Goal: Task Accomplishment & Management: Manage account settings

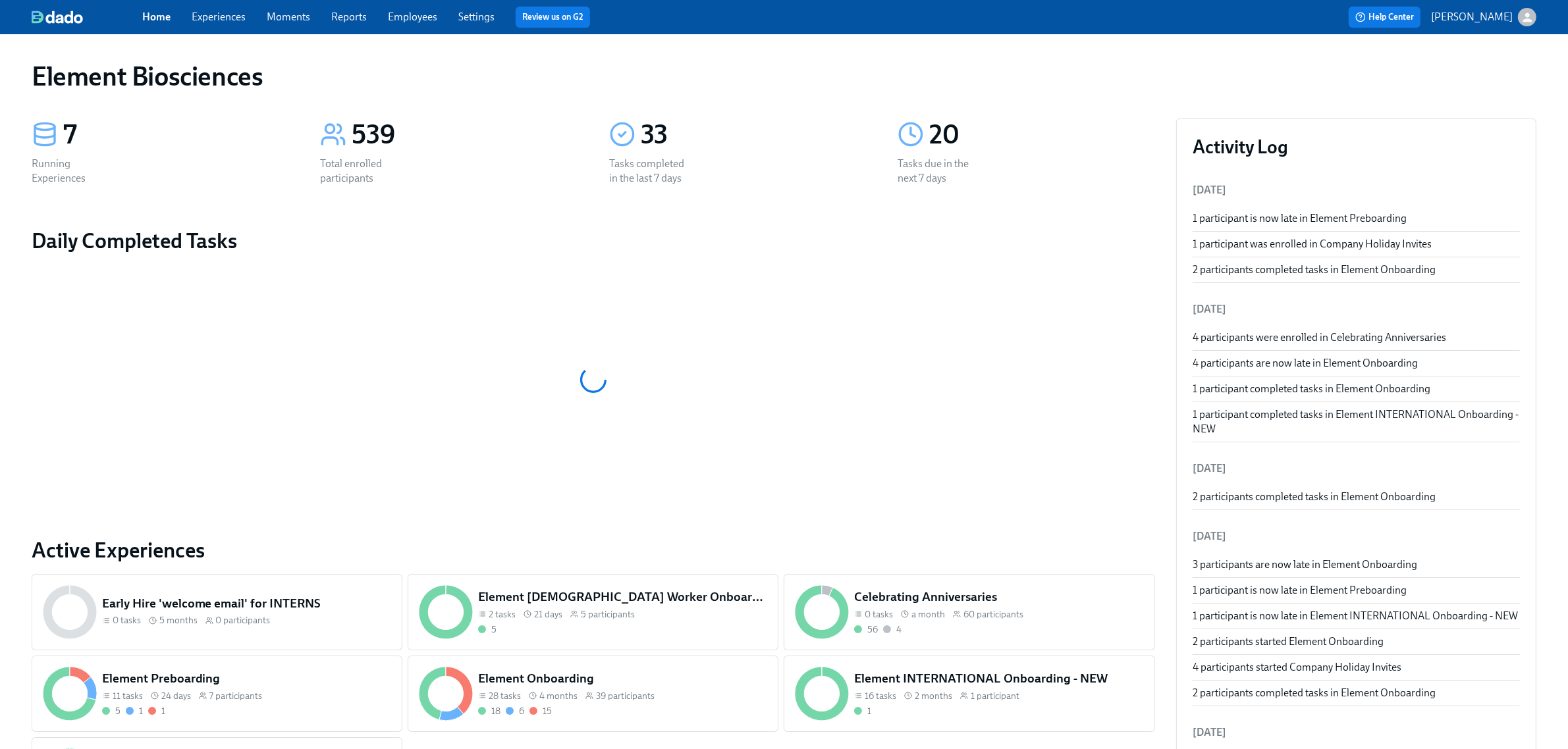
click at [233, 13] on link "Experiences" at bounding box center [219, 17] width 54 height 13
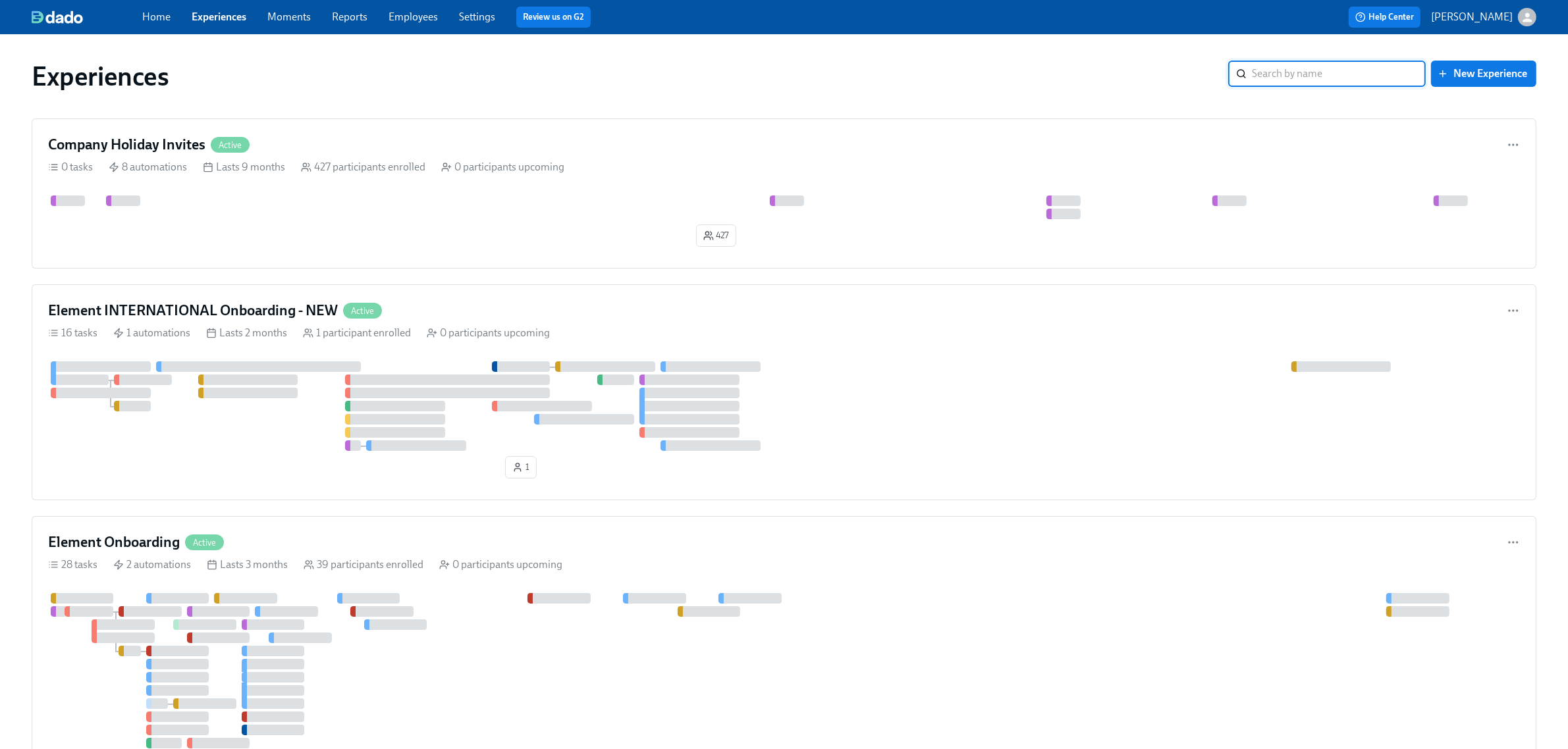
click at [866, 67] on div "Experiences" at bounding box center [629, 76] width 1196 height 32
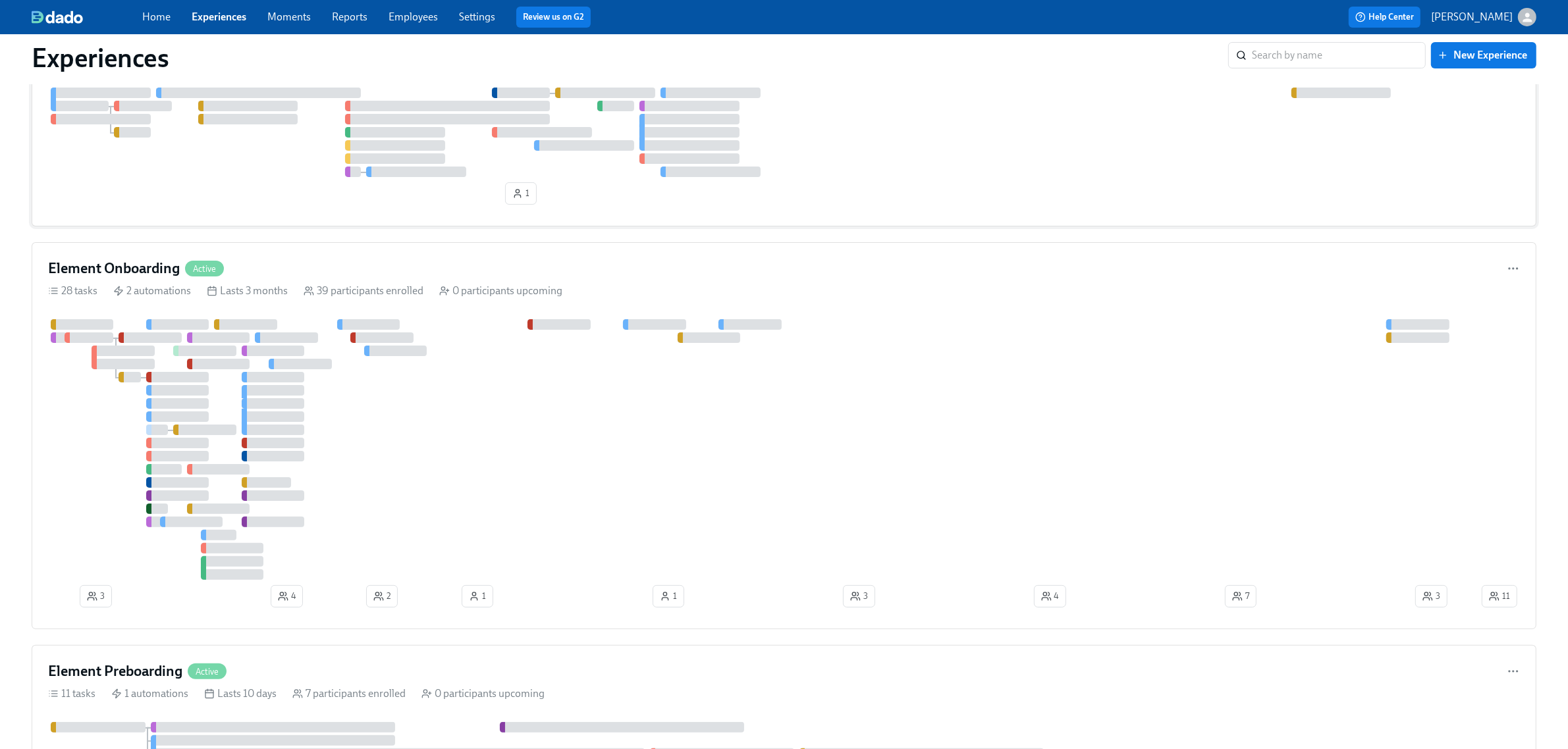
scroll to position [247, 0]
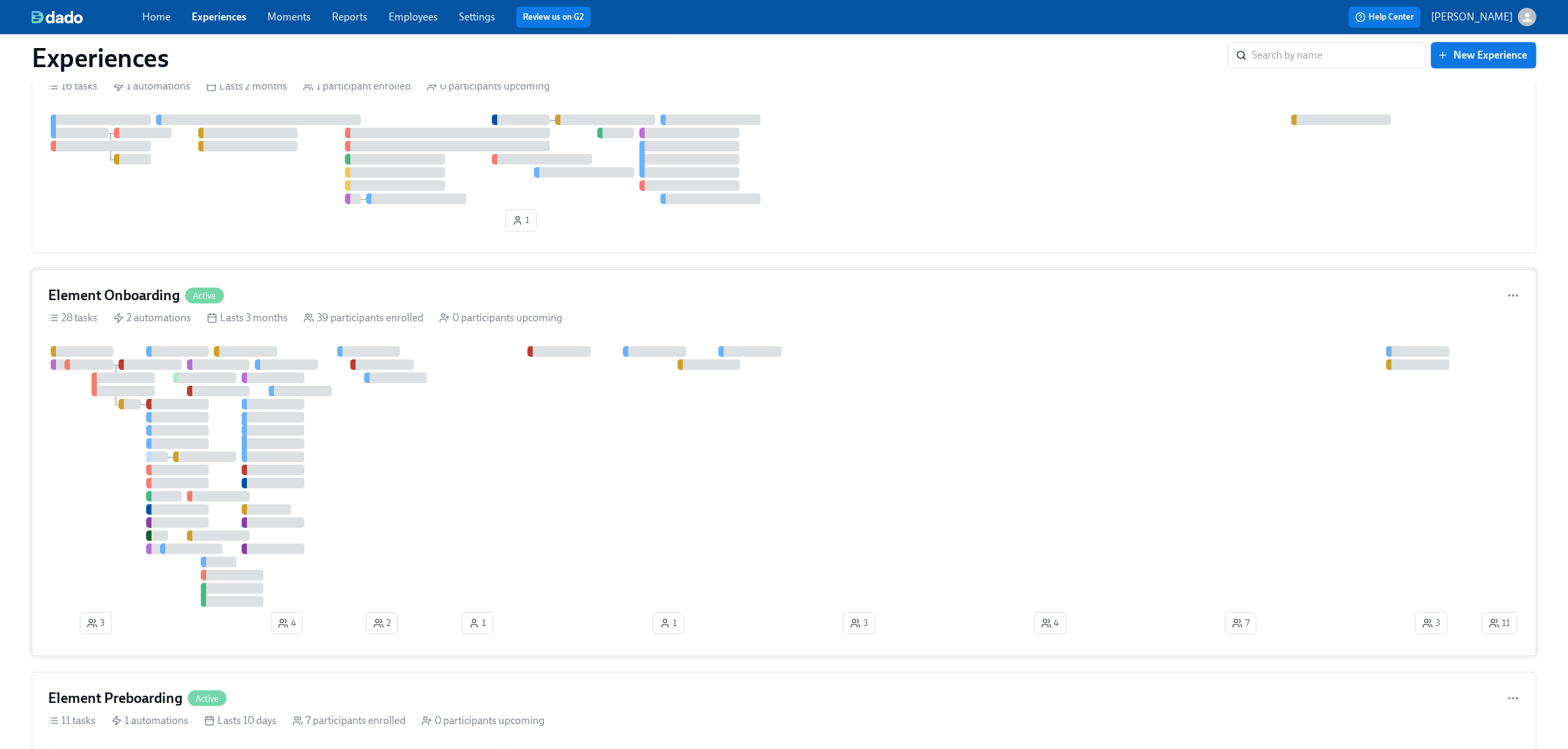
click at [1275, 392] on div at bounding box center [763, 476] width 1431 height 260
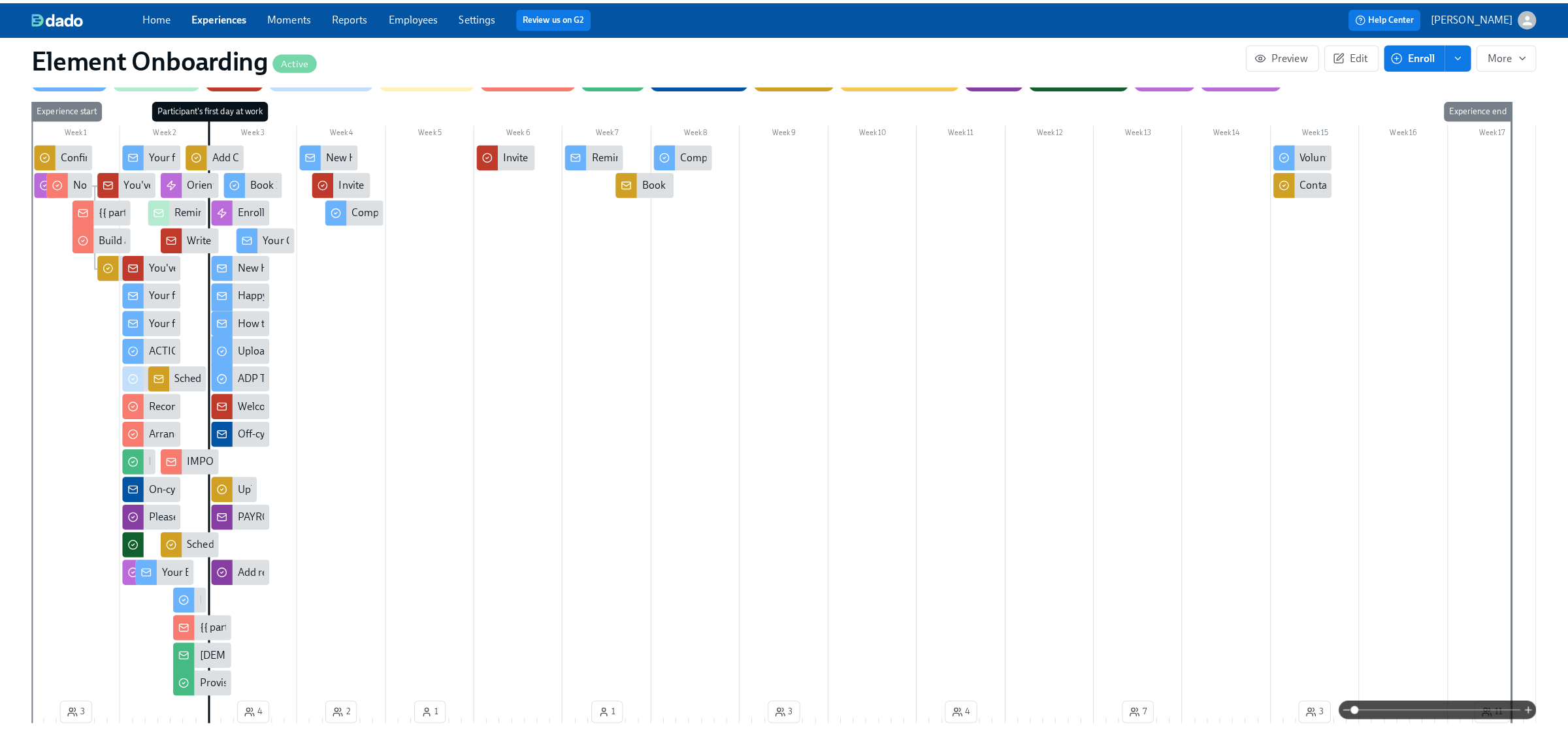
scroll to position [0, 16101]
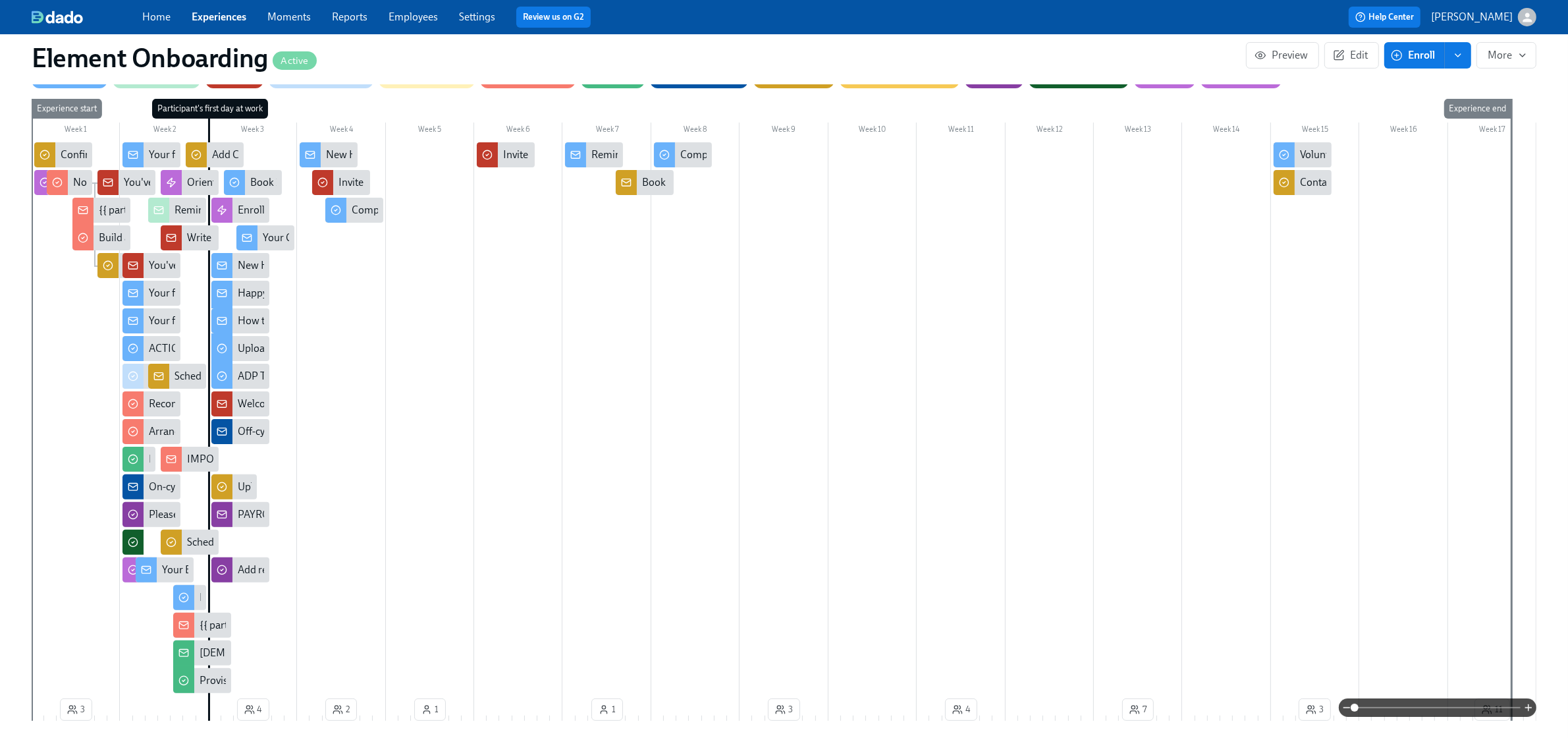
click at [245, 290] on div "Happy first day!" at bounding box center [273, 293] width 71 height 14
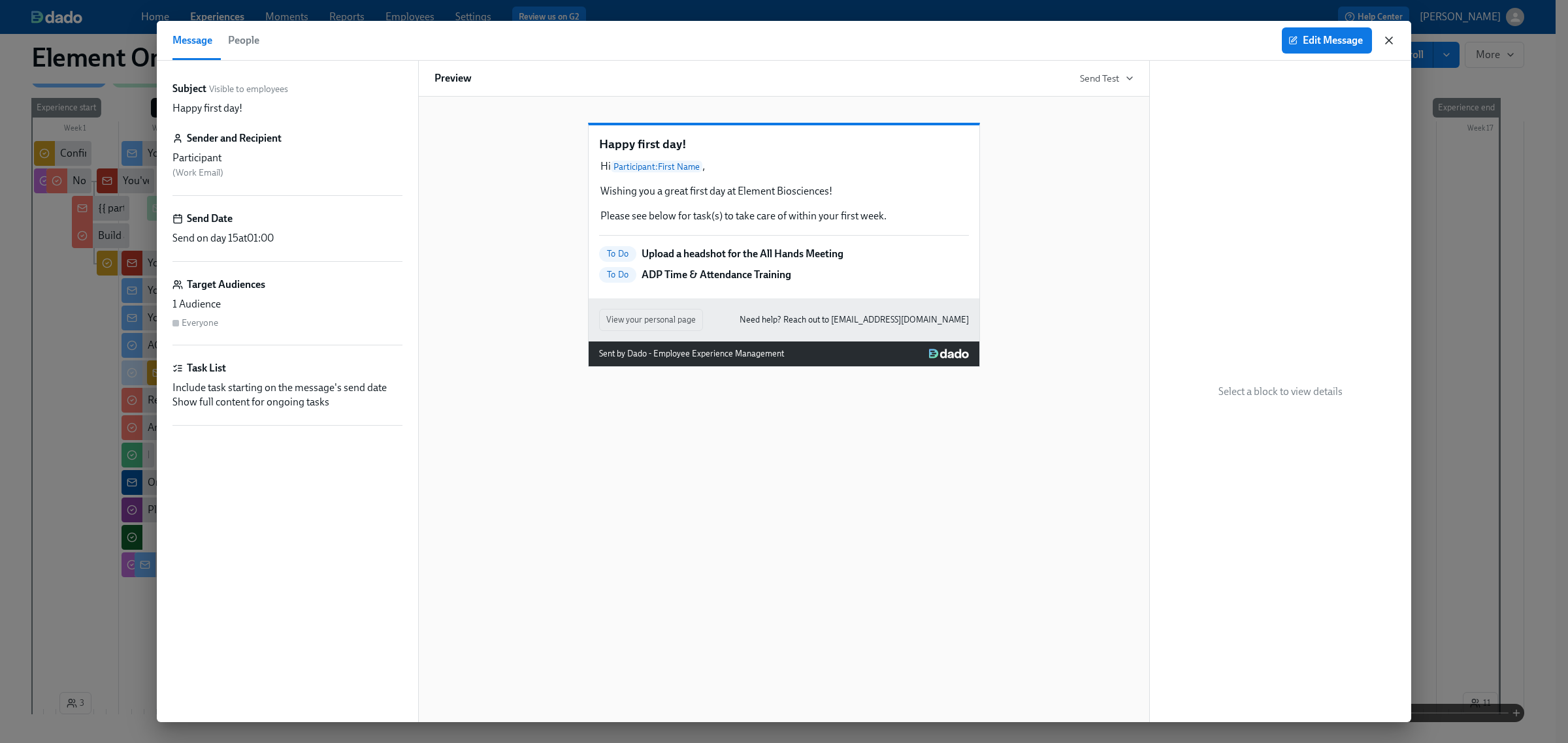
click at [1389, 37] on icon "button" at bounding box center [1389, 40] width 13 height 13
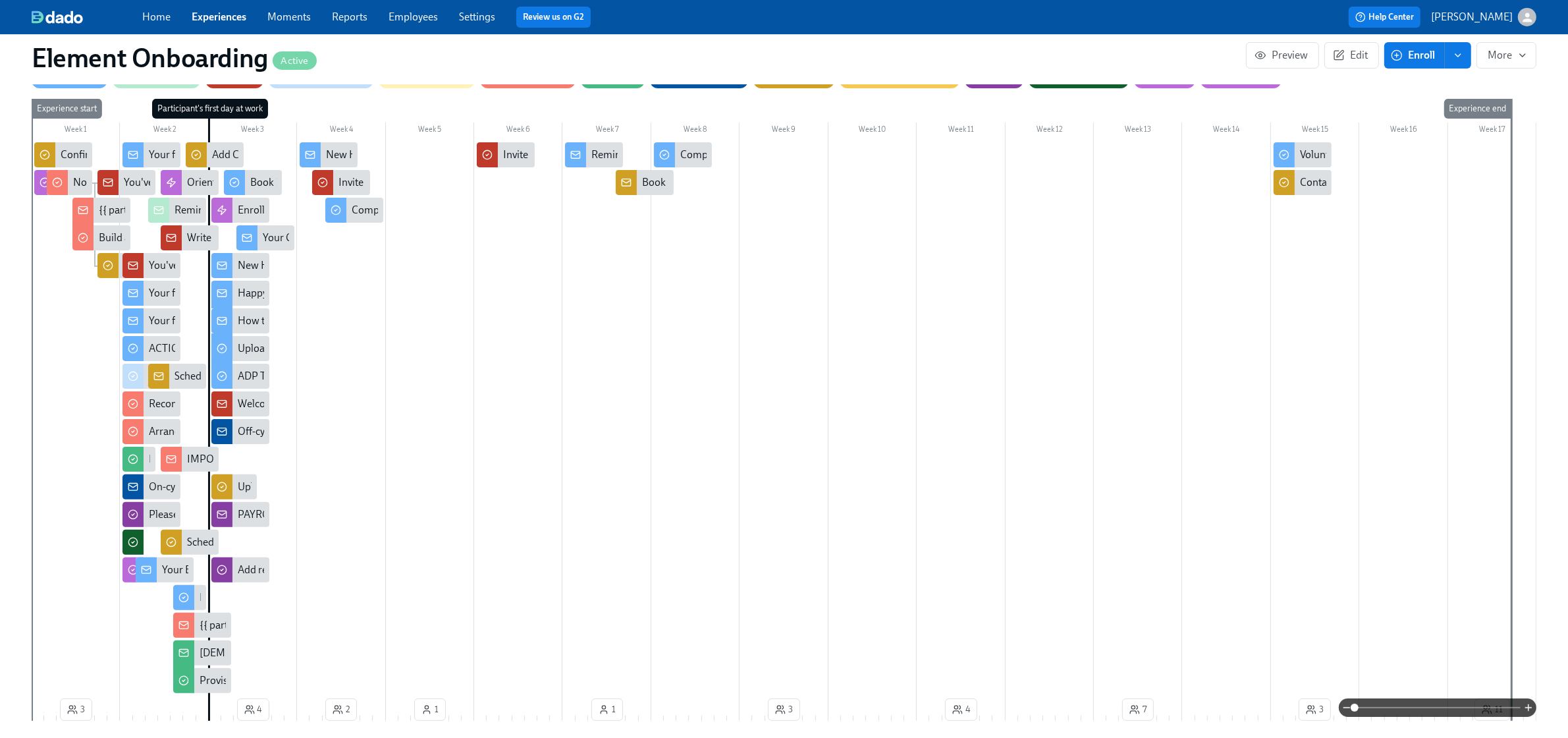
click at [245, 262] on div "New Hire Orientation & Benefits Sessions are on Confluence!" at bounding box center [374, 265] width 273 height 14
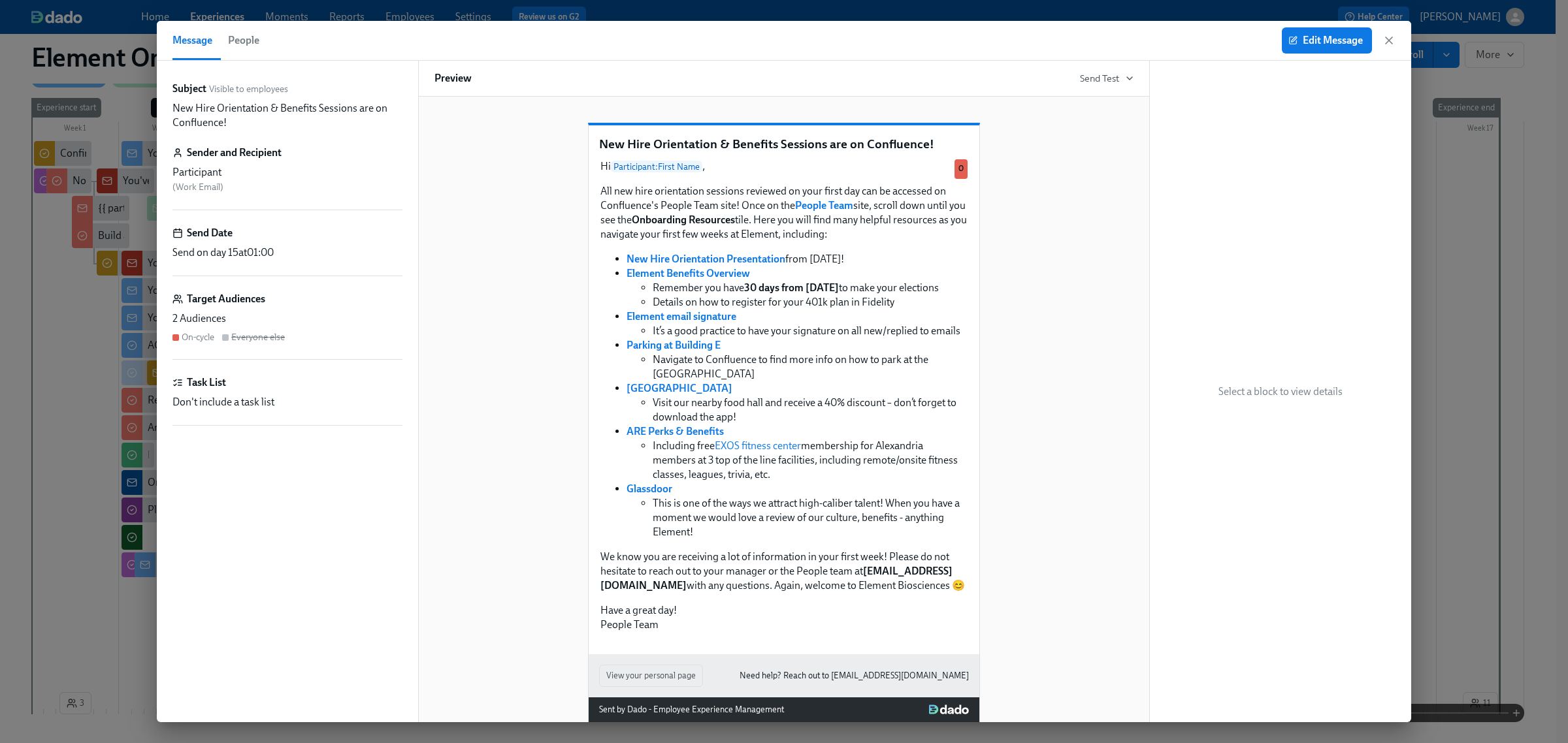
scroll to position [36, 0]
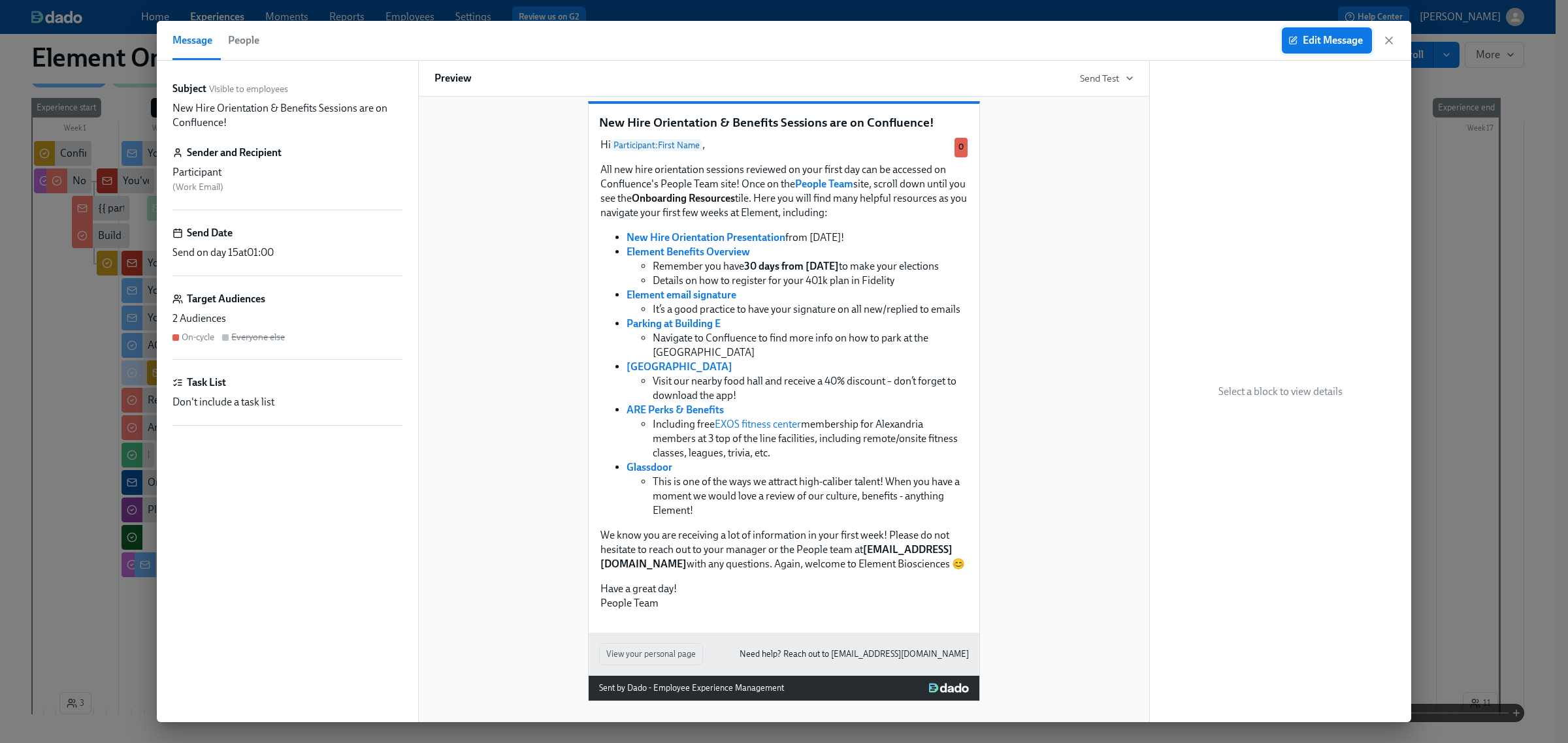
click at [1314, 43] on span "Edit Message" at bounding box center [1327, 40] width 72 height 13
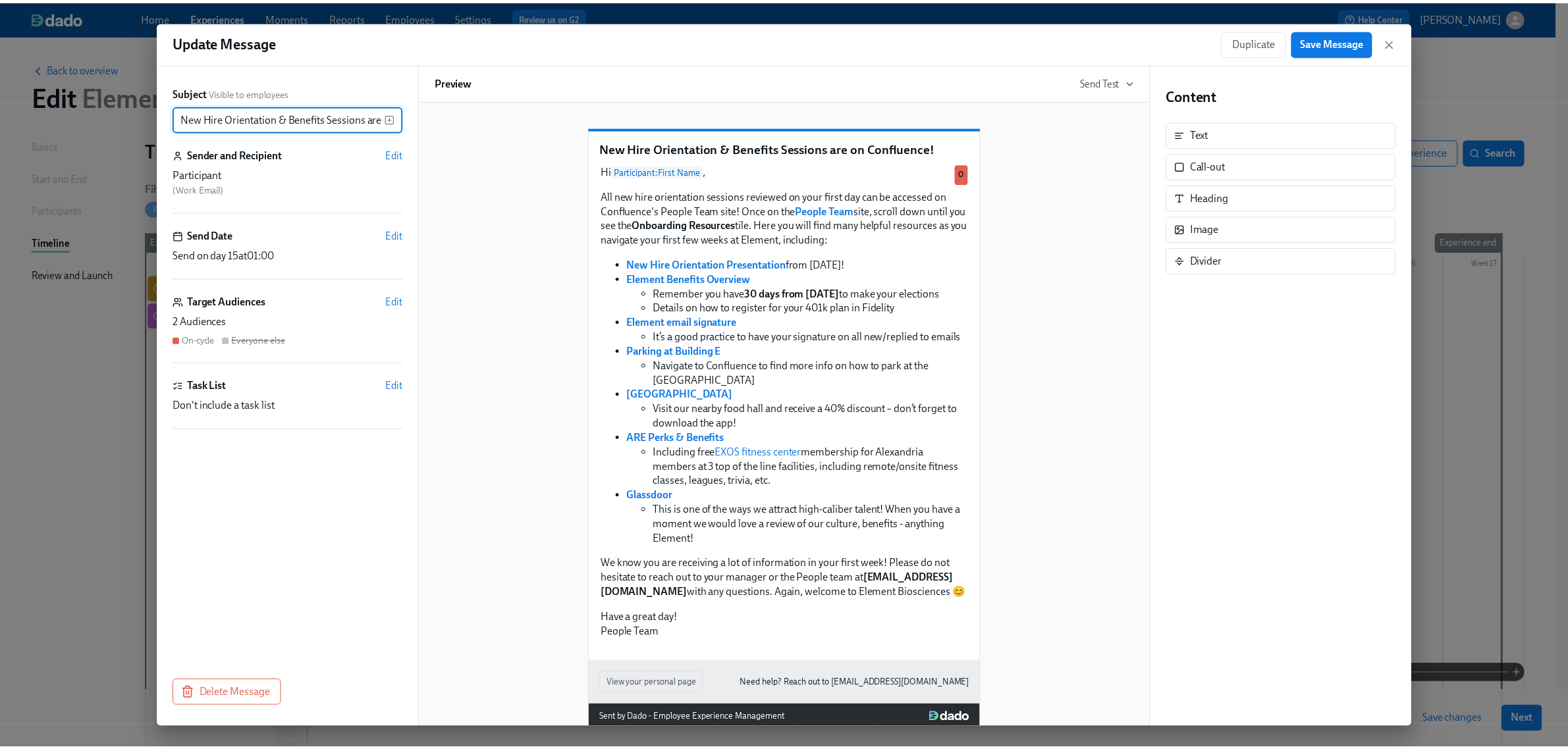
scroll to position [0, 66]
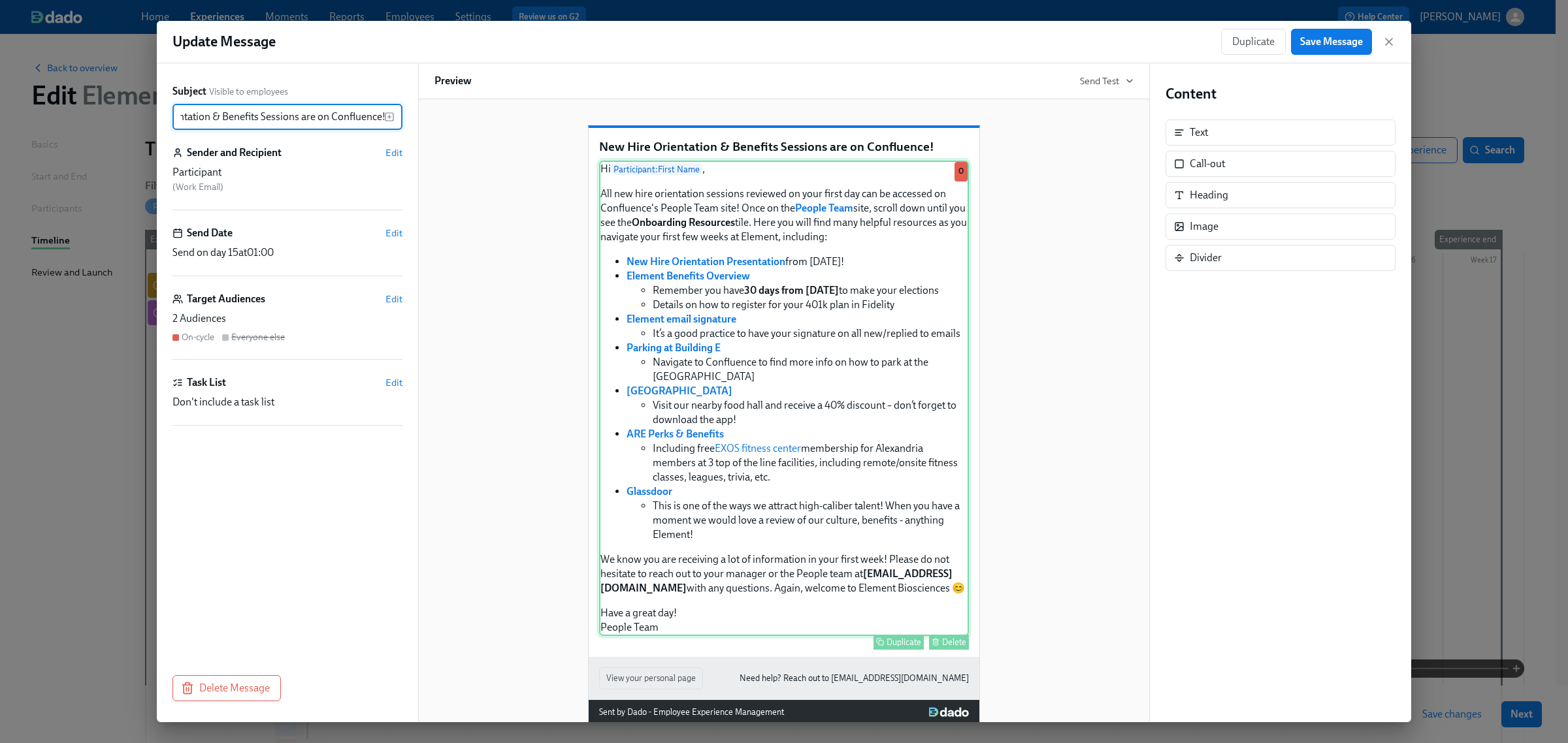
click at [861, 426] on div "Hi Participant : First Name , All new hire orientation sessions reviewed on you…" at bounding box center [784, 398] width 370 height 476
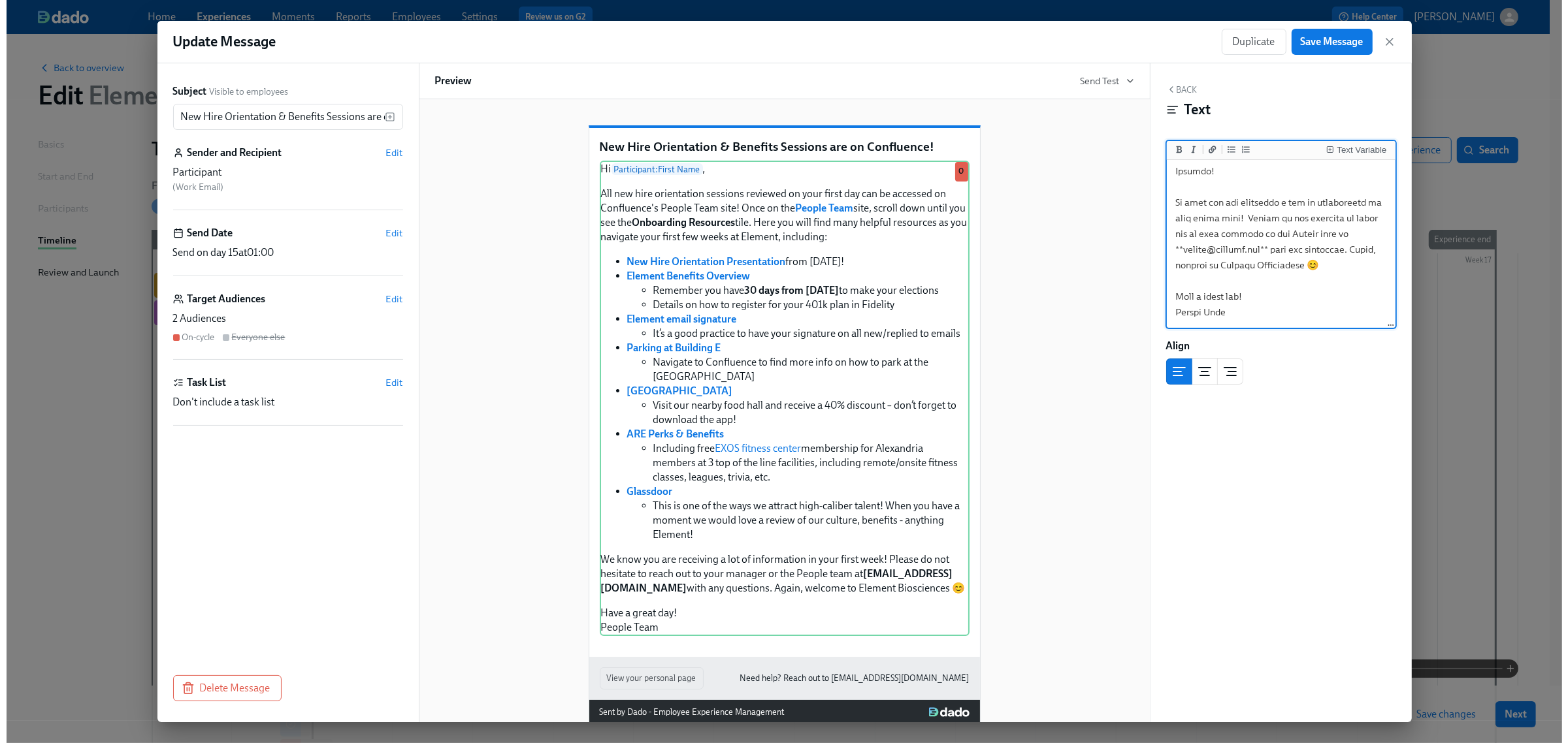
scroll to position [782, 0]
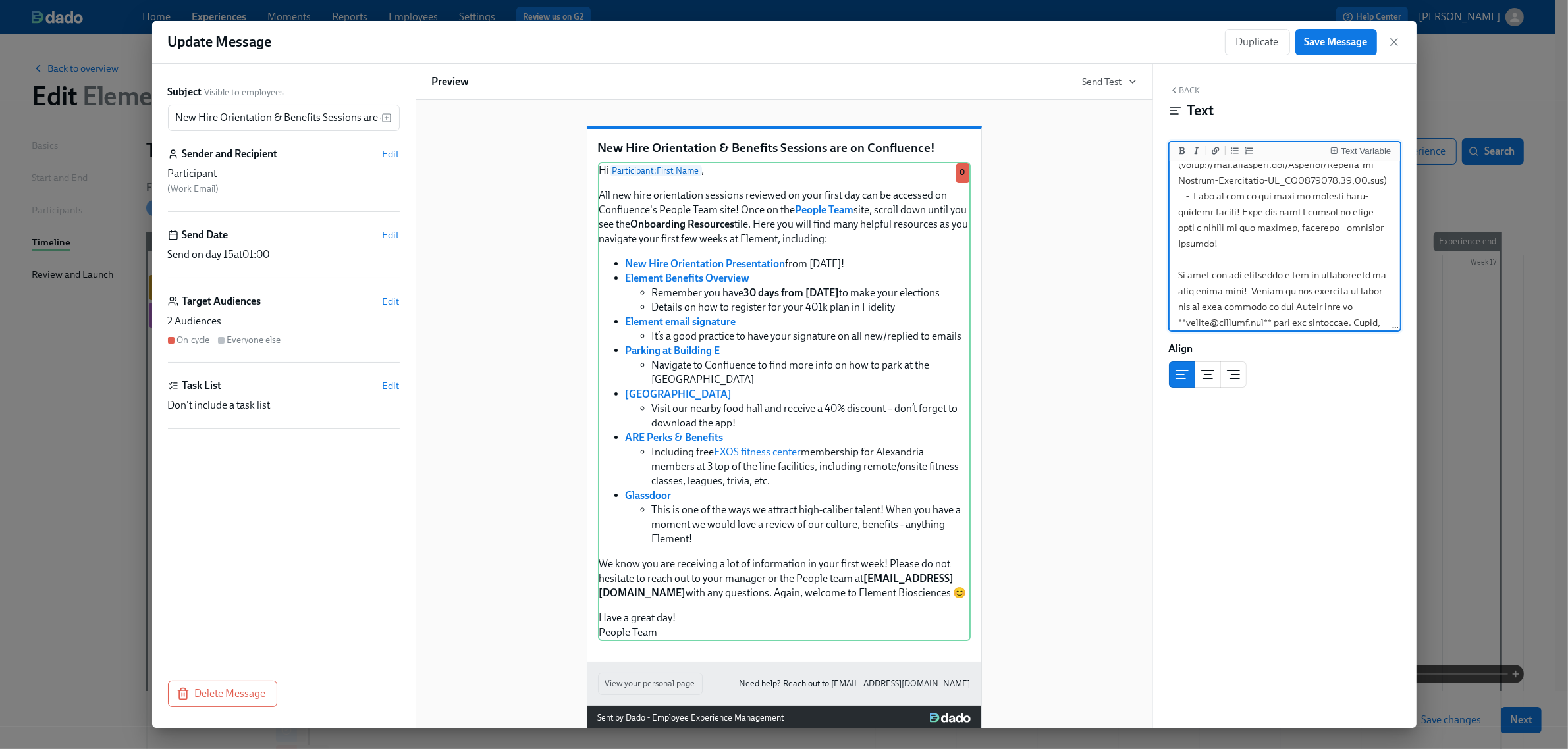
drag, startPoint x: 1180, startPoint y: 226, endPoint x: 1281, endPoint y: 257, distance: 105.7
click at [1390, 44] on icon "button" at bounding box center [1393, 41] width 13 height 13
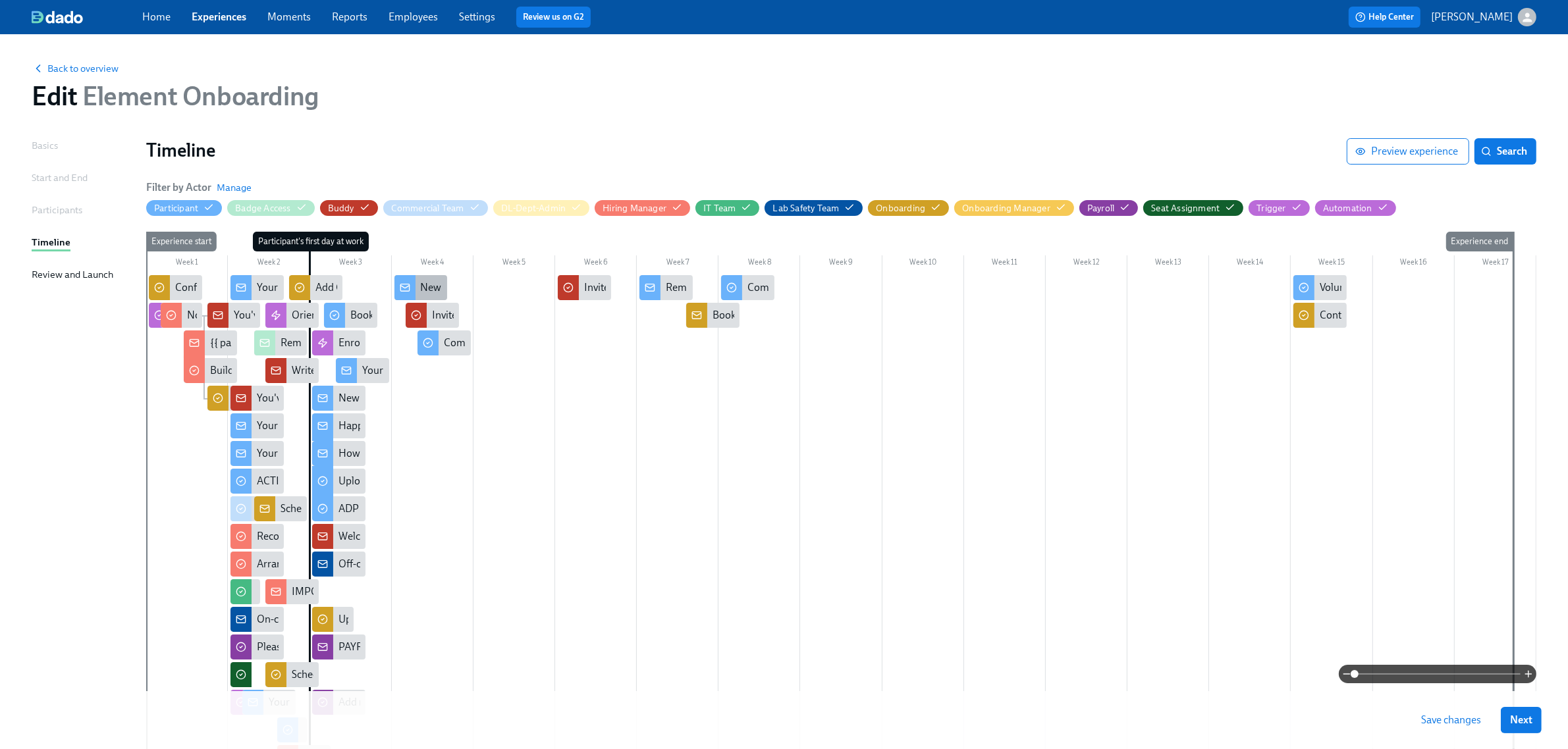
click at [433, 285] on div "New Hire Orientation & Benefits Sessions are on Confluence!" at bounding box center [557, 288] width 273 height 14
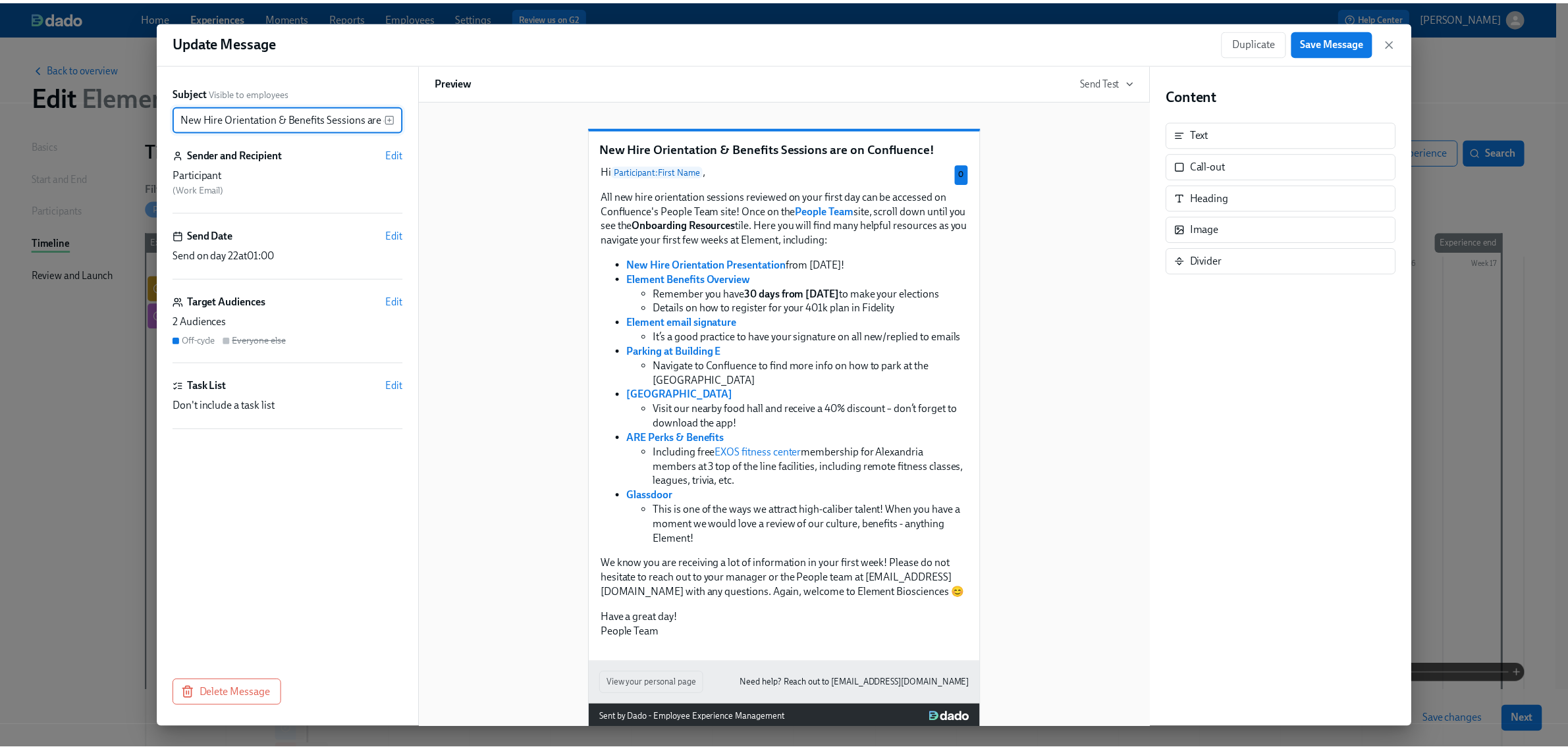
scroll to position [0, 66]
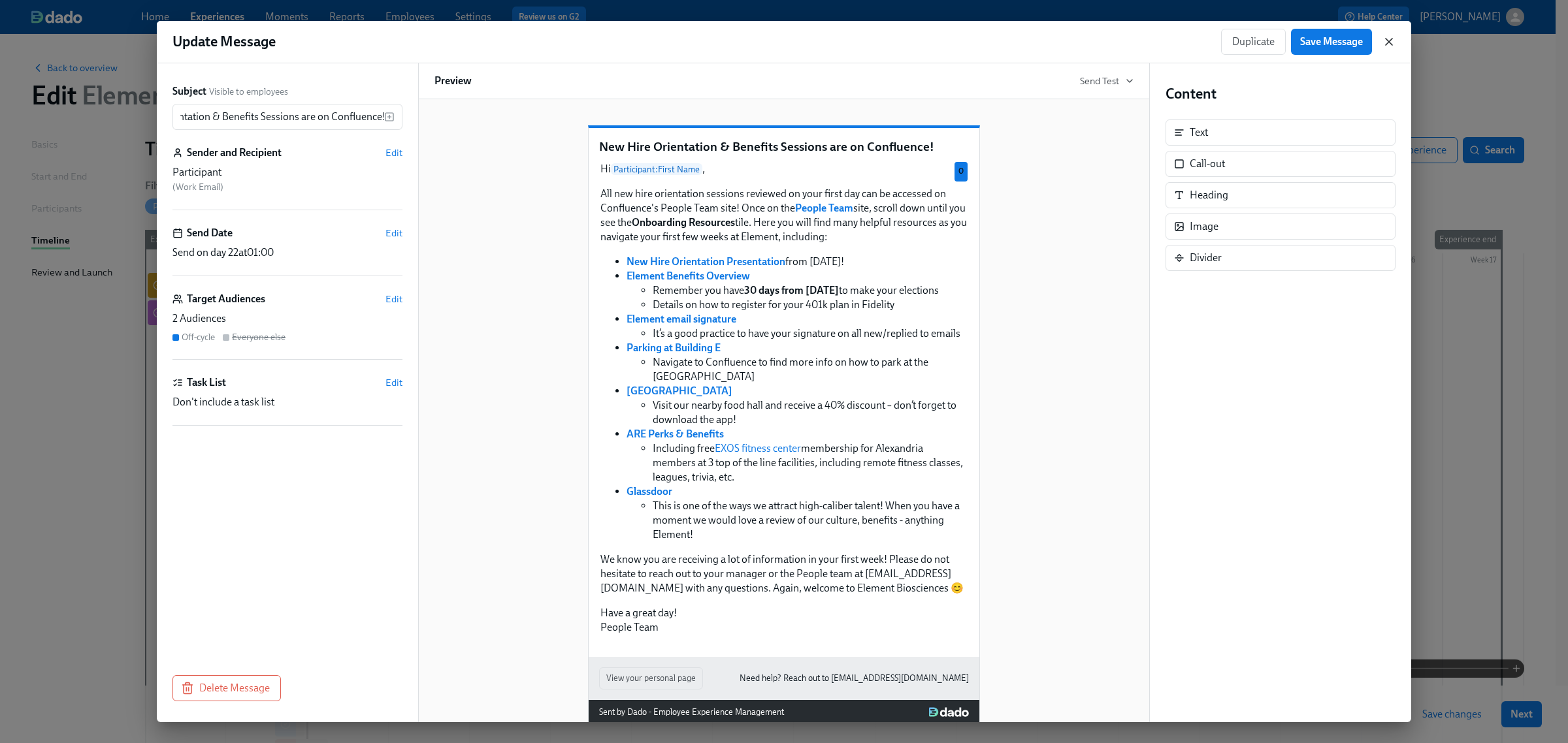
click at [1392, 37] on icon "button" at bounding box center [1389, 41] width 13 height 13
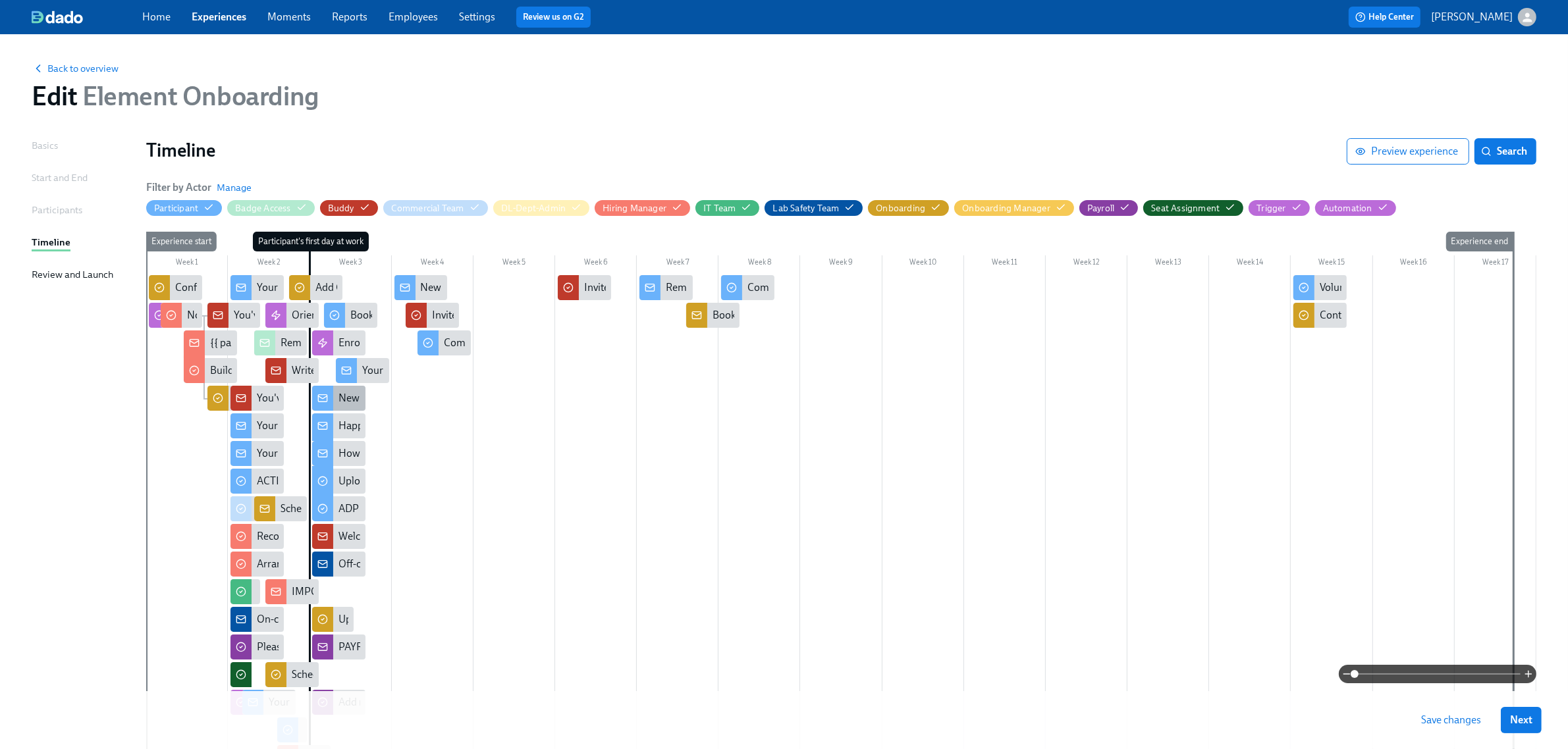
click at [347, 393] on div "New Hire Orientation & Benefits Sessions are on Confluence!" at bounding box center [475, 398] width 273 height 14
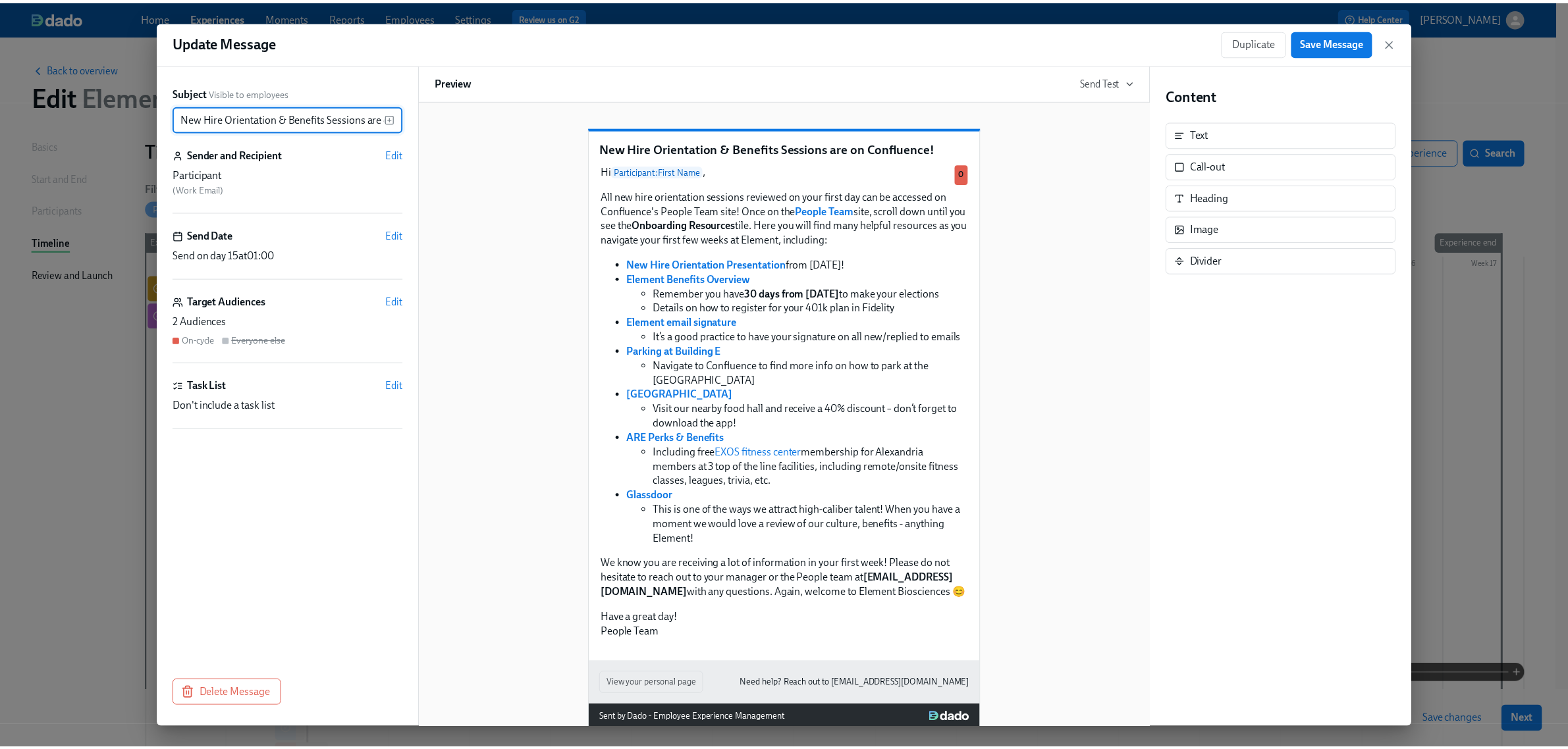
scroll to position [0, 66]
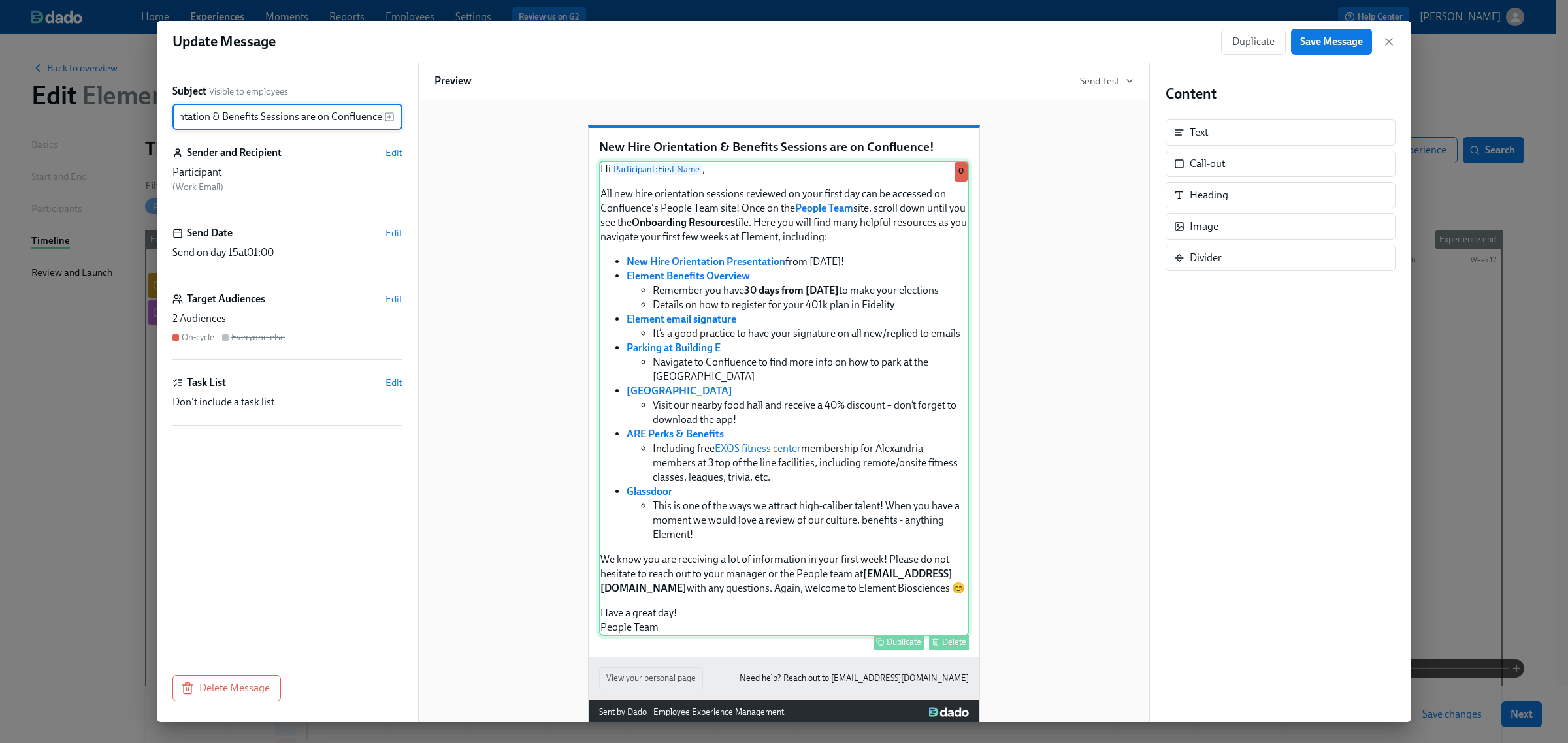
click at [814, 426] on div "Hi Participant : First Name , All new hire orientation sessions reviewed on you…" at bounding box center [784, 398] width 370 height 476
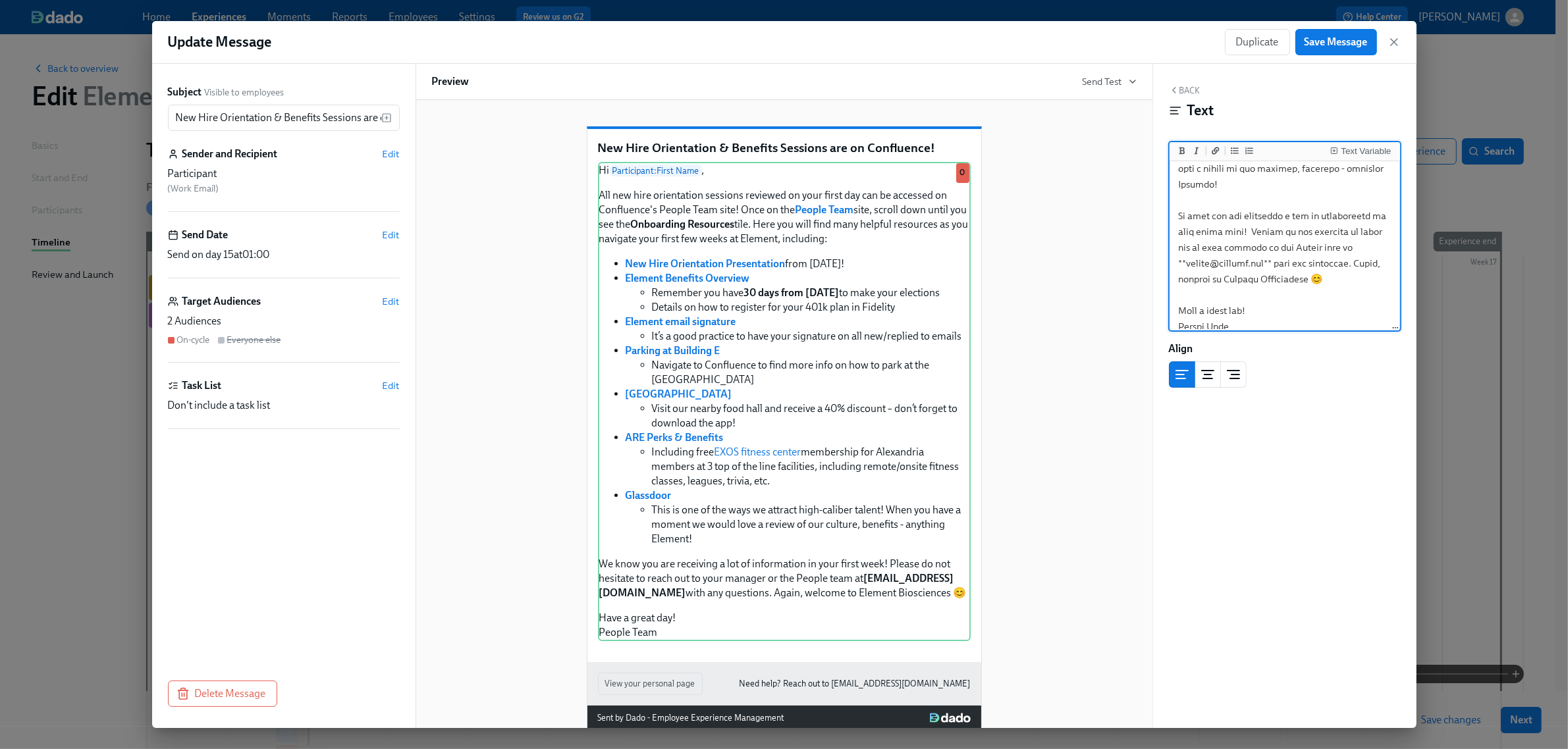
scroll to position [788, 0]
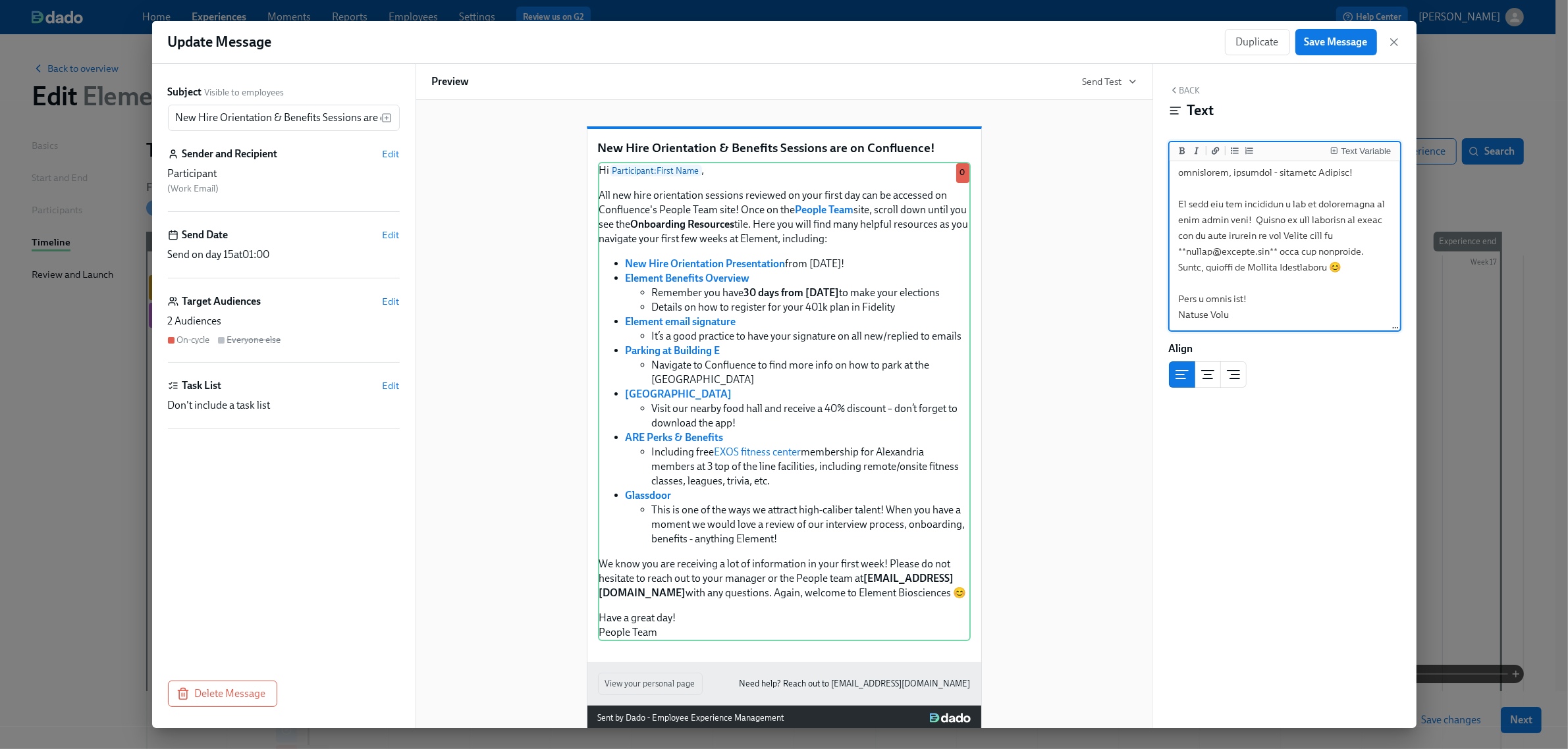
drag, startPoint x: 1289, startPoint y: 307, endPoint x: 1228, endPoint y: 222, distance: 104.6
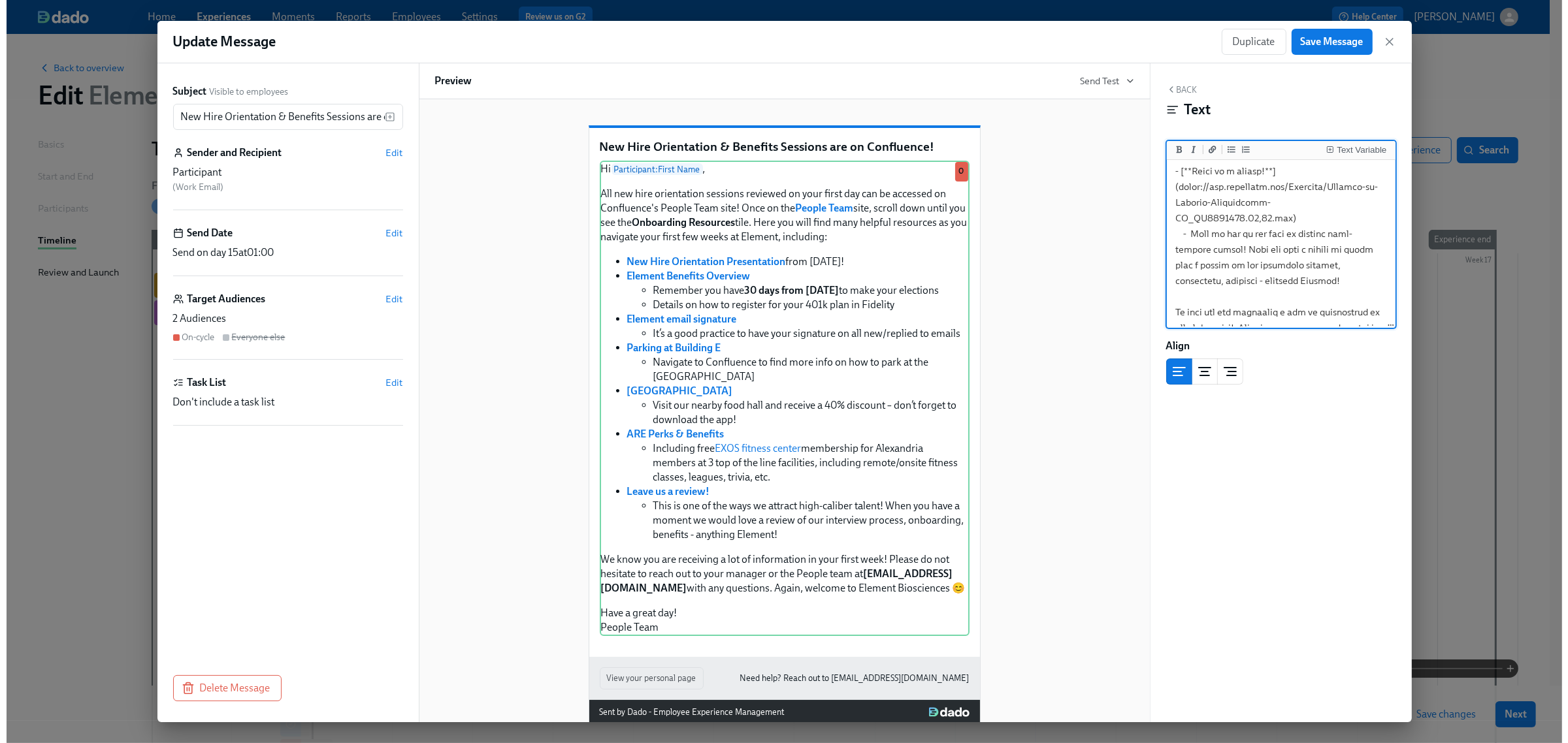
scroll to position [795, 0]
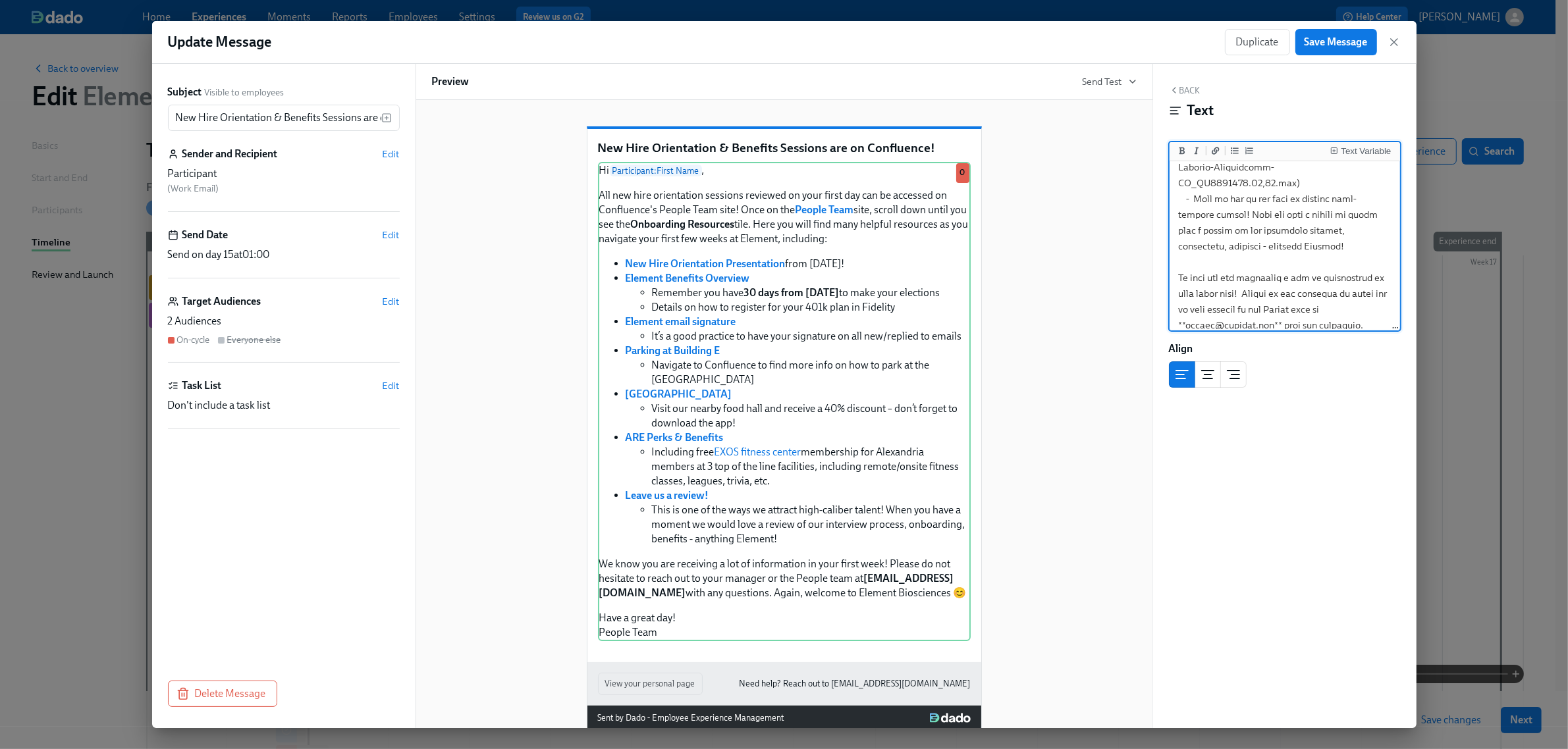
type textarea "Lo {{ ipsumdolors.ametcOnse }}, Adi eli sedd eiusmodtemp incididu utlabore et d…"
click at [1314, 38] on span "Save Message" at bounding box center [1336, 41] width 63 height 13
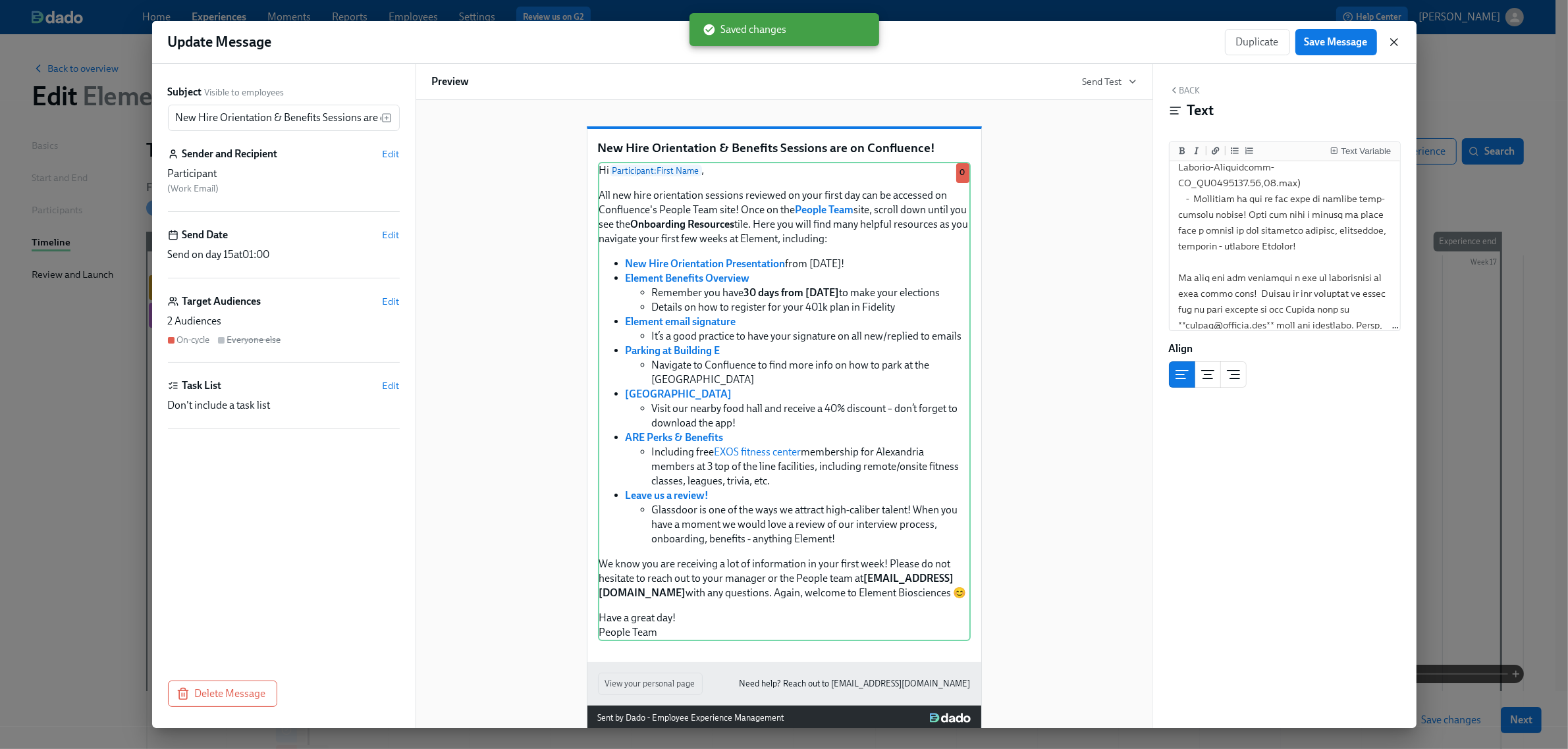
click at [1391, 41] on icon "button" at bounding box center [1393, 42] width 7 height 7
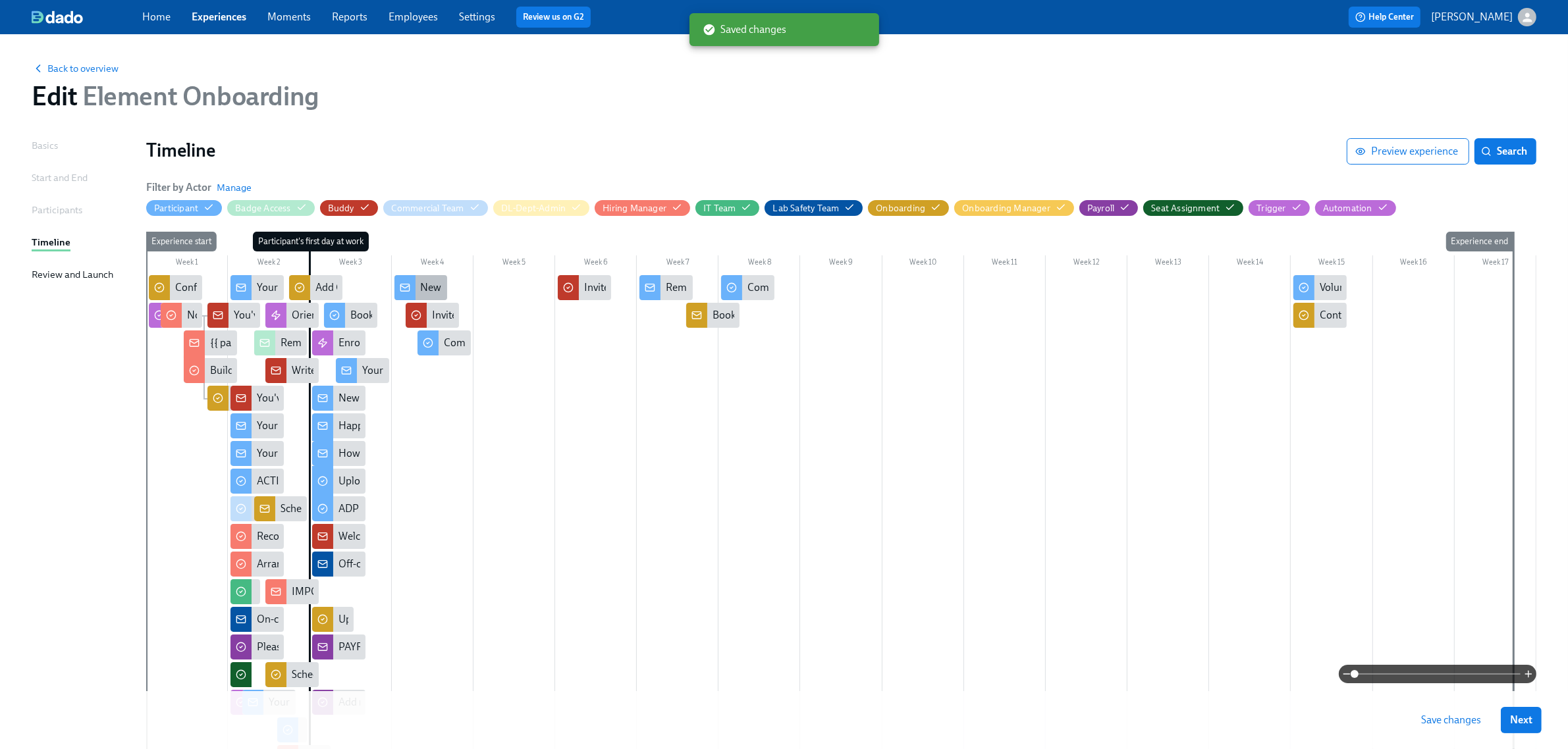
click at [425, 284] on div "New Hire Orientation & Benefits Sessions are on Confluence!" at bounding box center [557, 288] width 273 height 14
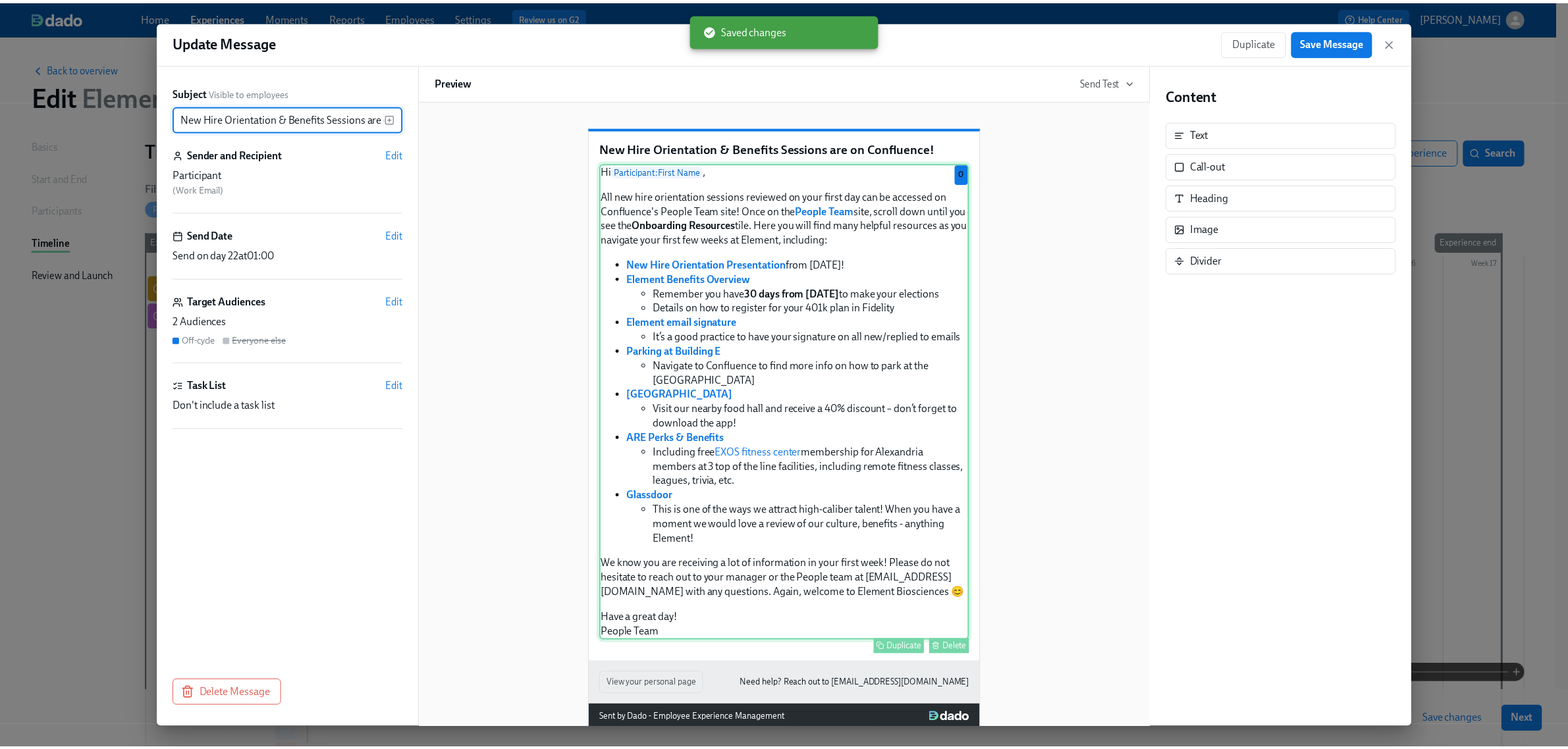
scroll to position [0, 66]
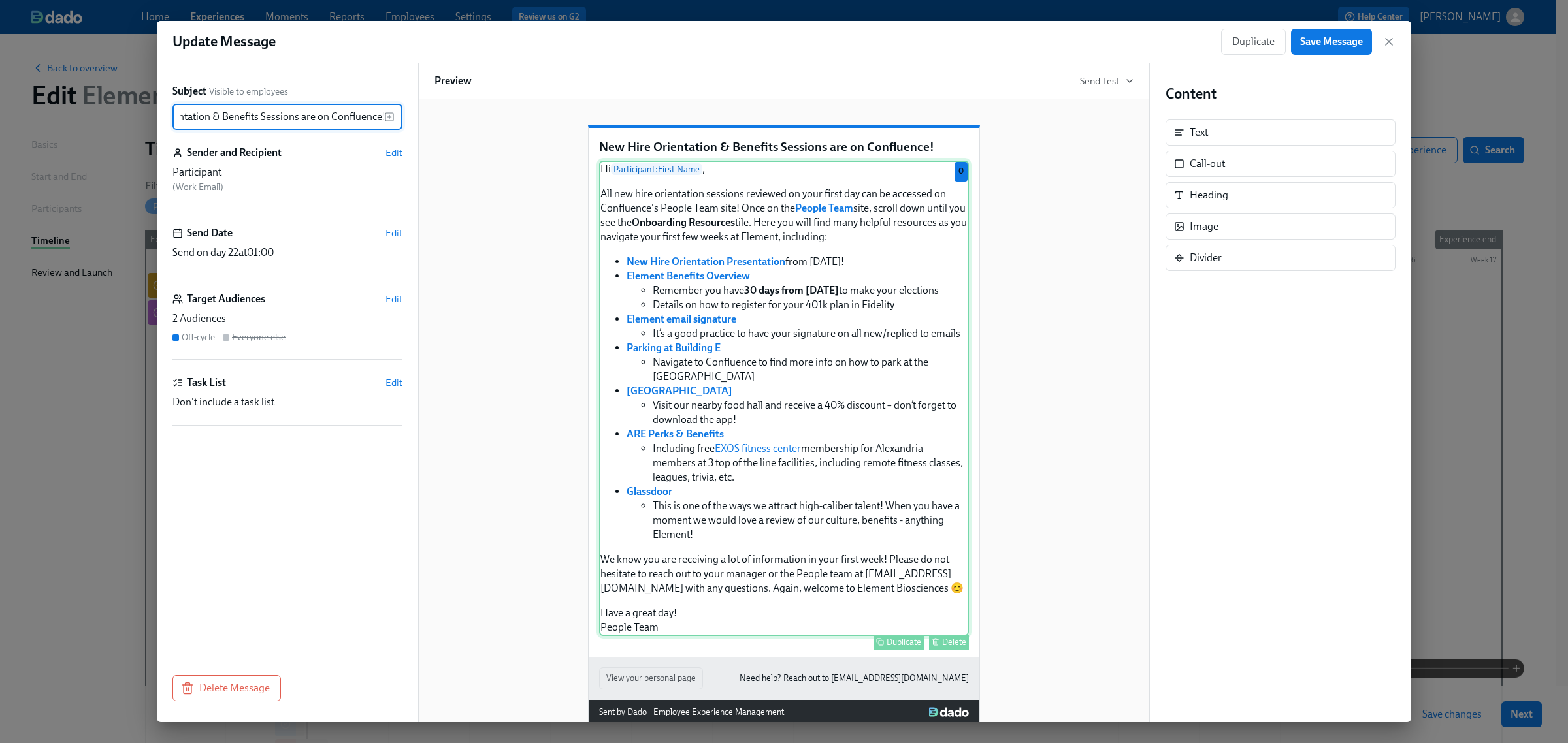
click at [785, 550] on div "Hi Participant : First Name , All new hire orientation sessions reviewed on you…" at bounding box center [784, 398] width 370 height 476
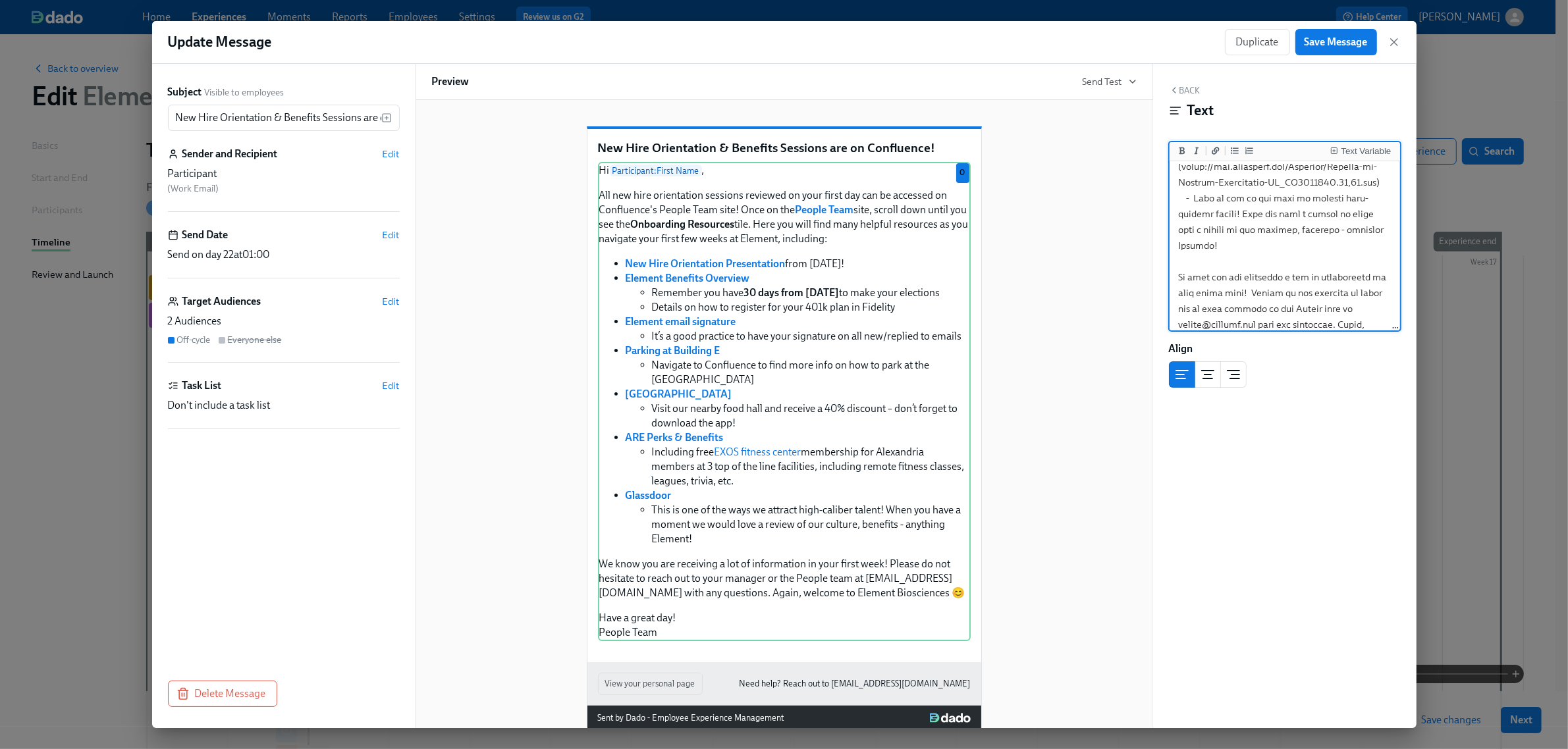
scroll to position [772, 0]
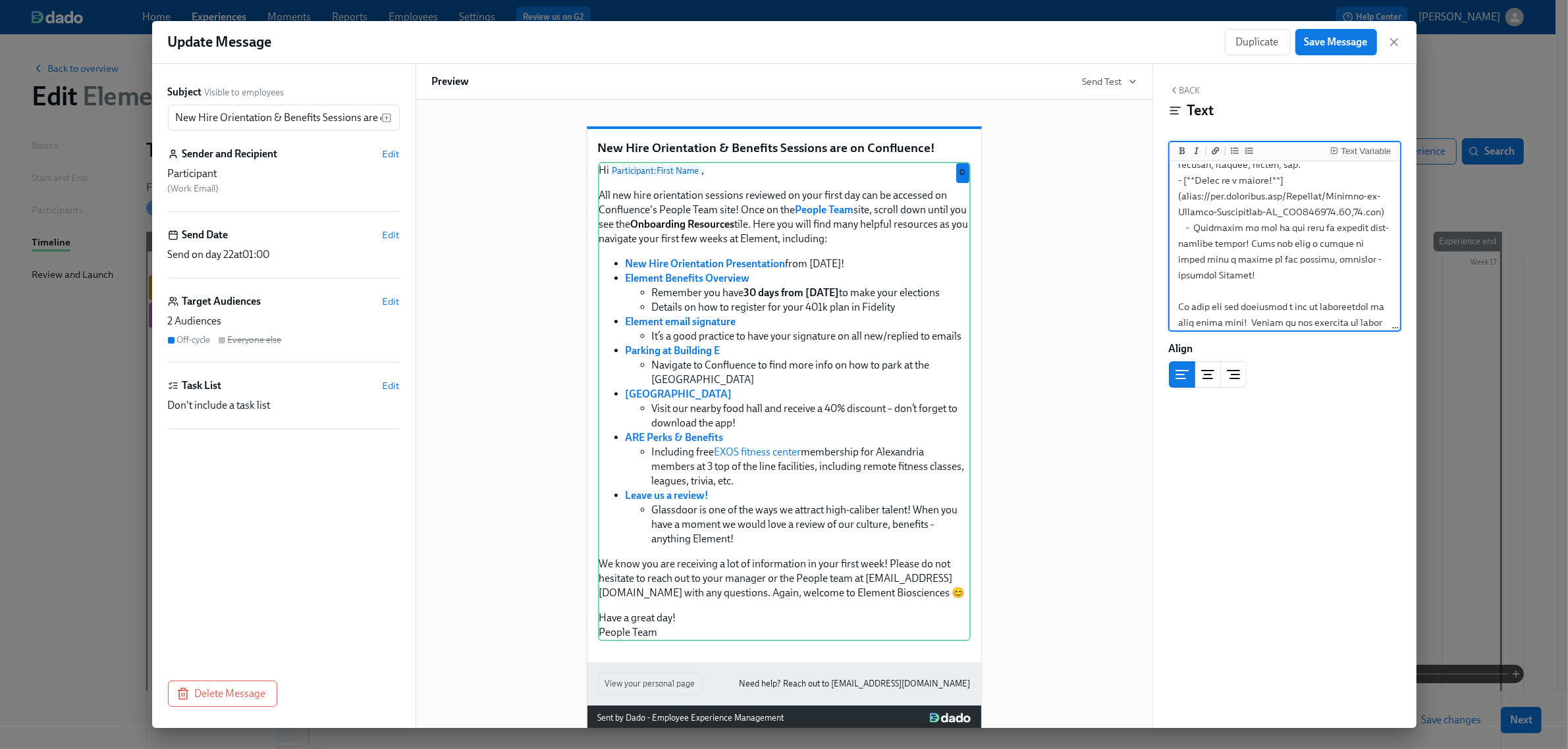
scroll to position [854, 0]
type textarea "Lo {{ ipsumdolors.ametcOnse }}, Adi eli sedd eiusmodtemp incididu utlabore et d…"
click at [1306, 37] on span "Save Message" at bounding box center [1336, 41] width 63 height 13
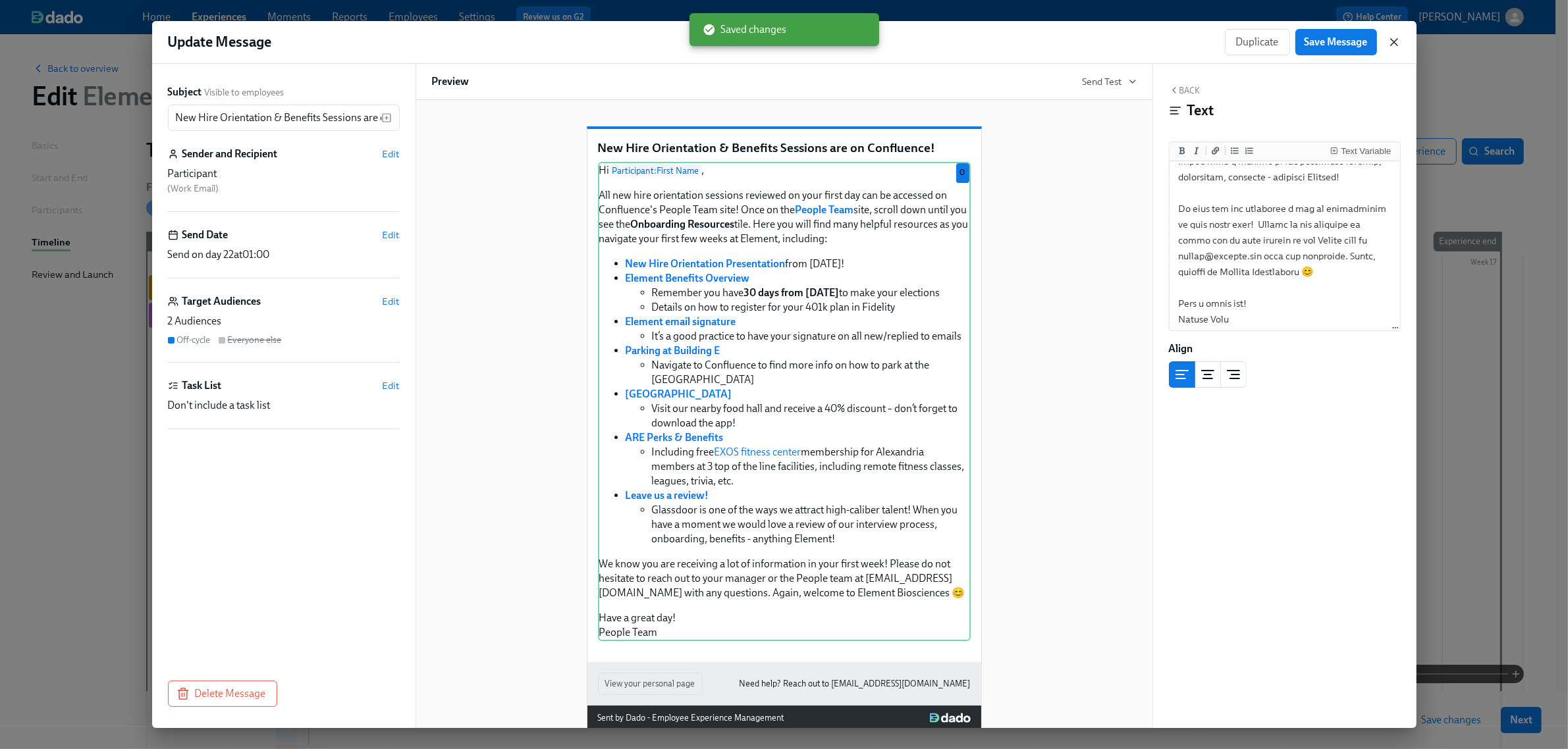
click at [1393, 39] on icon "button" at bounding box center [1393, 41] width 13 height 13
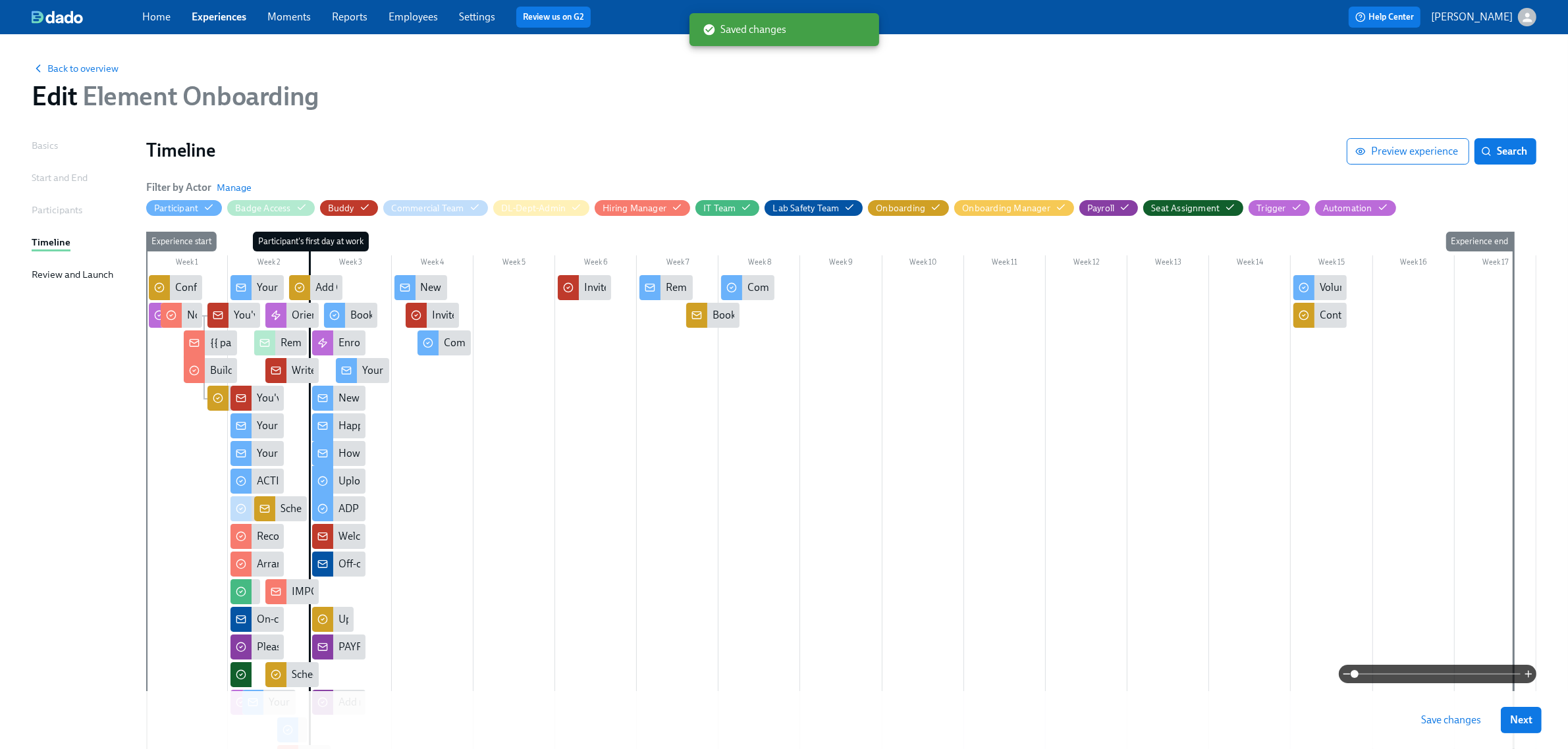
click at [1469, 712] on button "Save changes" at bounding box center [1451, 720] width 78 height 26
drag, startPoint x: 206, startPoint y: 18, endPoint x: 219, endPoint y: 31, distance: 18.4
click at [206, 17] on link "Experiences" at bounding box center [219, 17] width 55 height 13
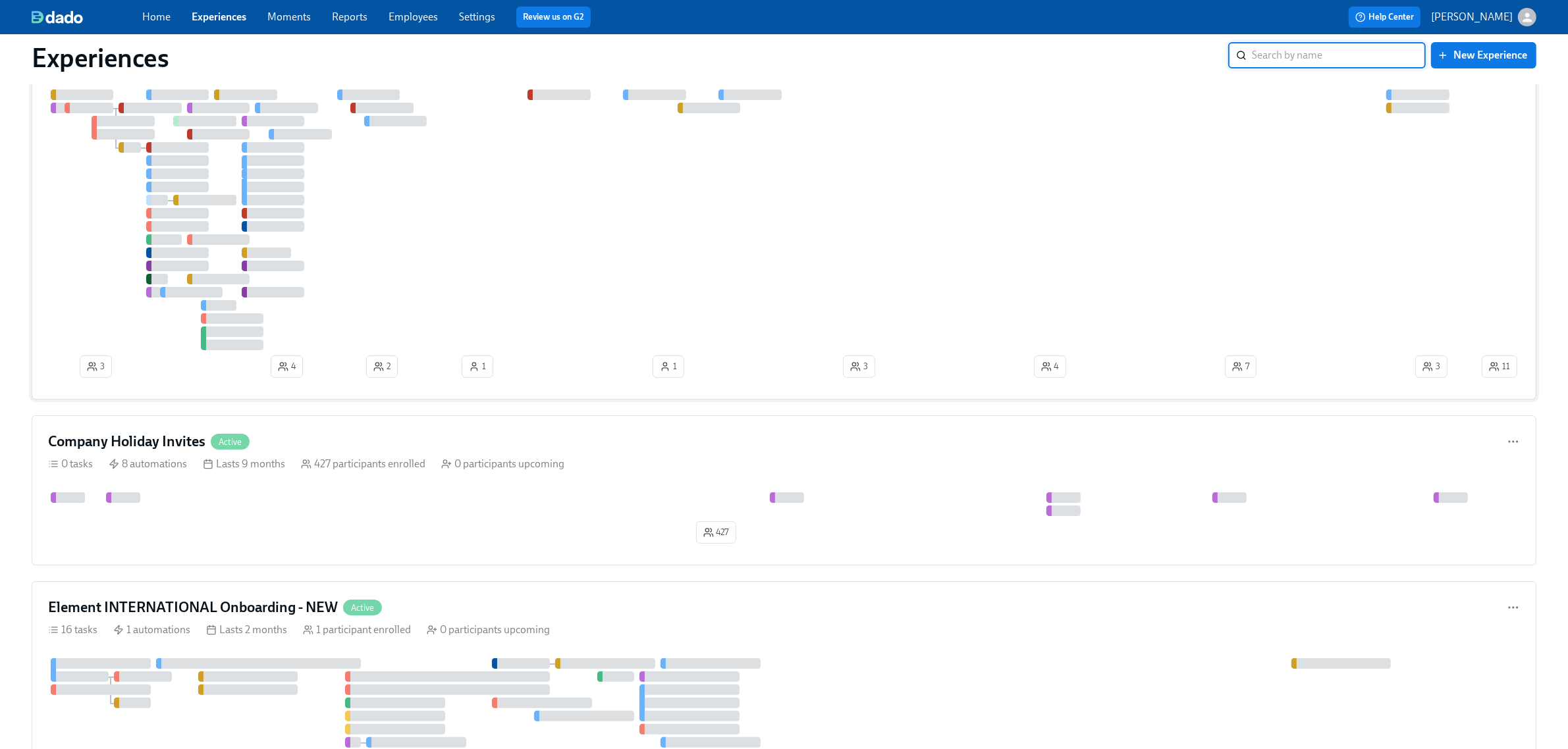
scroll to position [329, 0]
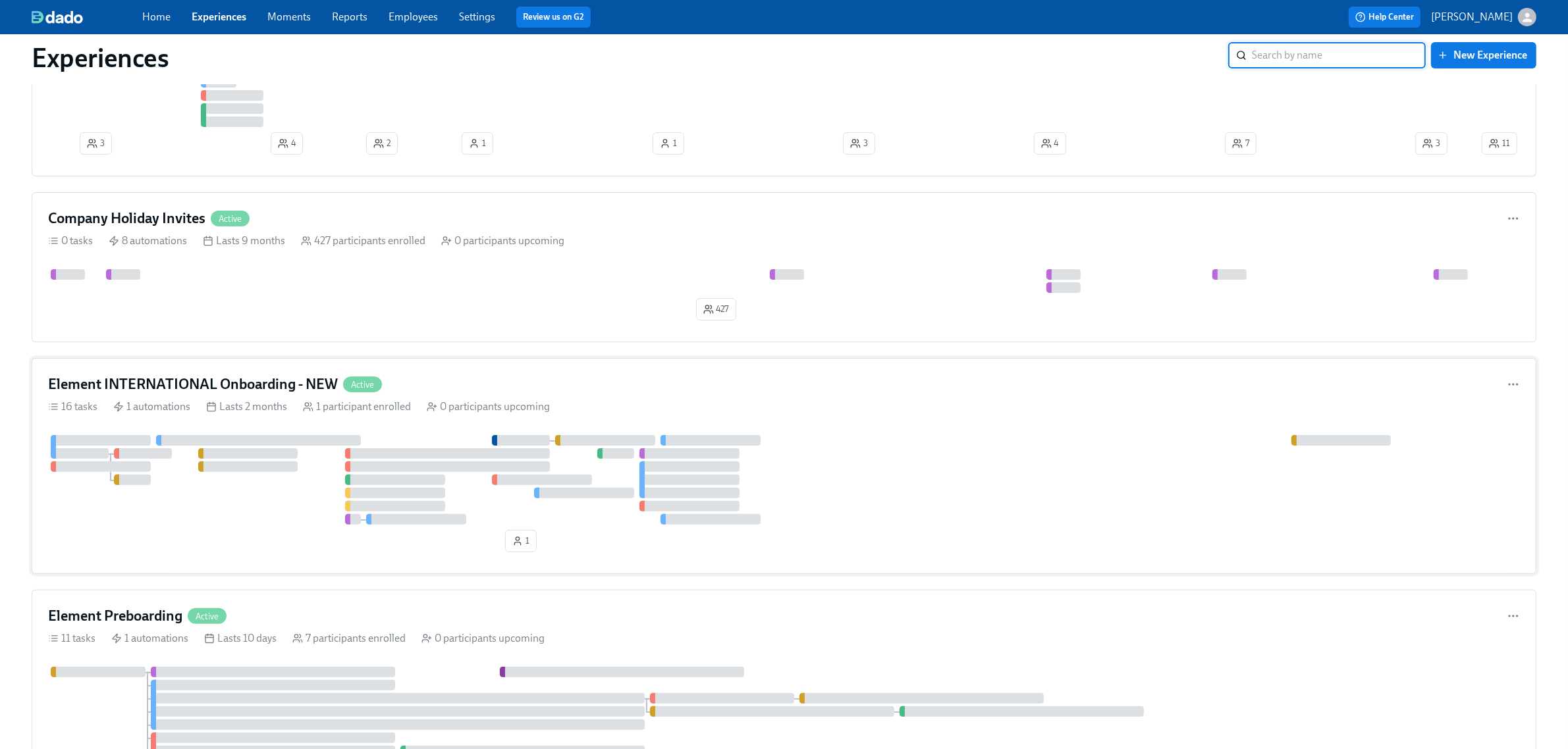
click at [588, 394] on div "Element INTERNATIONAL Onboarding - NEW Active" at bounding box center [784, 385] width 1472 height 20
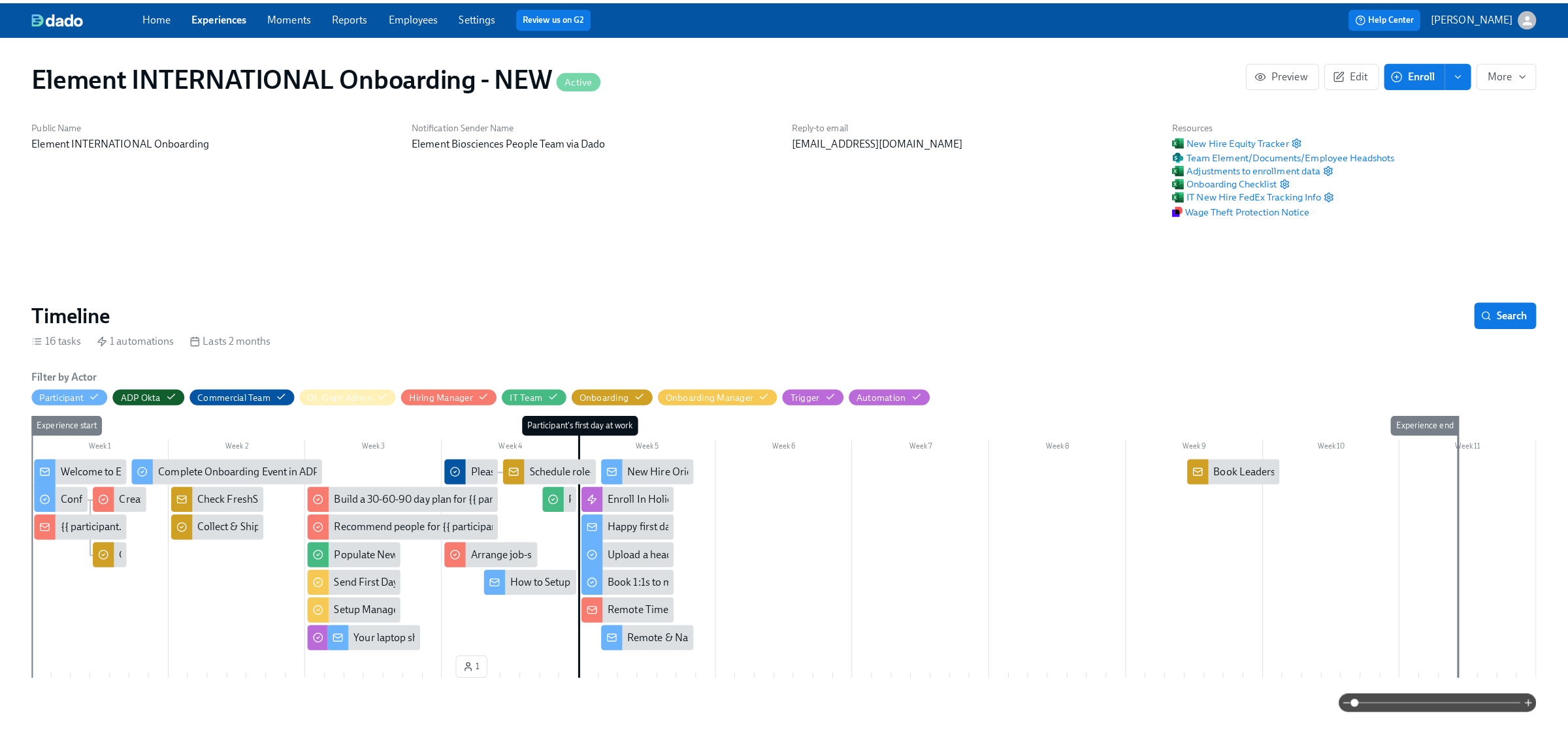
scroll to position [0, 1593]
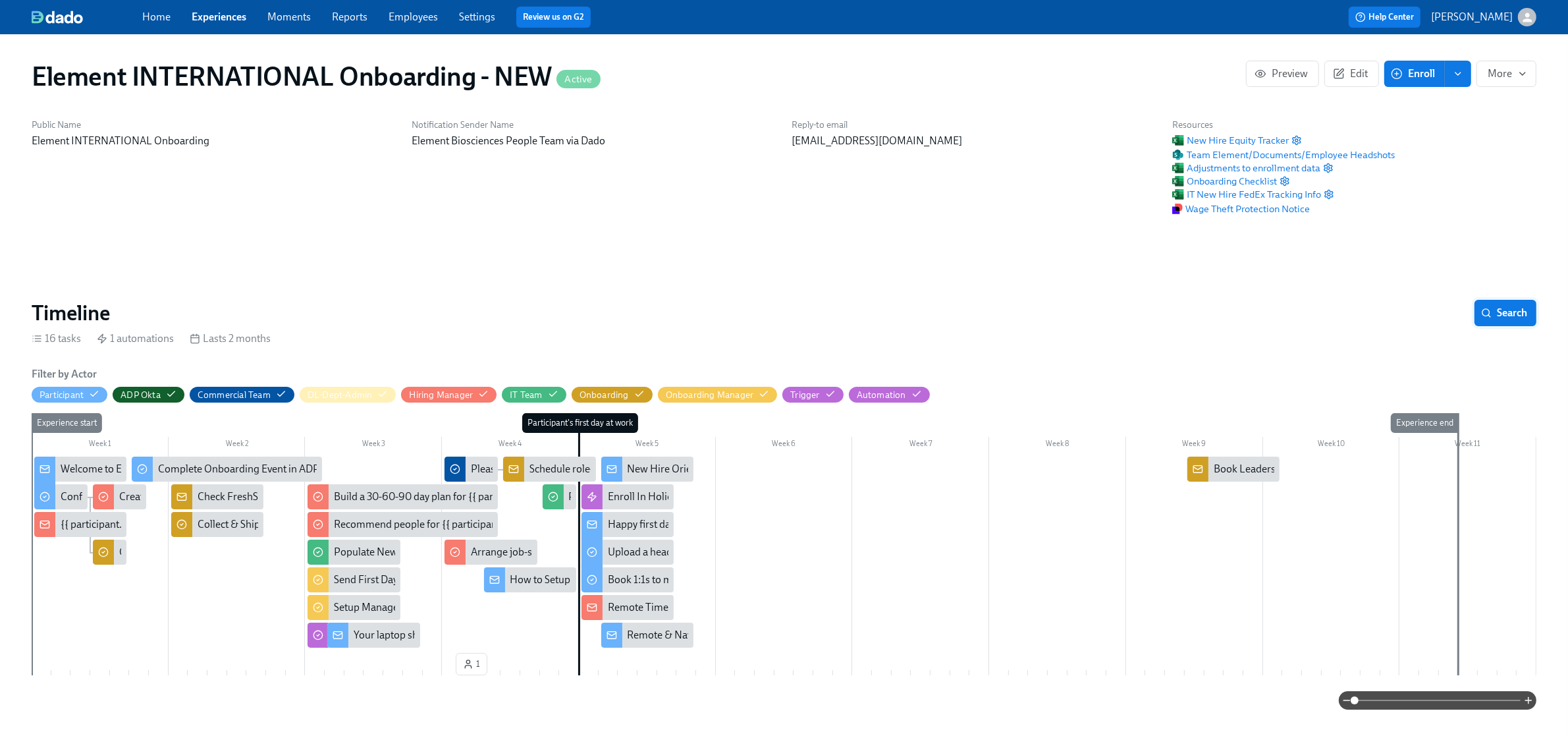
click at [1485, 319] on span "Search" at bounding box center [1506, 313] width 44 height 13
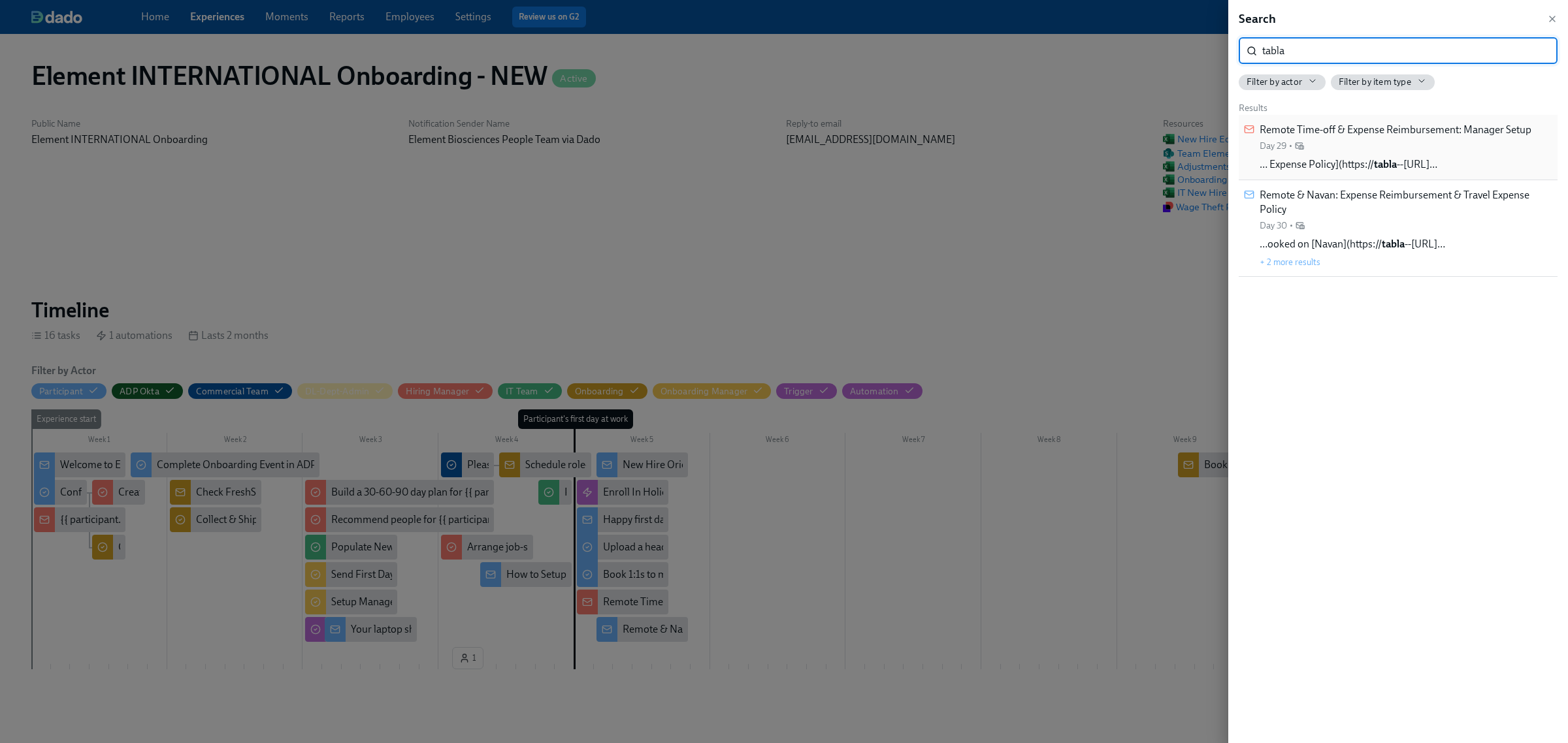
type input "tabla"
click at [1433, 164] on span "… Expense Policy](https:// tabla --[URL]…" at bounding box center [1348, 164] width 178 height 14
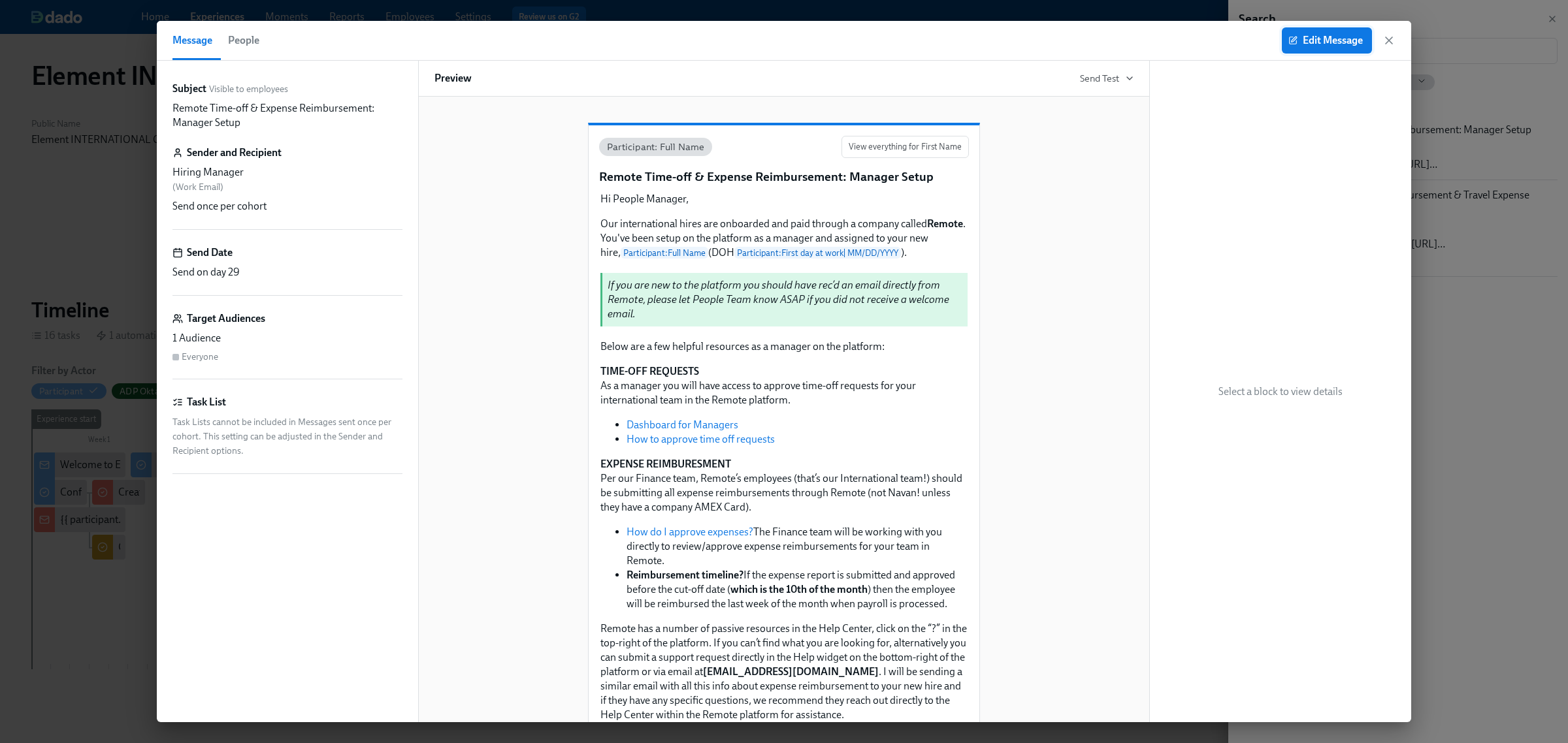
click at [1312, 52] on button "Edit Message" at bounding box center [1327, 40] width 90 height 26
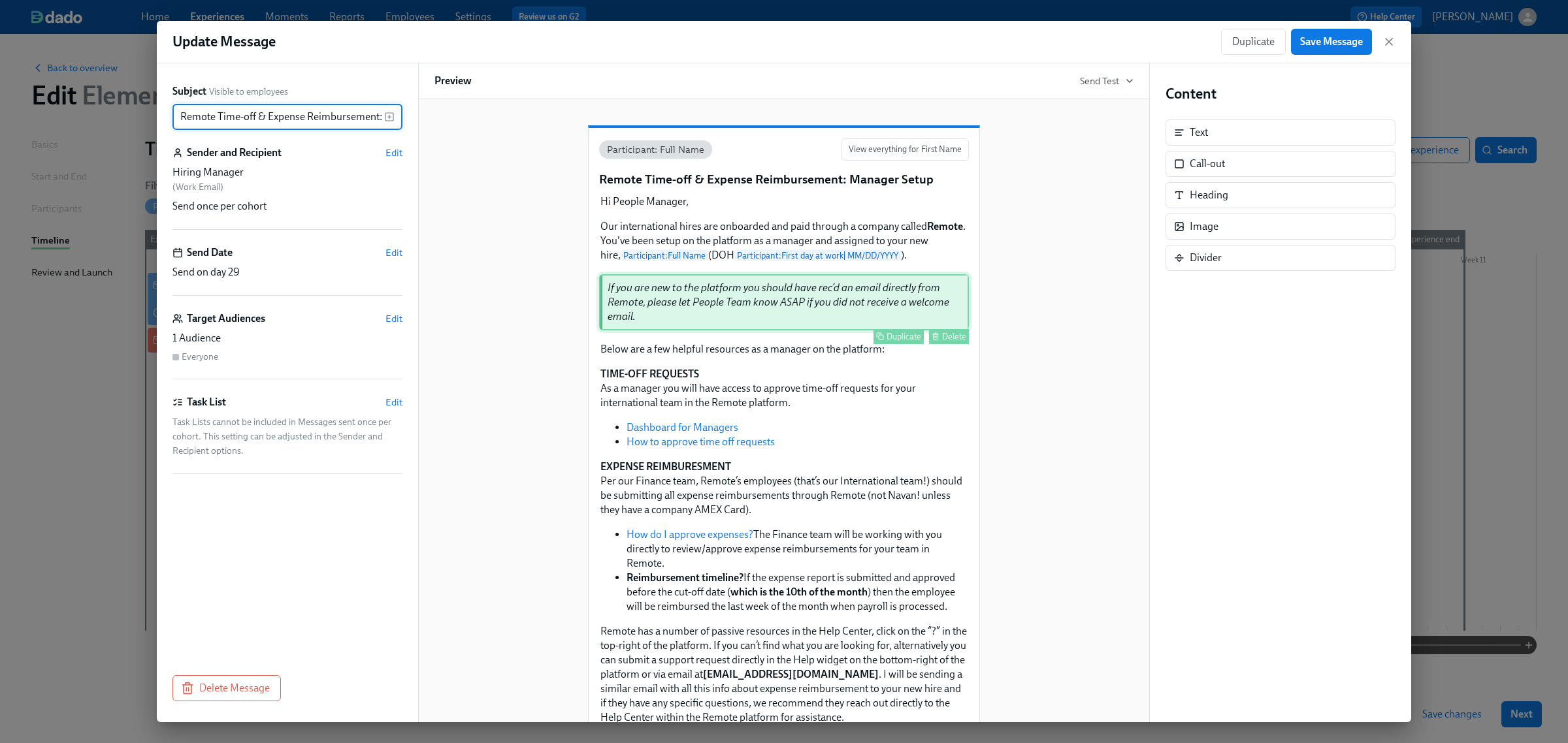
click at [858, 331] on div "If you are new to the platform you should have rec’d an email directly from Rem…" at bounding box center [784, 302] width 370 height 56
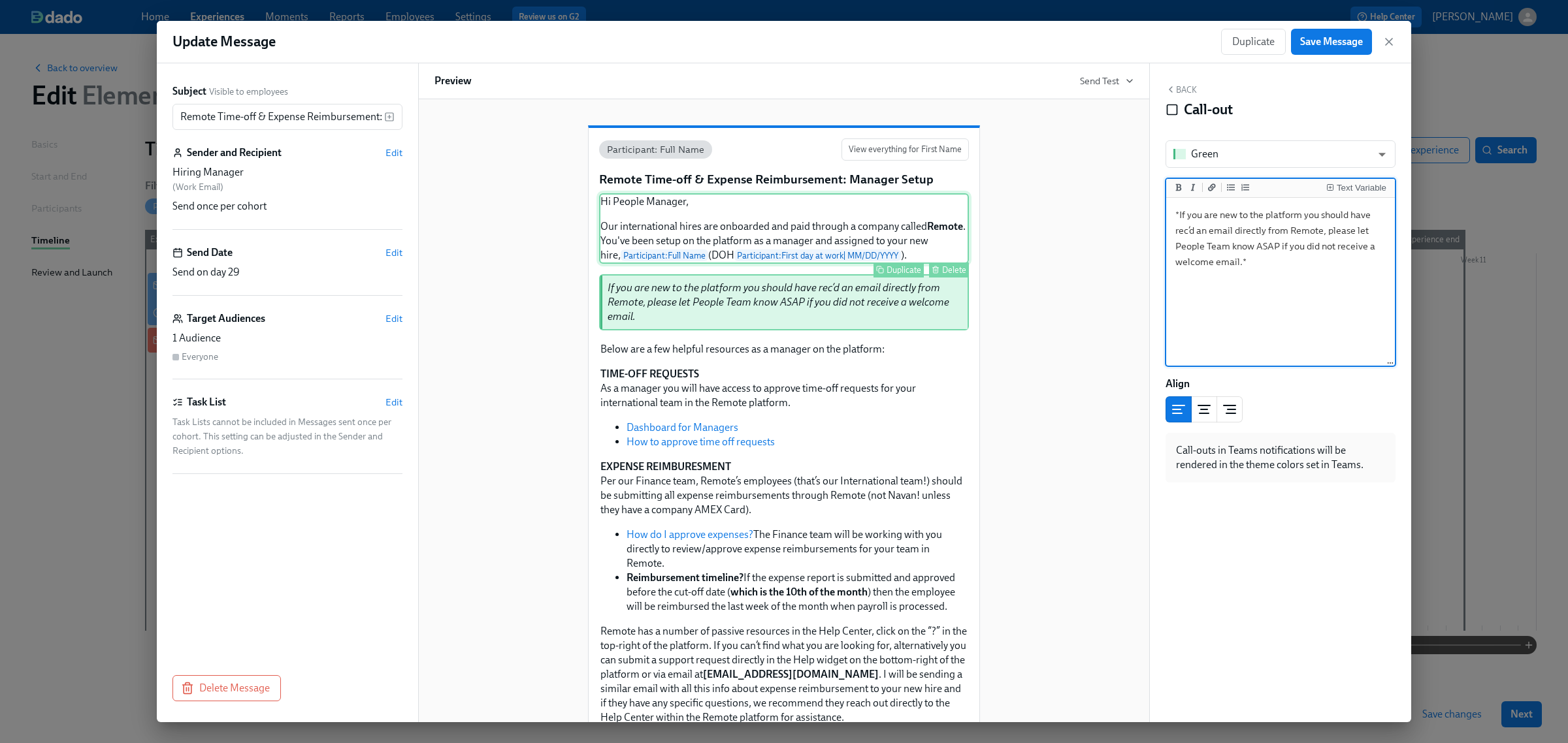
click at [915, 264] on div "Hi People Manager, Our international hires are onboarded and paid through a com…" at bounding box center [784, 229] width 370 height 70
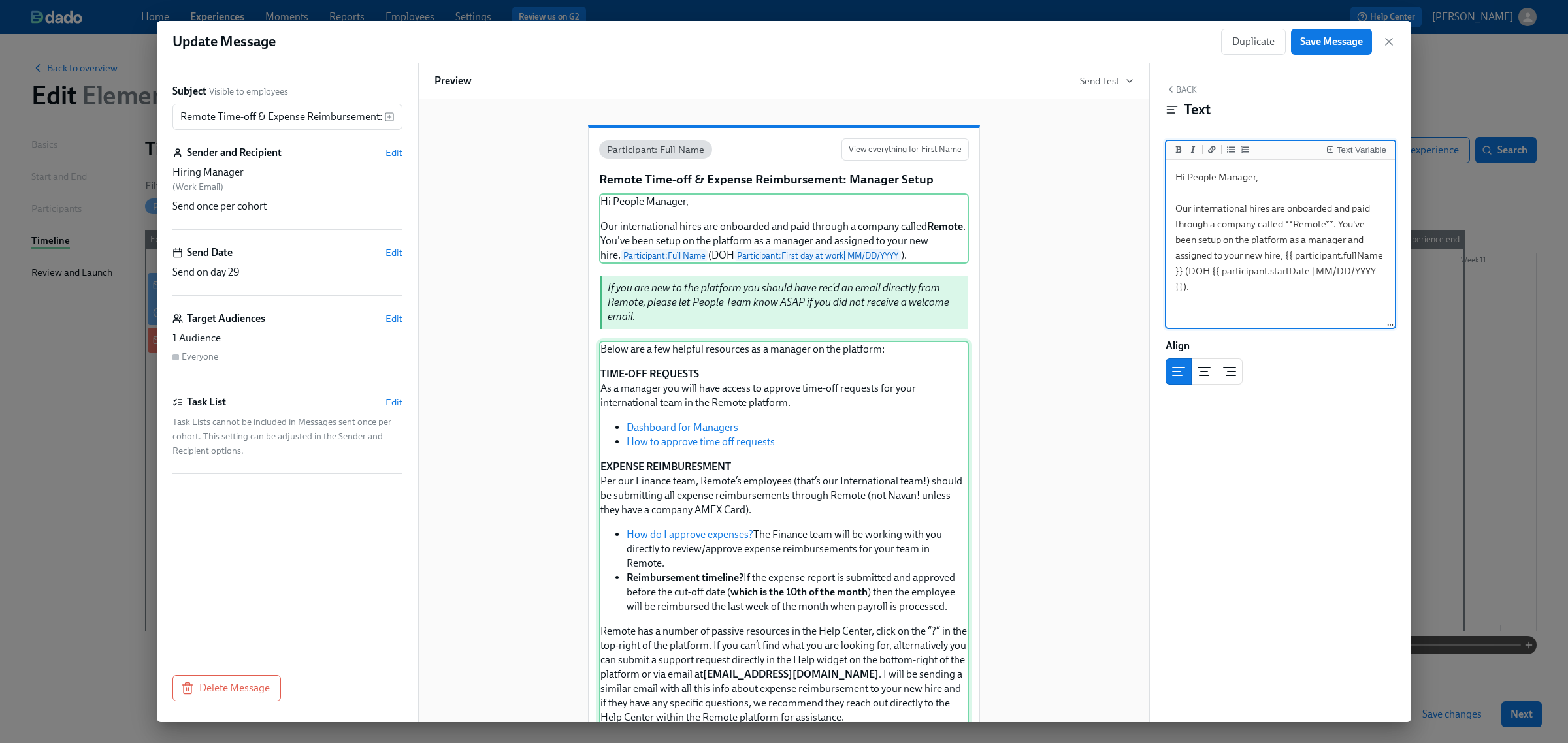
click at [804, 412] on div "Below are a few helpful resources as a manager on the platform: TIME-OFF REQUES…" at bounding box center [784, 585] width 370 height 488
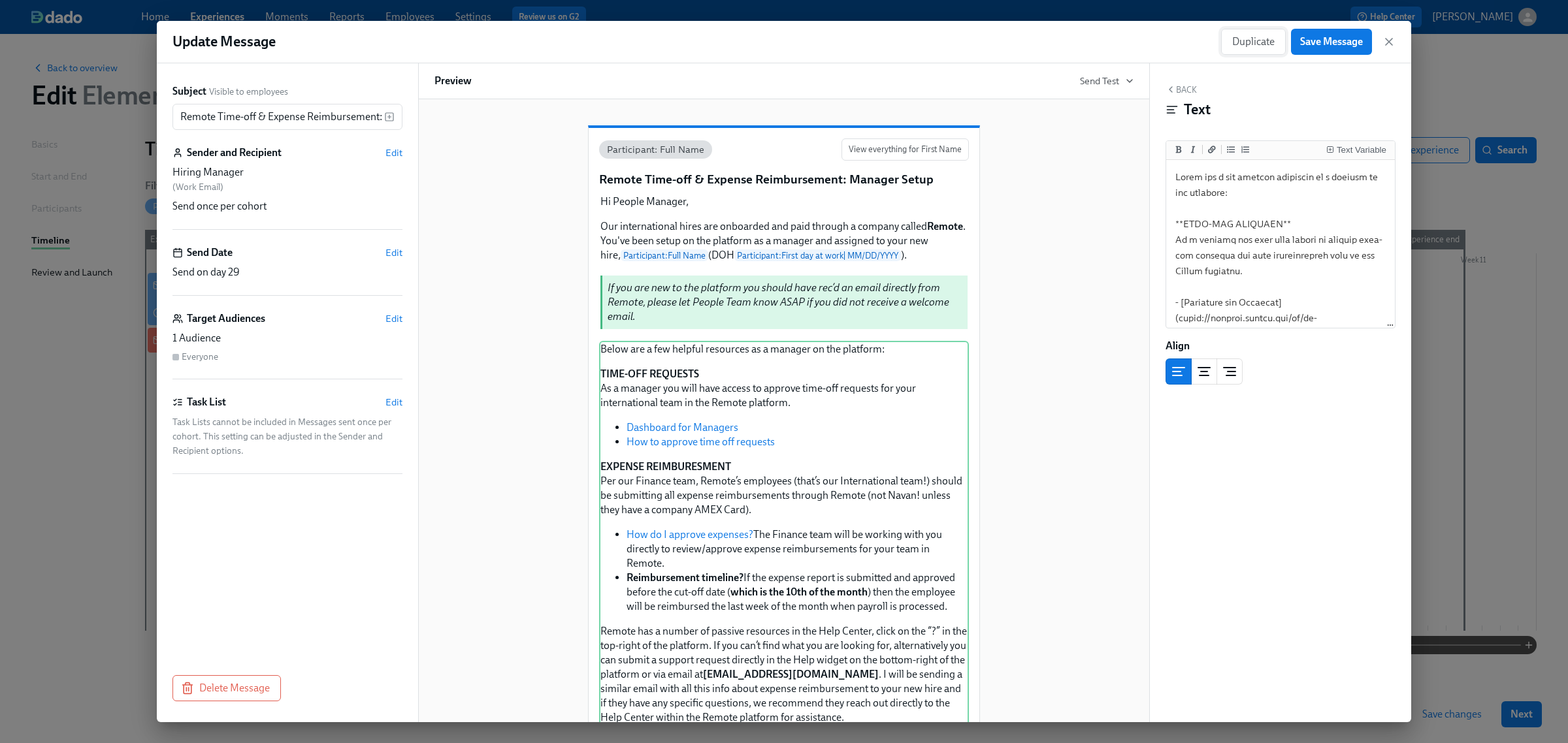
scroll to position [794, 0]
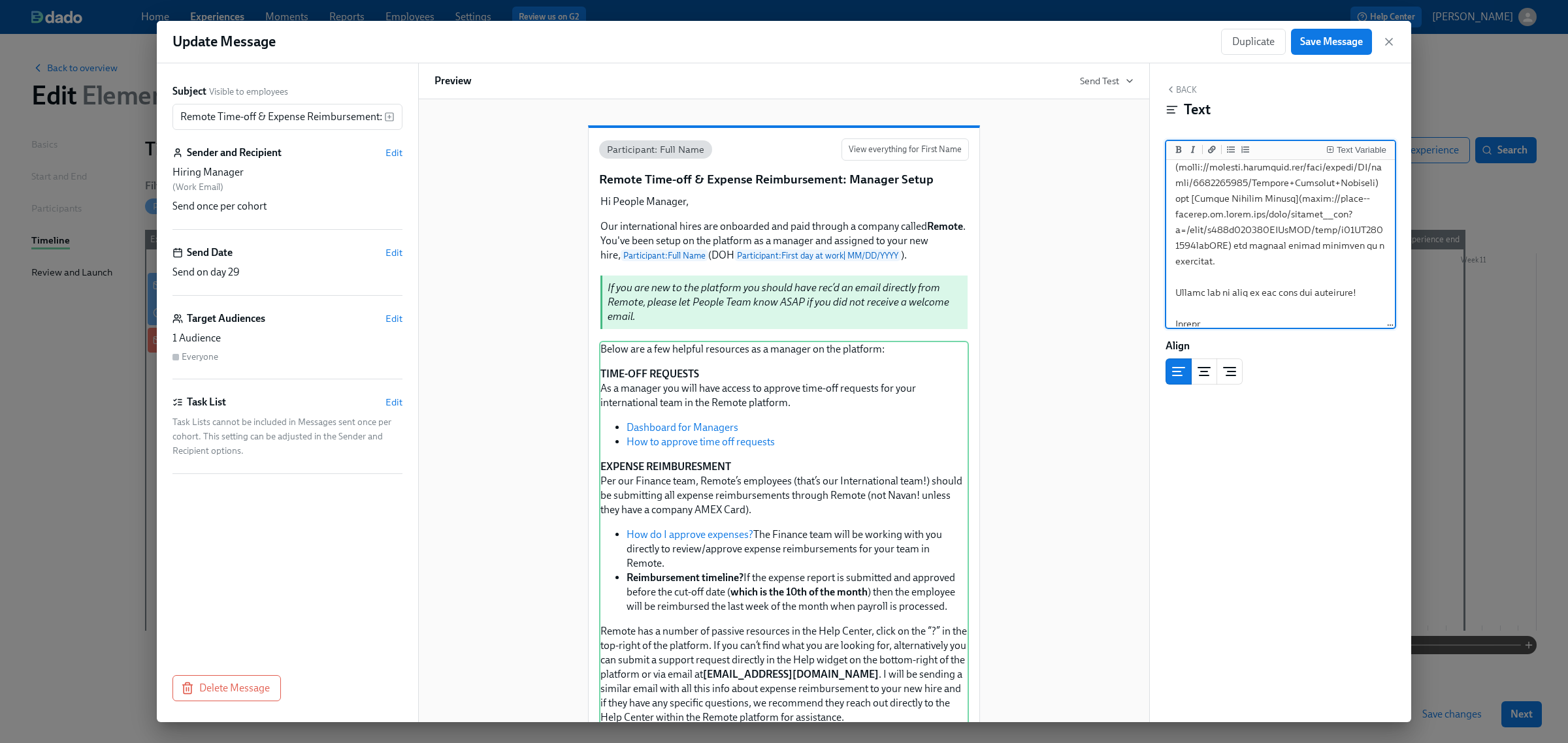
drag, startPoint x: 1318, startPoint y: 245, endPoint x: 1246, endPoint y: 290, distance: 84.9
paste textarea "[DOMAIN_NAME][URL]"
type textarea "Lorem ips d sit ametcon adipiscin el s doeiusm te inc utlabore: **ETDO-MAG ALIQ…"
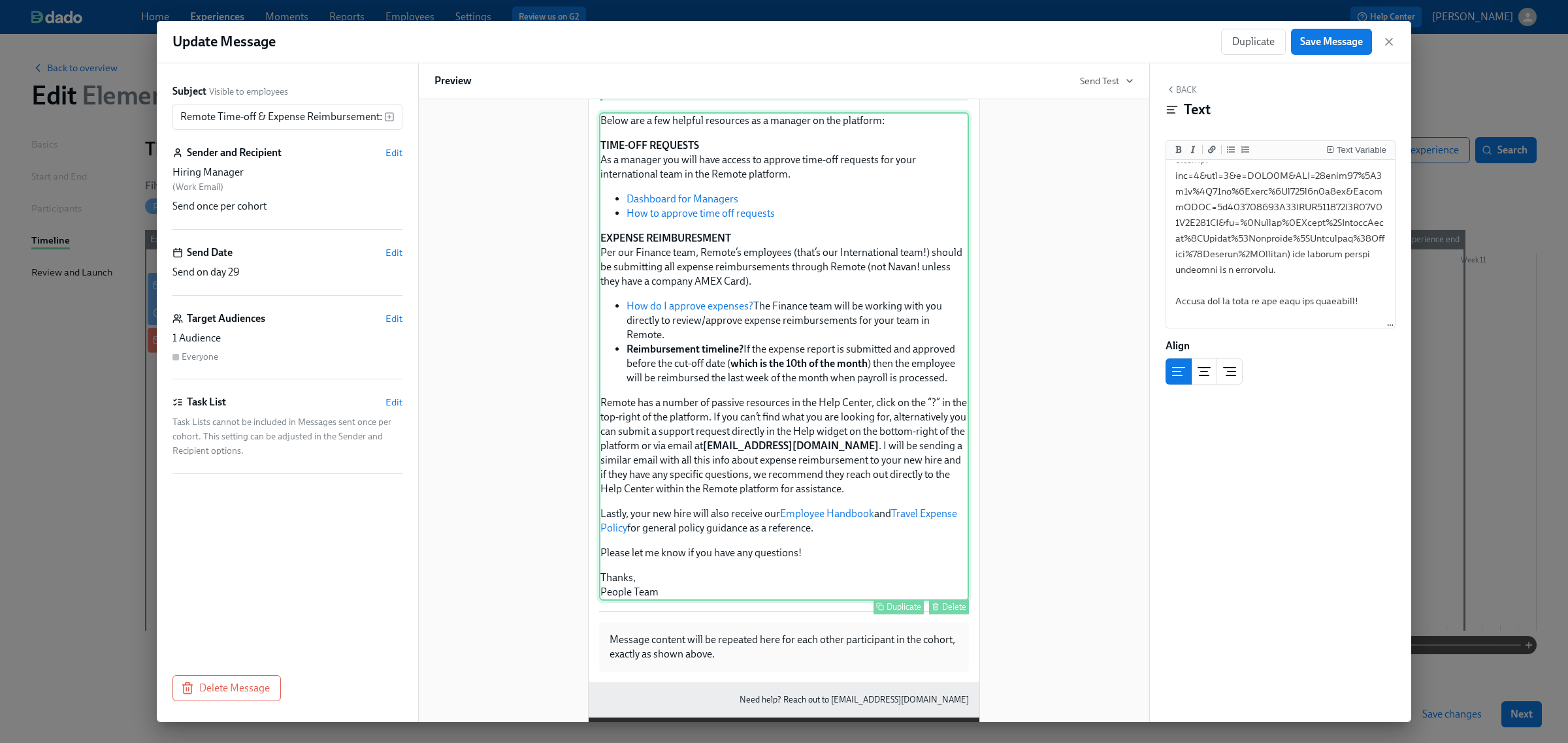
scroll to position [245, 0]
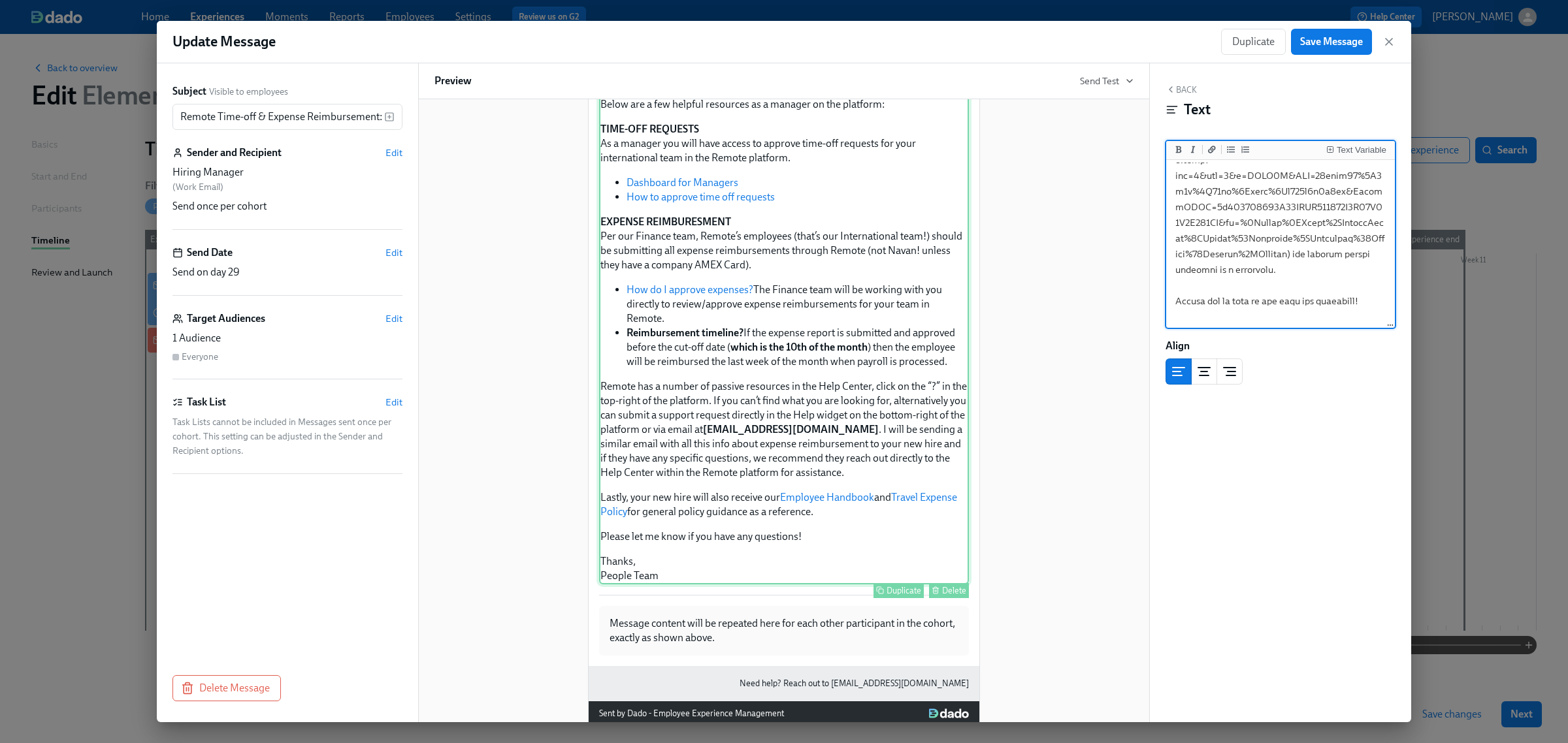
click at [824, 438] on div "Below are a few helpful resources as a manager on the platform: TIME-OFF REQUES…" at bounding box center [784, 341] width 370 height 488
click at [701, 379] on div "Below are a few helpful resources as a manager on the platform: TIME-OFF REQUES…" at bounding box center [784, 341] width 370 height 488
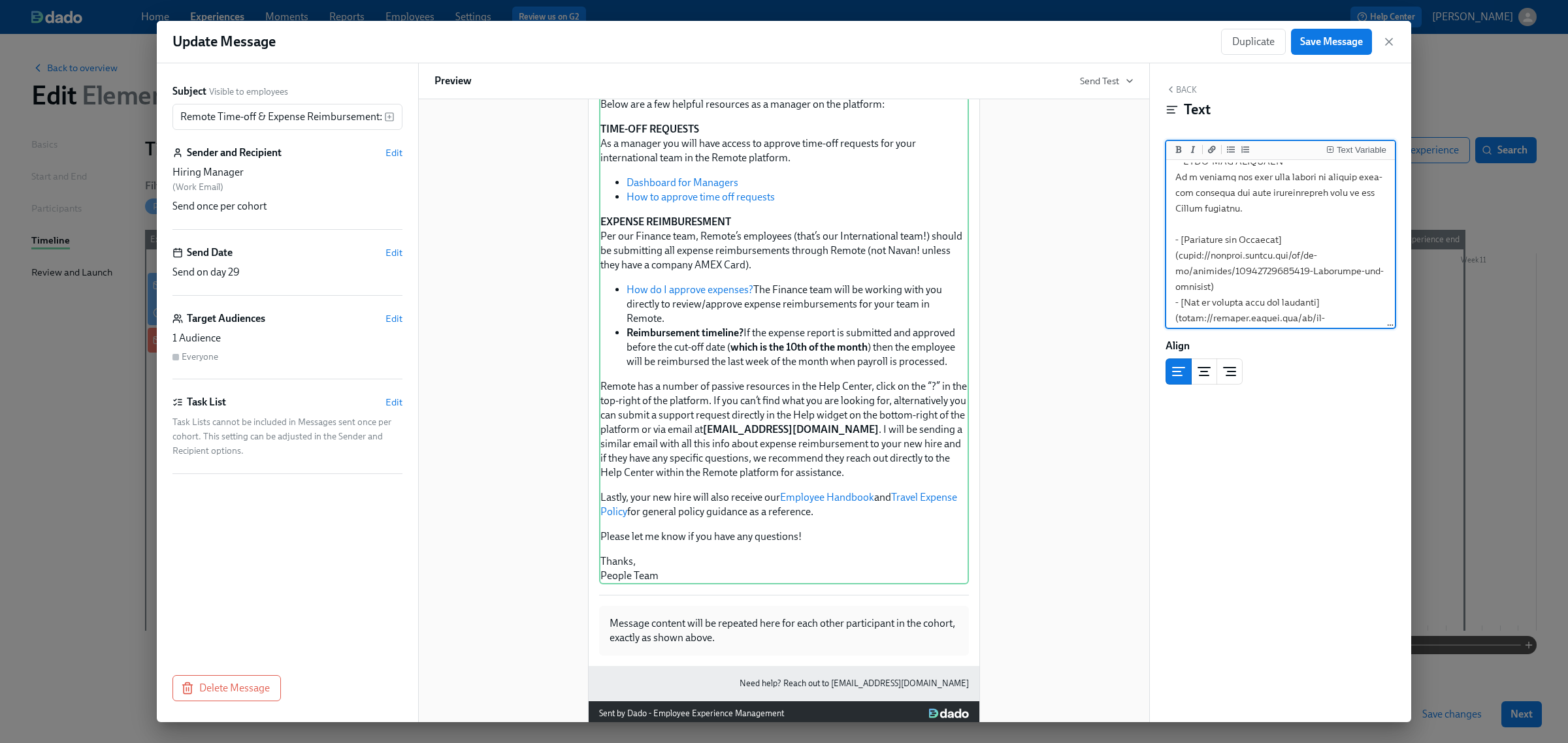
scroll to position [0, 0]
click at [1315, 46] on span "Save Message" at bounding box center [1332, 41] width 63 height 13
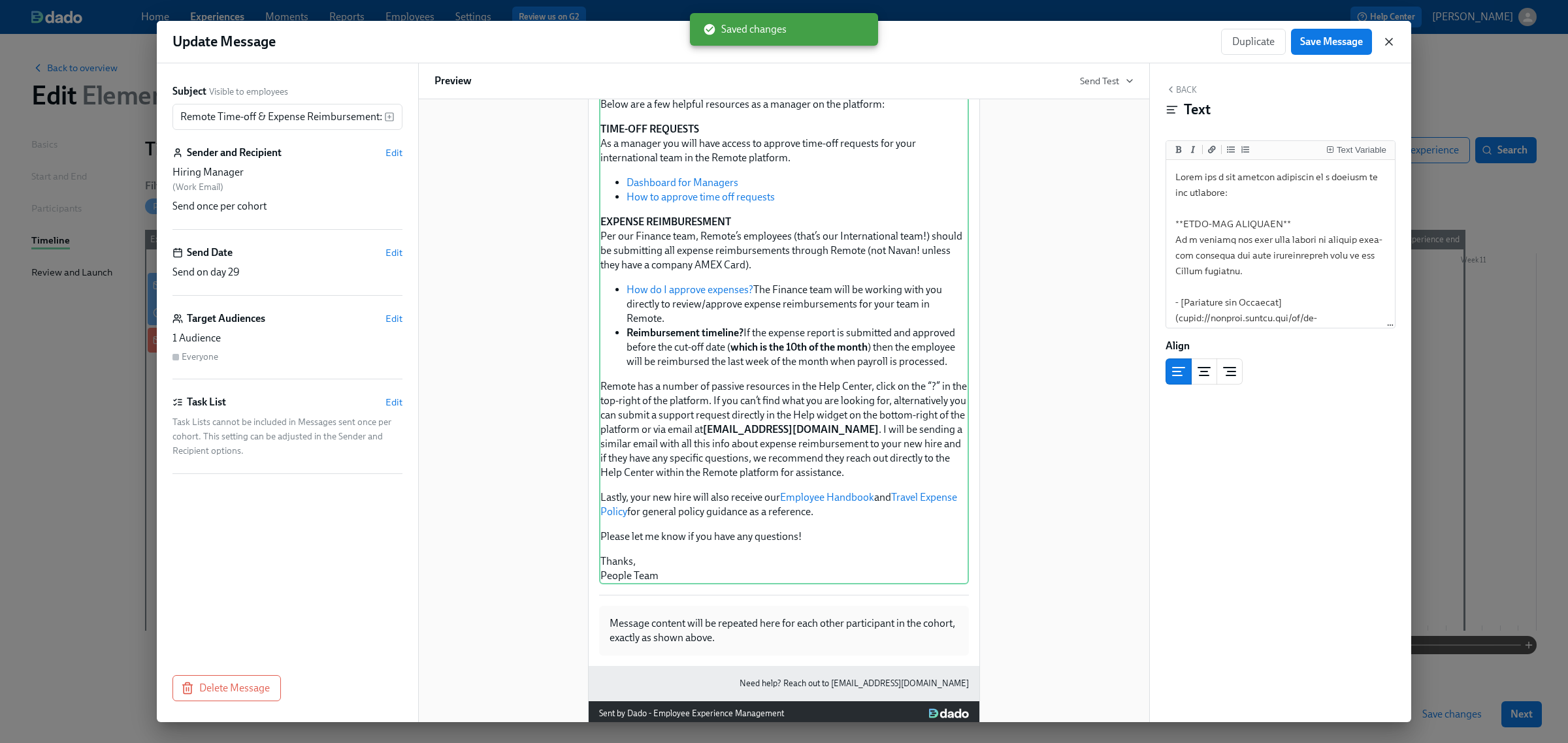
click at [1392, 38] on icon "button" at bounding box center [1389, 41] width 13 height 13
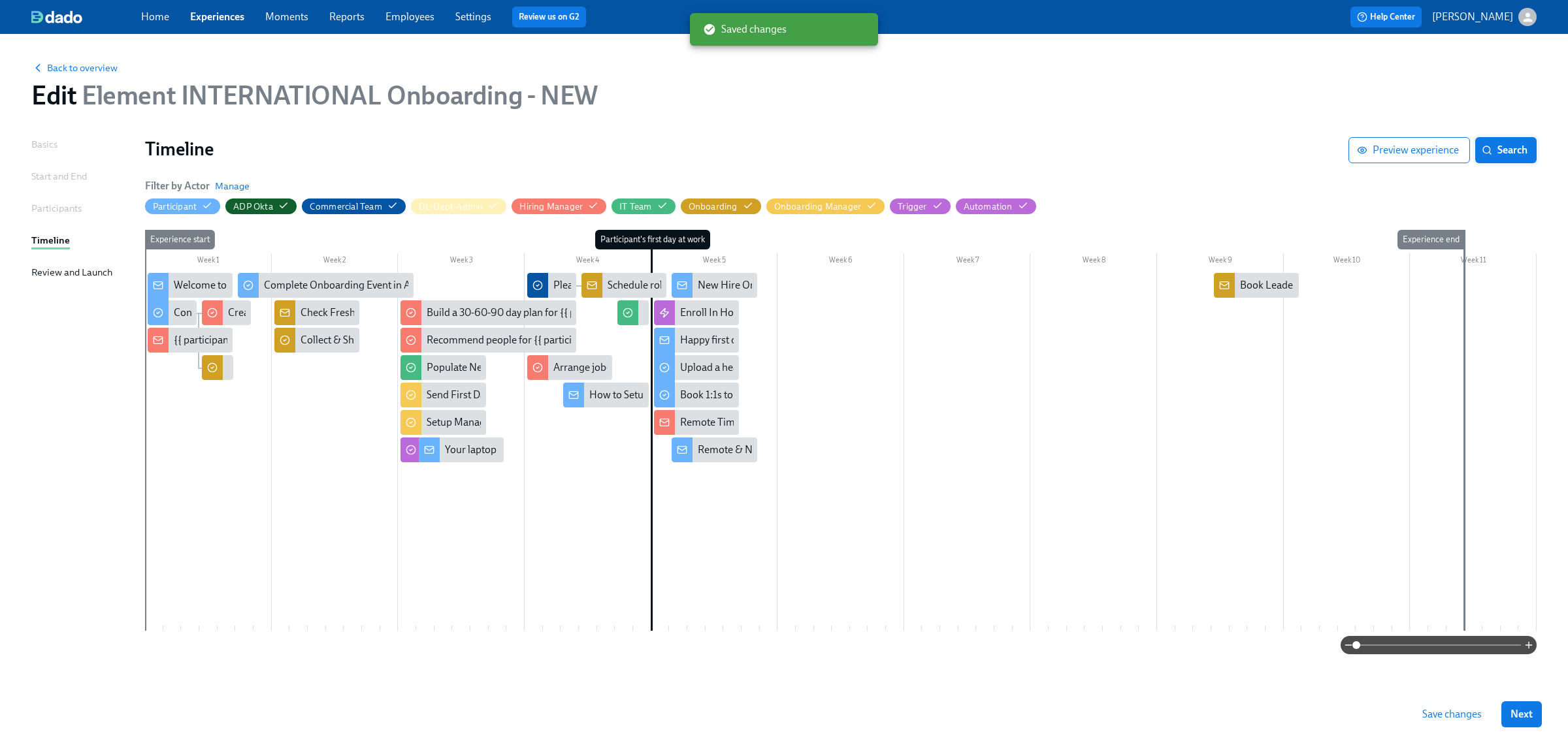
click at [1526, 159] on button "Search" at bounding box center [1506, 150] width 61 height 26
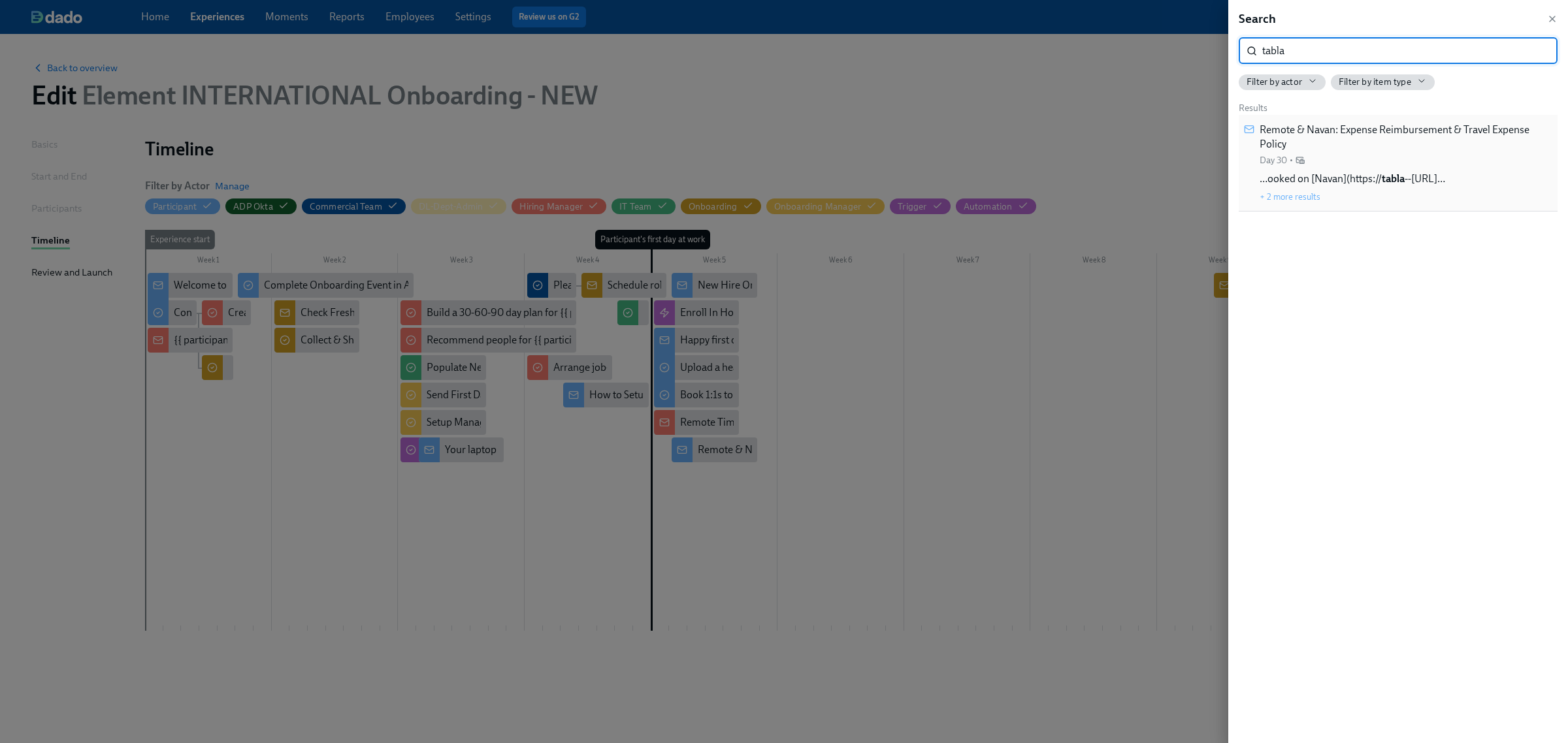
type input "tabla"
click at [1359, 152] on div "Remote & Navan: Expense Reimbursement & Travel Expense Policy Day 30 •" at bounding box center [1406, 144] width 293 height 44
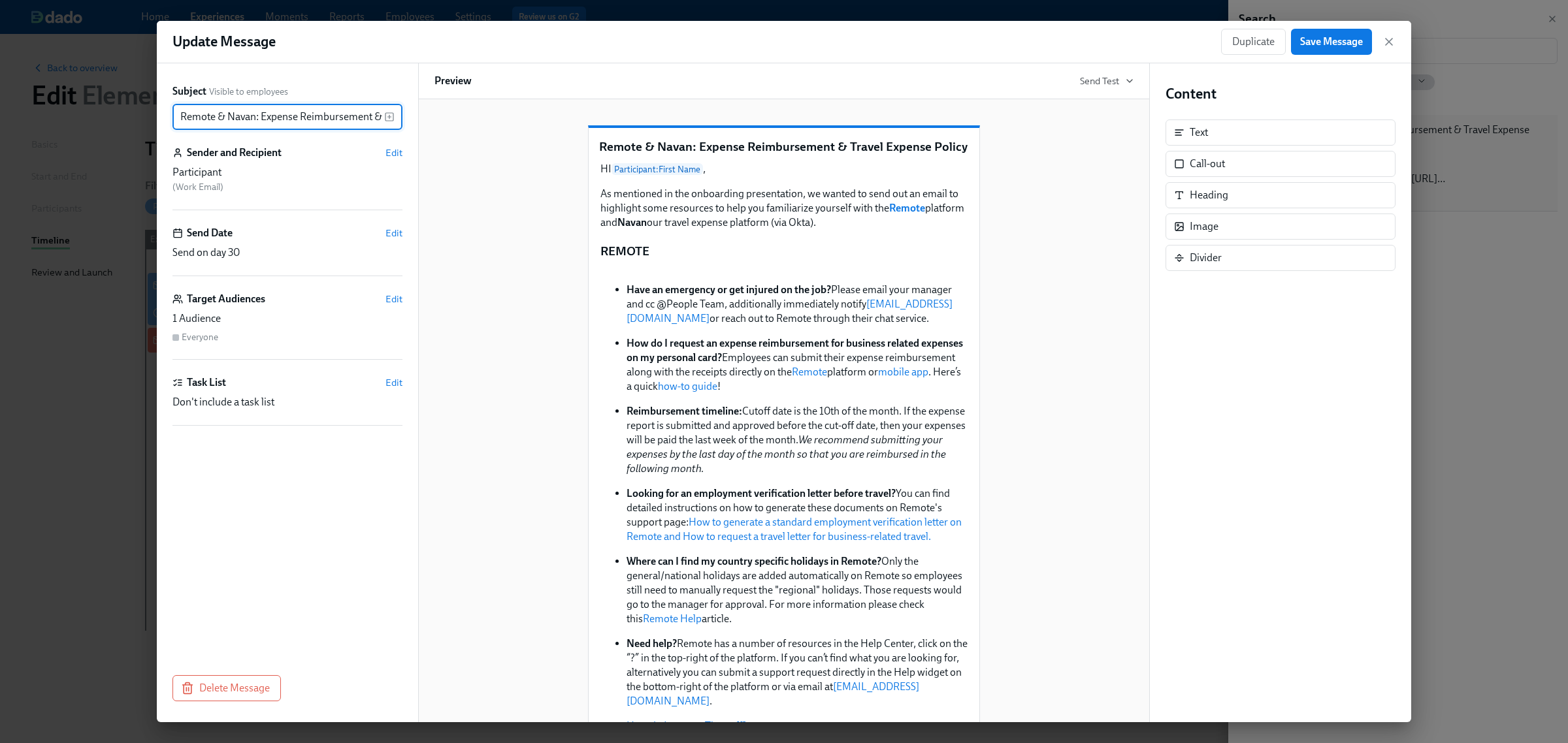
scroll to position [0, 95]
click at [233, 115] on input "Remote & Navan: Expense Reimbursement & Travel Expense Policy" at bounding box center [278, 116] width 211 height 26
drag, startPoint x: 294, startPoint y: 117, endPoint x: 95, endPoint y: 112, distance: 199.1
click at [95, 112] on div "Update Message Duplicate Save Message Subject Visible to employees Remote & Nav…" at bounding box center [784, 371] width 1568 height 743
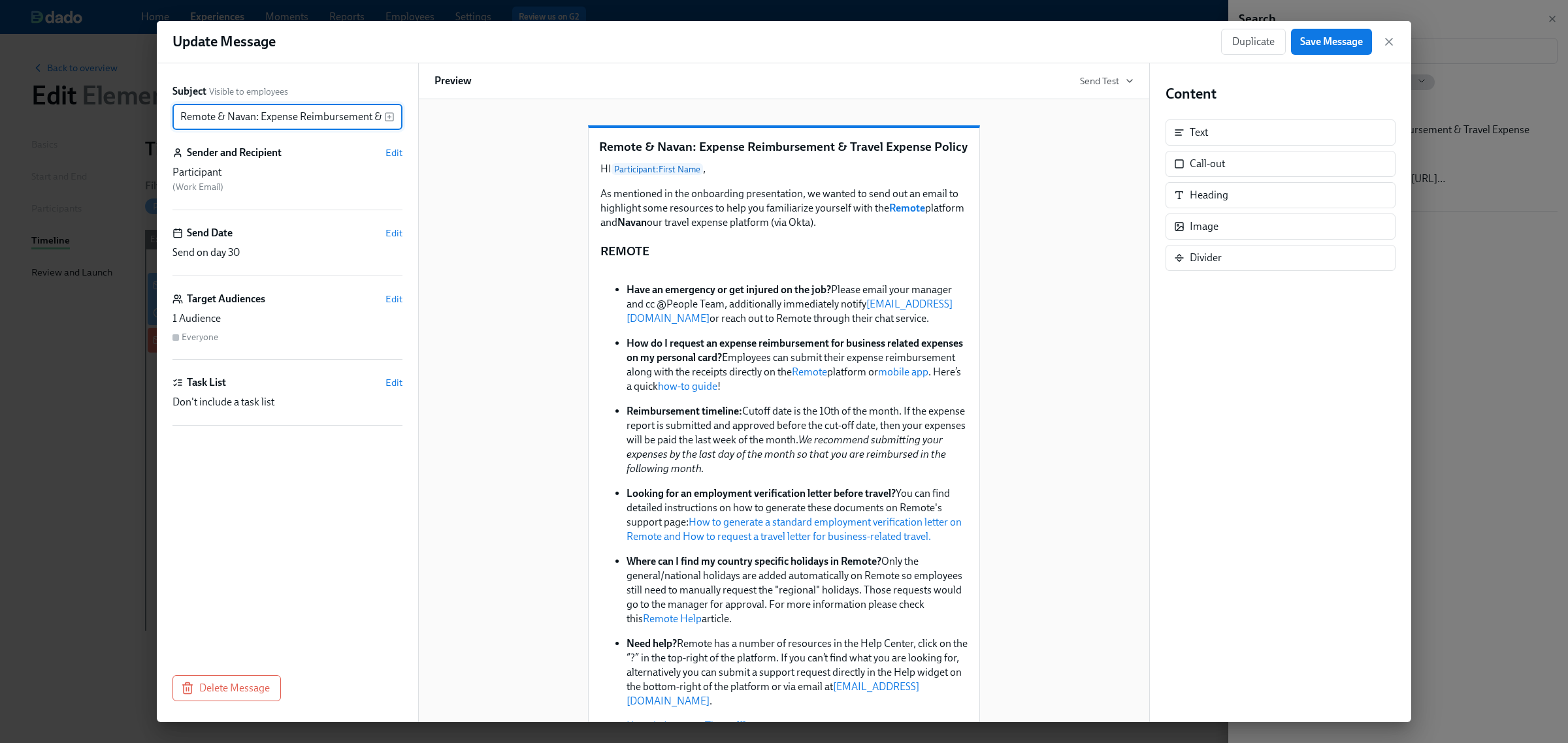
click at [222, 112] on input "Remote & Navan: Expense Reimbursement & Travel Expense Policy" at bounding box center [278, 116] width 211 height 26
click at [234, 115] on input "Remote & Navan: Expense Reimbursement & Travel Expense Policy" at bounding box center [278, 116] width 211 height 26
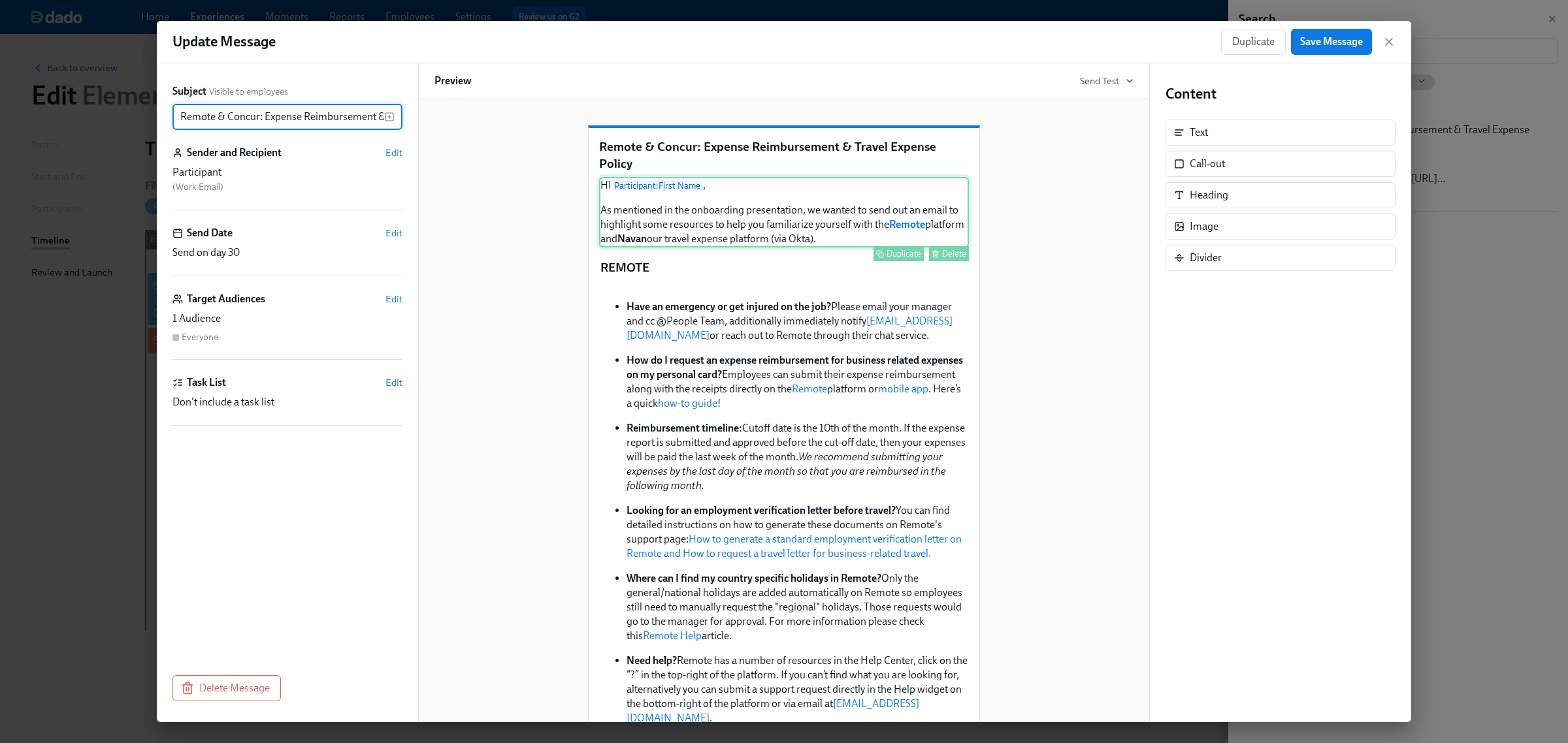
click at [702, 214] on div "HI Participant : First Name , As mentioned in the onboarding presentation, we w…" at bounding box center [784, 212] width 370 height 70
type input "Remote & Concur: Expense Reimbursement & Travel Expense Policy"
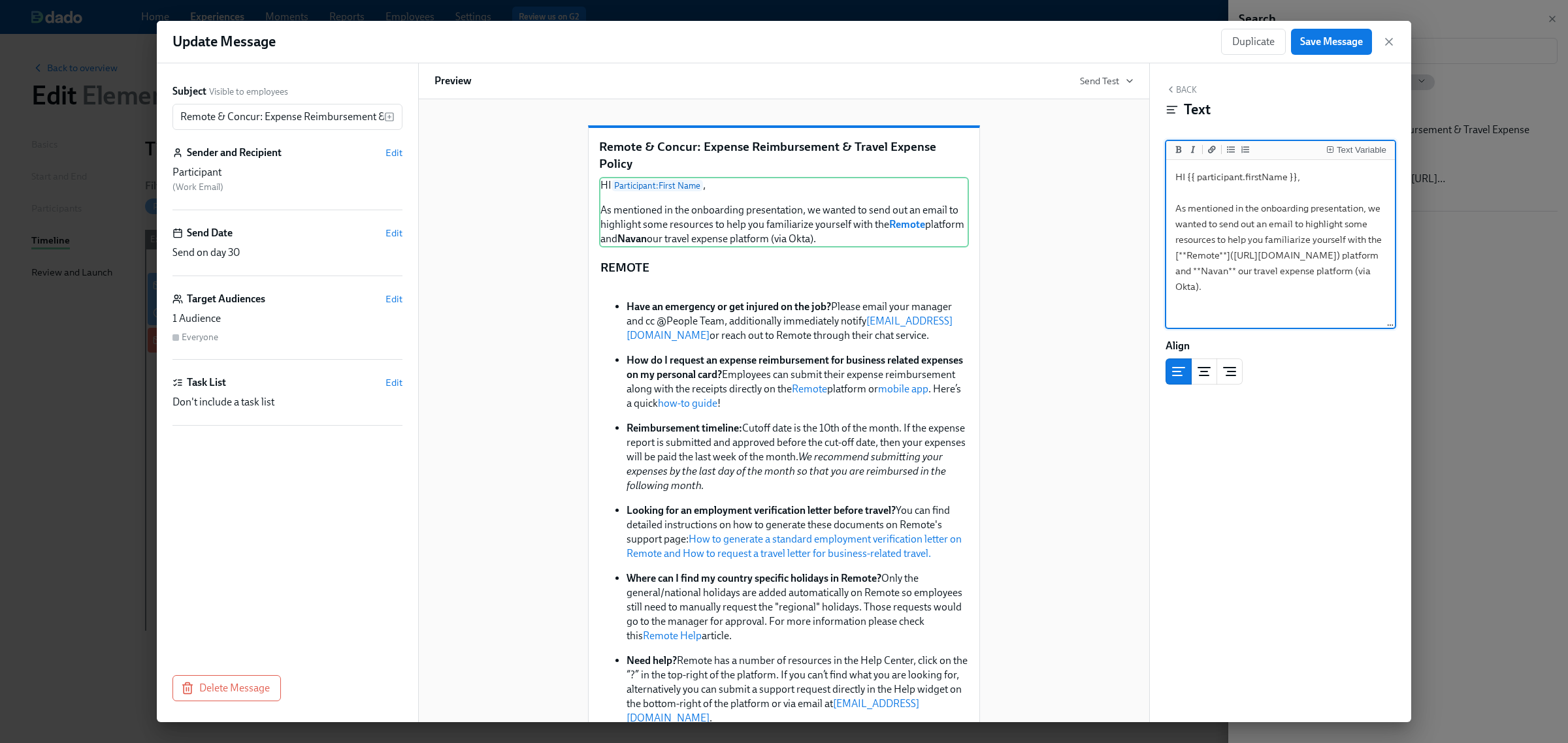
click at [1251, 266] on textarea "HI {{ participant.firstName }}, As mentioned in the onboarding presentation, we…" at bounding box center [1280, 245] width 223 height 164
type textarea "HI {{ participant.firstName }}, As mentioned in the onboarding presentation, we…"
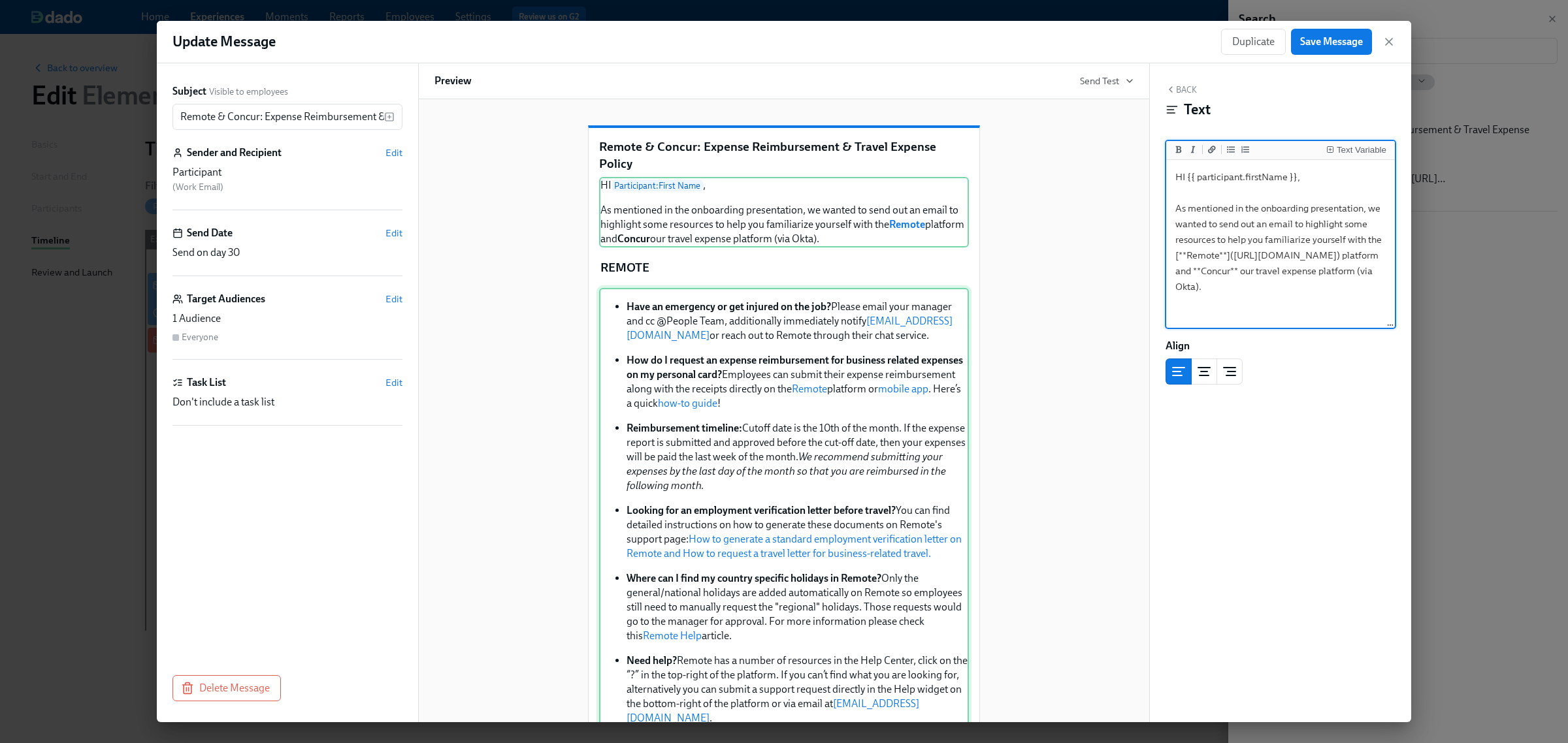
click at [753, 345] on div "Have an emergency or get injured on the job? Please email your manager and cc @…" at bounding box center [784, 538] width 370 height 499
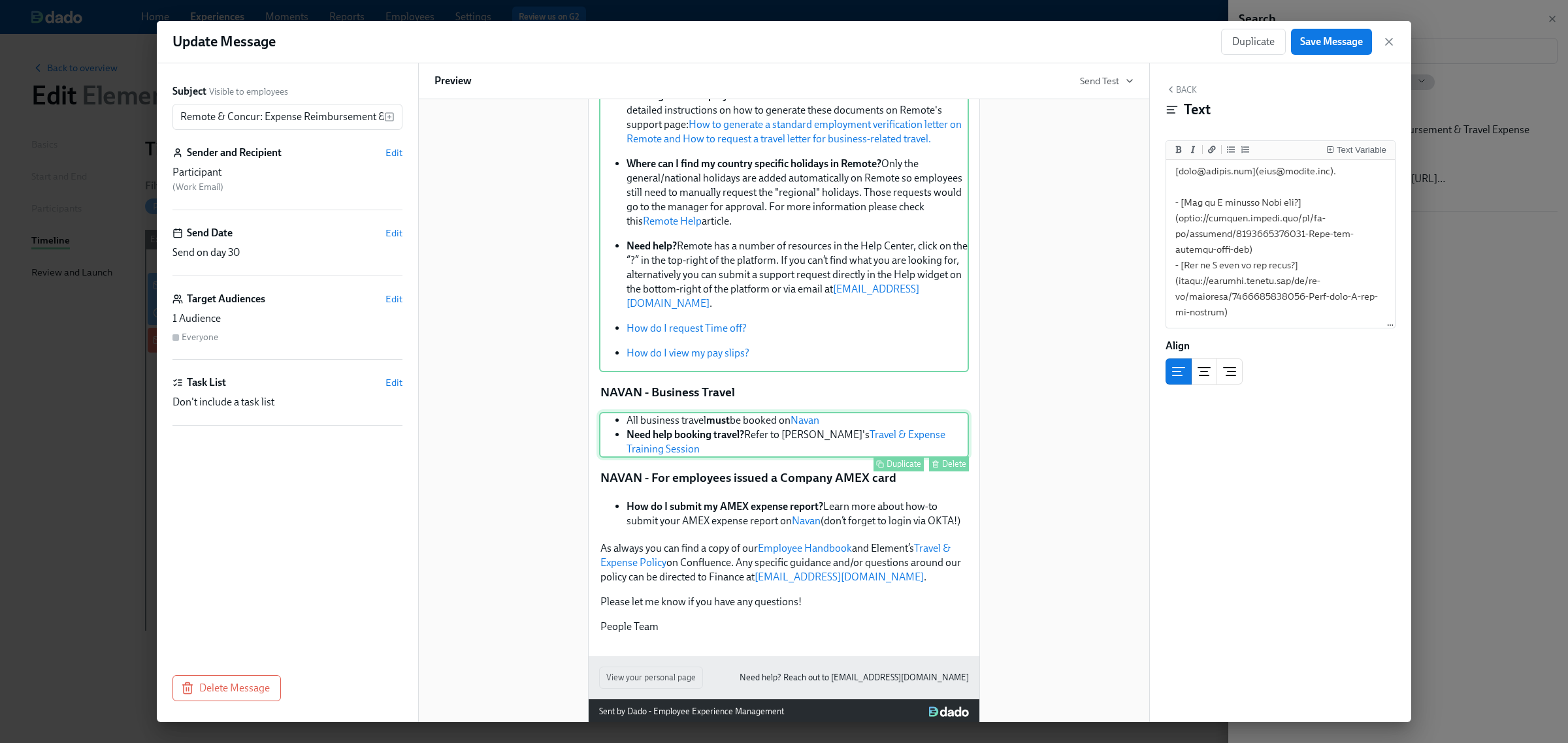
scroll to position [415, 0]
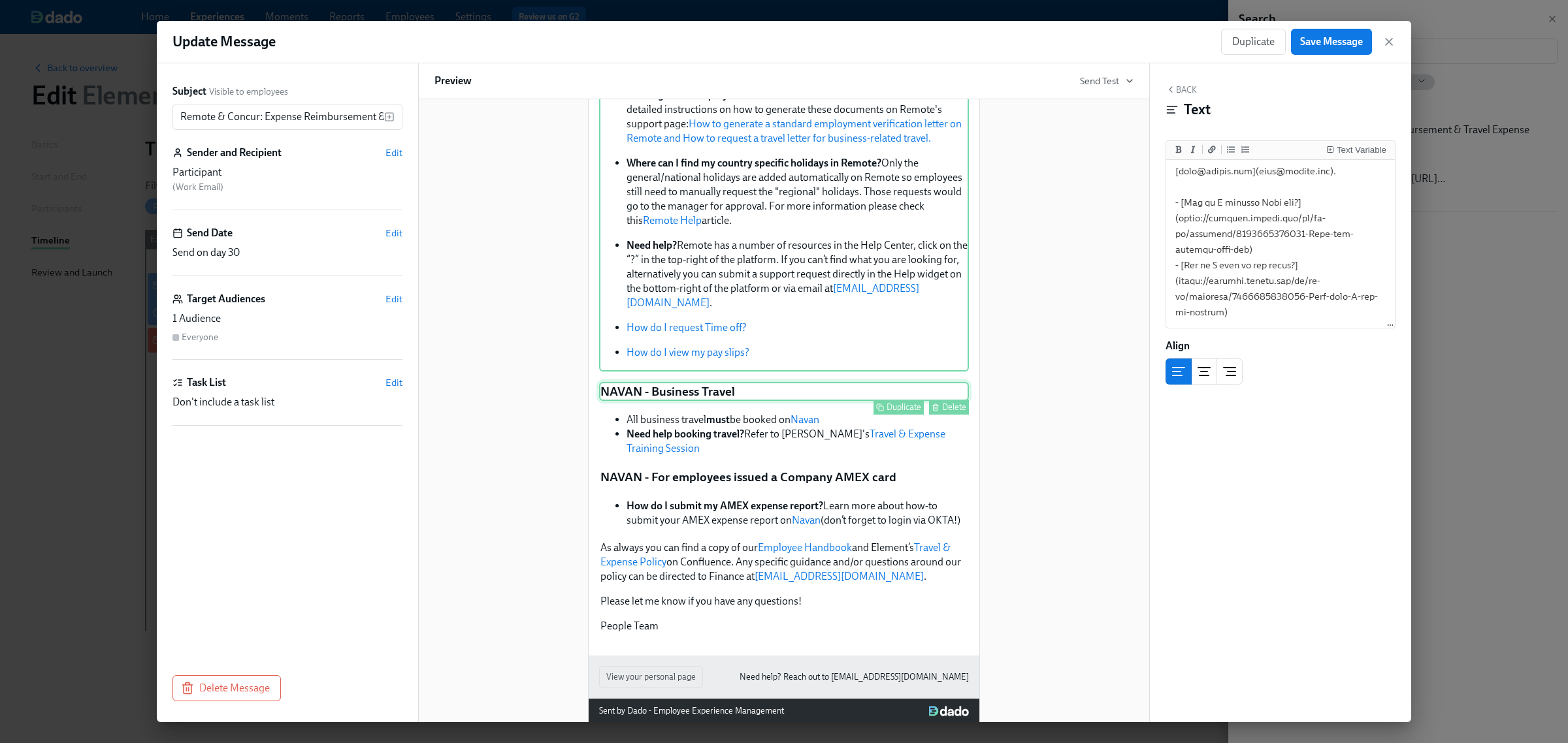
click at [711, 382] on div "NAVAN - Business Travel Duplicate Delete" at bounding box center [784, 392] width 370 height 19
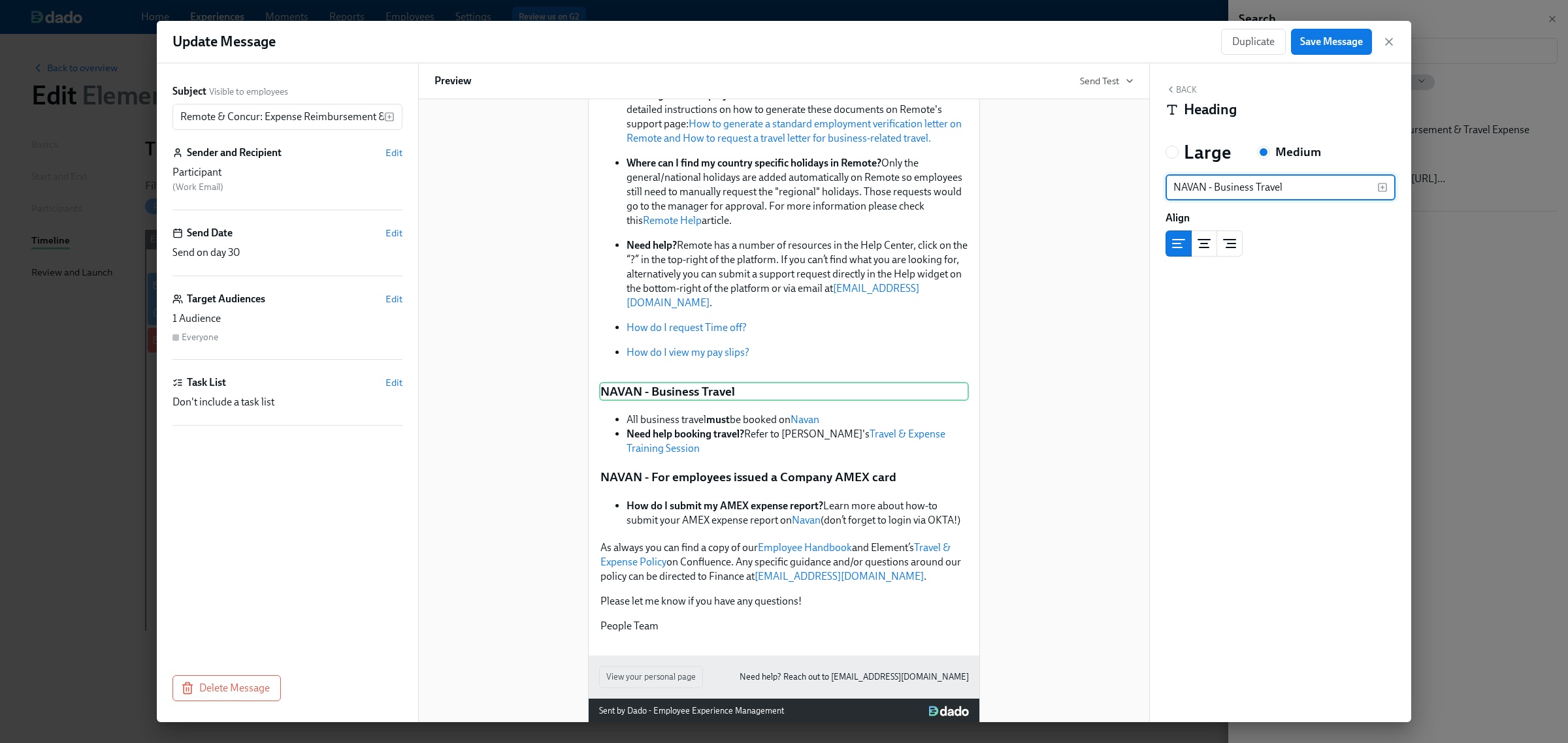
click at [1192, 190] on input "NAVAN - Business Travel" at bounding box center [1271, 187] width 211 height 26
type input "Concur - Business Travel"
click at [743, 414] on div "All business travel must be booked on Navan Need help booking travel? Refer to …" at bounding box center [784, 434] width 370 height 46
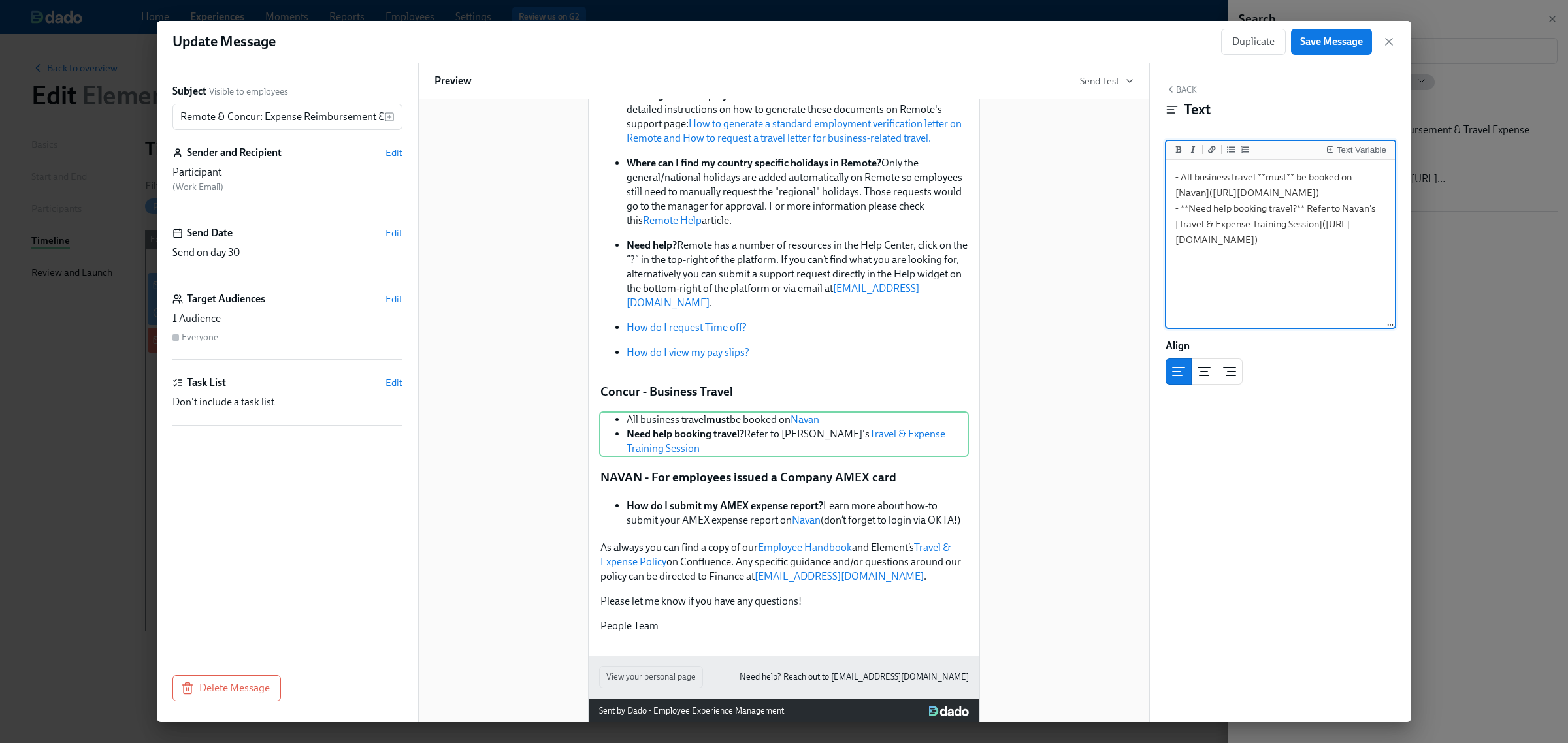
click at [1194, 197] on textarea "- All business travel **must** be booked on [Navan]([URL][DOMAIN_NAME]) - **Nee…" at bounding box center [1280, 245] width 223 height 164
drag, startPoint x: 1214, startPoint y: 193, endPoint x: 1254, endPoint y: 236, distance: 58.7
click at [1254, 236] on textarea "- All business travel **must** be booked on [Concur]([URL][DOMAIN_NAME]) - **Ne…" at bounding box center [1280, 245] width 223 height 164
click at [1225, 226] on textarea "- All business travel **must** be booked on [Concur]([URL][DOMAIN_NAME]) - **Ne…" at bounding box center [1280, 245] width 223 height 164
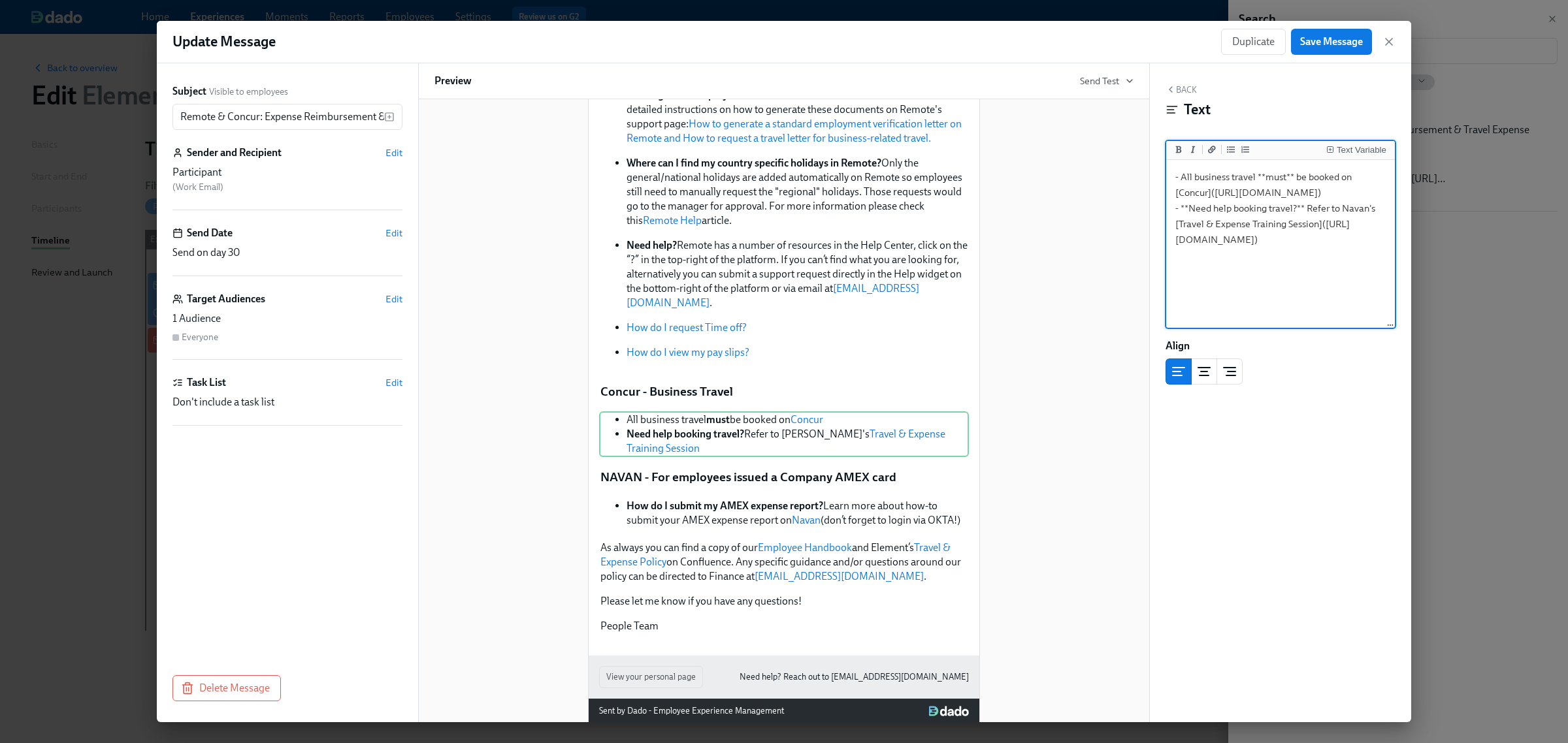
drag, startPoint x: 1254, startPoint y: 239, endPoint x: 1215, endPoint y: 194, distance: 59.5
click at [1215, 194] on textarea "- All business travel **must** be booked on [Concur]([URL][DOMAIN_NAME]) - **Ne…" at bounding box center [1280, 245] width 223 height 164
paste textarea "[DOMAIN_NAME][URL]"
click at [1196, 274] on textarea "- All business travel **must** be booked on [Concur]([URL][DOMAIN_NAME]) - **Ne…" at bounding box center [1280, 245] width 223 height 164
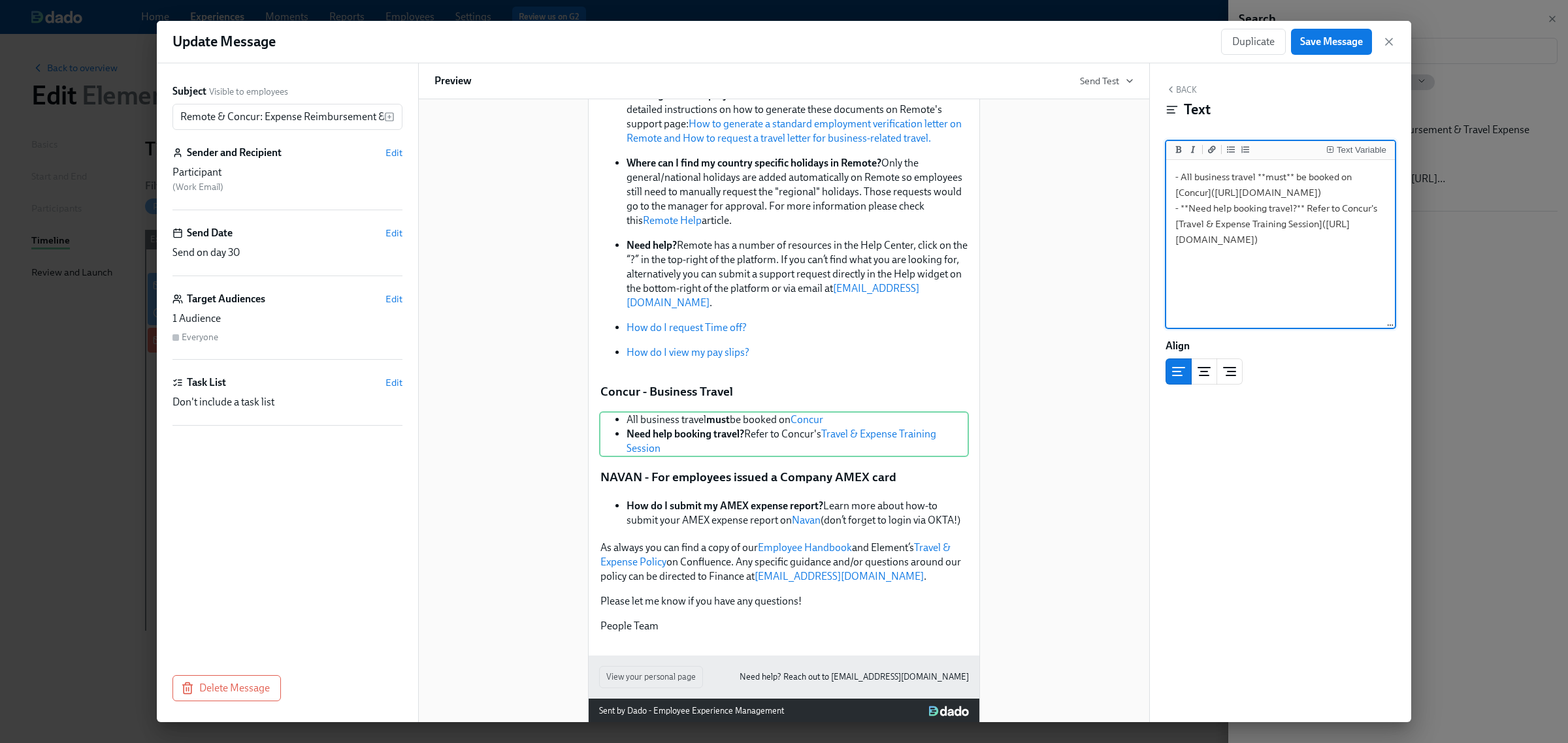
scroll to position [81, 0]
click at [1178, 206] on textarea "- All business travel **must** be booked on [Concur]([URL][DOMAIN_NAME]) - **Ne…" at bounding box center [1280, 245] width 223 height 164
drag, startPoint x: 1177, startPoint y: 212, endPoint x: 1204, endPoint y: 238, distance: 37.5
click at [1204, 238] on textarea "- All business travel **must** be booked on [Concur]([URL][DOMAIN_NAME]) - **Ne…" at bounding box center [1280, 245] width 223 height 164
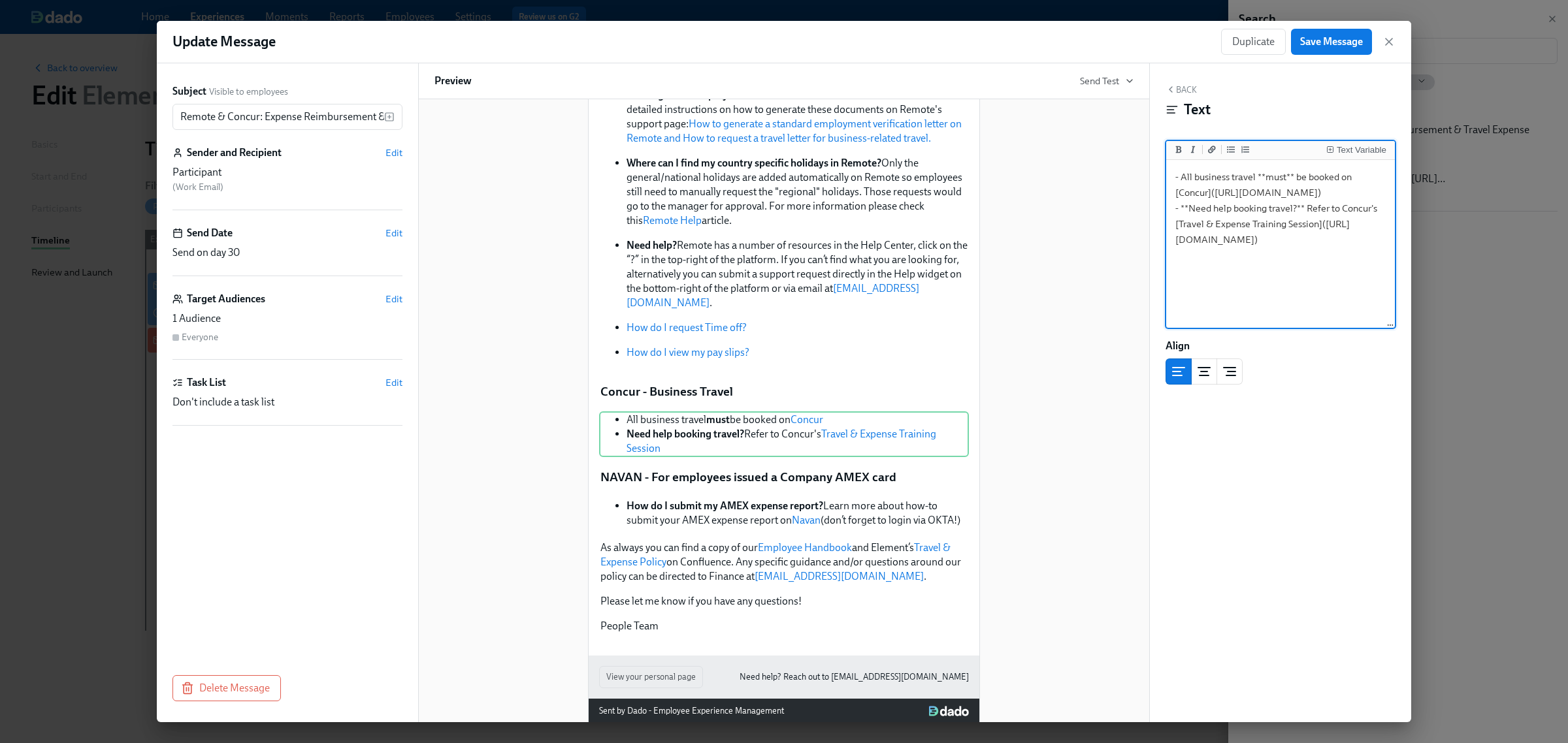
click at [1204, 238] on textarea "- All business travel **must** be booked on [Concur]([URL][DOMAIN_NAME]) - **Ne…" at bounding box center [1280, 245] width 223 height 164
drag, startPoint x: 1206, startPoint y: 239, endPoint x: 1178, endPoint y: 210, distance: 40.3
click at [1178, 210] on textarea "- All business travel **must** be booked on [Concur]([URL][DOMAIN_NAME]) - **Ne…" at bounding box center [1280, 245] width 223 height 164
paste textarea "927810/Concur+Travel+Update+Your+Travel+Profil"
type textarea "- All business travel **must** be booked on [Concur]([URL][DOMAIN_NAME]) - **Ne…"
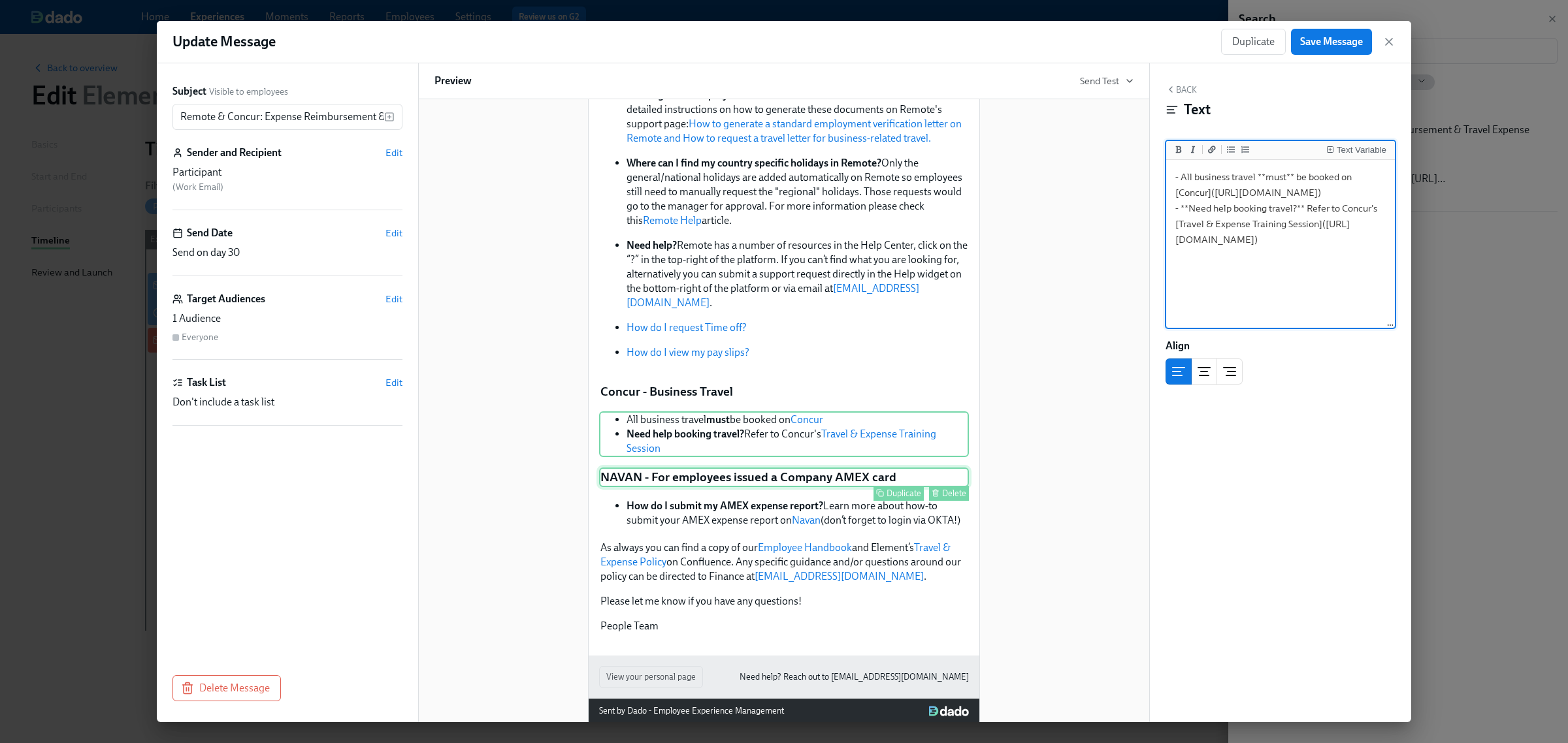
click at [723, 467] on div "NAVAN - For employees issued a Company AMEX card Duplicate Delete" at bounding box center [784, 477] width 370 height 19
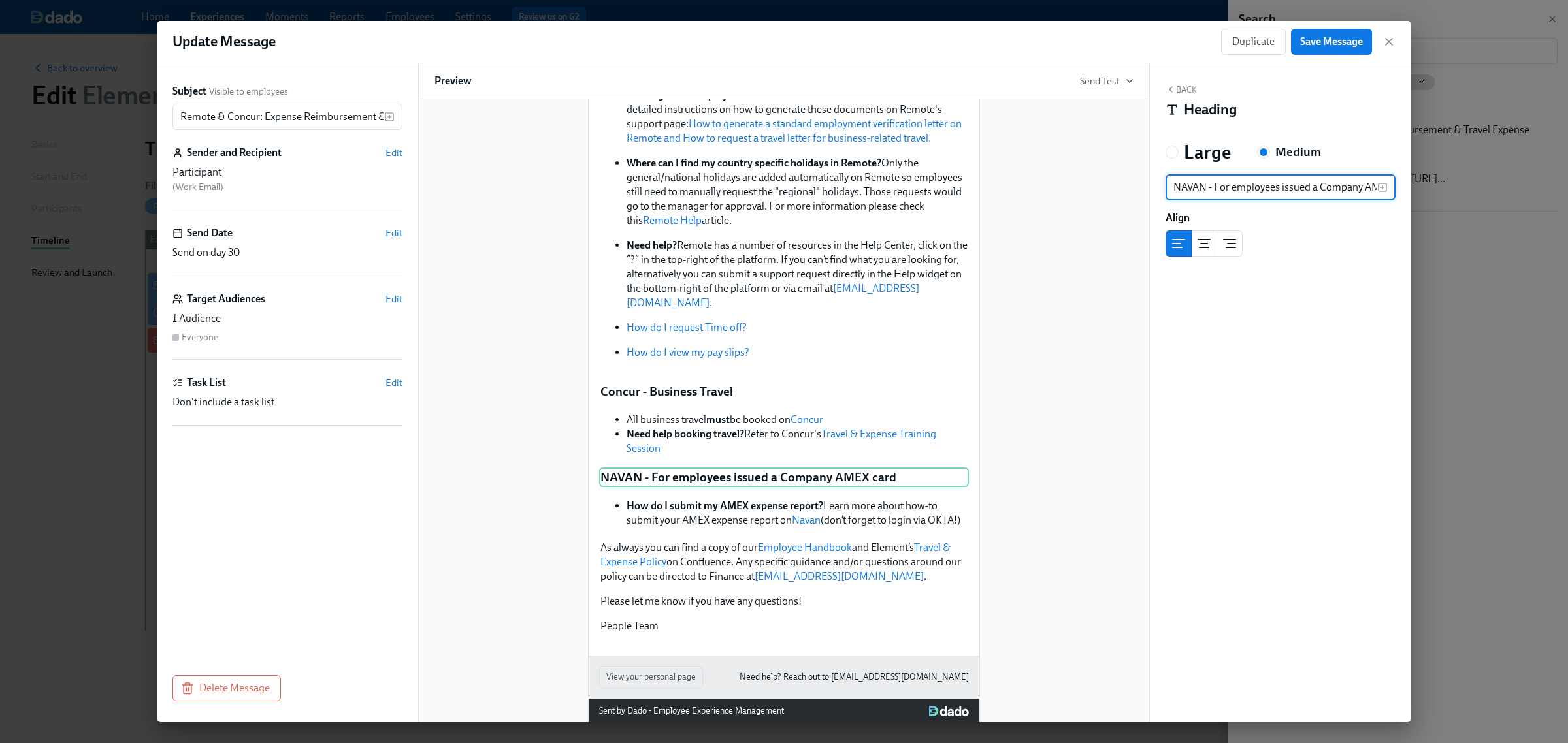
drag, startPoint x: 1197, startPoint y: 190, endPoint x: 1121, endPoint y: 190, distance: 76.0
click at [1121, 190] on div "Subject Visible to employees Remote & Concur: Expense Reimbursement & Travel Ex…" at bounding box center [784, 393] width 1254 height 659
click at [1197, 190] on input "NAVAN - For employees issued a Company AMEX card" at bounding box center [1271, 187] width 211 height 26
type input "Concur - For employees issued a Company AMEX card"
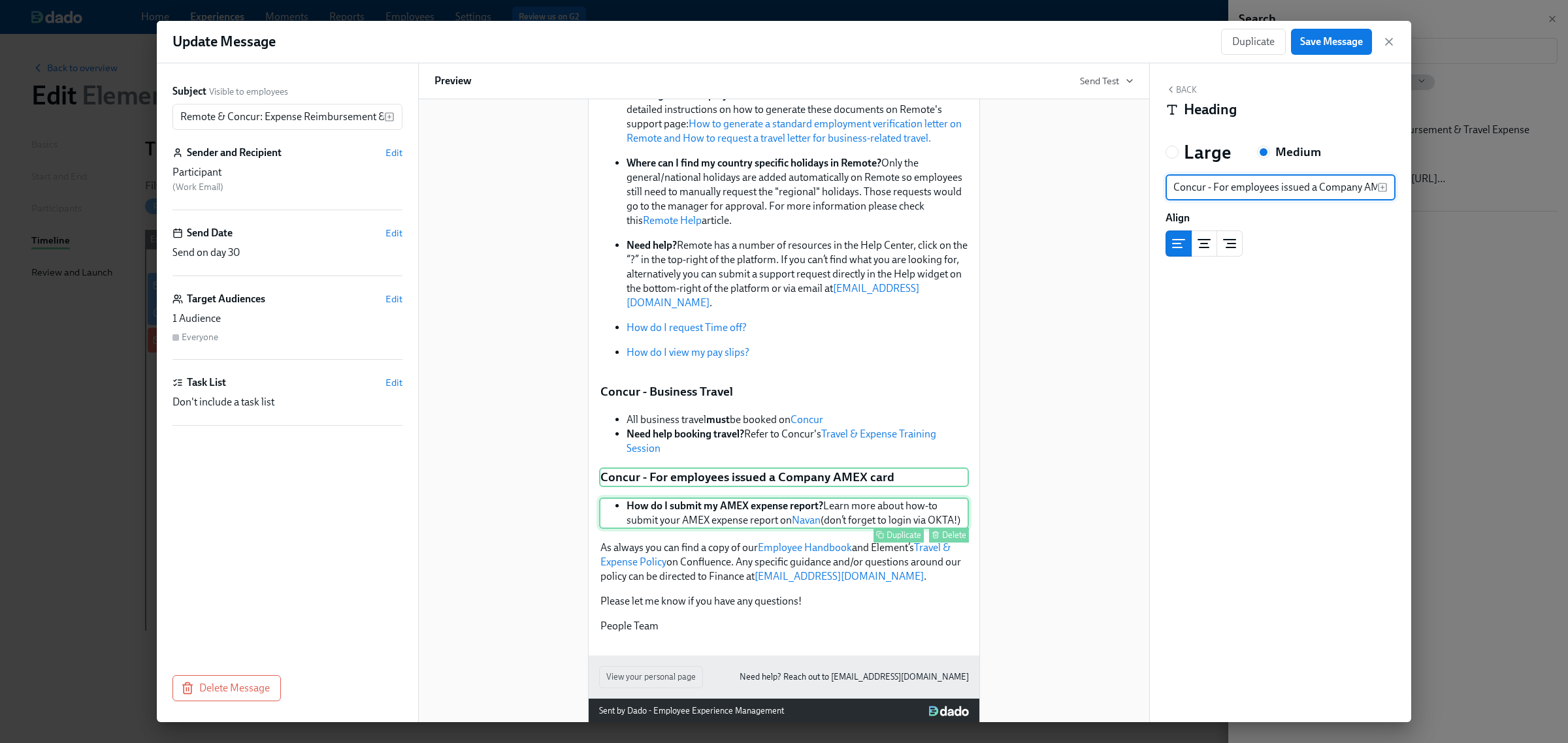
click at [712, 498] on div "How do I submit my AMEX expense report? Learn more about how-to submit your AME…" at bounding box center [784, 514] width 370 height 31
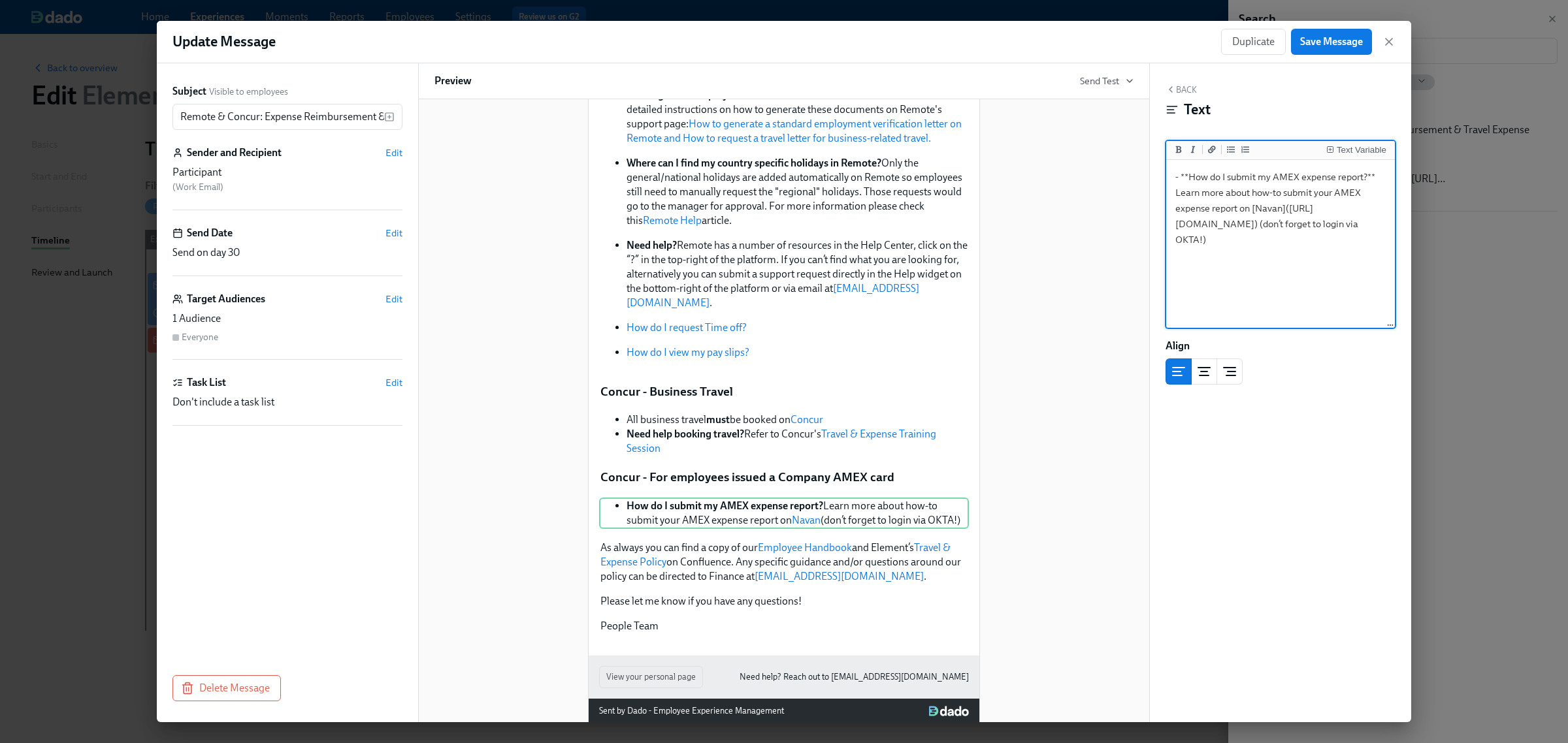
drag, startPoint x: 1289, startPoint y: 206, endPoint x: 1240, endPoint y: 253, distance: 67.9
click at [1240, 253] on textarea "- **How do I submit my AMEX expense report?** Learn more about how-to submit yo…" at bounding box center [1280, 245] width 223 height 164
click at [696, 382] on div "Concur - Business Travel Duplicate Delete" at bounding box center [784, 392] width 370 height 19
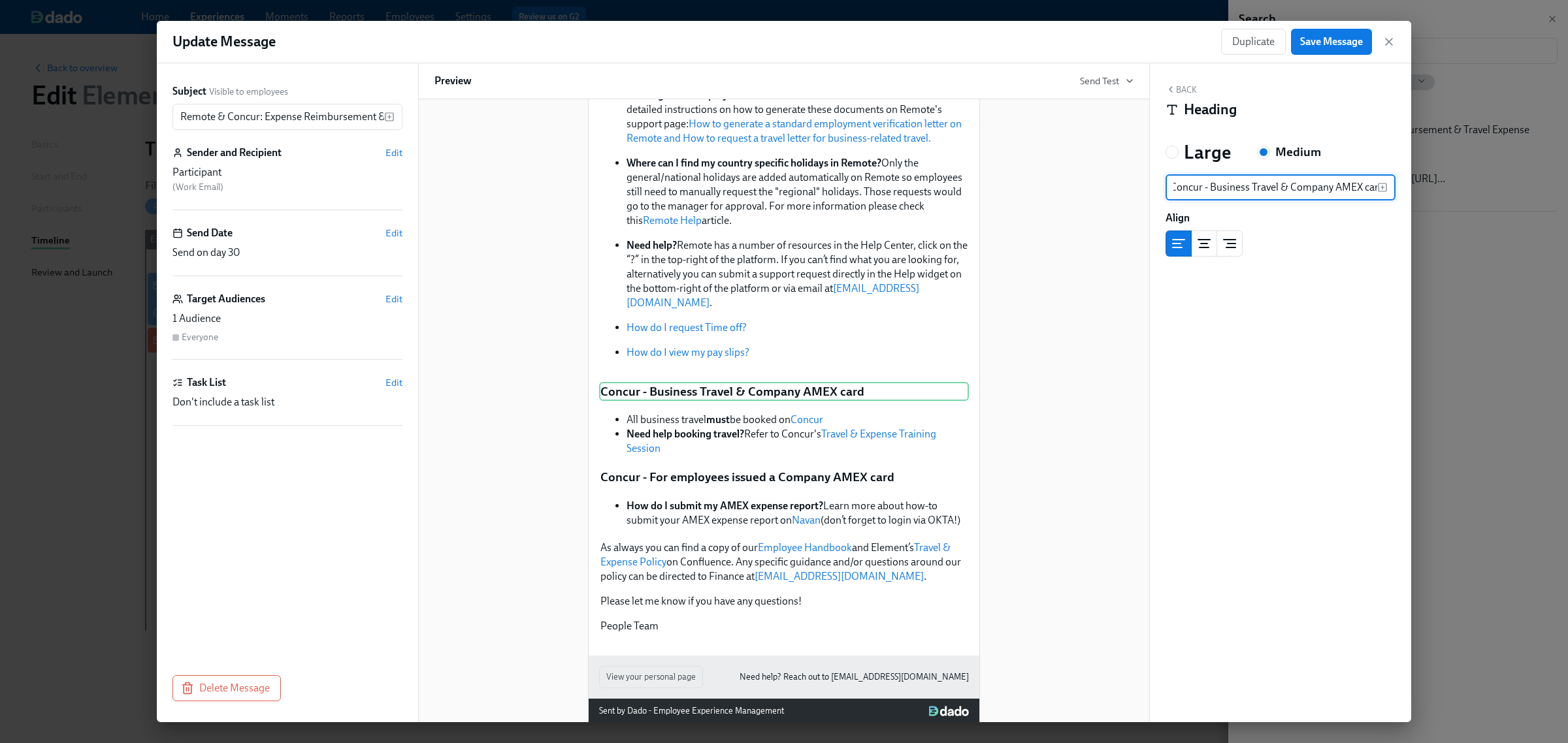
scroll to position [0, 8]
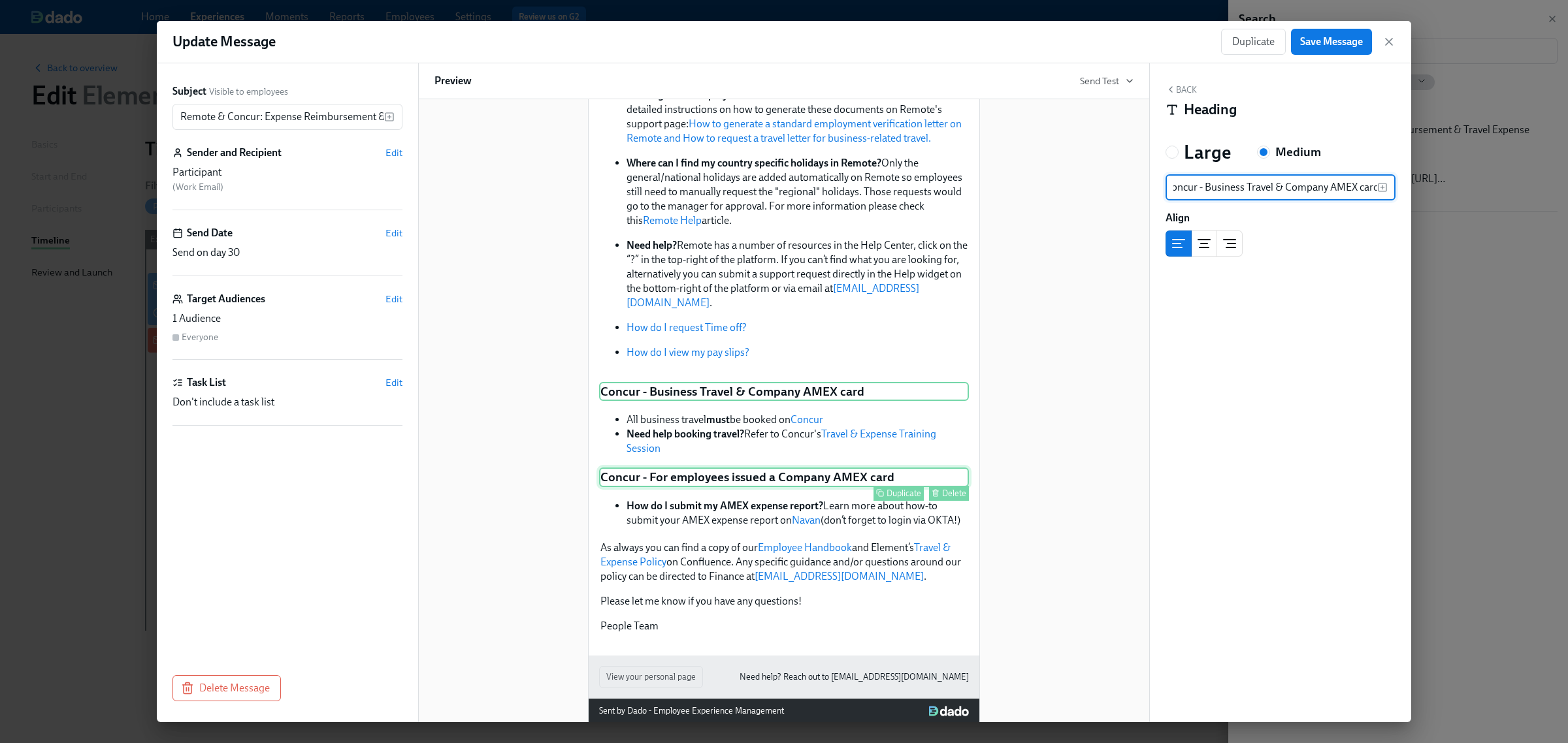
type input "Concur - Business Travel & Company AMEX card"
click at [942, 488] on div "Delete" at bounding box center [954, 493] width 24 height 10
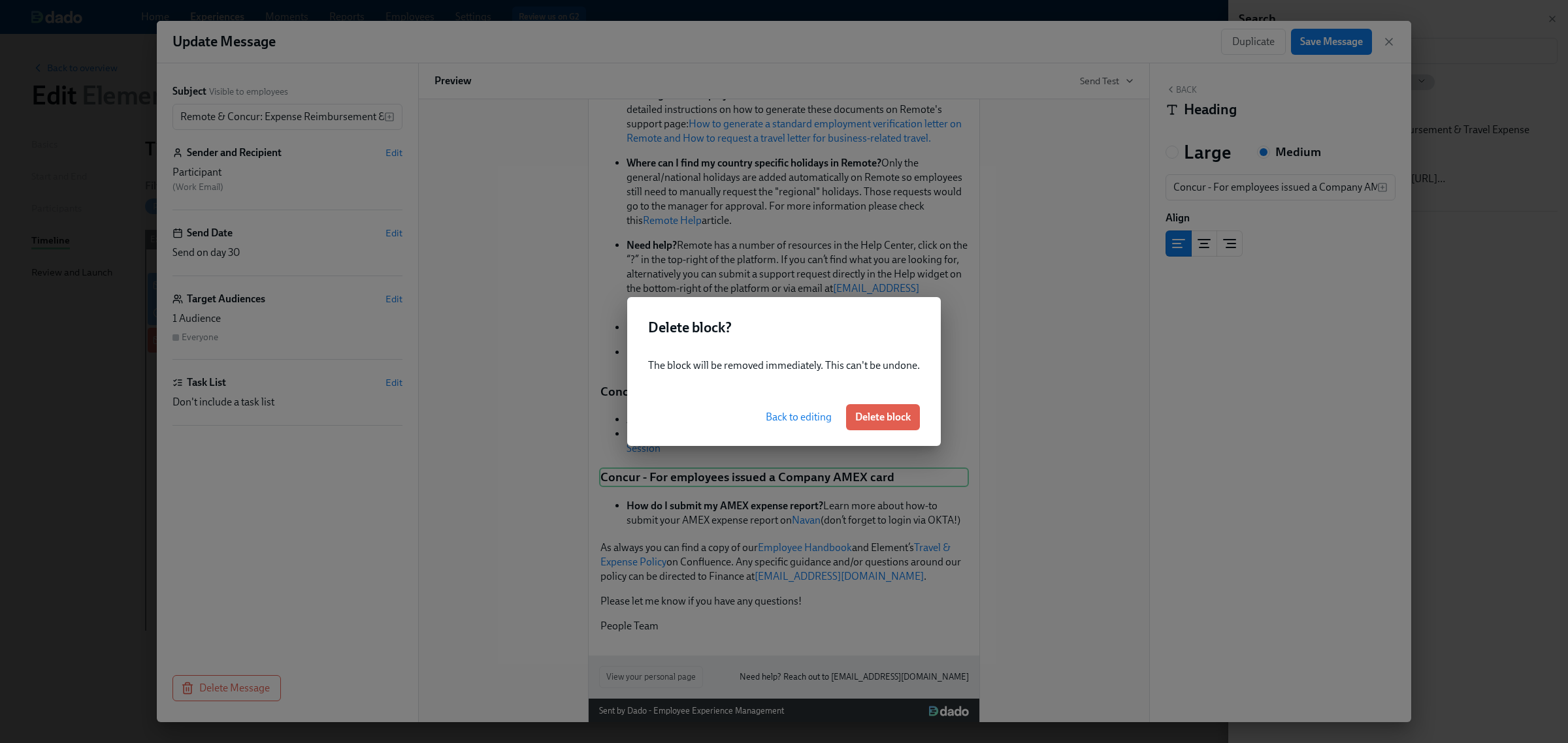
click at [910, 418] on button "Delete block" at bounding box center [883, 417] width 74 height 26
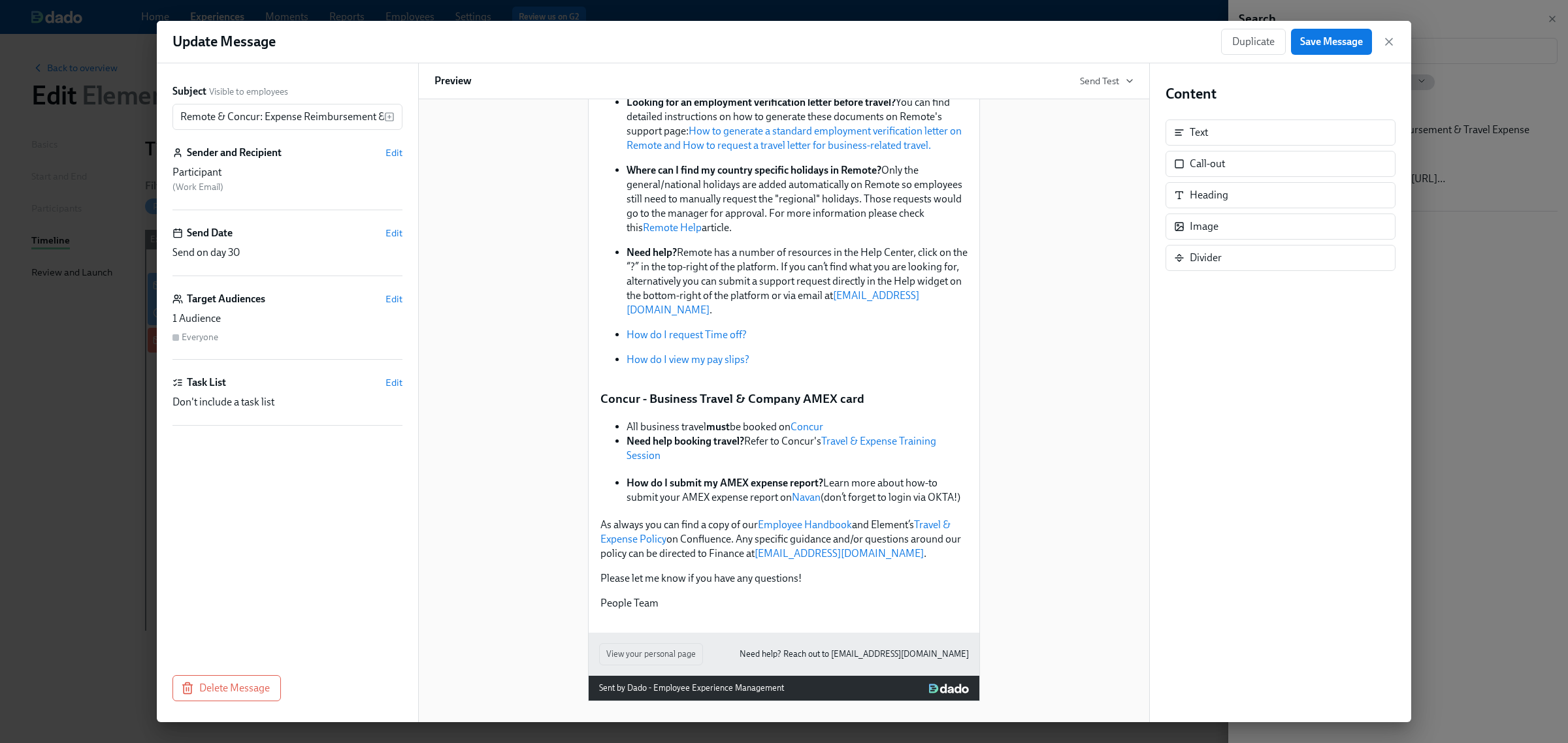
scroll to position [386, 0]
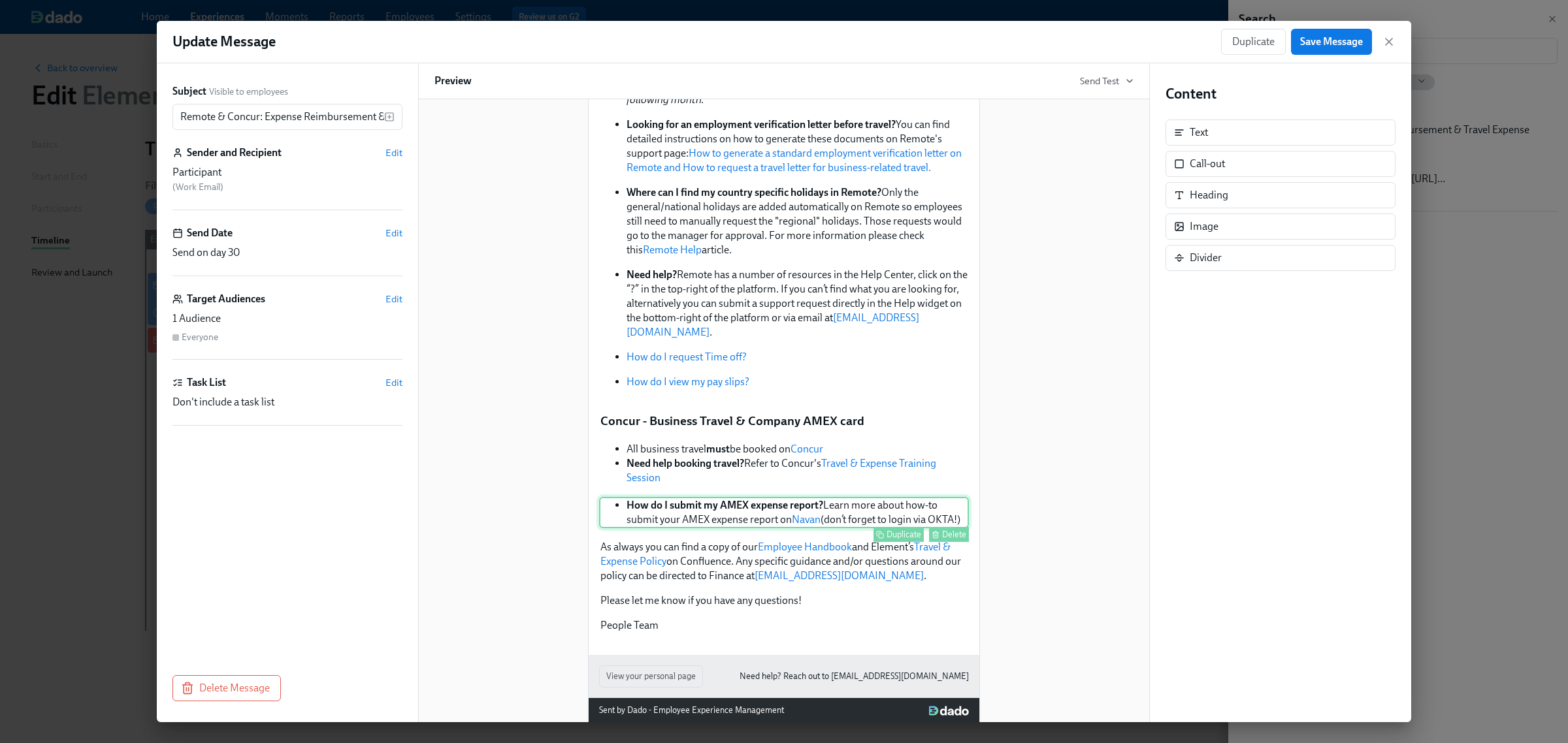
click at [952, 529] on div "Delete" at bounding box center [954, 534] width 24 height 10
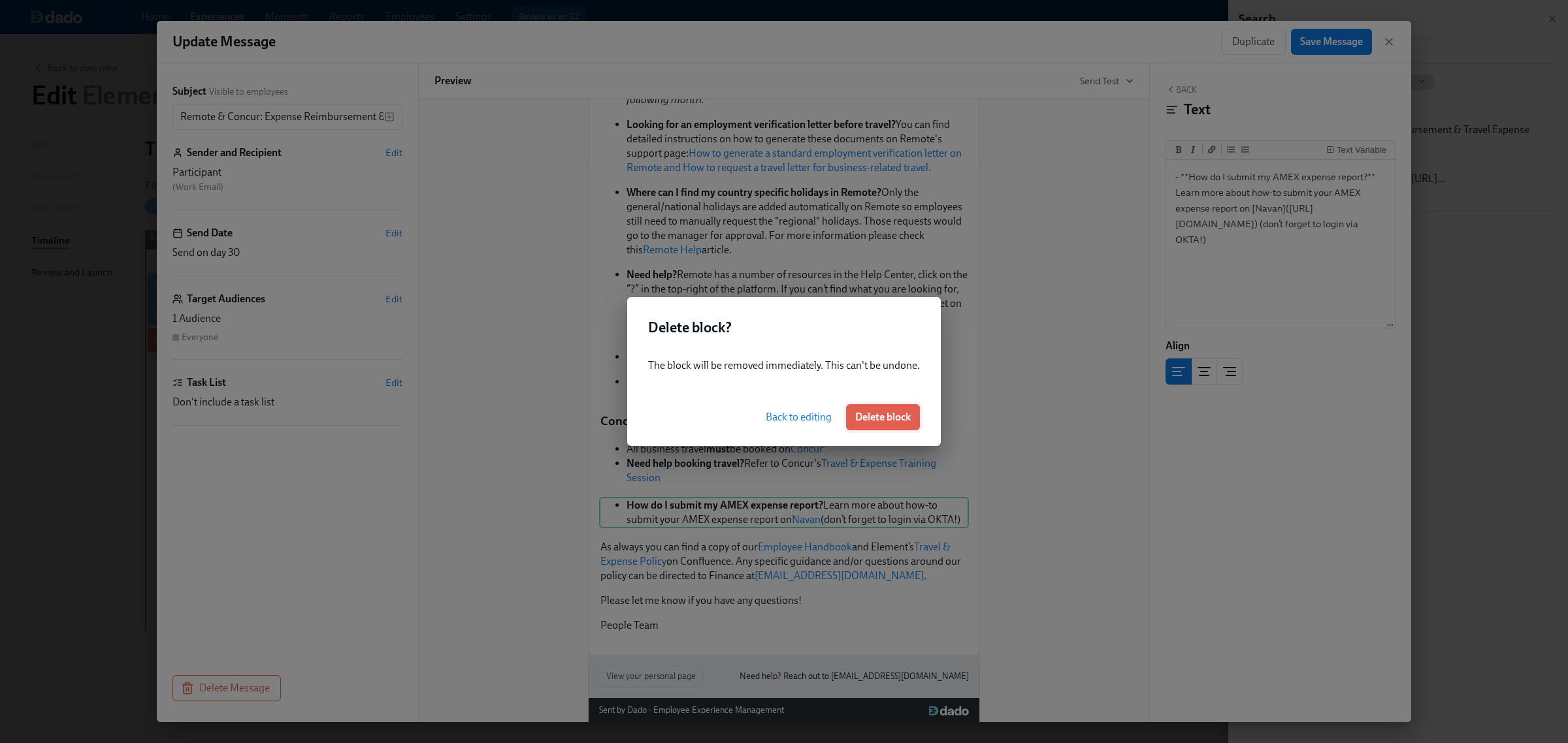
click at [889, 420] on span "Delete block" at bounding box center [883, 417] width 55 height 13
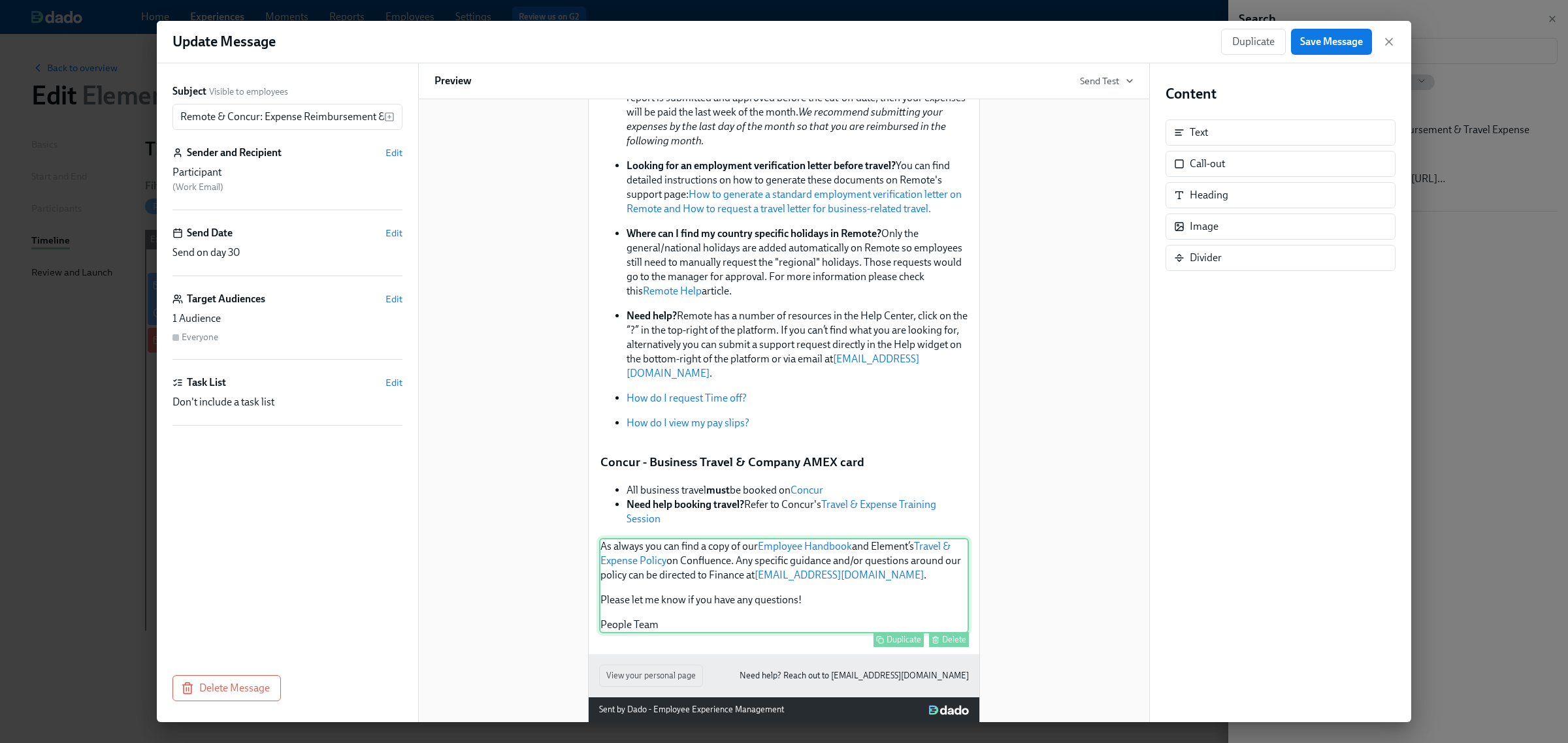
click at [706, 538] on div "As always you can find a copy of our Employee Handbook and Element’s Travel & E…" at bounding box center [784, 586] width 370 height 96
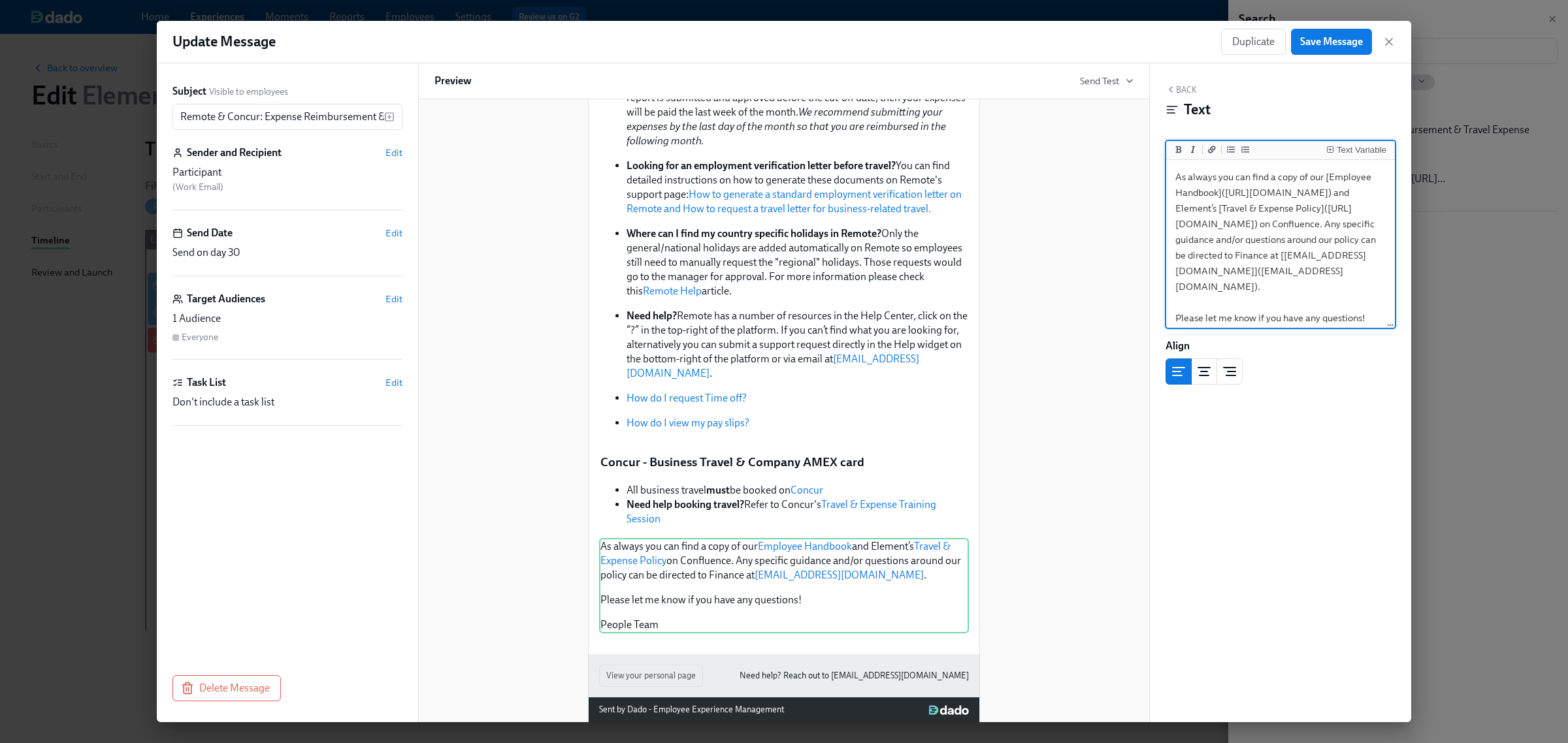
drag, startPoint x: 1177, startPoint y: 256, endPoint x: 1251, endPoint y: 297, distance: 84.6
click at [1251, 297] on textarea "As always you can find a copy of our [Employee Handbook]([URL][DOMAIN_NAME]) an…" at bounding box center [1280, 263] width 223 height 201
paste textarea "[DOMAIN_NAME][URL]"
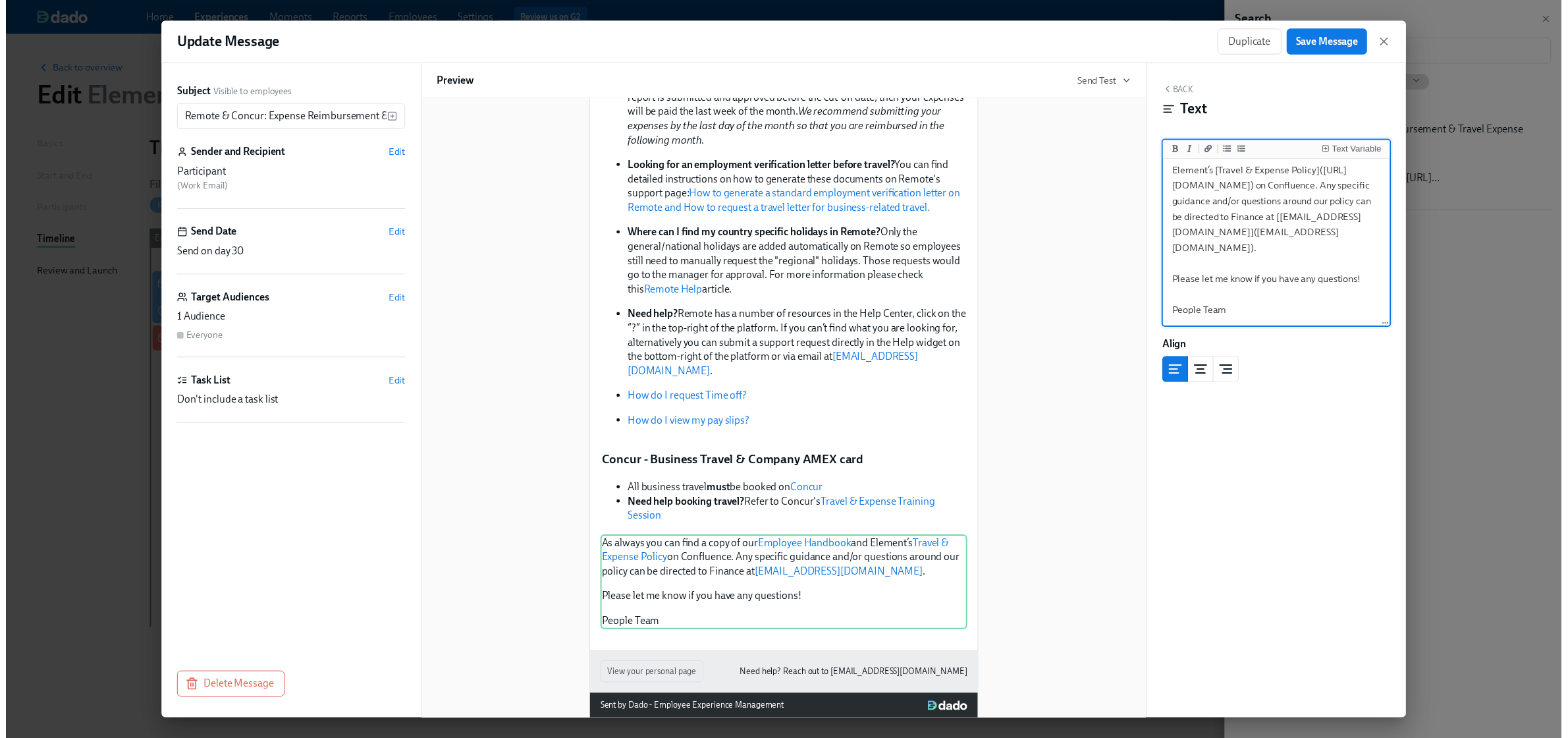
scroll to position [195, 0]
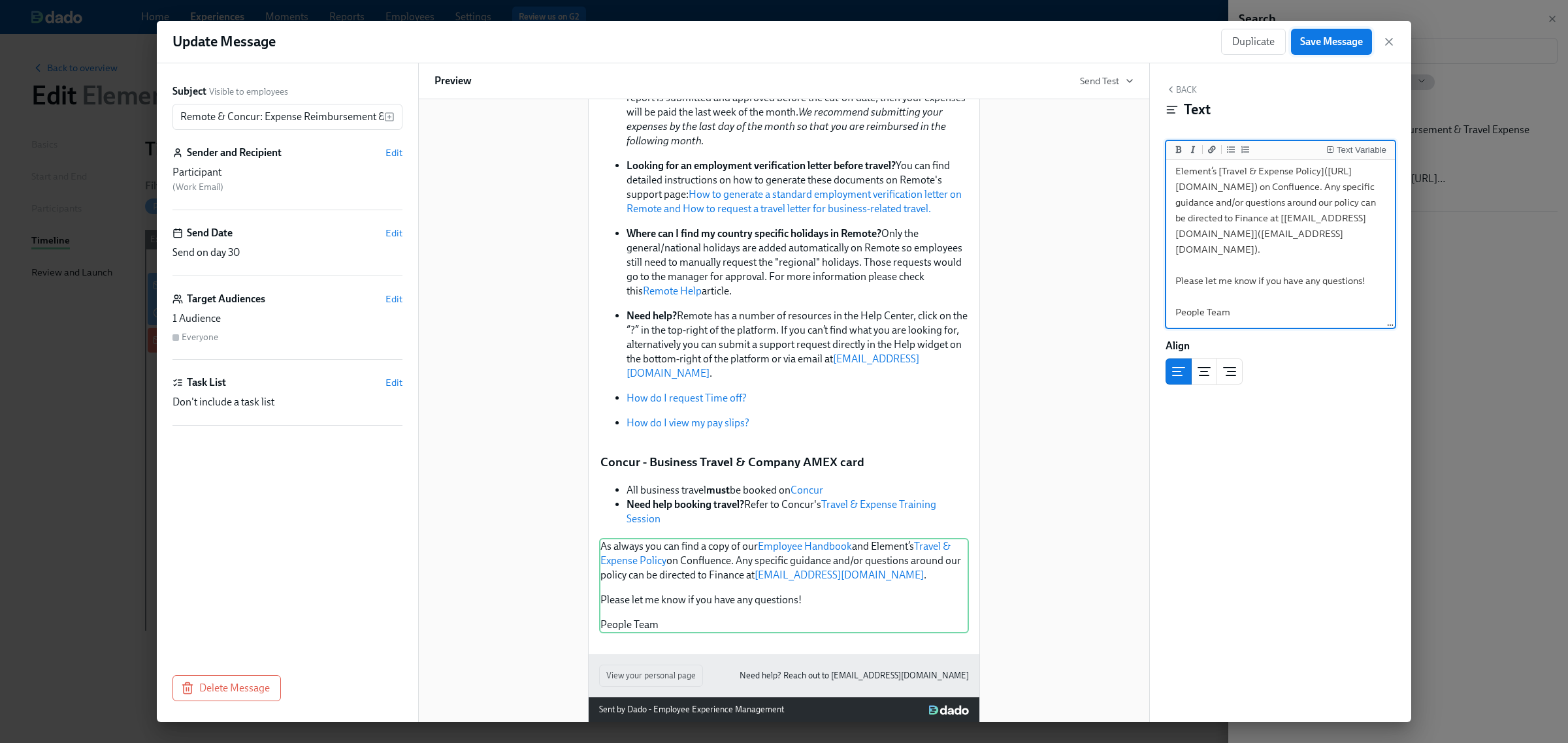
type textarea "As always you can find a copy of our [Employee Handbook]([URL][DOMAIN_NAME]) an…"
click at [1332, 49] on button "Save Message" at bounding box center [1331, 41] width 81 height 26
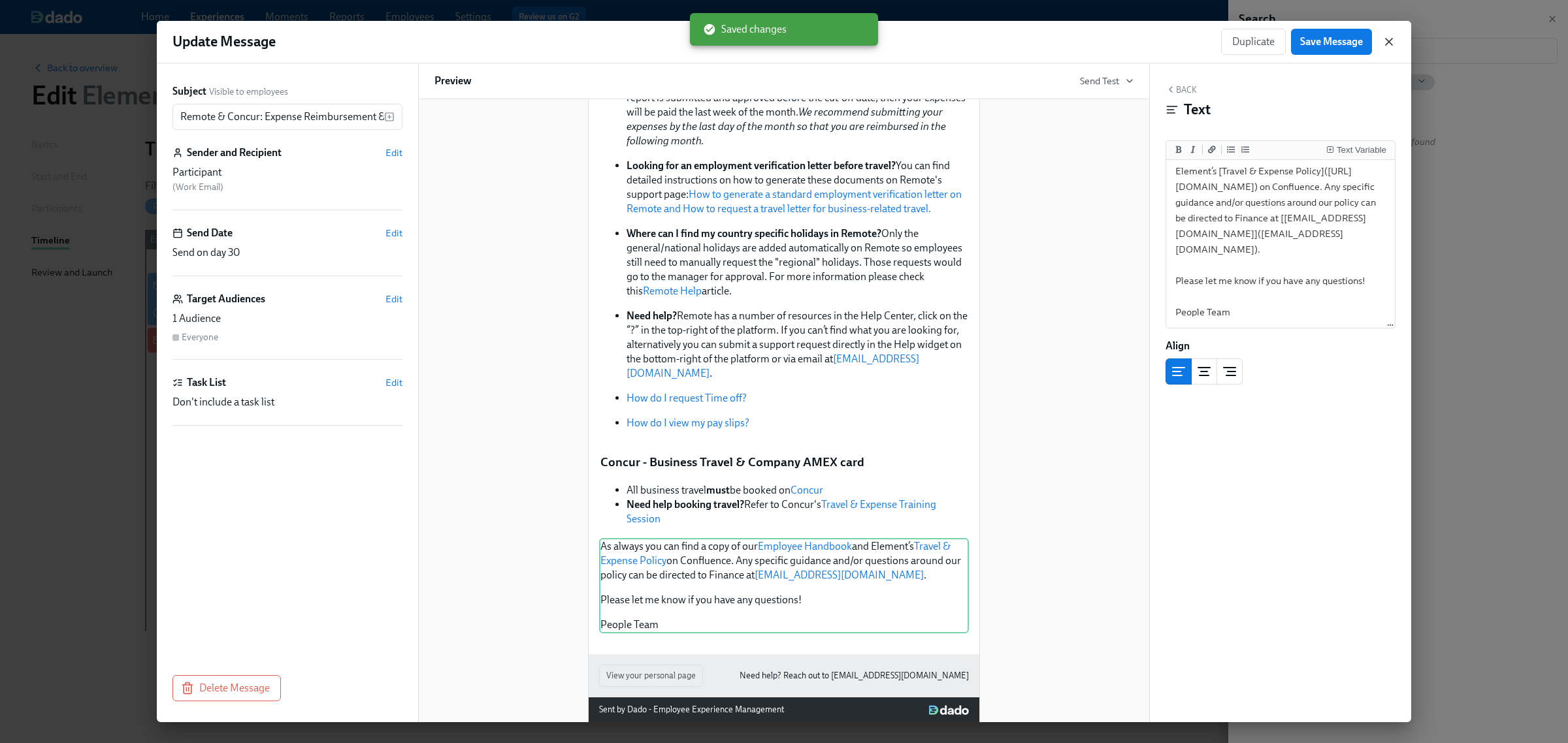
click at [1387, 43] on icon "button" at bounding box center [1389, 41] width 13 height 13
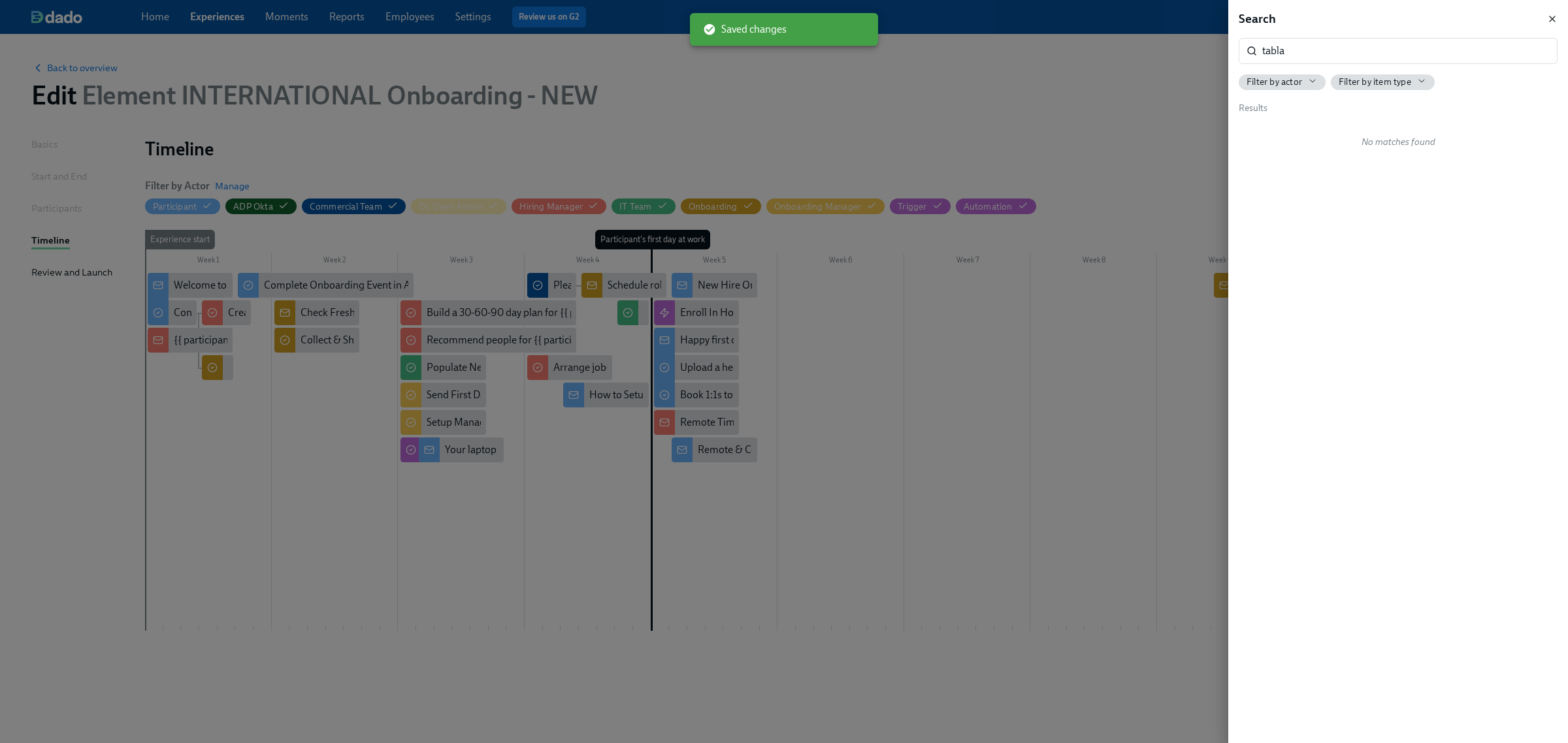
click at [1557, 18] on icon "button" at bounding box center [1552, 19] width 10 height 10
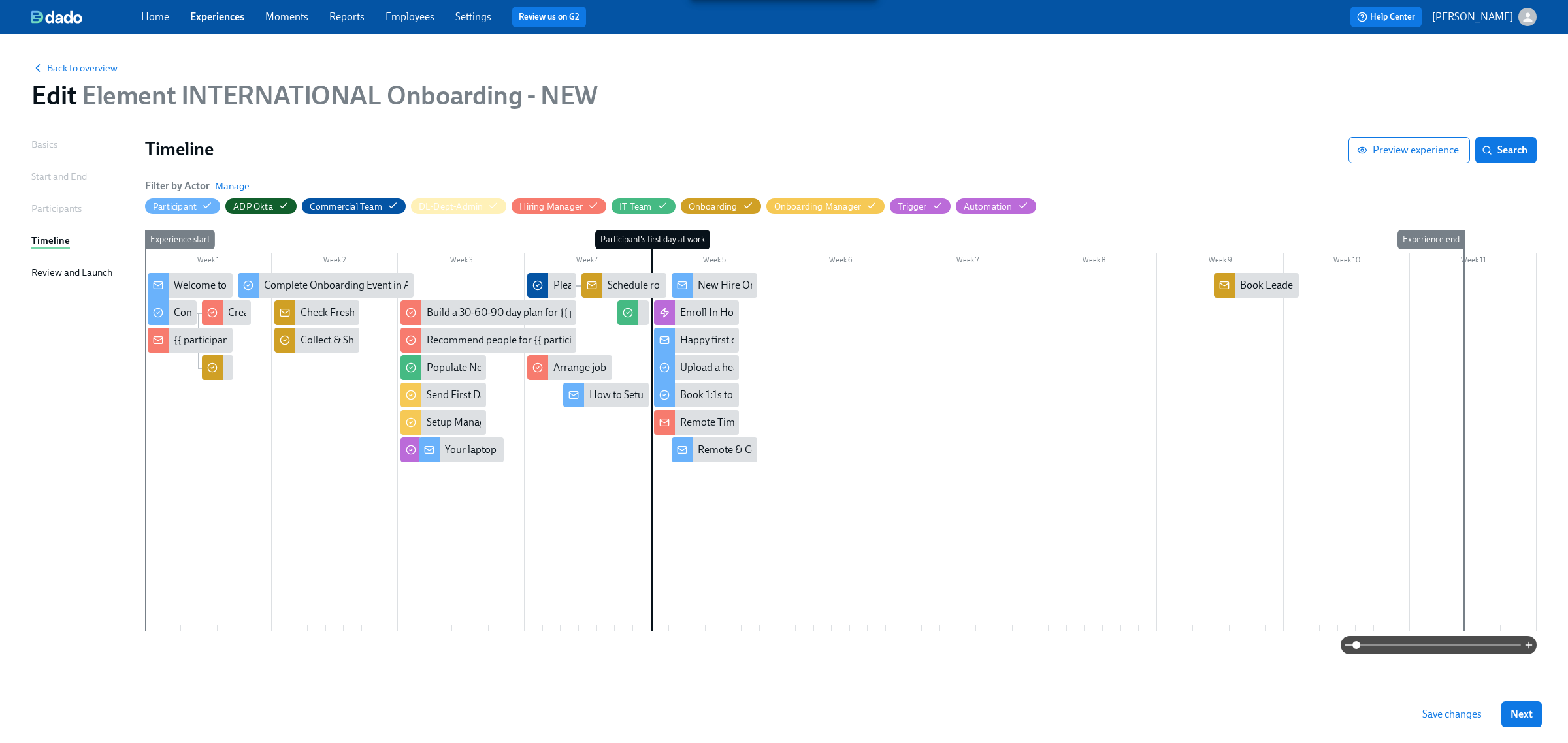
click at [1455, 718] on span "Save changes" at bounding box center [1452, 714] width 60 height 13
drag, startPoint x: 224, startPoint y: 13, endPoint x: 279, endPoint y: 34, distance: 58.9
click at [224, 13] on link "Experiences" at bounding box center [217, 16] width 55 height 13
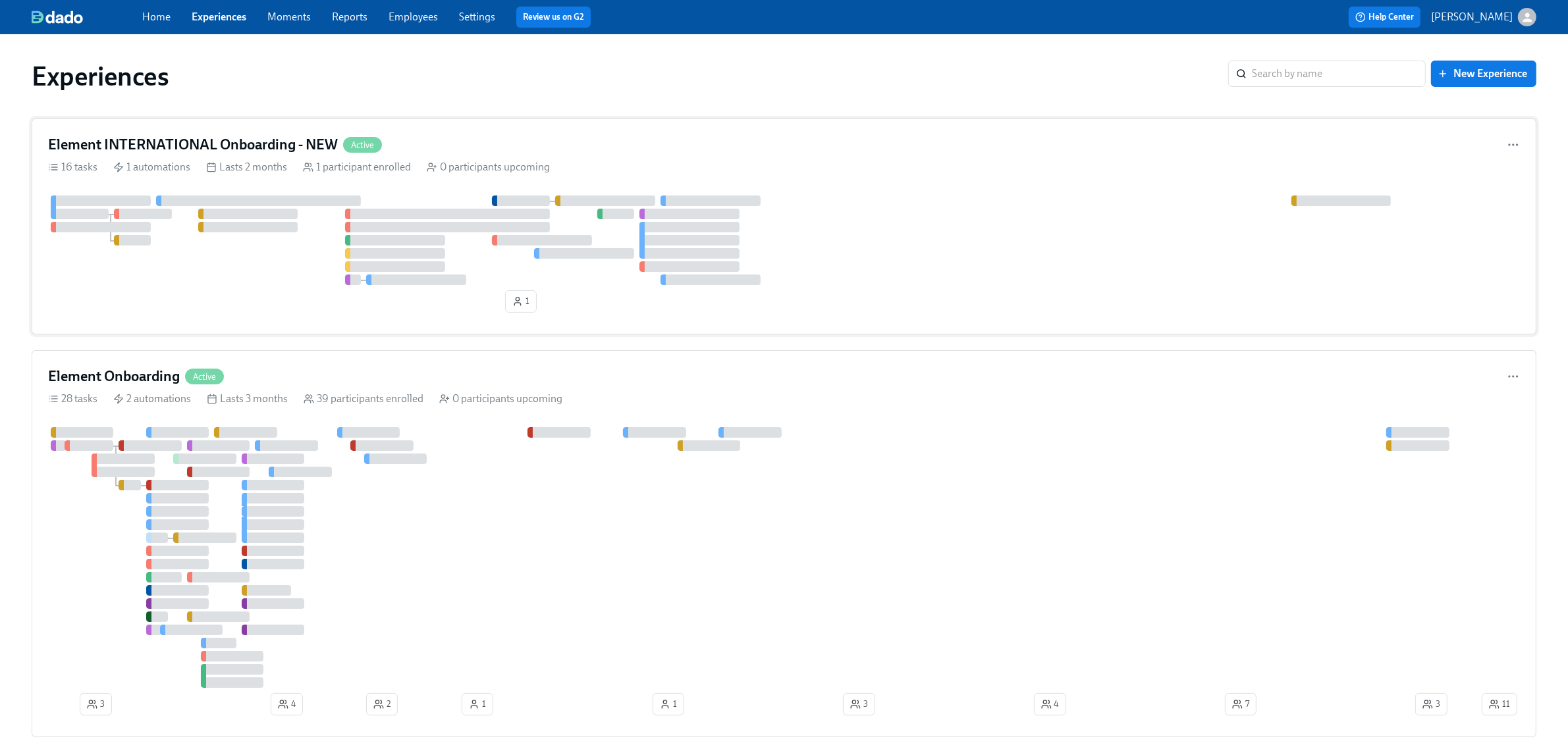
click at [498, 145] on div "Element INTERNATIONAL Onboarding - NEW Active" at bounding box center [784, 145] width 1472 height 20
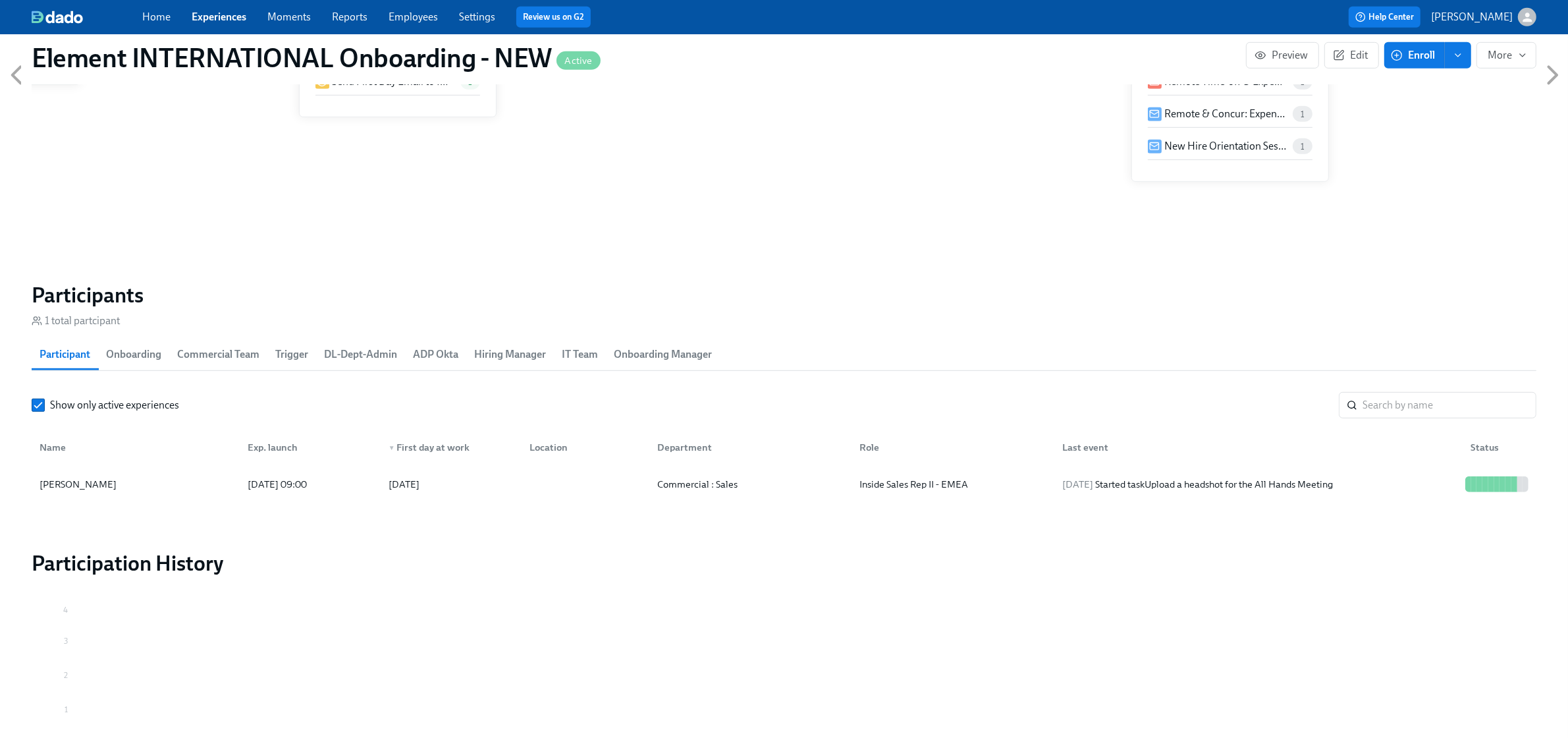
scroll to position [982, 0]
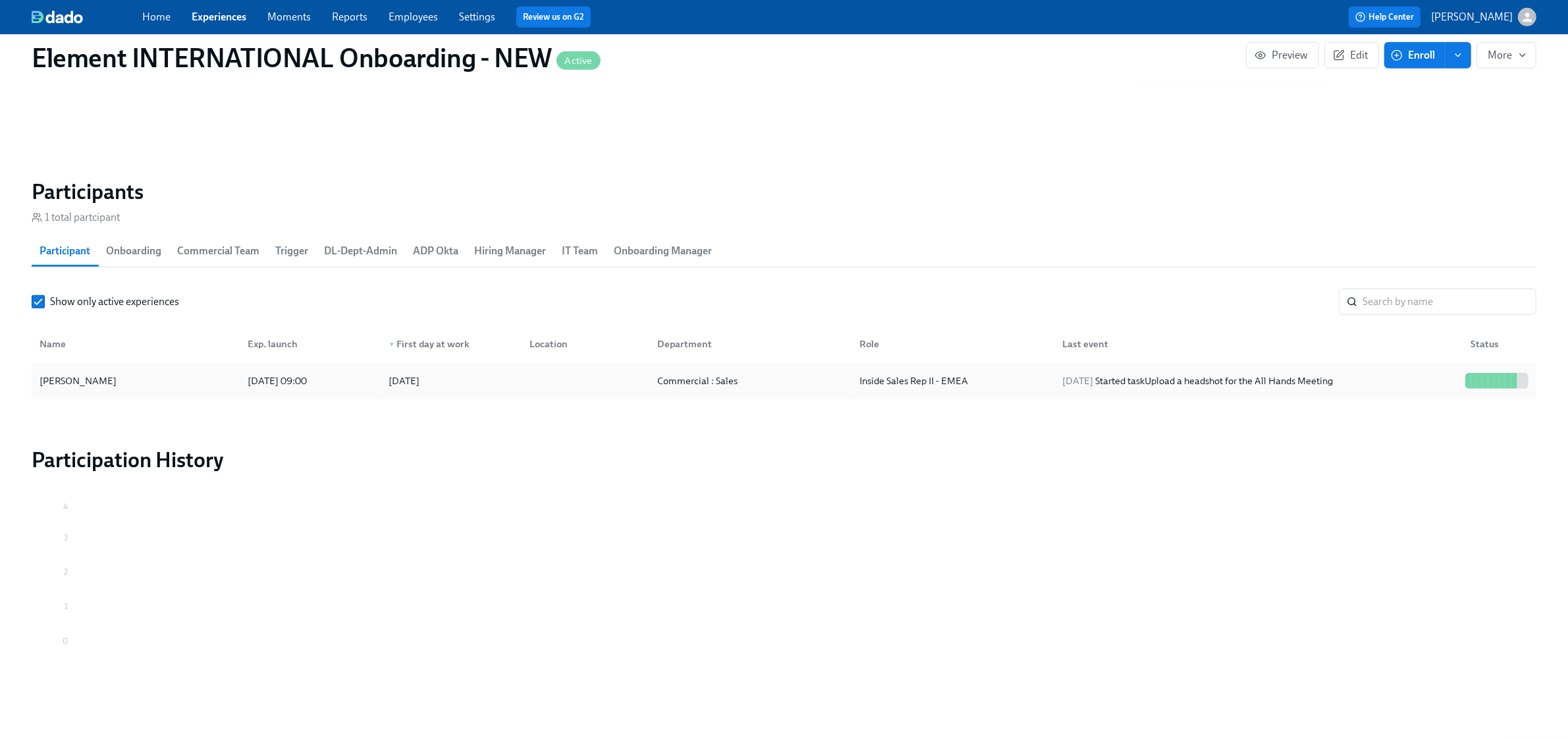
click at [143, 376] on div "[PERSON_NAME]" at bounding box center [135, 380] width 202 height 26
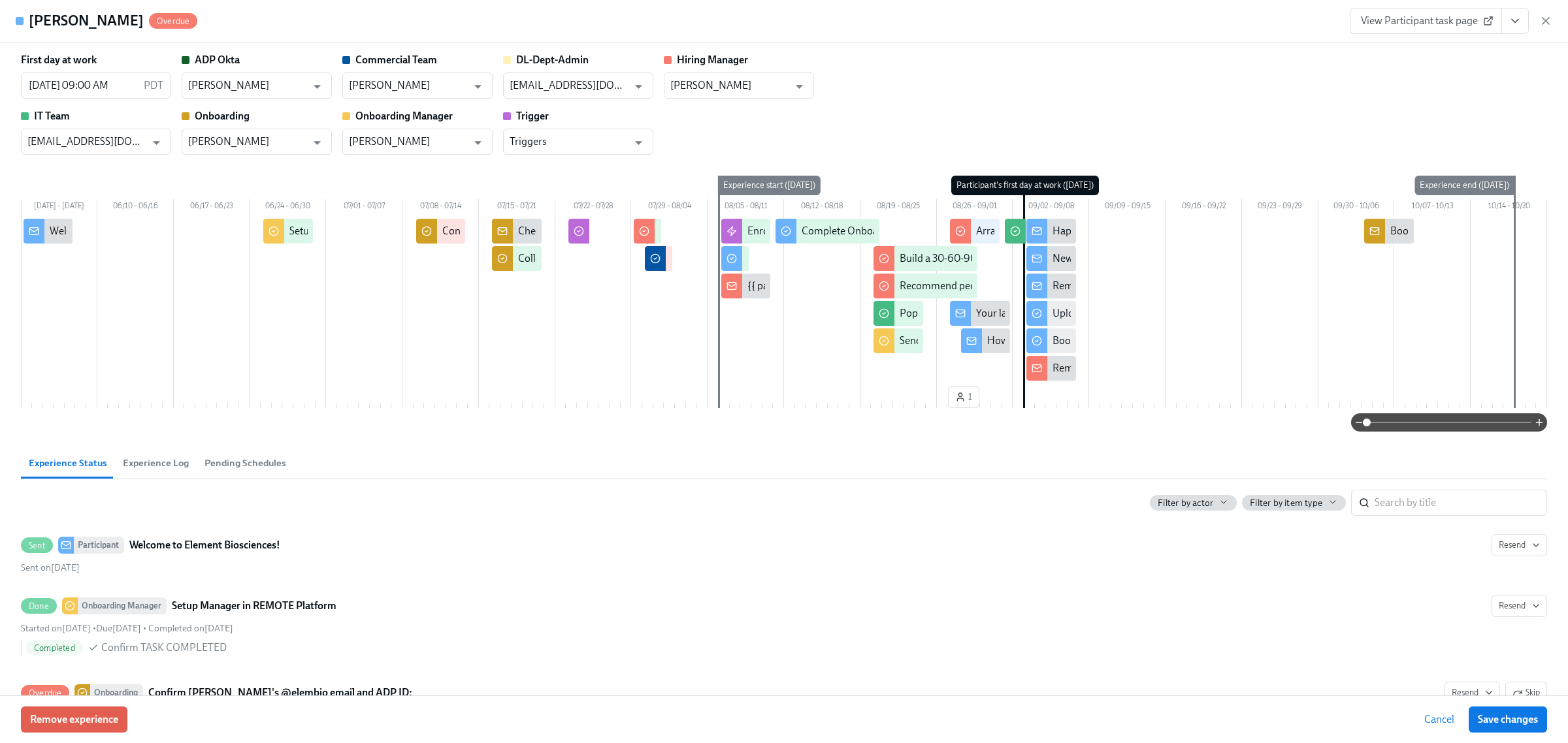
click at [1053, 373] on div "Remote Time-off & Expense Reimbursement: Manager Setup" at bounding box center [1189, 368] width 272 height 14
click at [1546, 20] on icon "button" at bounding box center [1546, 21] width 7 height 7
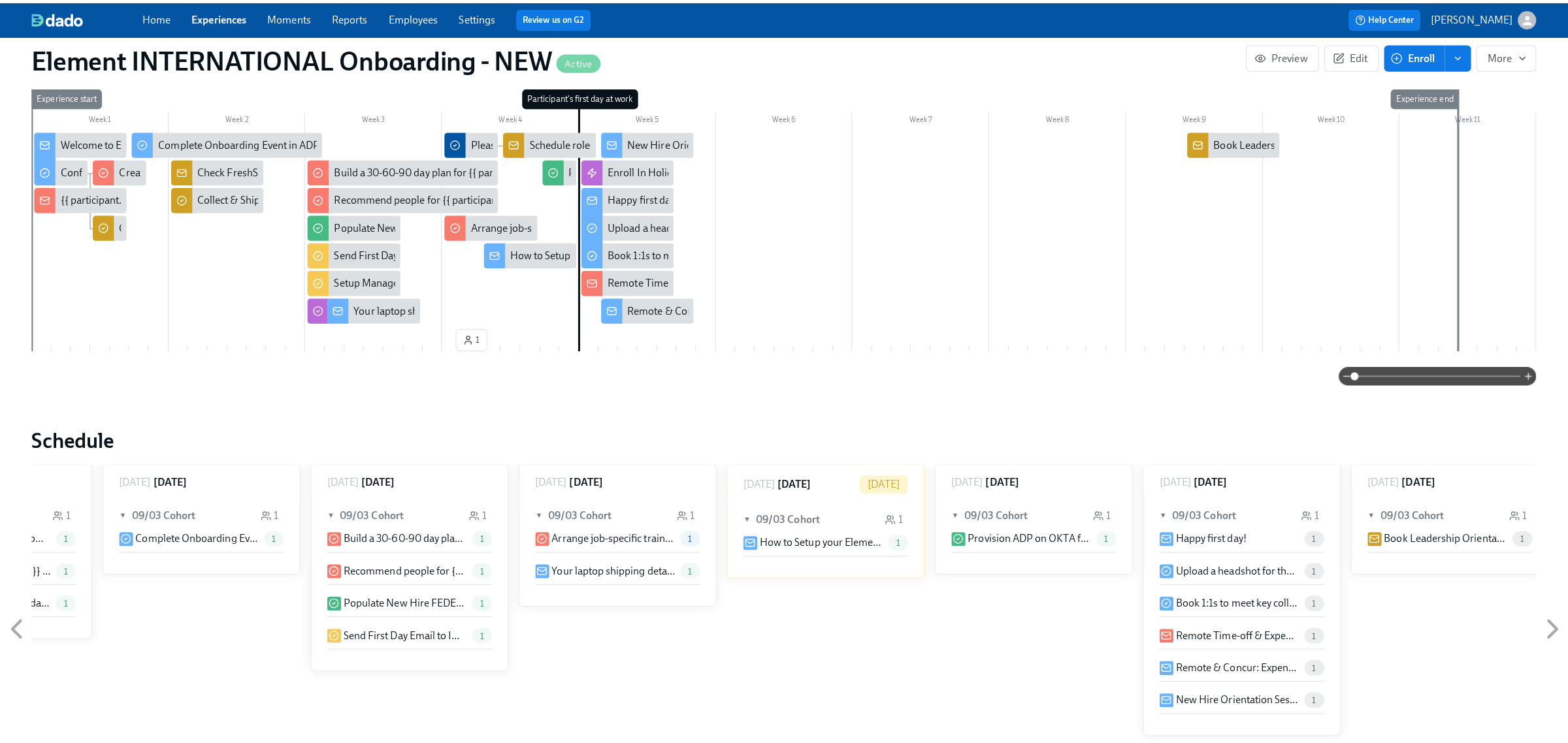
scroll to position [227, 0]
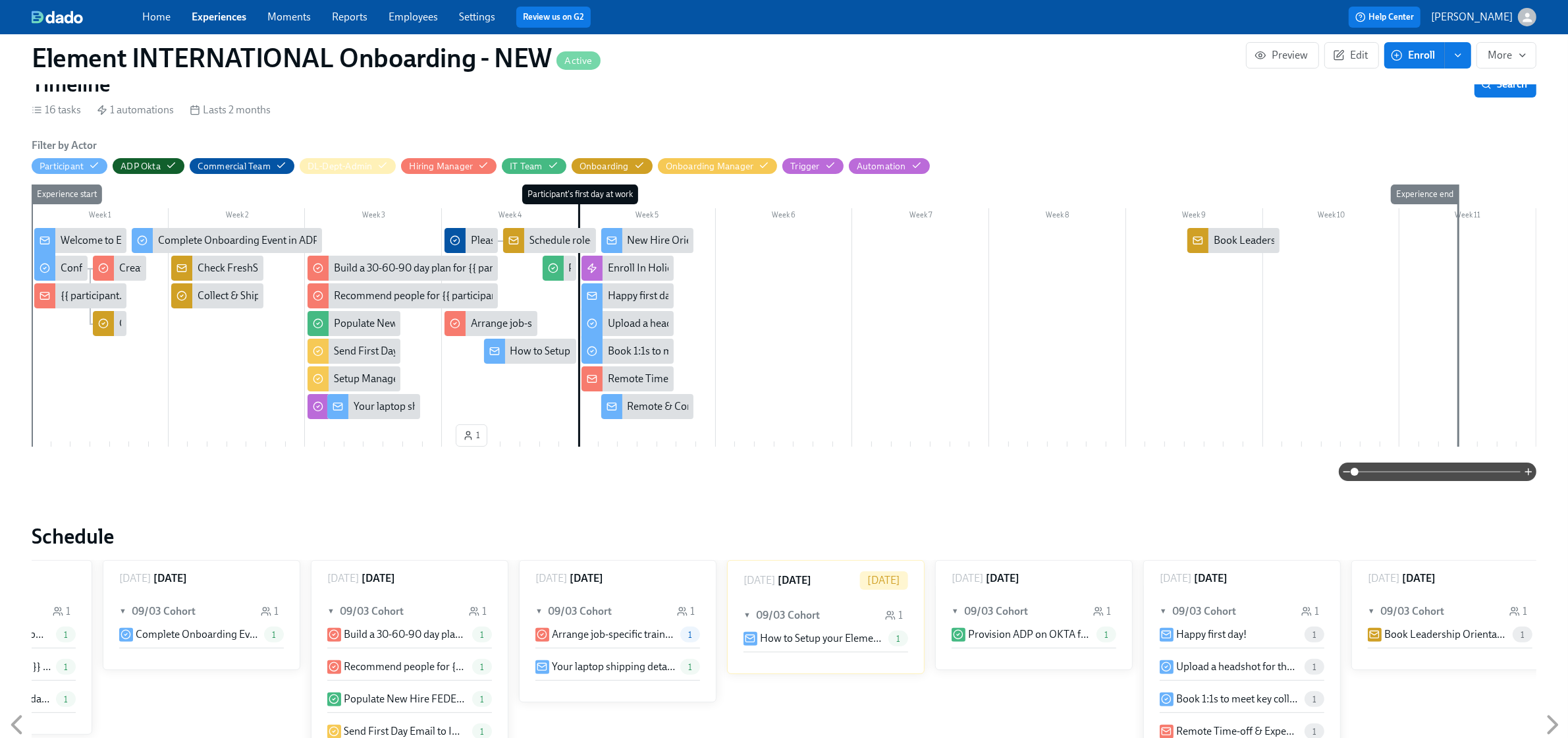
click at [644, 379] on div "Remote Time-off & Expense Reimbursement: Manager Setup" at bounding box center [744, 378] width 274 height 14
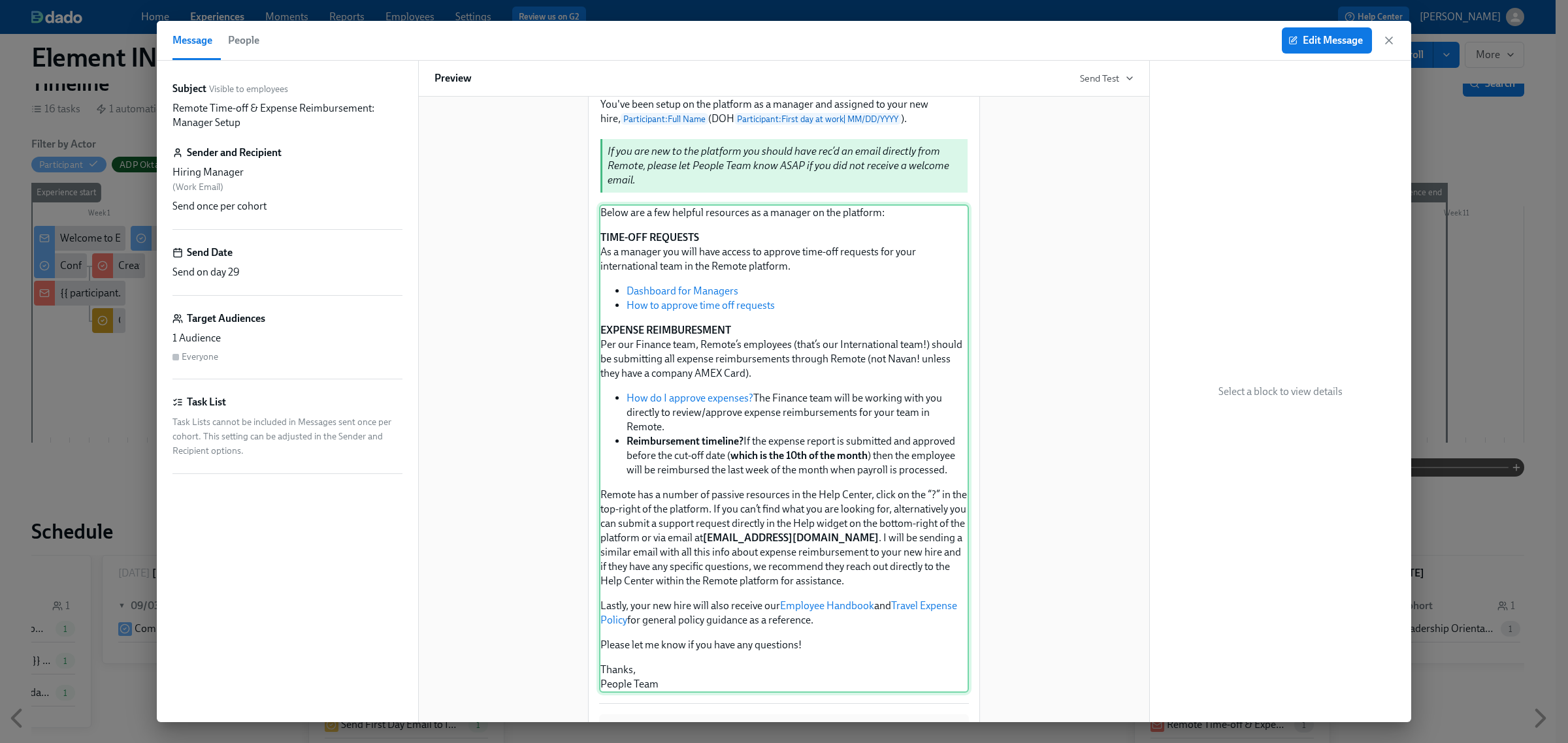
scroll to position [164, 0]
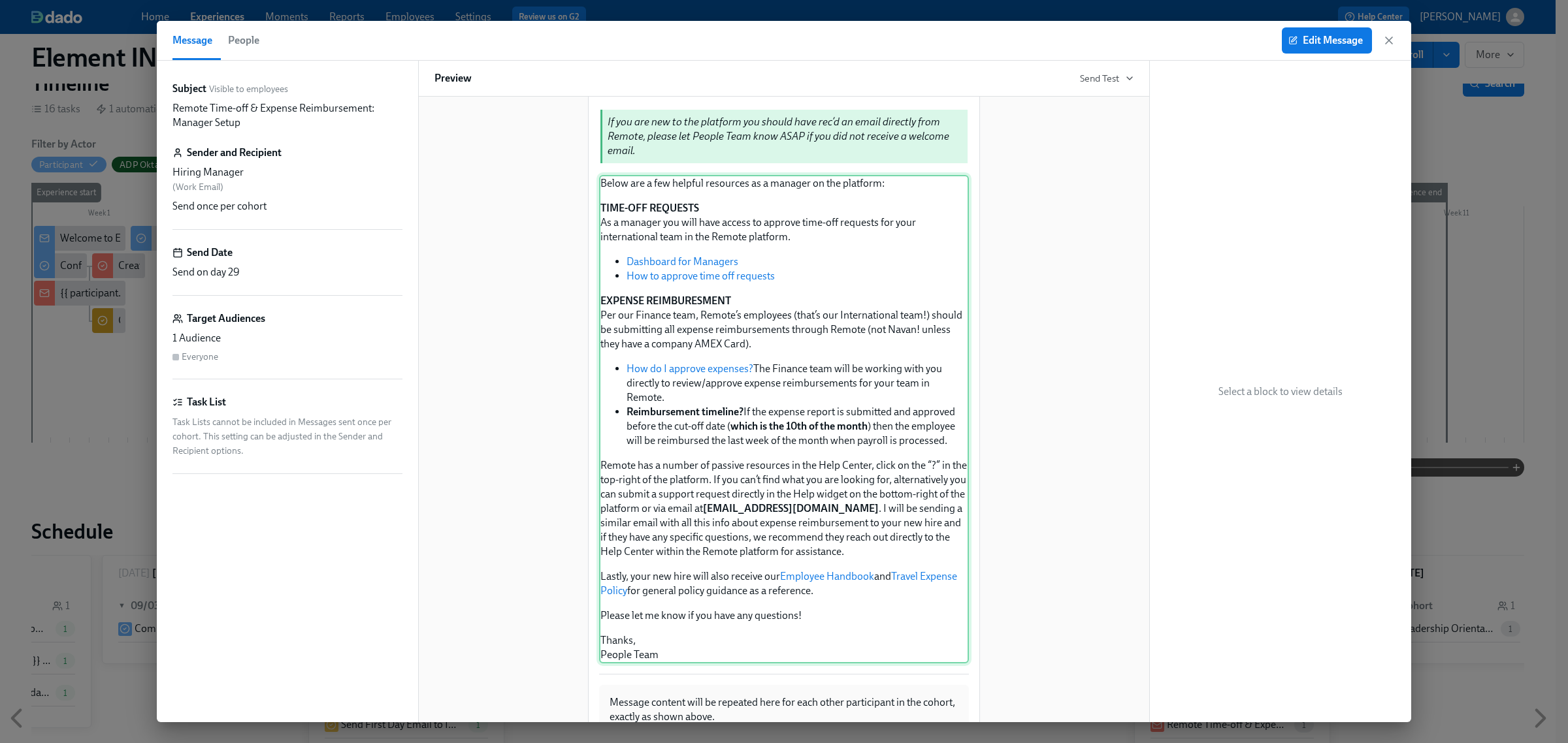
click at [806, 429] on div "Below are a few helpful resources as a manager on the platform: TIME-OFF REQUES…" at bounding box center [784, 419] width 370 height 488
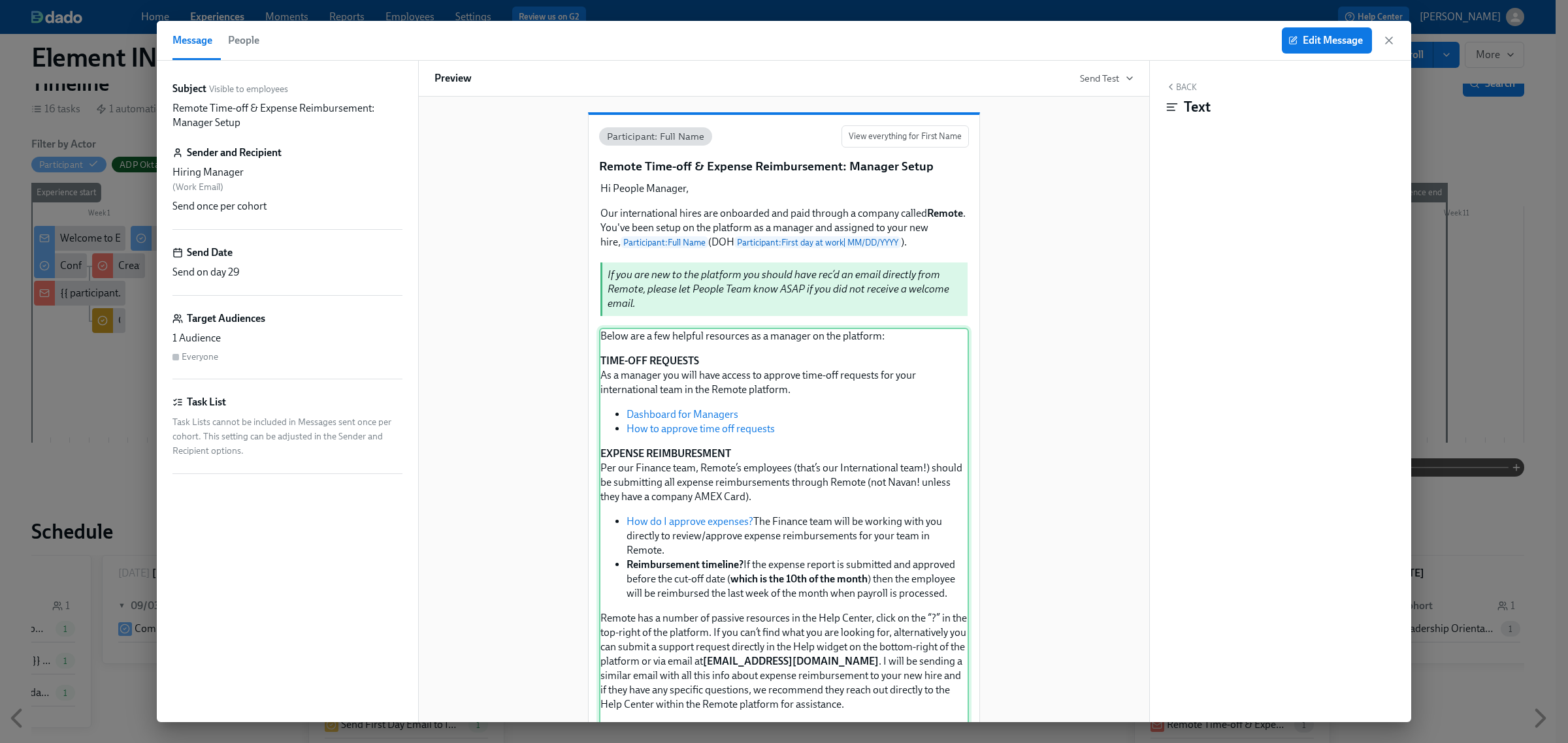
scroll to position [0, 0]
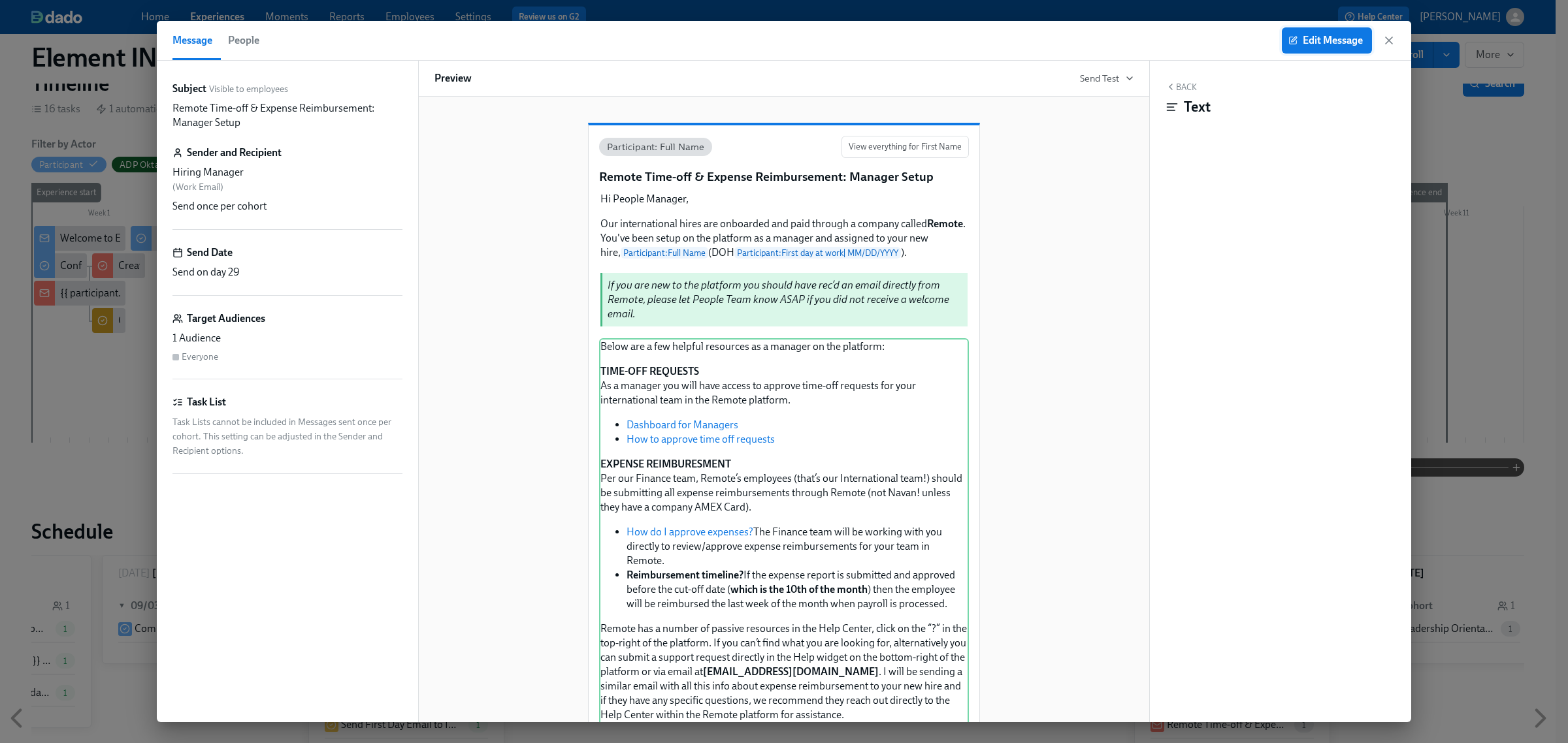
click at [1333, 46] on span "Edit Message" at bounding box center [1327, 40] width 72 height 13
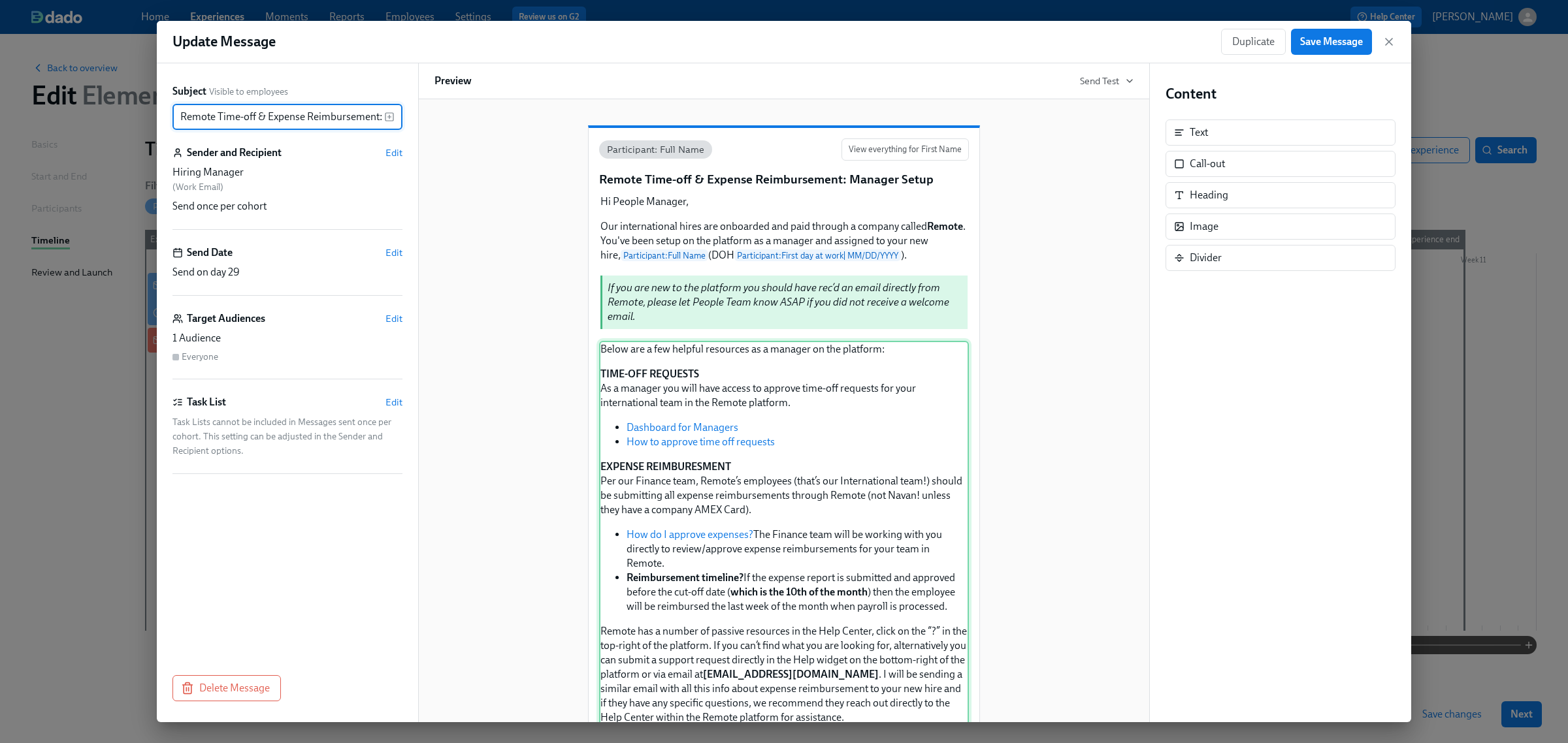
scroll to position [0, 67]
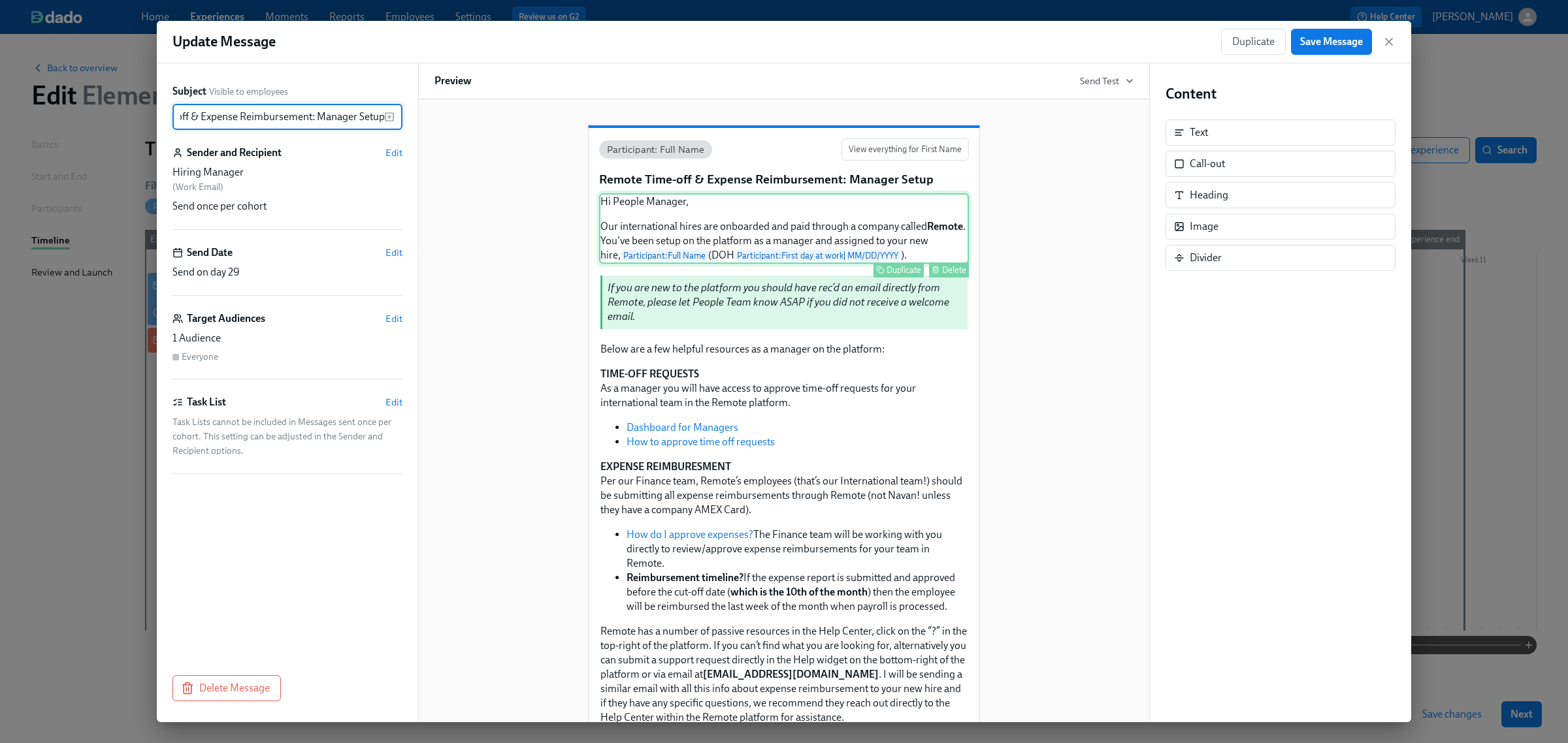
click at [793, 222] on div "Hi People Manager, Our international hires are onboarded and paid through a com…" at bounding box center [784, 229] width 370 height 70
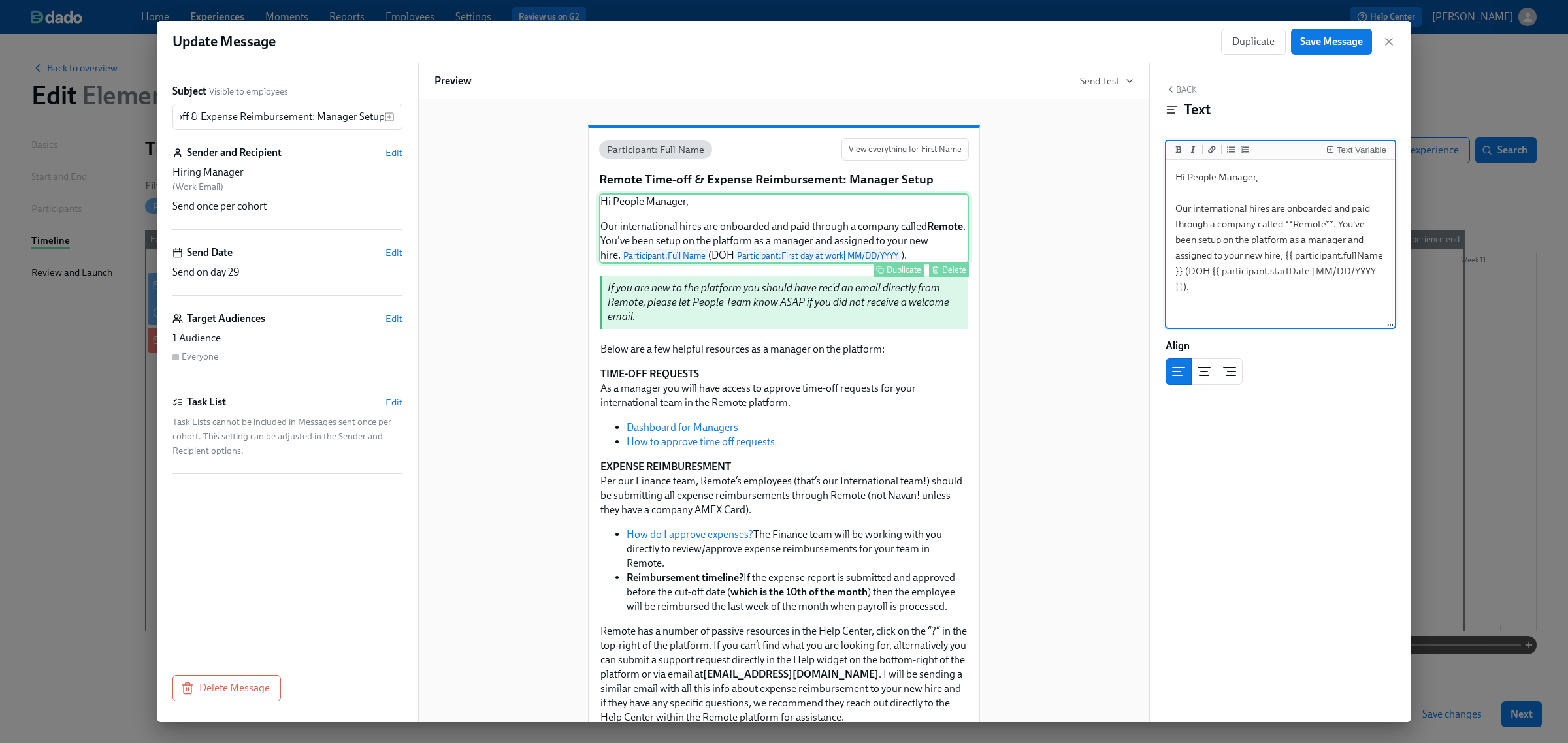
scroll to position [0, 0]
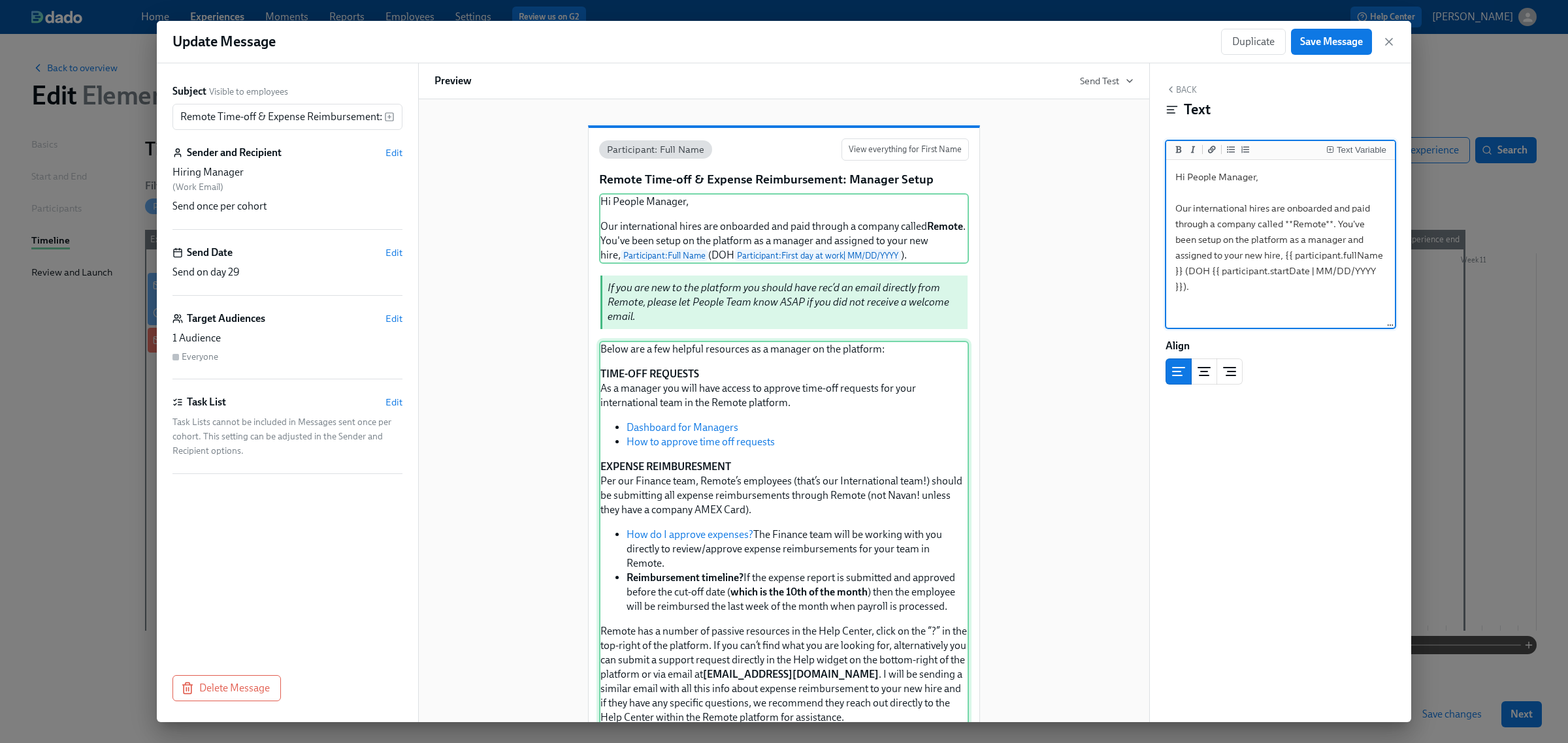
click at [717, 388] on div "Below are a few helpful resources as a manager on the platform: TIME-OFF REQUES…" at bounding box center [784, 585] width 370 height 488
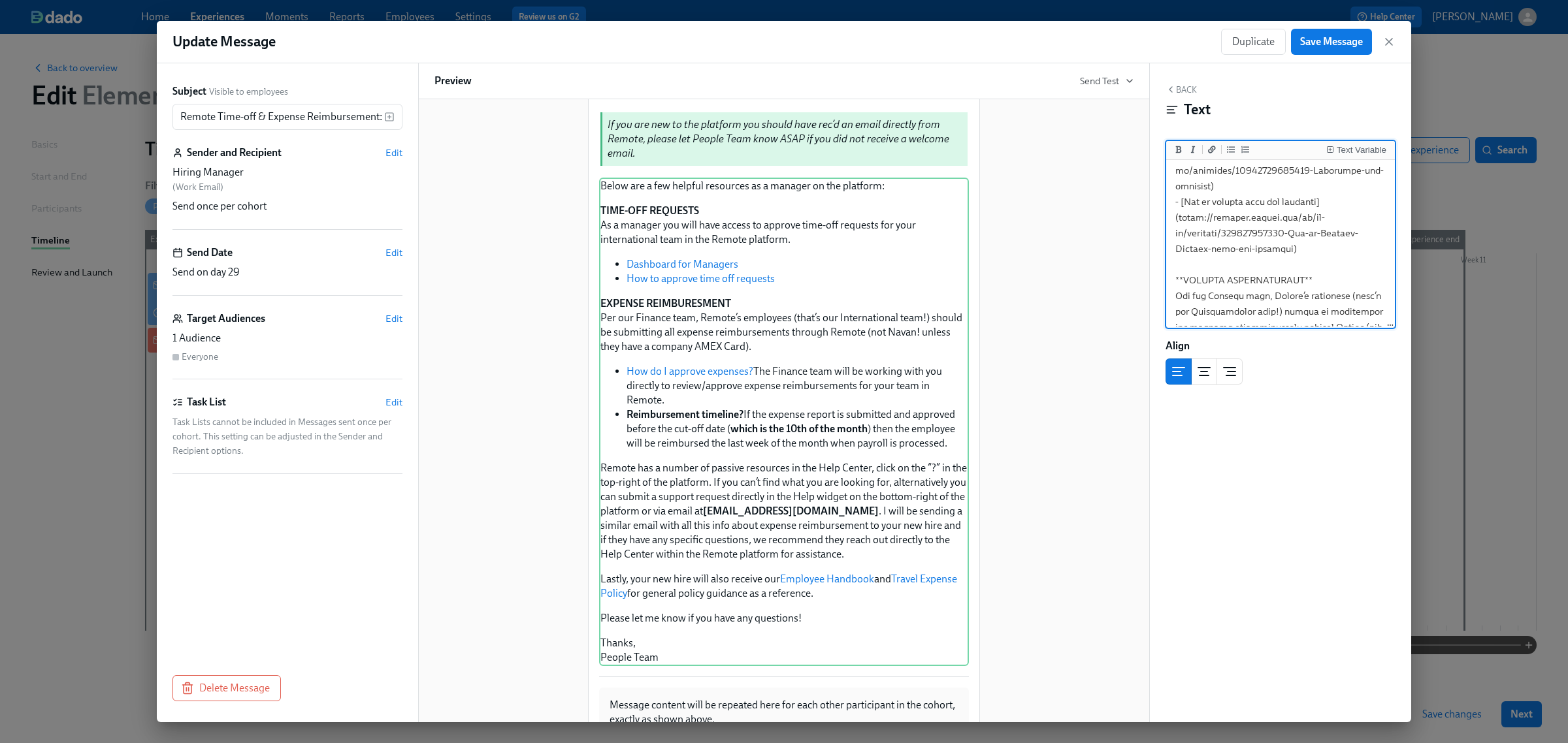
scroll to position [245, 0]
click at [1277, 262] on textarea at bounding box center [1280, 457] width 223 height 1079
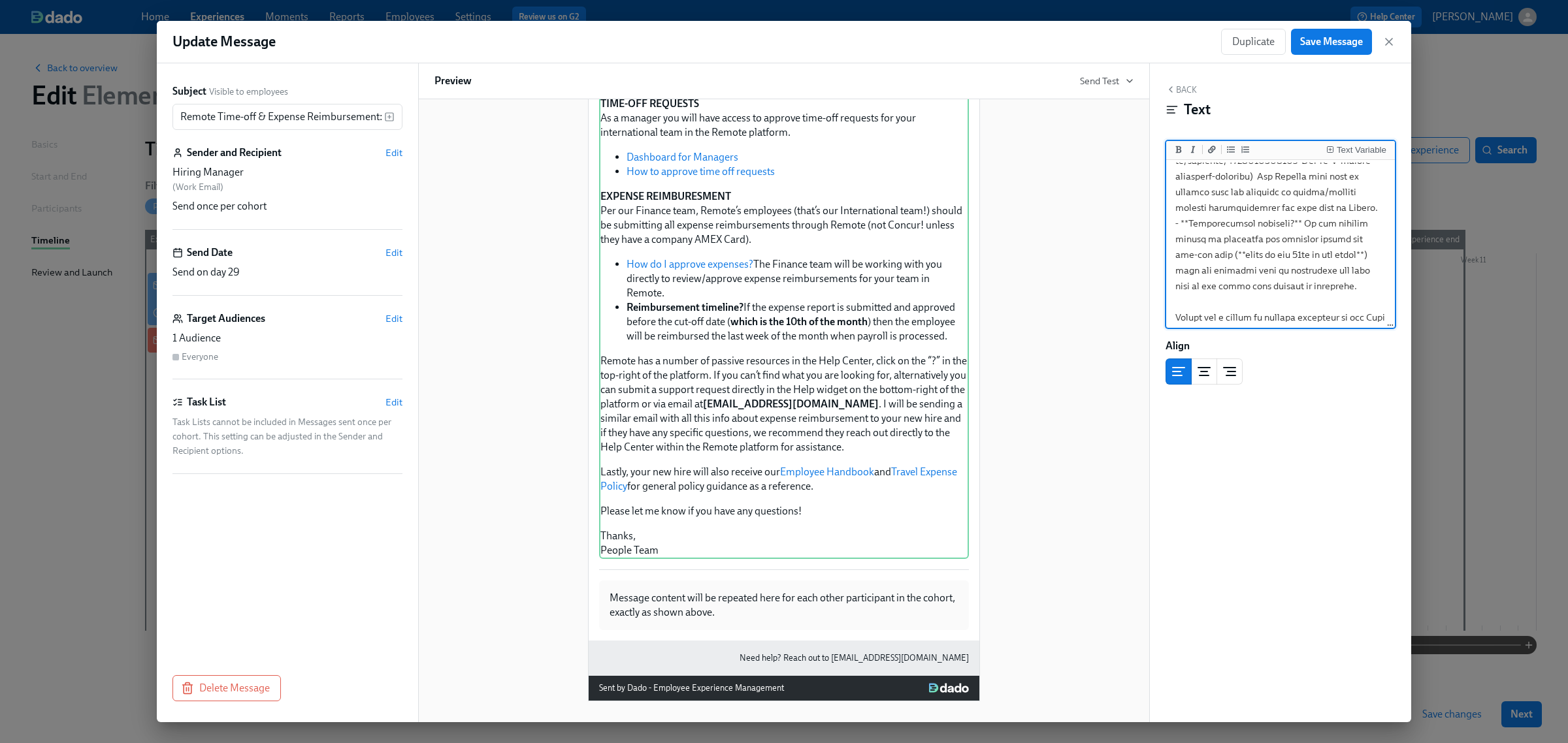
scroll to position [283, 0]
type textarea "Lorem ips d sit ametcon adipiscin el s doeiusm te inc utlabore: **ETDO-MAG ALIQ…"
click at [1330, 41] on span "Save Message" at bounding box center [1332, 41] width 63 height 13
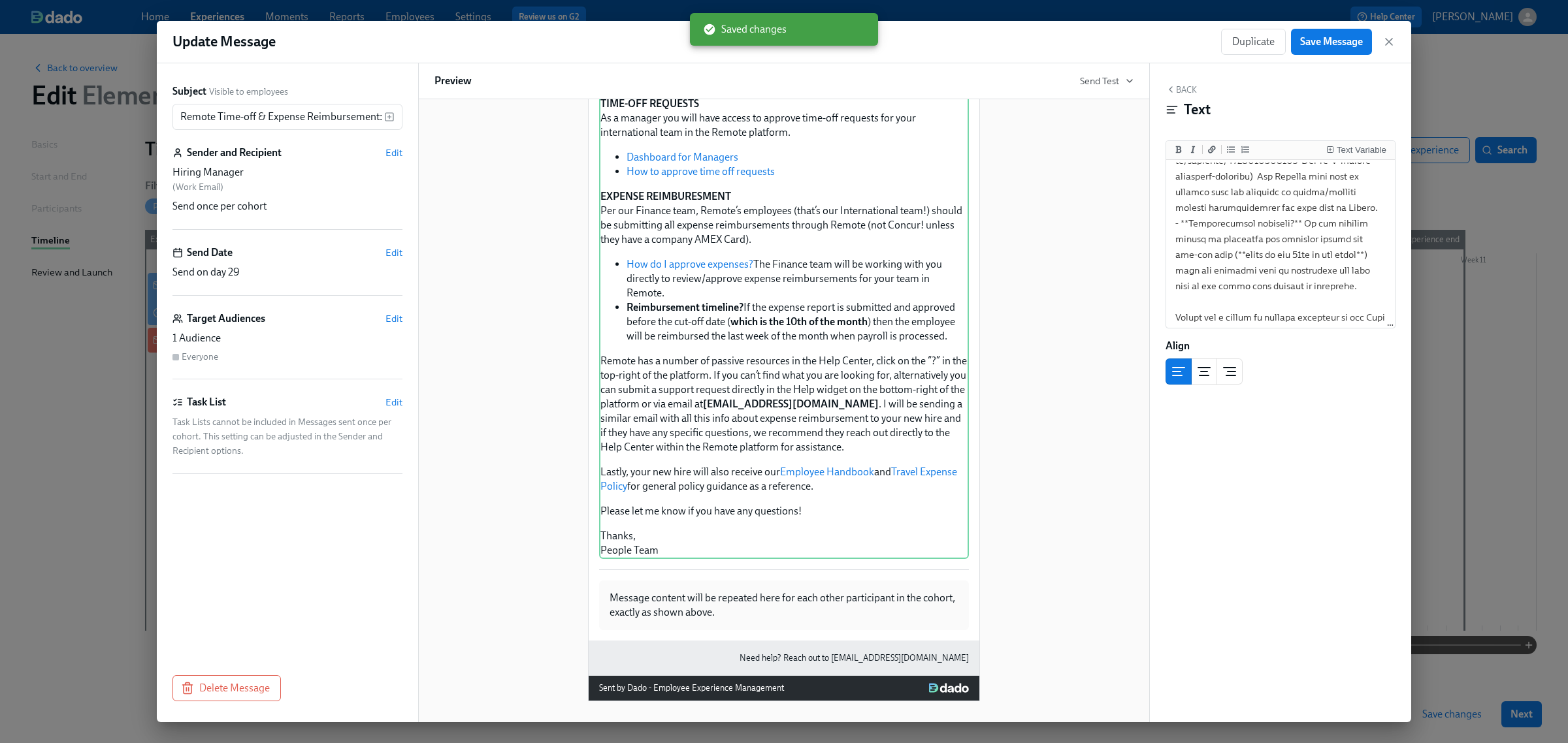
click at [1389, 49] on div "Duplicate Save Message" at bounding box center [1309, 41] width 175 height 26
click at [1389, 41] on icon "button" at bounding box center [1389, 42] width 7 height 7
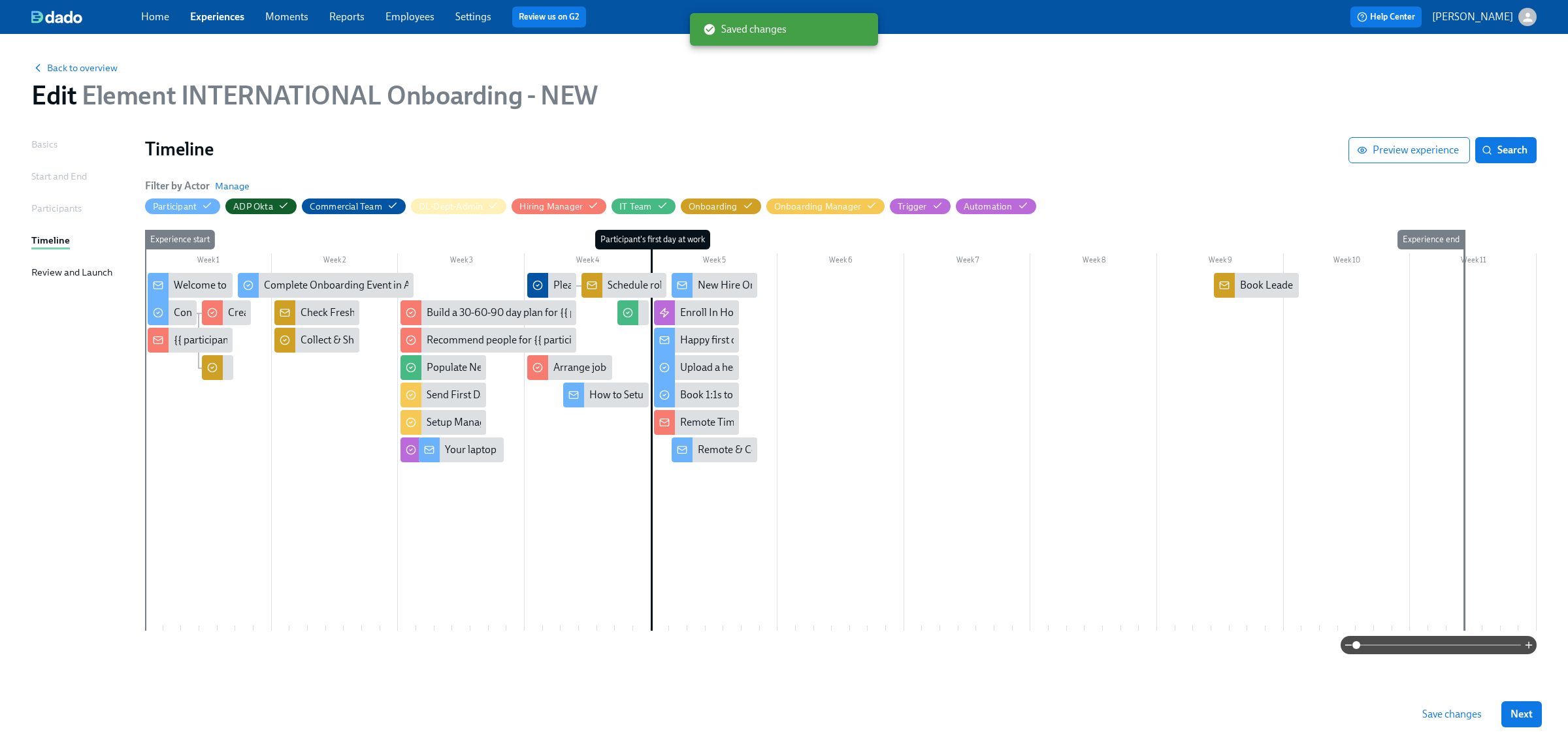
click at [1537, 158] on div "Back to overview Edit Element INTERNATIONAL Onboarding - NEW Basics Start and E…" at bounding box center [784, 388] width 1568 height 709
click at [1513, 154] on span "Search" at bounding box center [1506, 149] width 43 height 13
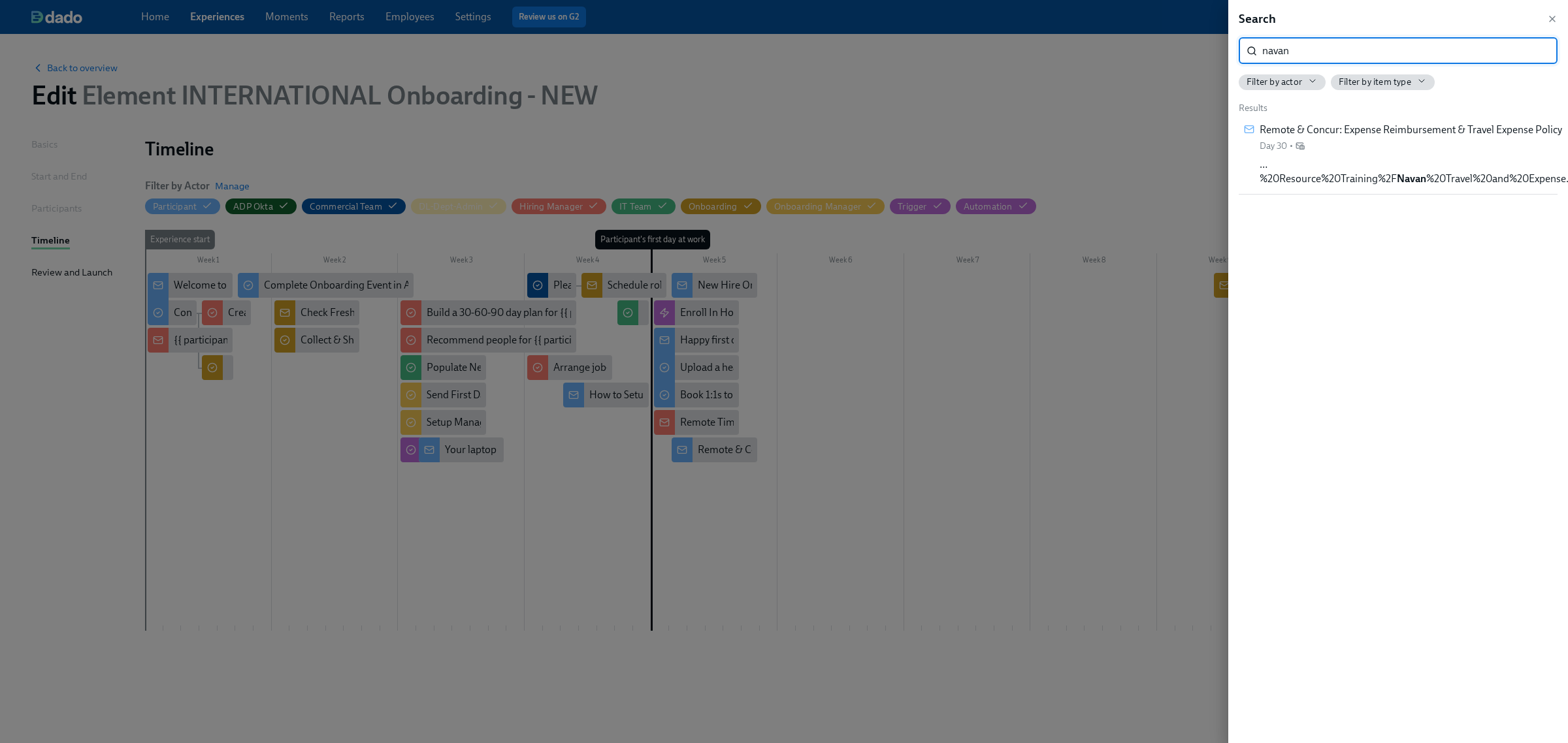
type input "navan"
click at [1513, 154] on div "Remote & Concur: Expense Reimbursement & Travel Expense Policy Day 30 • …%20Res…" at bounding box center [1416, 154] width 314 height 63
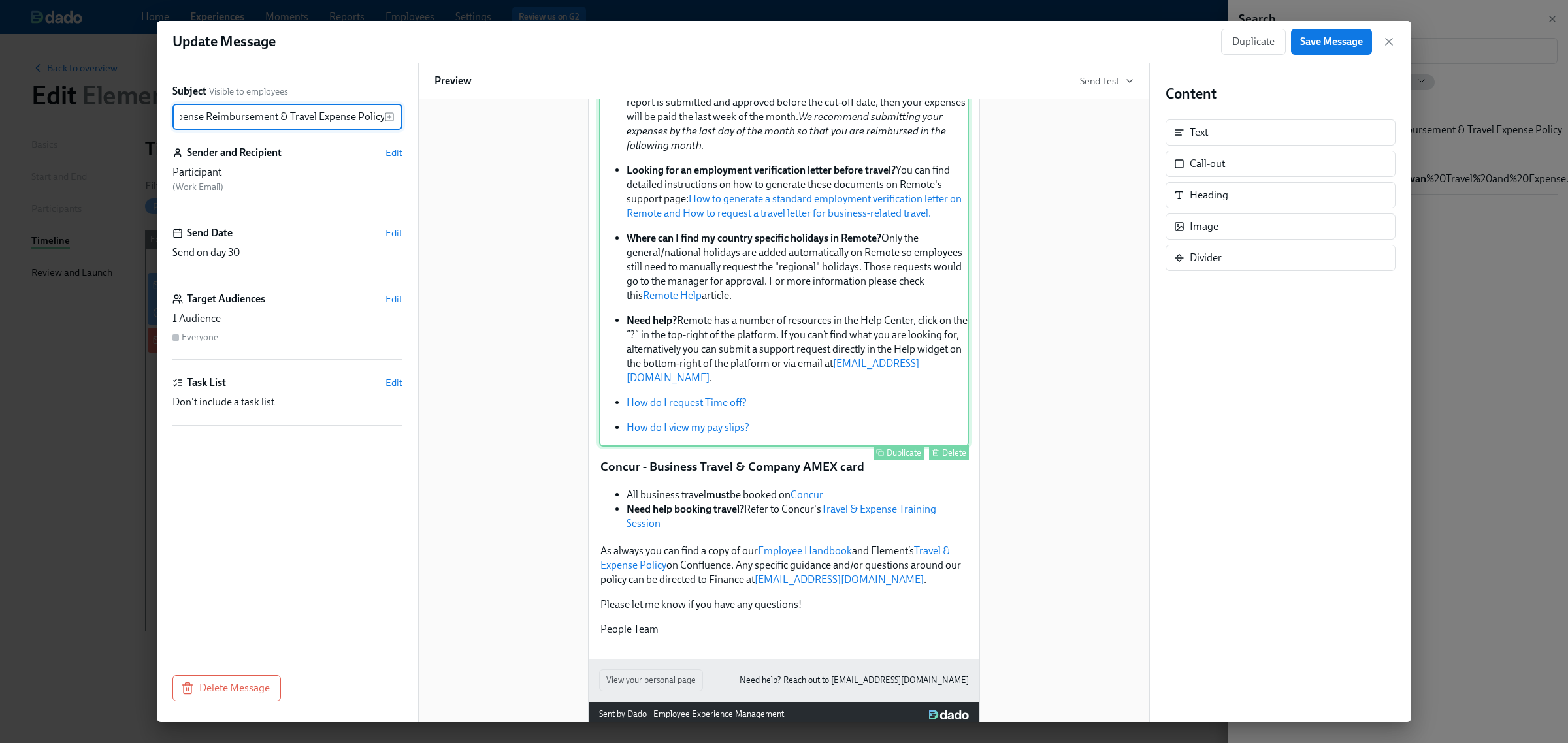
scroll to position [345, 0]
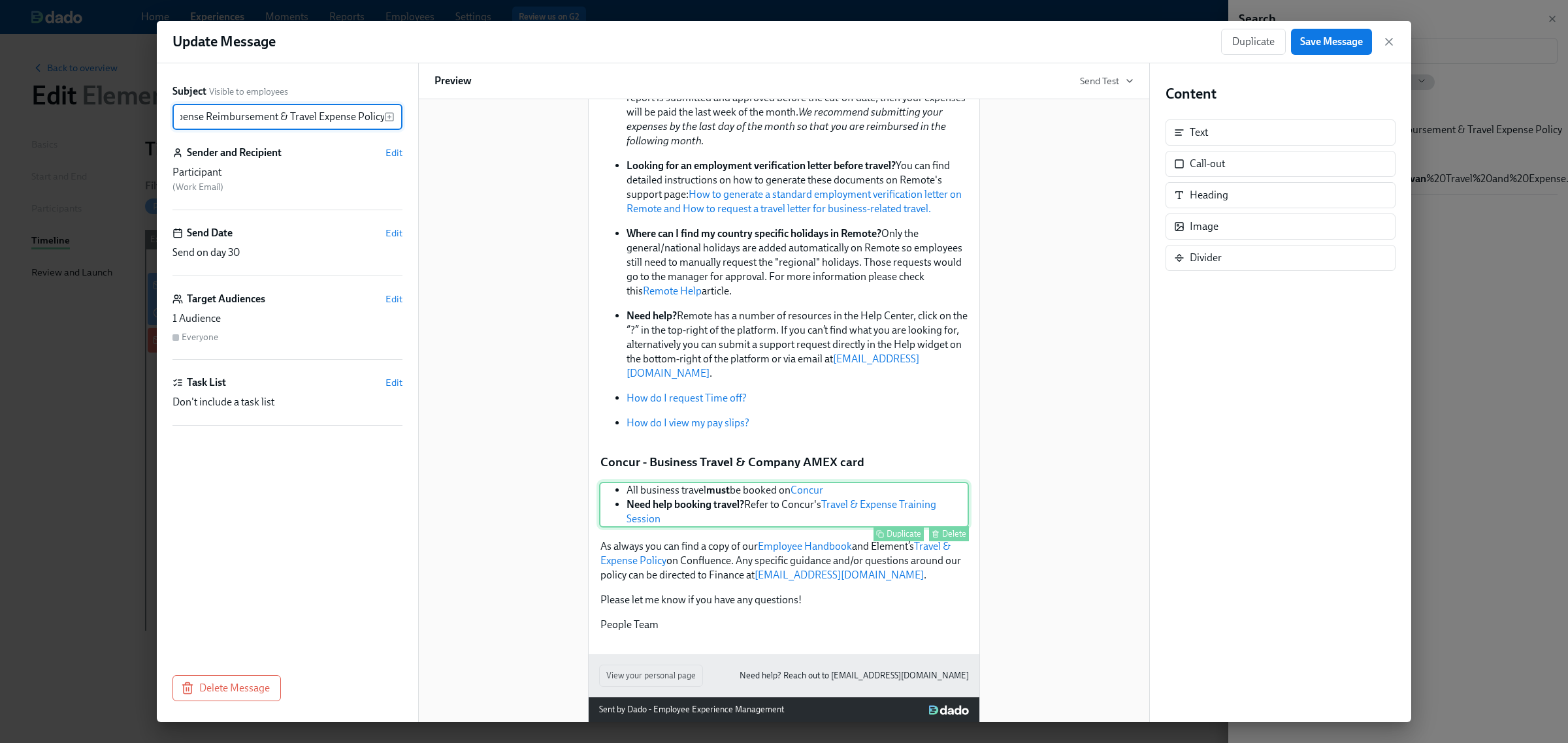
click at [737, 482] on div "All business travel must be booked on Concur Need help booking travel? Refer to…" at bounding box center [784, 505] width 370 height 46
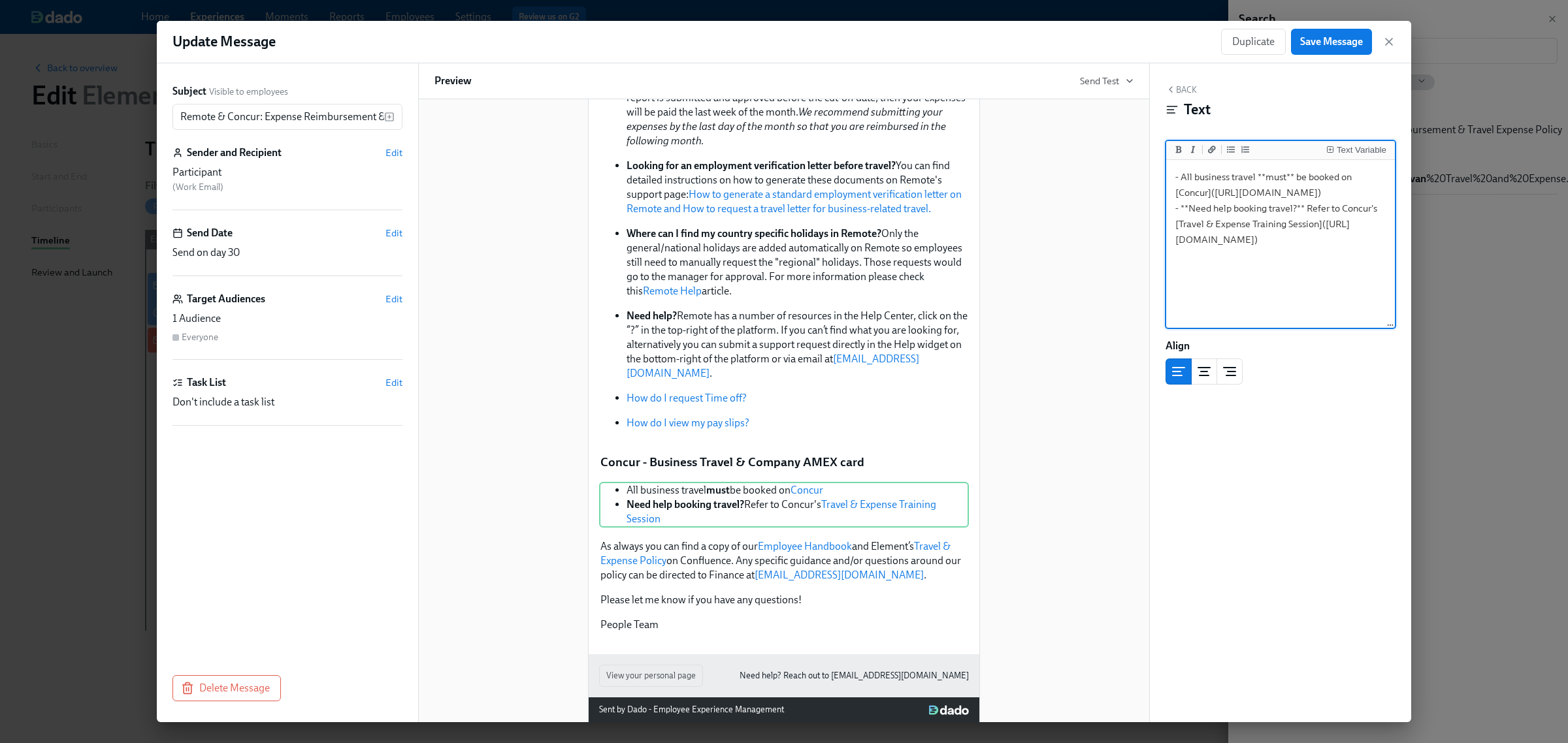
scroll to position [115, 0]
click at [1350, 320] on textarea "- All business travel **must** be booked on [Concur]([URL][DOMAIN_NAME]) - **Ne…" at bounding box center [1280, 245] width 223 height 164
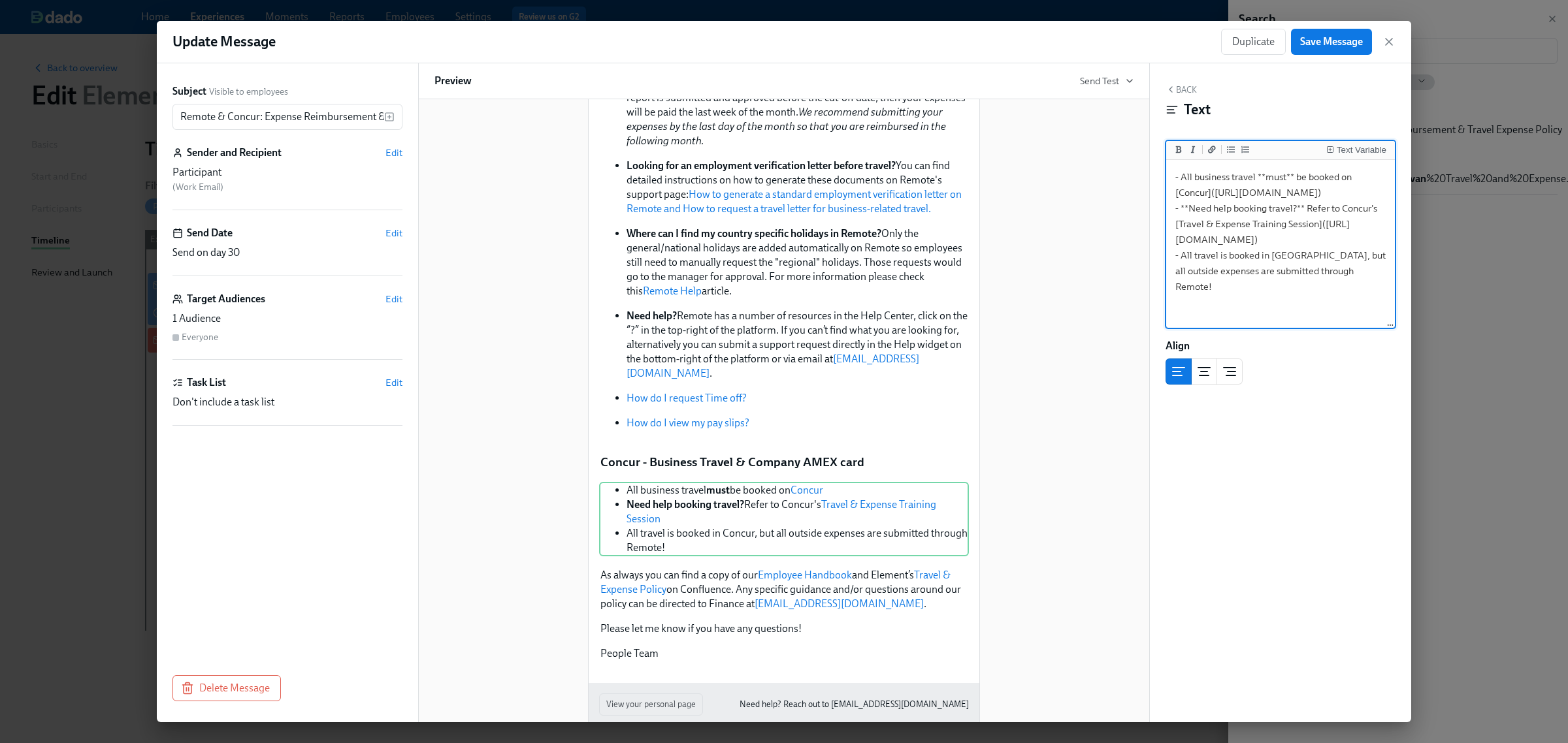
scroll to position [147, 0]
type textarea "- All business travel **must** be booked on [Concur]([URL][DOMAIN_NAME]) - **Ne…"
click at [1314, 49] on button "Save Message" at bounding box center [1331, 41] width 81 height 26
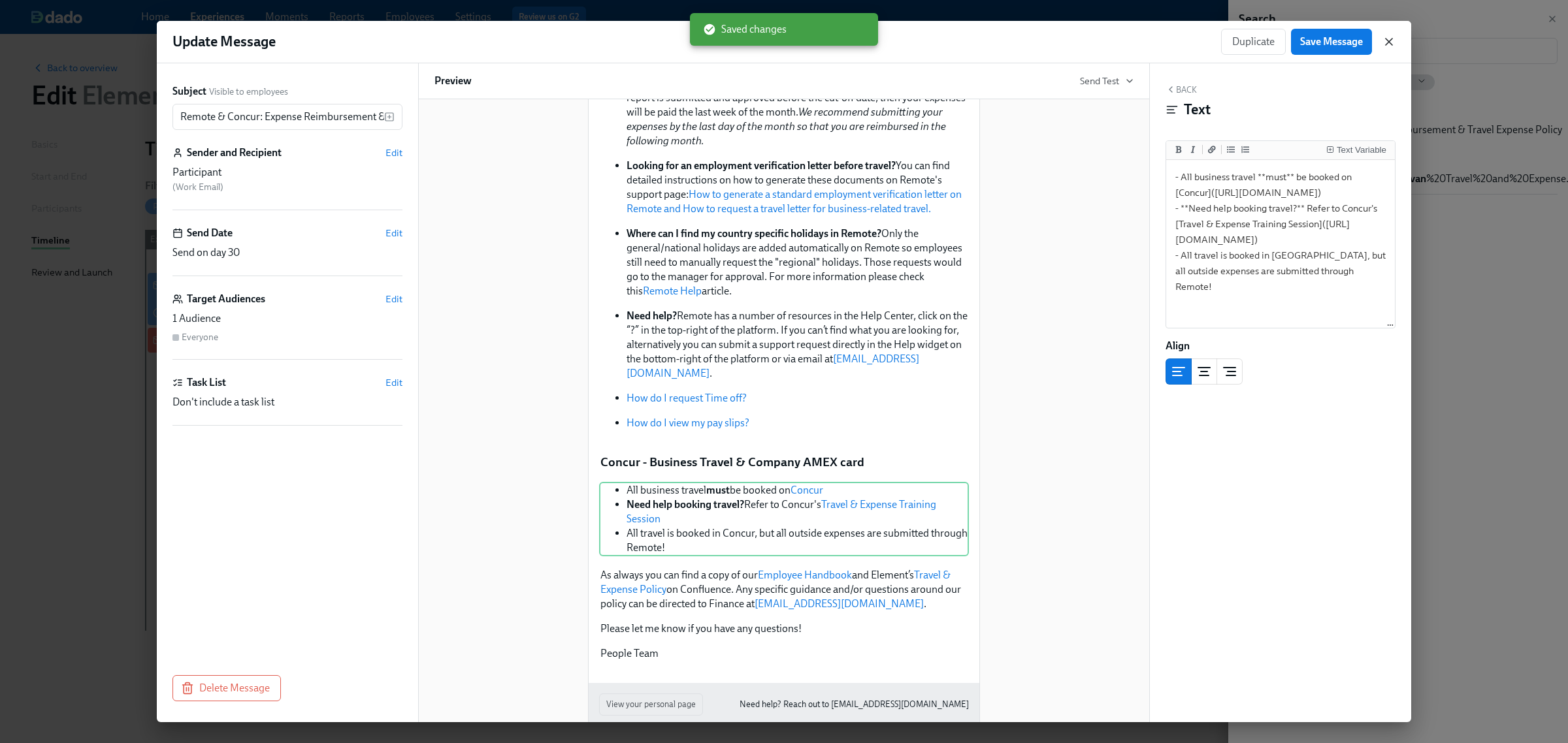
click at [1390, 40] on icon "button" at bounding box center [1389, 42] width 7 height 7
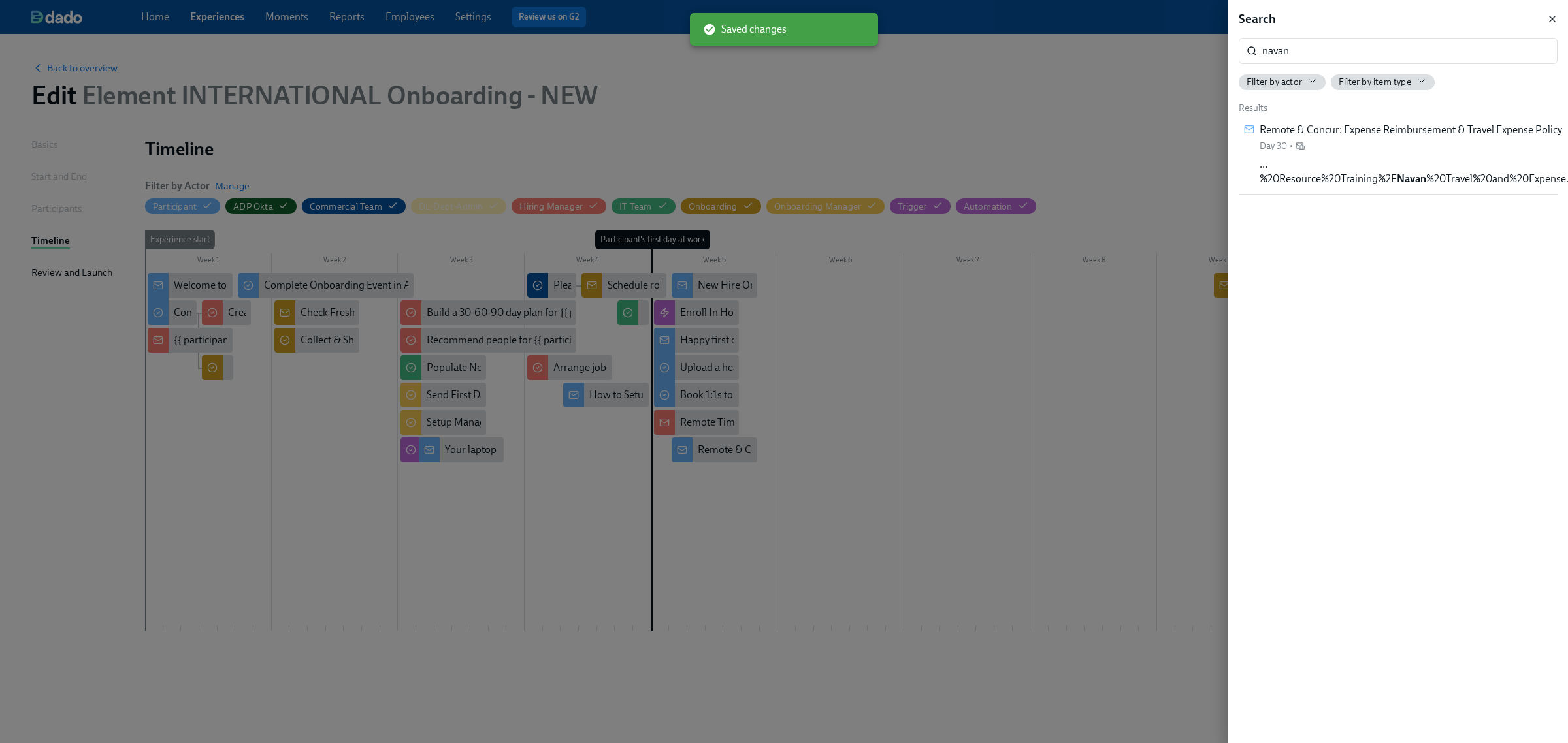
click at [1554, 21] on icon "button" at bounding box center [1552, 19] width 10 height 10
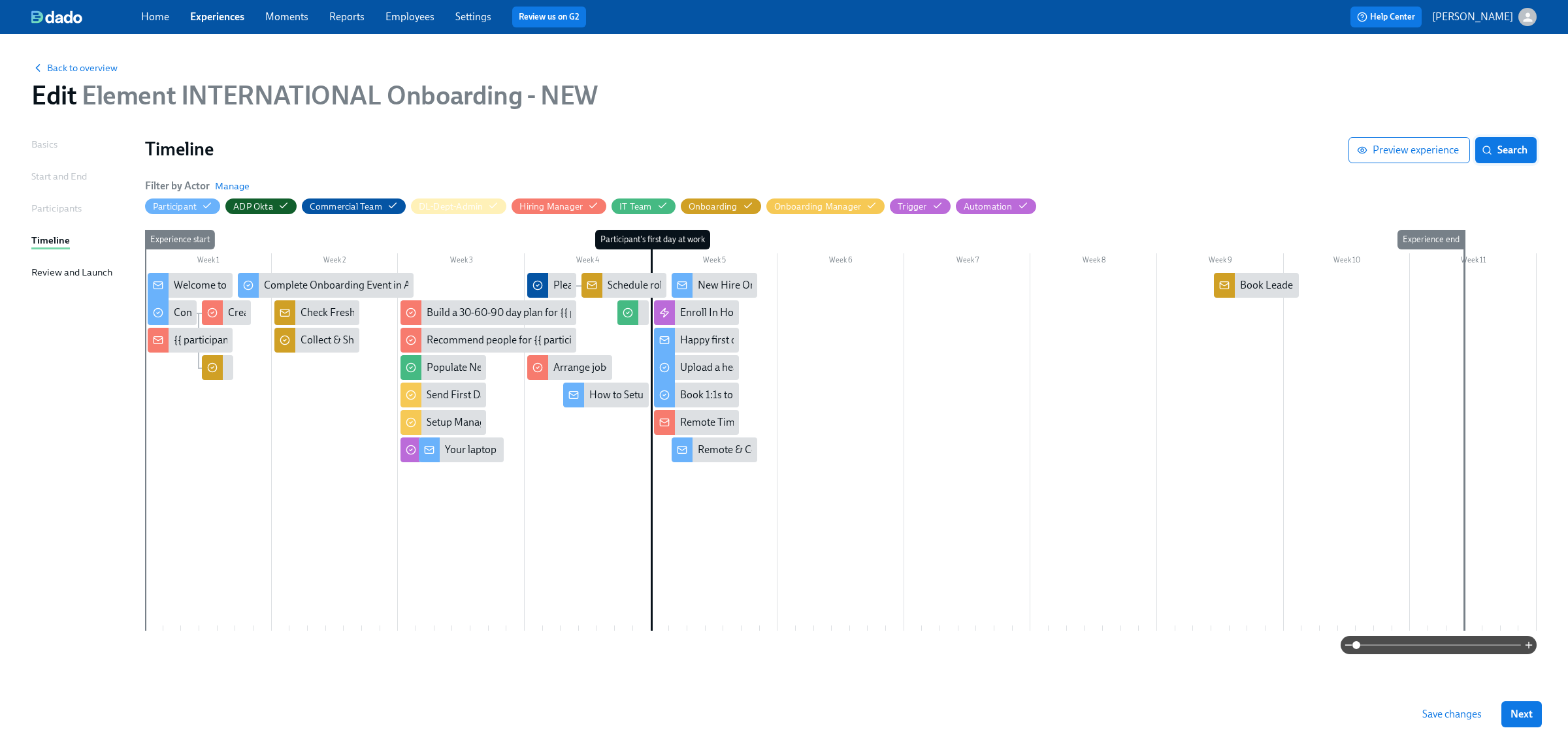
click at [1491, 149] on icon "button" at bounding box center [1487, 150] width 10 height 10
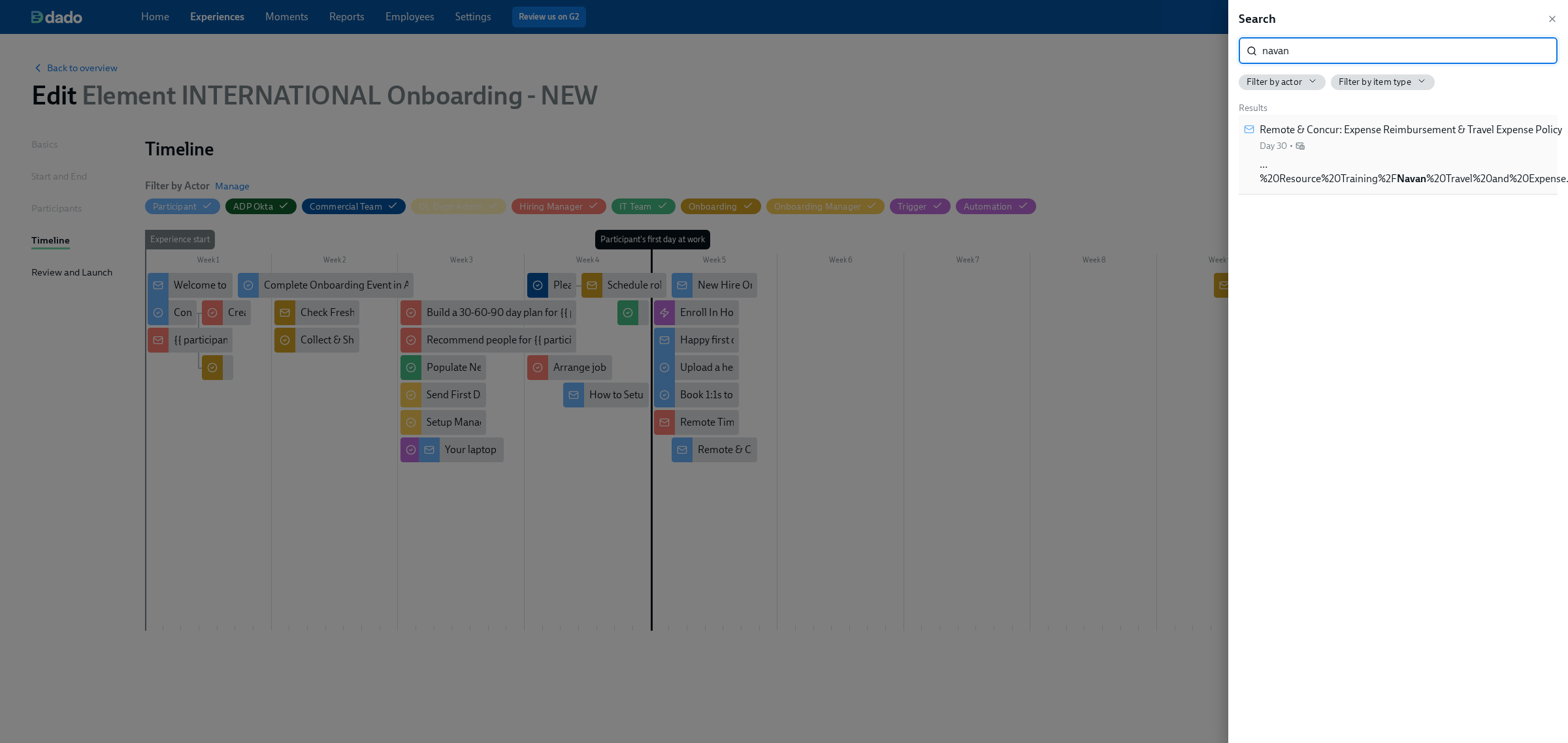
click at [1380, 173] on span "…%20Resource%20Training%2F Navan %20Travel%20and%20Expense…" at bounding box center [1416, 172] width 314 height 28
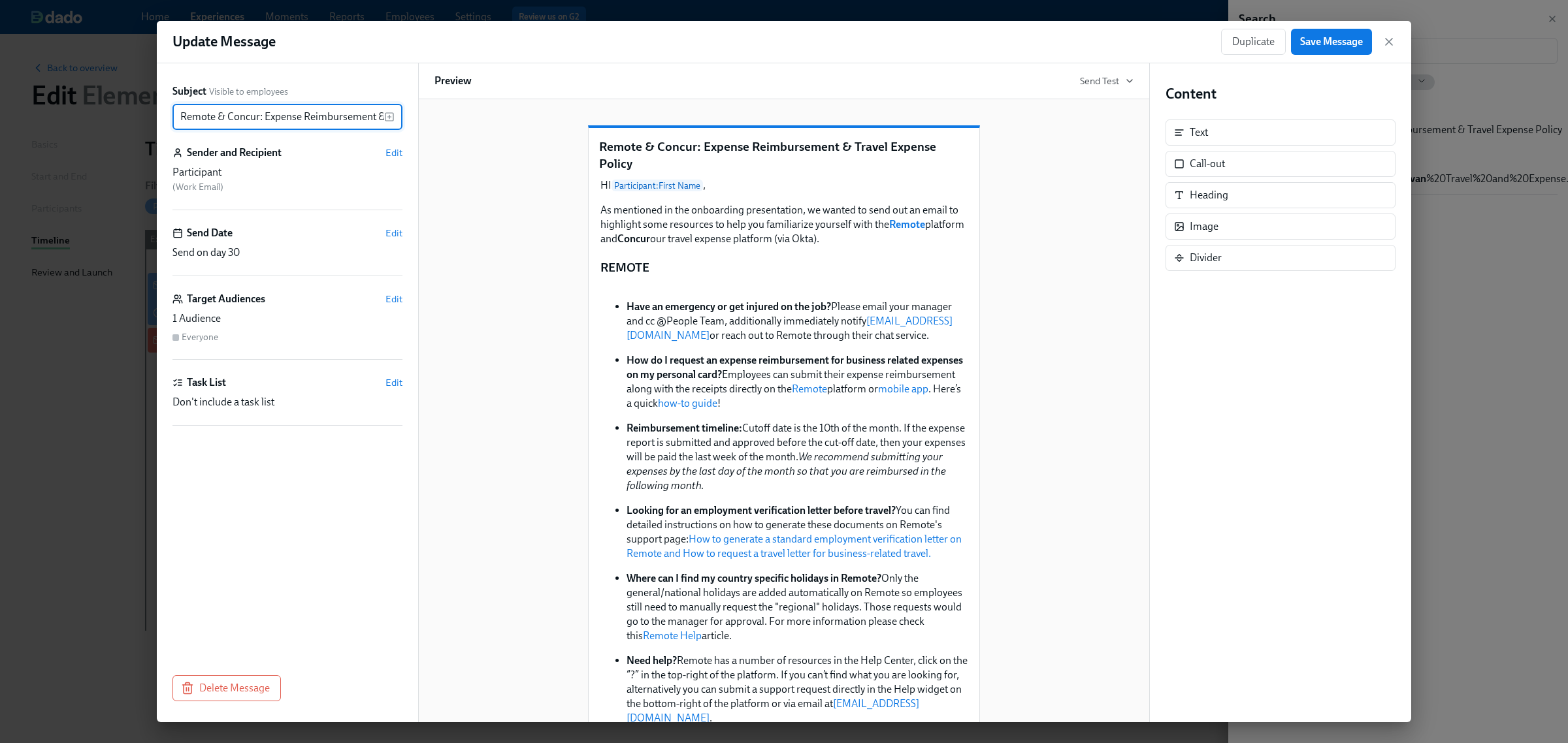
scroll to position [0, 98]
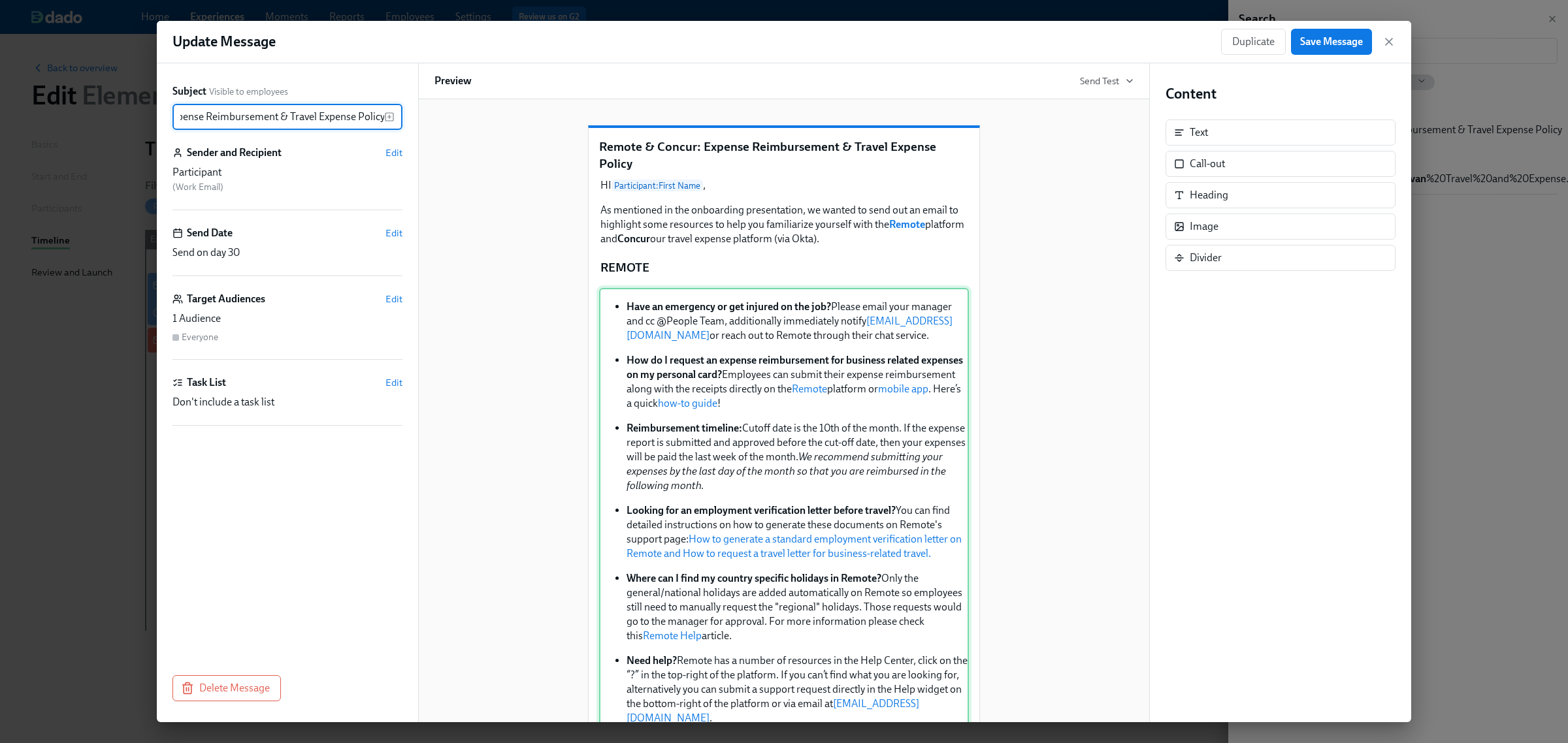
click at [785, 367] on div "Have an emergency or get injured on the job? Please email your manager and cc @…" at bounding box center [784, 538] width 370 height 499
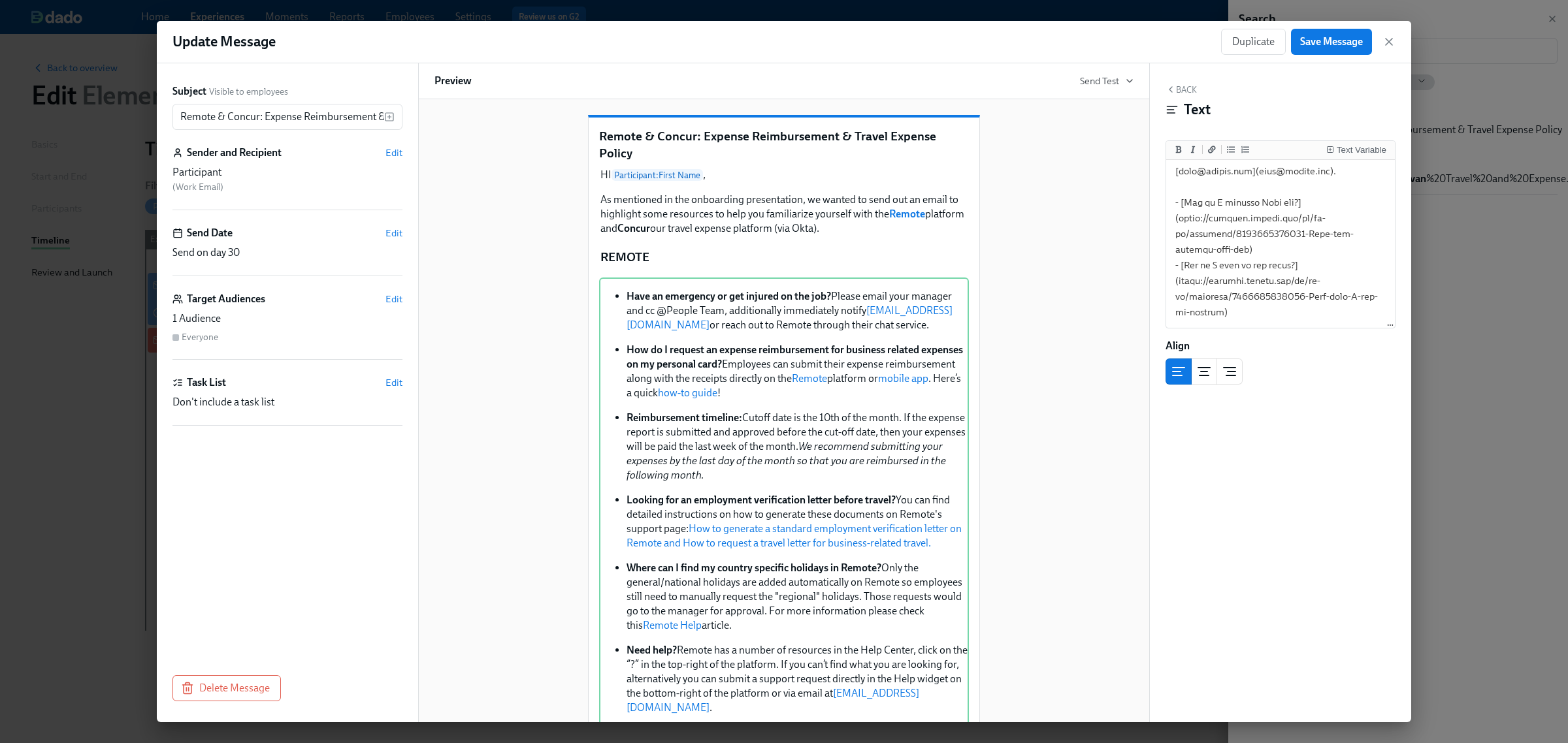
scroll to position [0, 0]
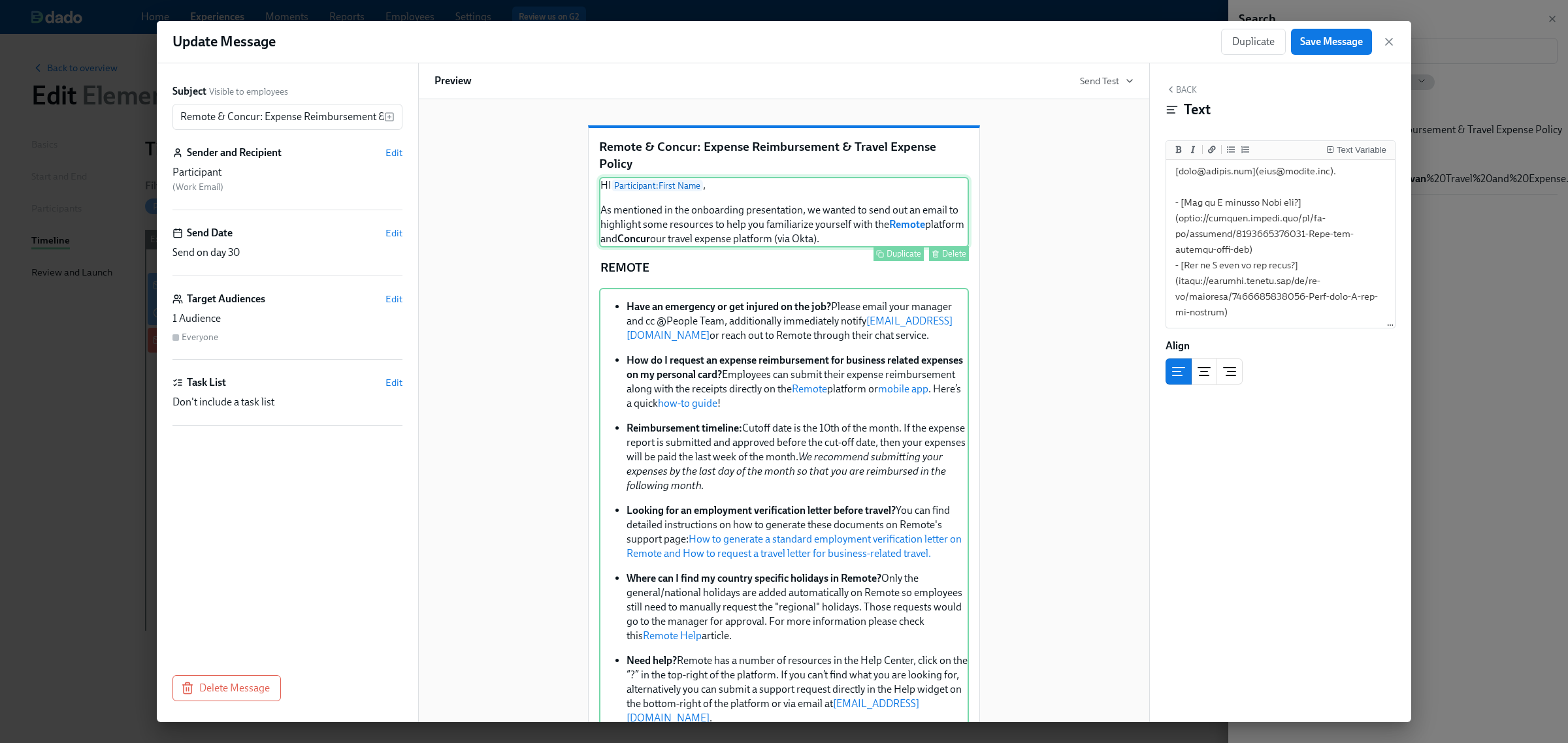
click at [713, 232] on div "HI Participant : First Name , As mentioned in the onboarding presentation, we w…" at bounding box center [784, 212] width 370 height 70
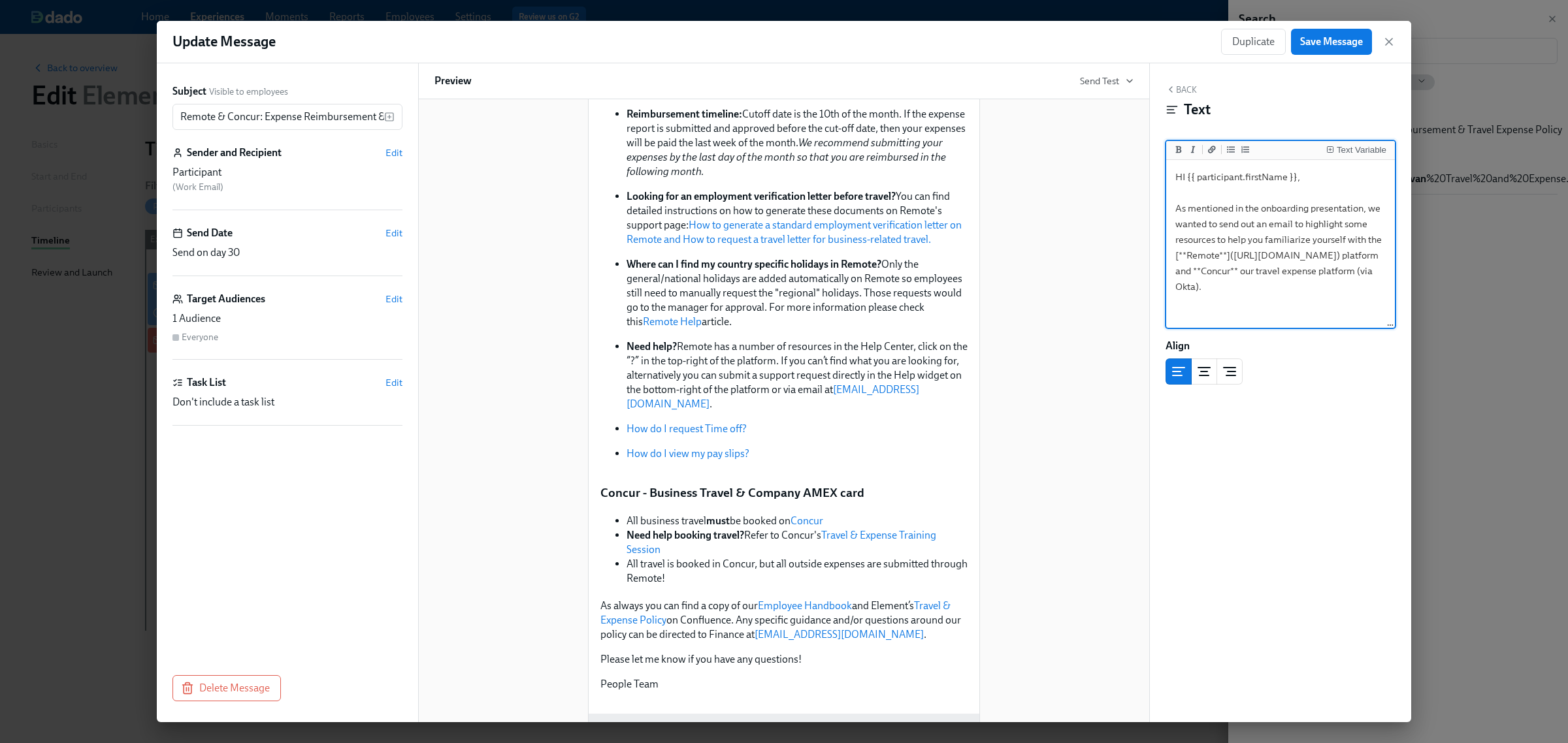
scroll to position [374, 0]
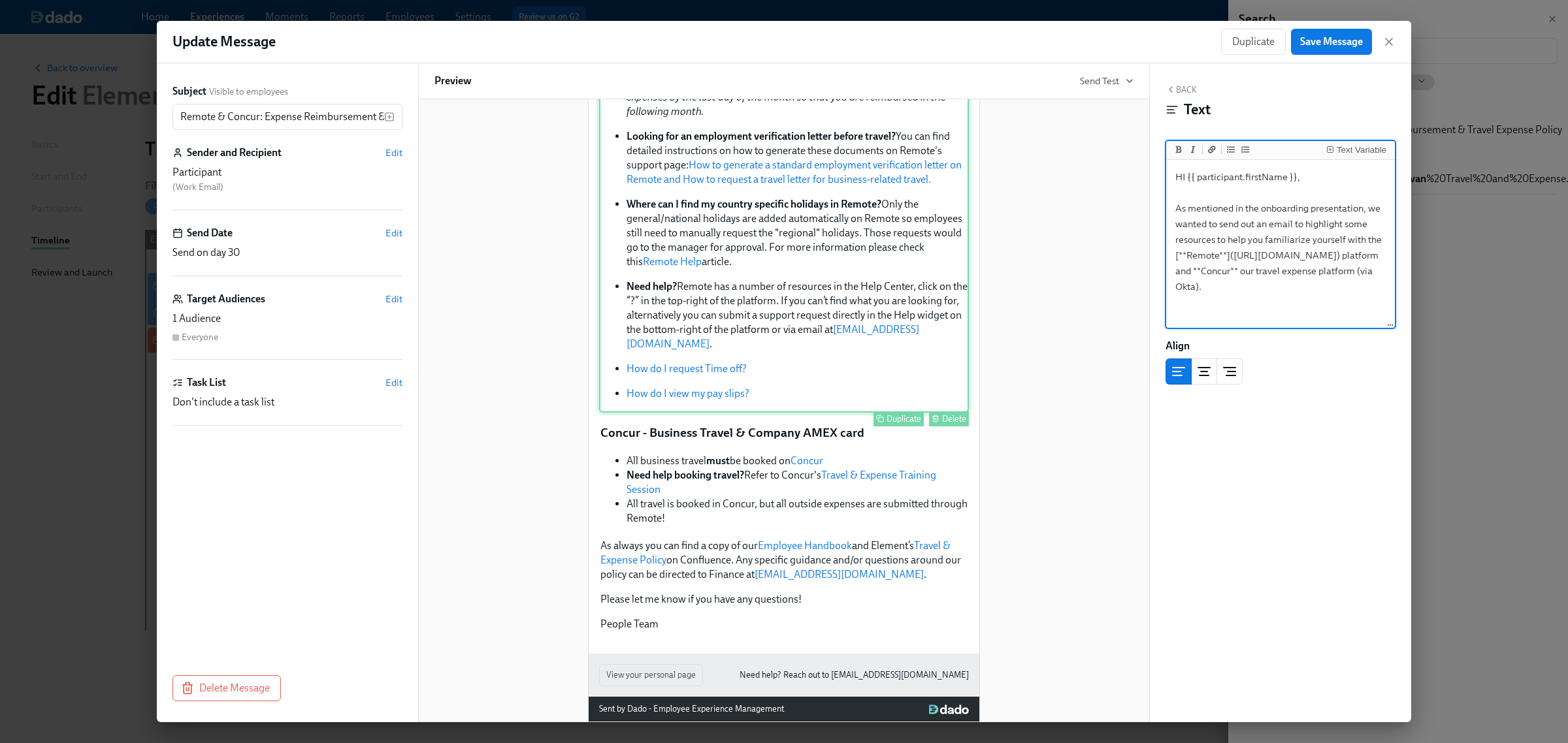
click at [789, 261] on div "Have an emergency or get injured on the job? Please email your manager and cc @…" at bounding box center [784, 164] width 370 height 499
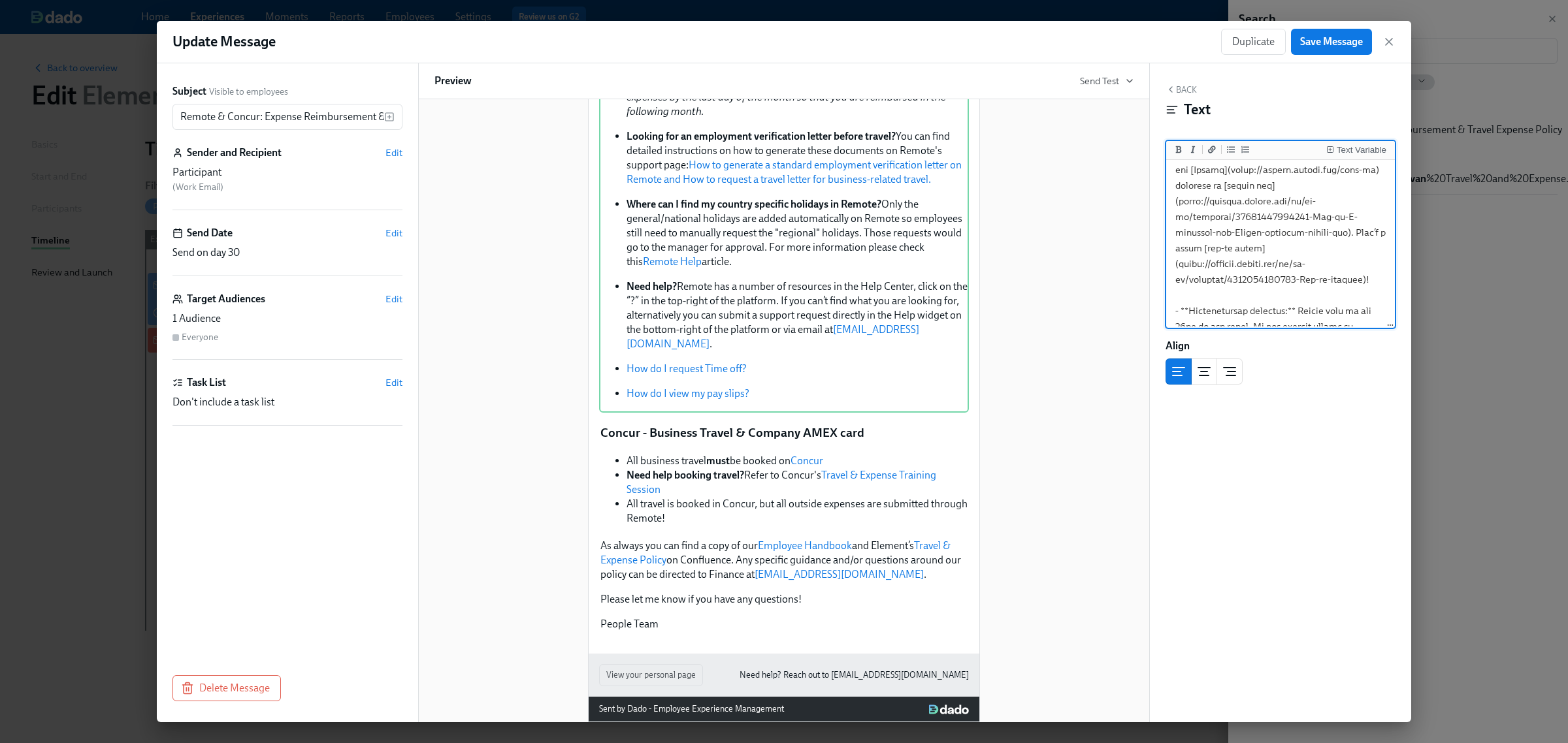
scroll to position [245, 0]
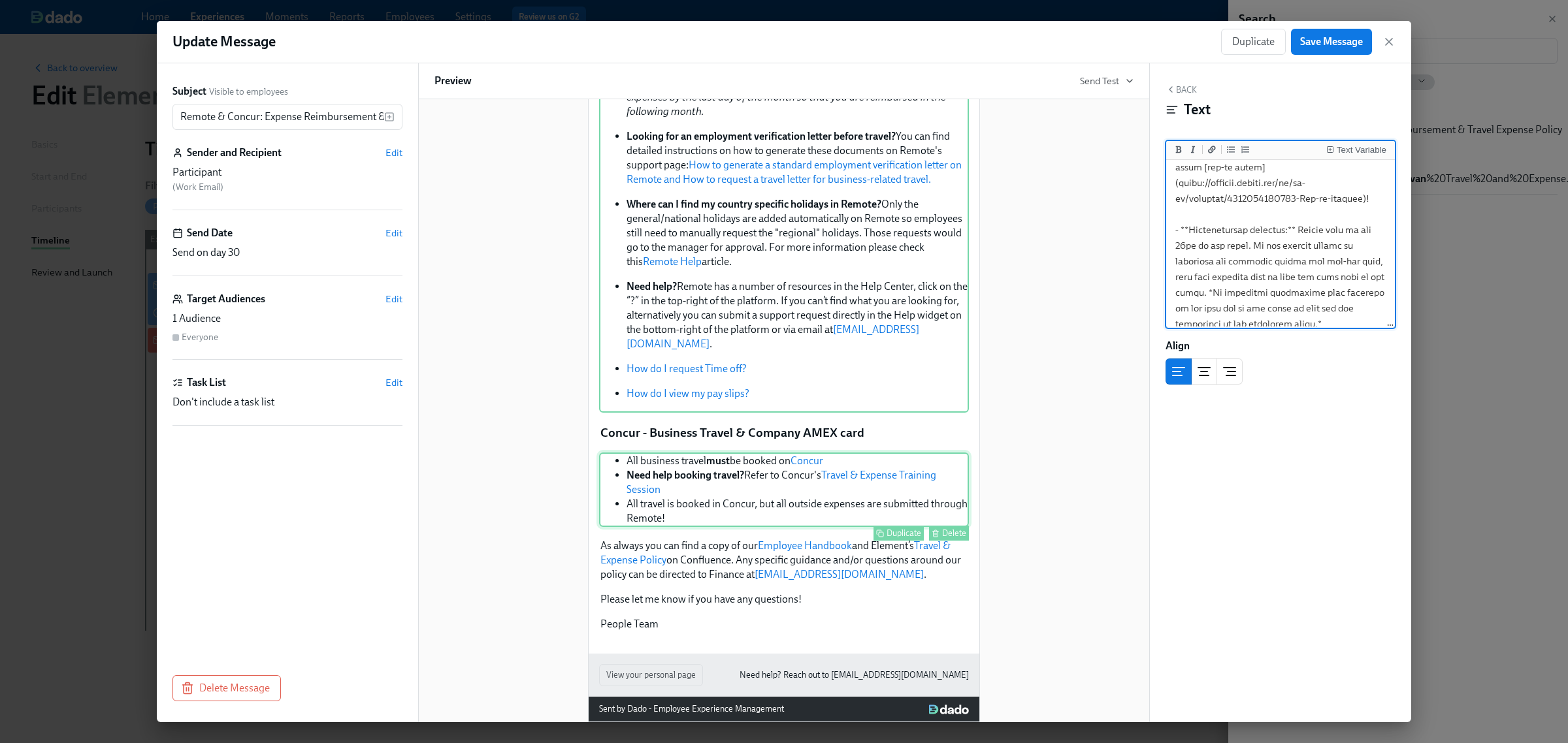
click at [706, 493] on div "All business travel must be booked on Concur Need help booking travel? Refer to…" at bounding box center [784, 490] width 370 height 75
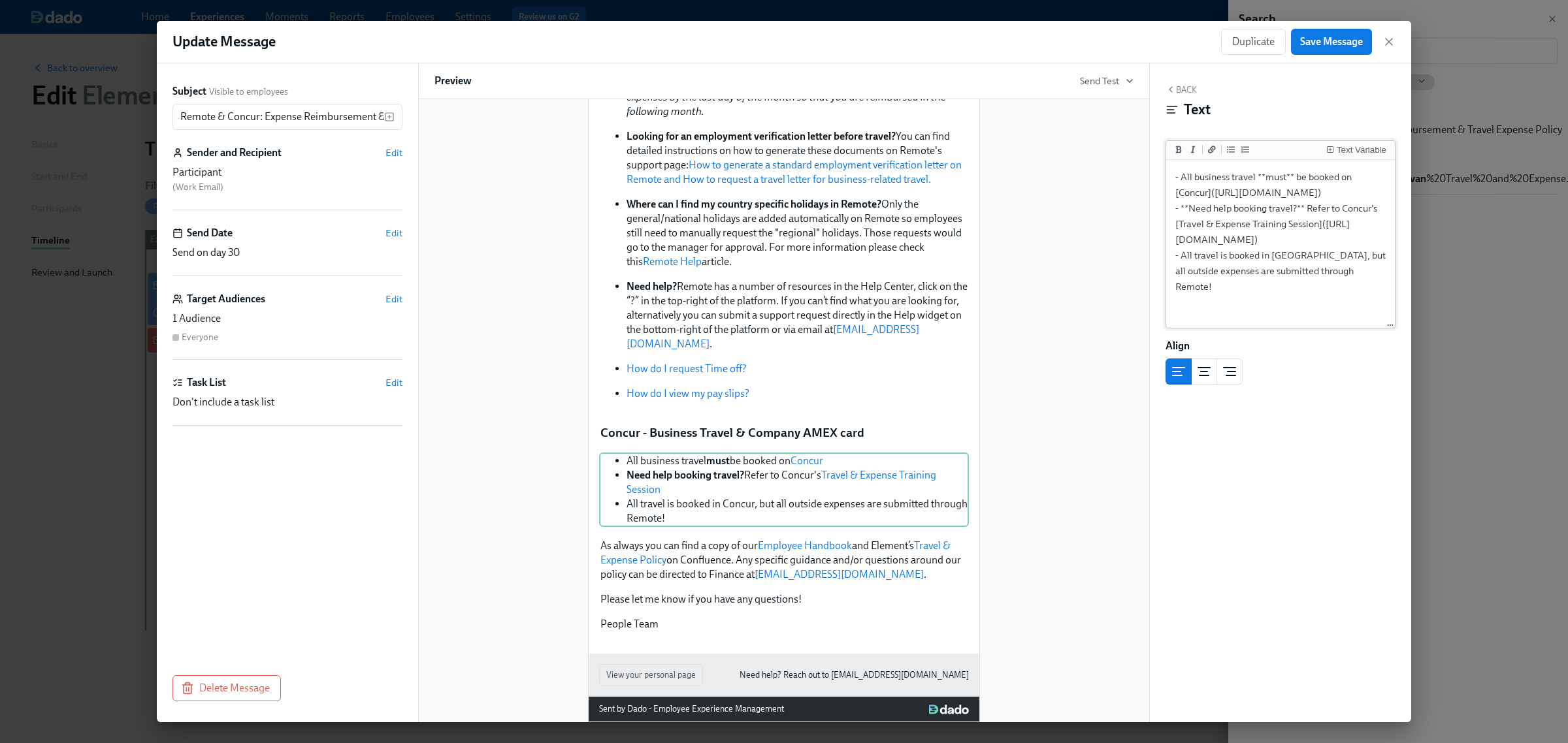
scroll to position [38, 0]
click at [1211, 234] on textarea "- All business travel **must** be booked on [Concur]([URL][DOMAIN_NAME]) - **Ne…" at bounding box center [1280, 245] width 223 height 164
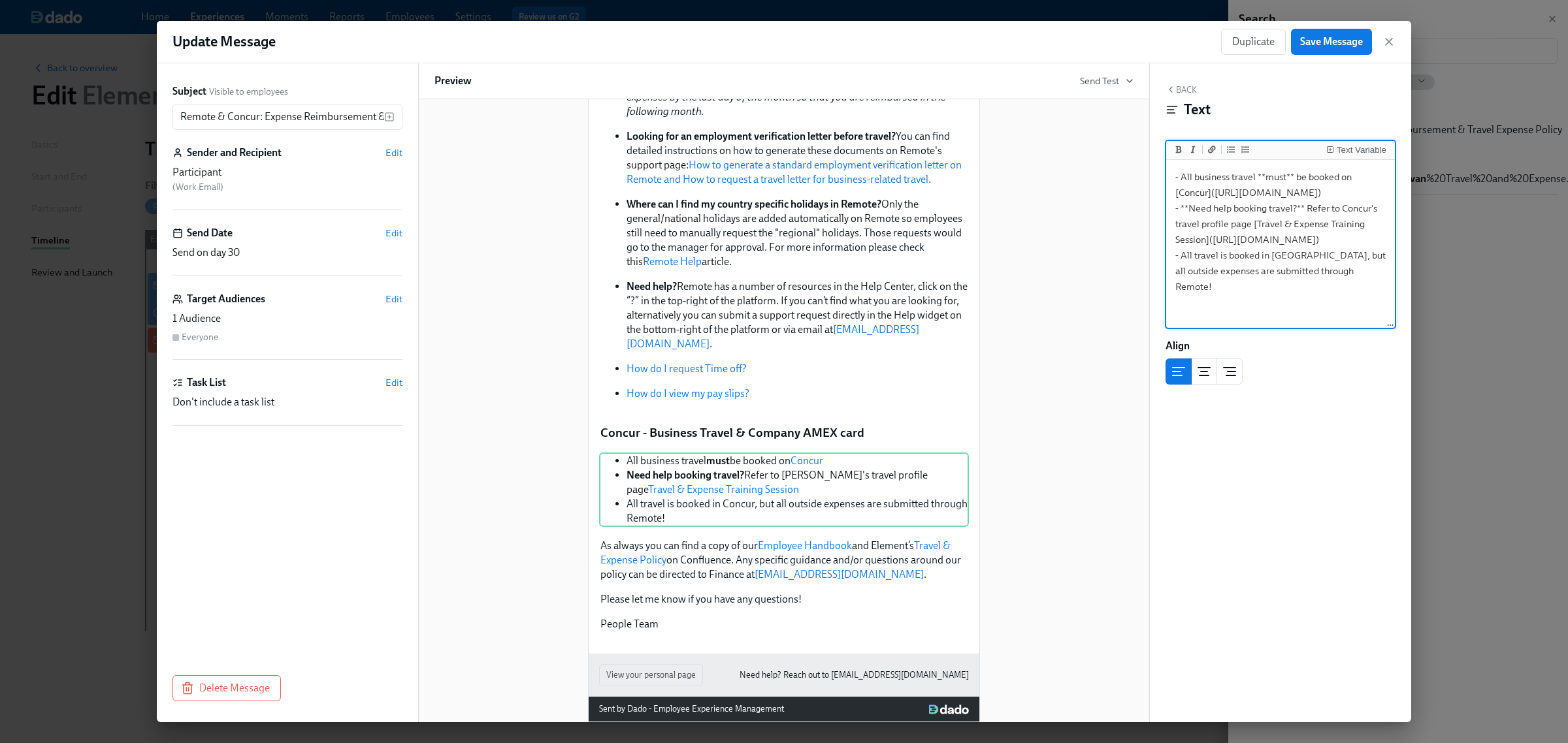
drag, startPoint x: 1213, startPoint y: 235, endPoint x: 1288, endPoint y: 234, distance: 75.0
click at [1288, 234] on textarea "- All business travel **must** be booked on [Concur]([URL][DOMAIN_NAME]) - **Ne…" at bounding box center [1280, 245] width 223 height 164
click at [1228, 246] on textarea "- All business travel **must** be booked on [Concur]([URL][DOMAIN_NAME]) - **Ne…" at bounding box center [1280, 245] width 223 height 164
drag, startPoint x: 1213, startPoint y: 232, endPoint x: 1289, endPoint y: 233, distance: 76.0
click at [1289, 233] on textarea "- All business travel **must** be booked on [Concur]([URL][DOMAIN_NAME]) - **Ne…" at bounding box center [1280, 245] width 223 height 164
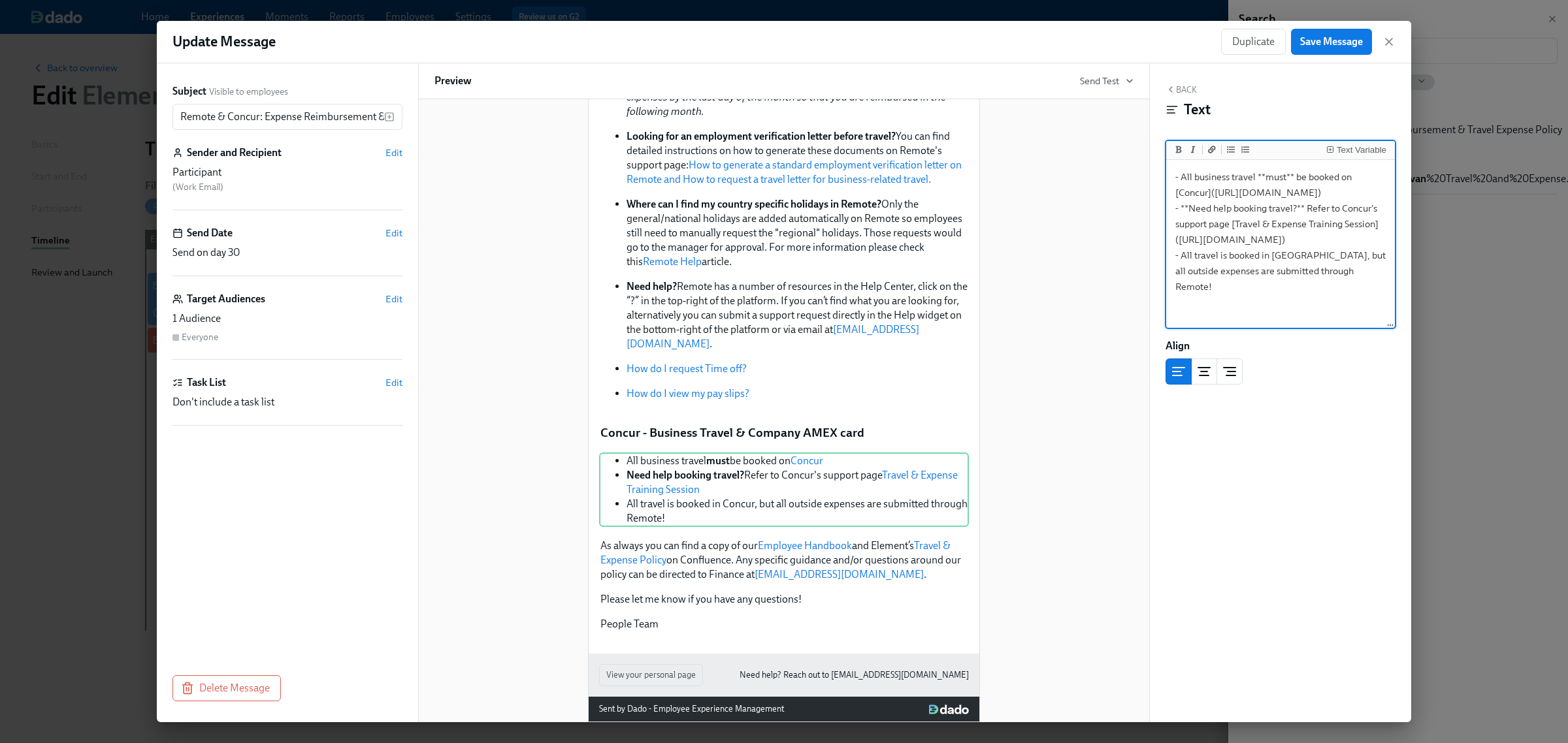
scroll to position [162, 0]
drag, startPoint x: 1271, startPoint y: 234, endPoint x: 1324, endPoint y: 274, distance: 66.4
click at [1324, 274] on textarea "- All business travel **must** be booked on [Concur]([URL][DOMAIN_NAME]) - **Ne…" at bounding box center [1280, 245] width 223 height 164
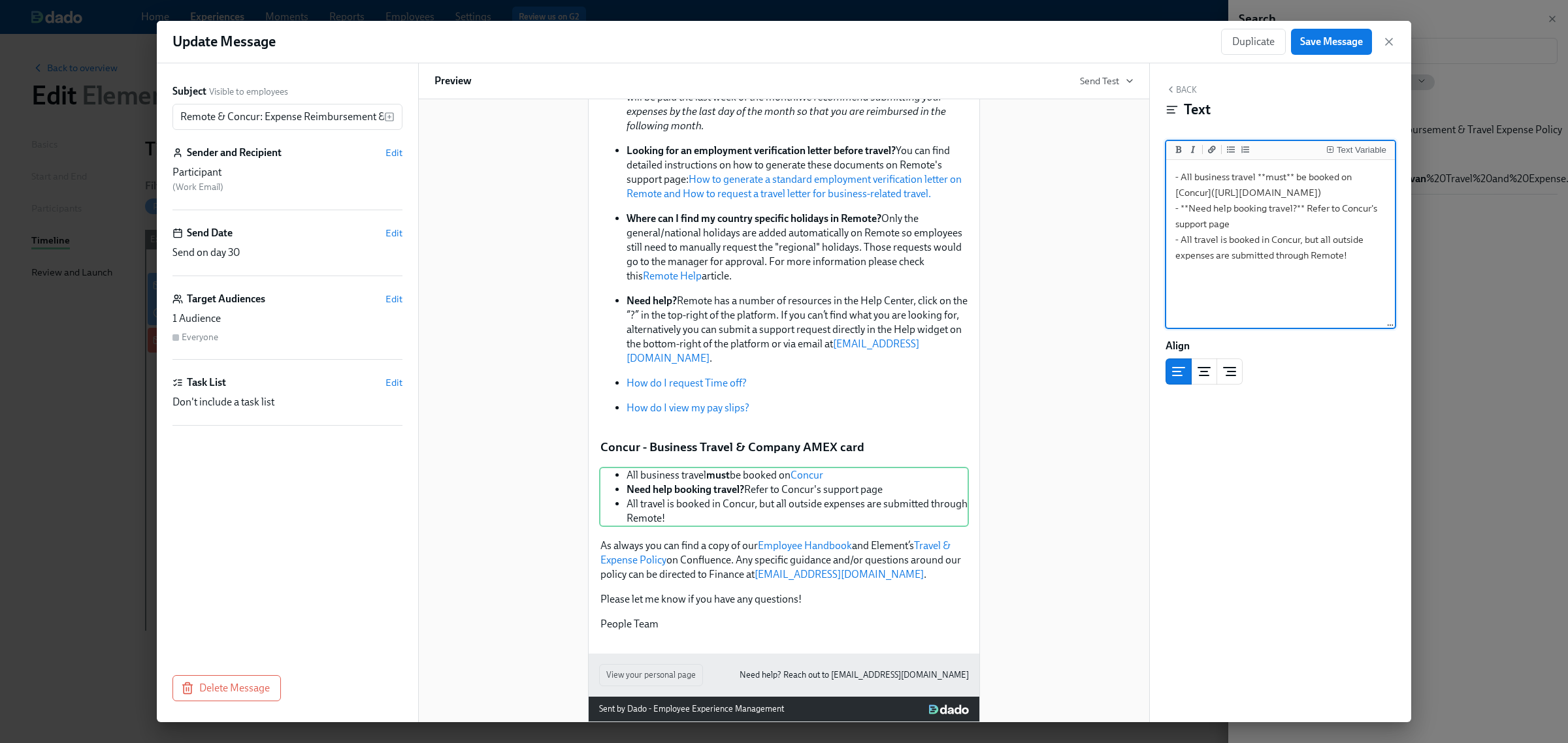
drag, startPoint x: 1175, startPoint y: 273, endPoint x: 1232, endPoint y: 270, distance: 57.1
click at [1232, 270] on textarea "- All business travel **must** be booked on [Concur]([URL][DOMAIN_NAME]) - **Ne…" at bounding box center [1280, 245] width 223 height 164
click at [1213, 152] on icon "Add a link" at bounding box center [1212, 149] width 7 height 7
click at [1244, 271] on textarea "- All business travel **must** be booked on [Concur]([URL][DOMAIN_NAME]) - **Ne…" at bounding box center [1280, 245] width 223 height 164
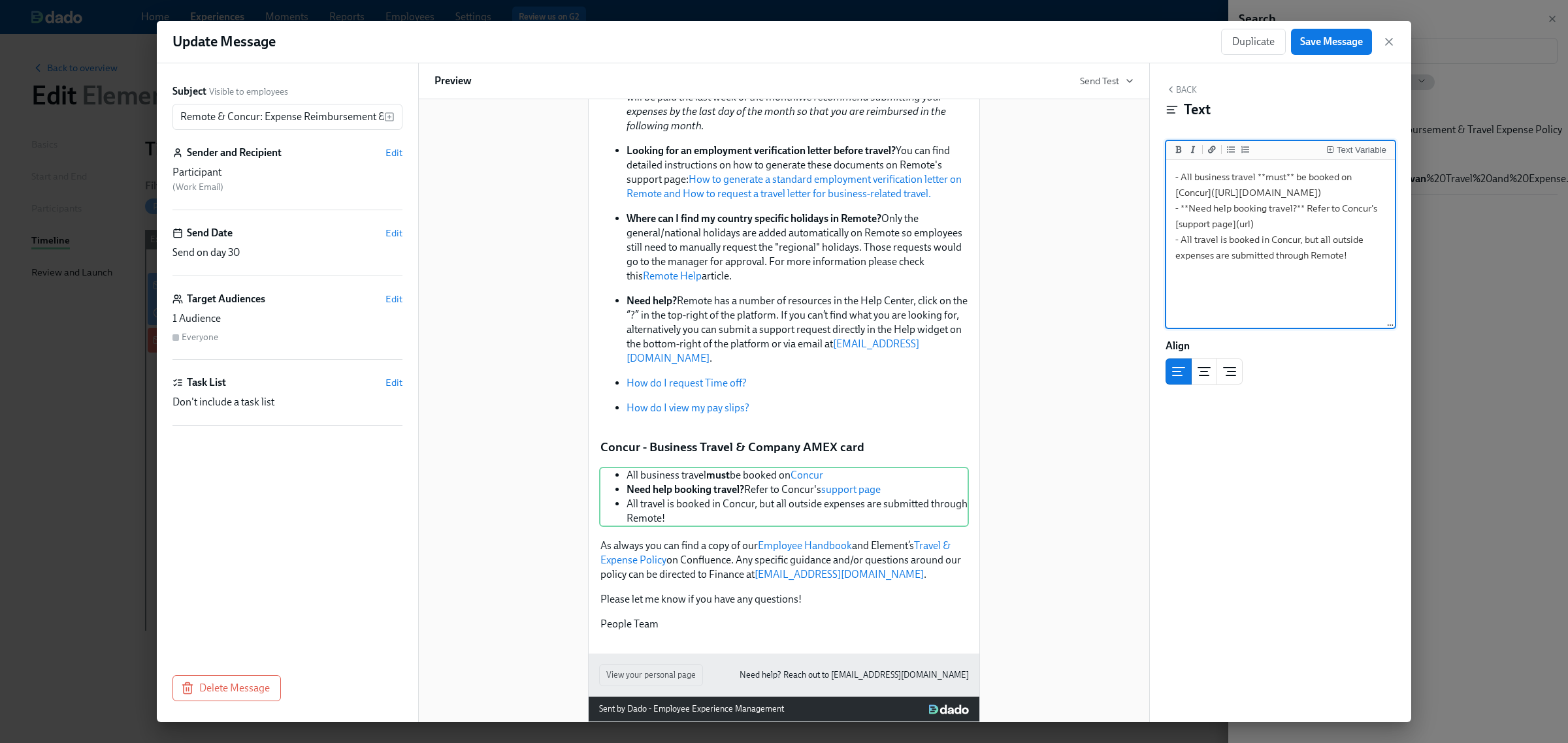
drag, startPoint x: 1251, startPoint y: 270, endPoint x: 1242, endPoint y: 270, distance: 9.0
click at [1242, 270] on textarea "- All business travel **must** be booked on [Concur]([URL][DOMAIN_NAME]) - **Ne…" at bounding box center [1280, 245] width 223 height 164
paste textarea "[URL][DOMAIN_NAME]"
click at [1314, 276] on textarea "- All business travel **must** be booked on [Concur]([URL][DOMAIN_NAME]) - **Ne…" at bounding box center [1280, 245] width 223 height 164
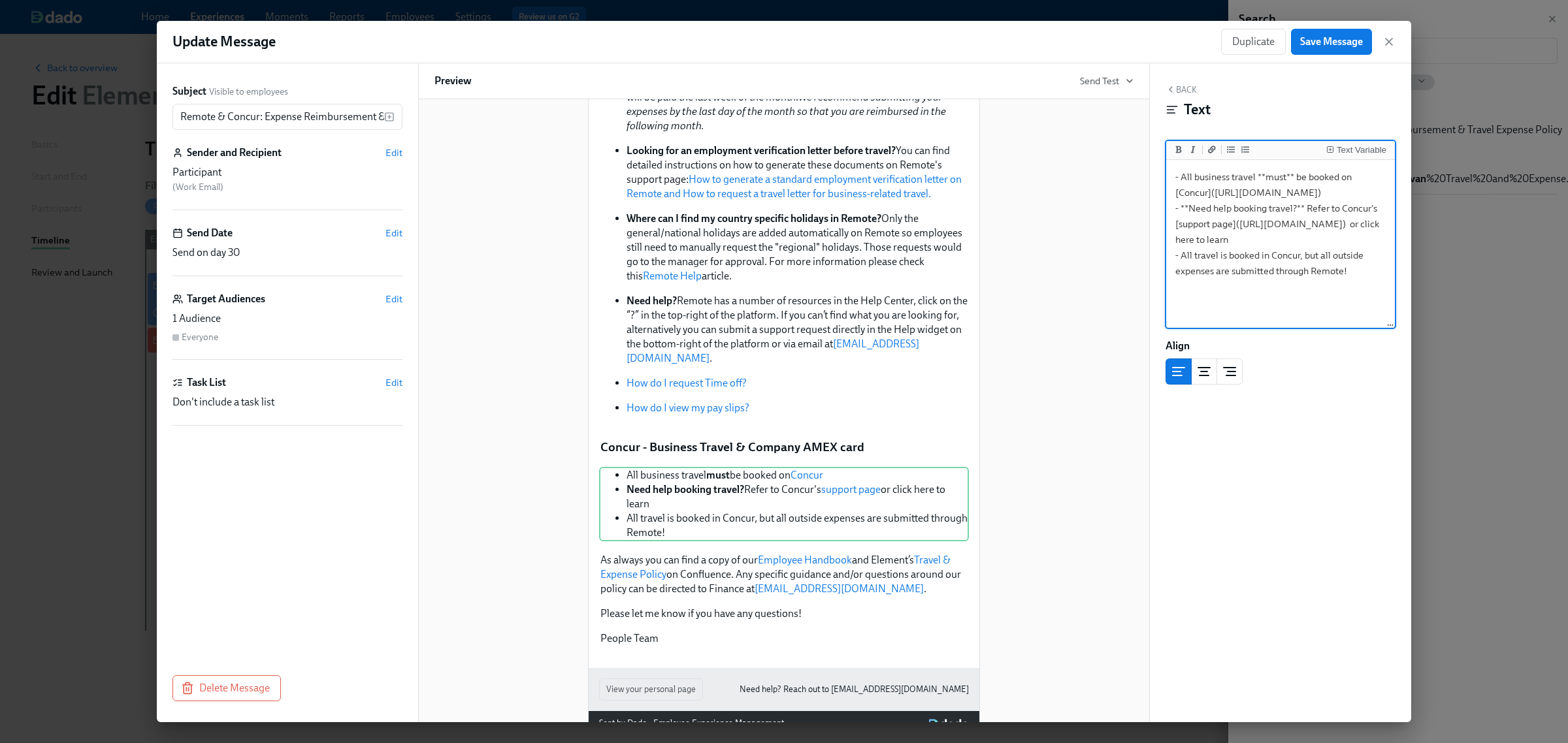
scroll to position [374, 0]
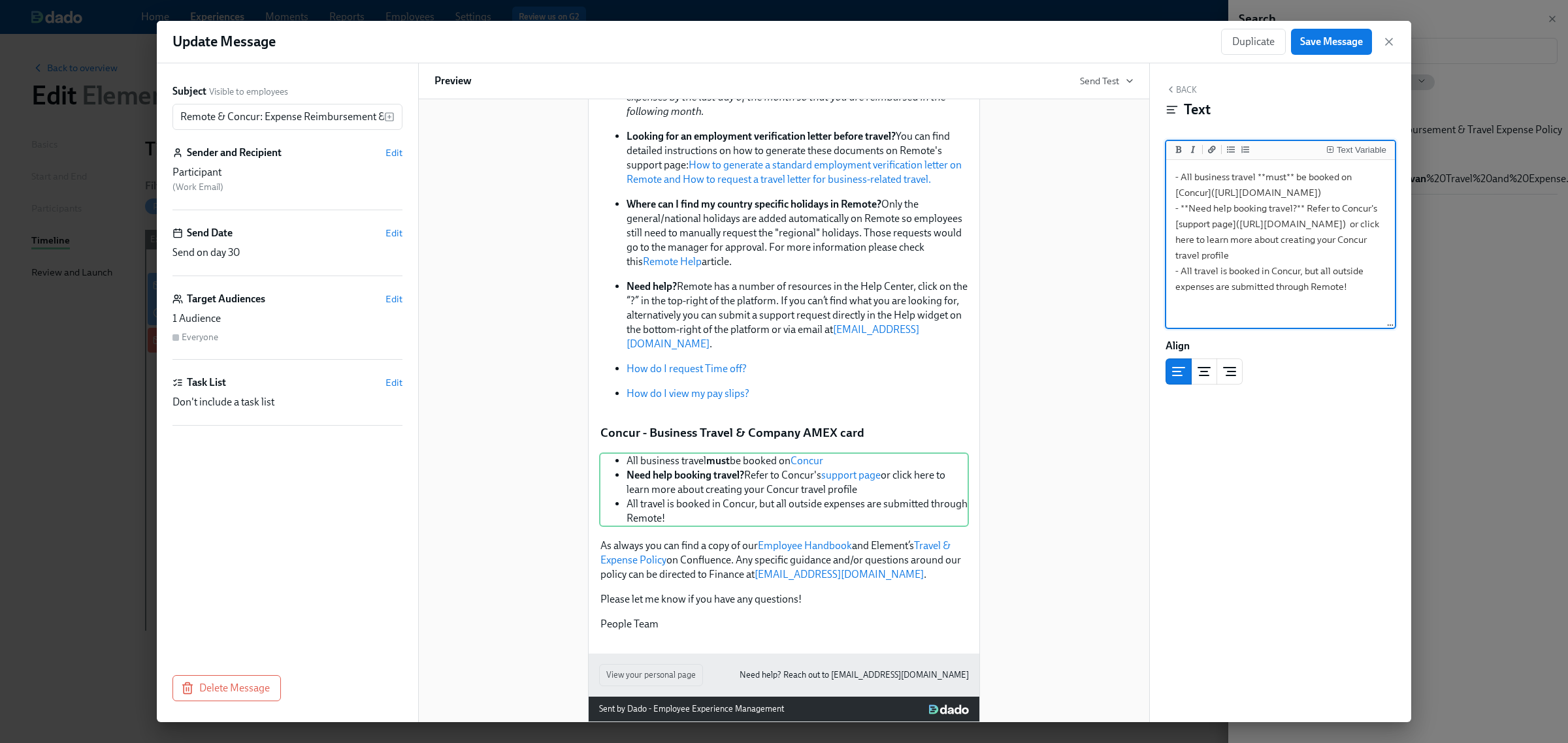
drag, startPoint x: 1312, startPoint y: 282, endPoint x: 1350, endPoint y: 279, distance: 38.1
click at [1350, 279] on textarea "- All business travel **must** be booked on [Concur]([URL][DOMAIN_NAME]) - **Ne…" at bounding box center [1280, 245] width 223 height 164
click at [1209, 148] on icon "Add a link" at bounding box center [1212, 149] width 7 height 7
click at [1181, 297] on textarea "- All business travel **must** be booked on [Concur]([URL][DOMAIN_NAME]) - **Ne…" at bounding box center [1280, 245] width 223 height 164
drag, startPoint x: 1178, startPoint y: 299, endPoint x: 1190, endPoint y: 298, distance: 12.0
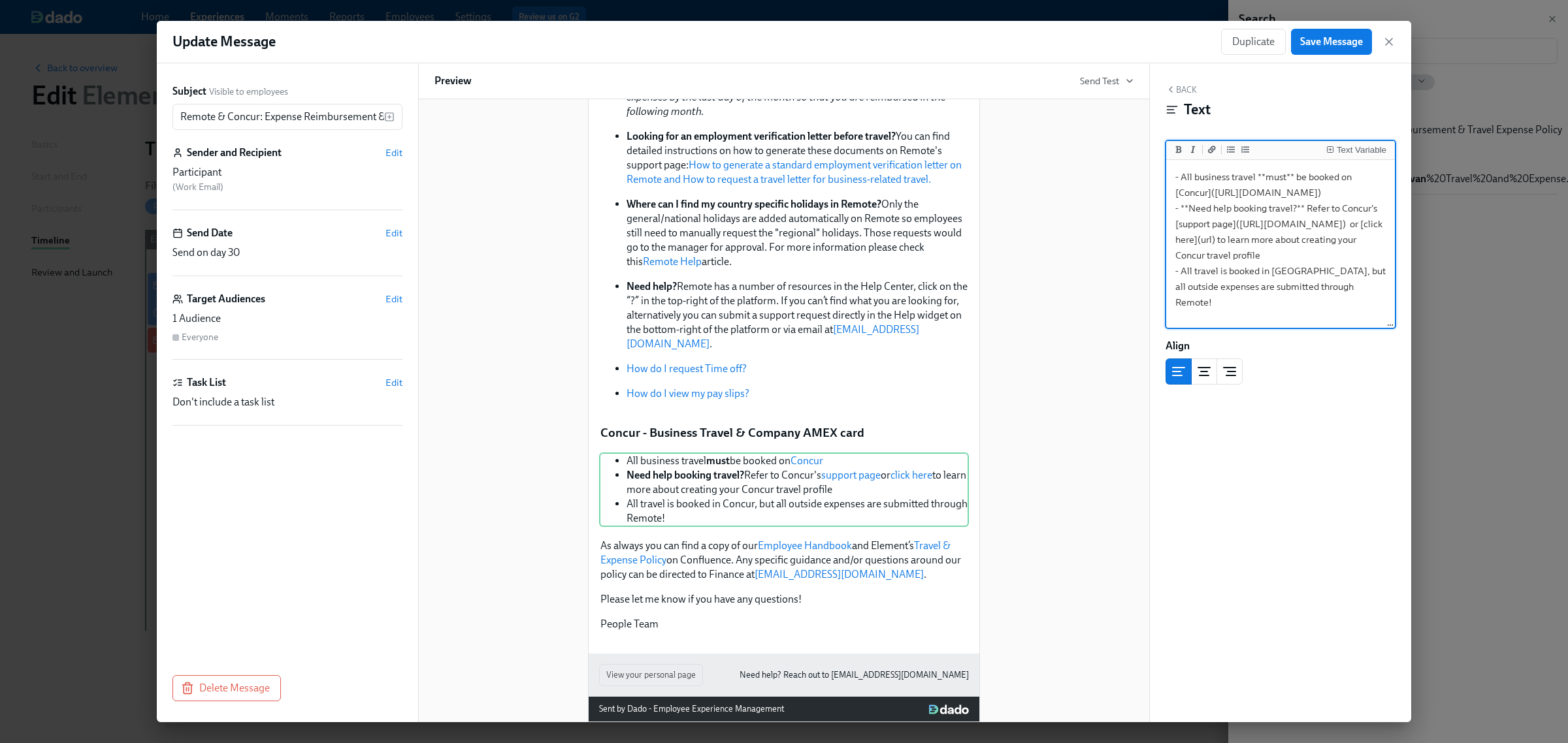
click at [1190, 298] on textarea "- All business travel **must** be booked on [Concur]([URL][DOMAIN_NAME]) - **Ne…" at bounding box center [1280, 245] width 223 height 164
paste textarea "[URL][DOMAIN_NAME]"
click at [1316, 302] on textarea "- All business travel **must** be booked on [Concur]([URL][DOMAIN_NAME]) - **Ne…" at bounding box center [1280, 245] width 223 height 164
click at [1308, 302] on textarea "- All business travel **must** be booked on [Concur]([URL][DOMAIN_NAME]) - **Ne…" at bounding box center [1280, 245] width 223 height 164
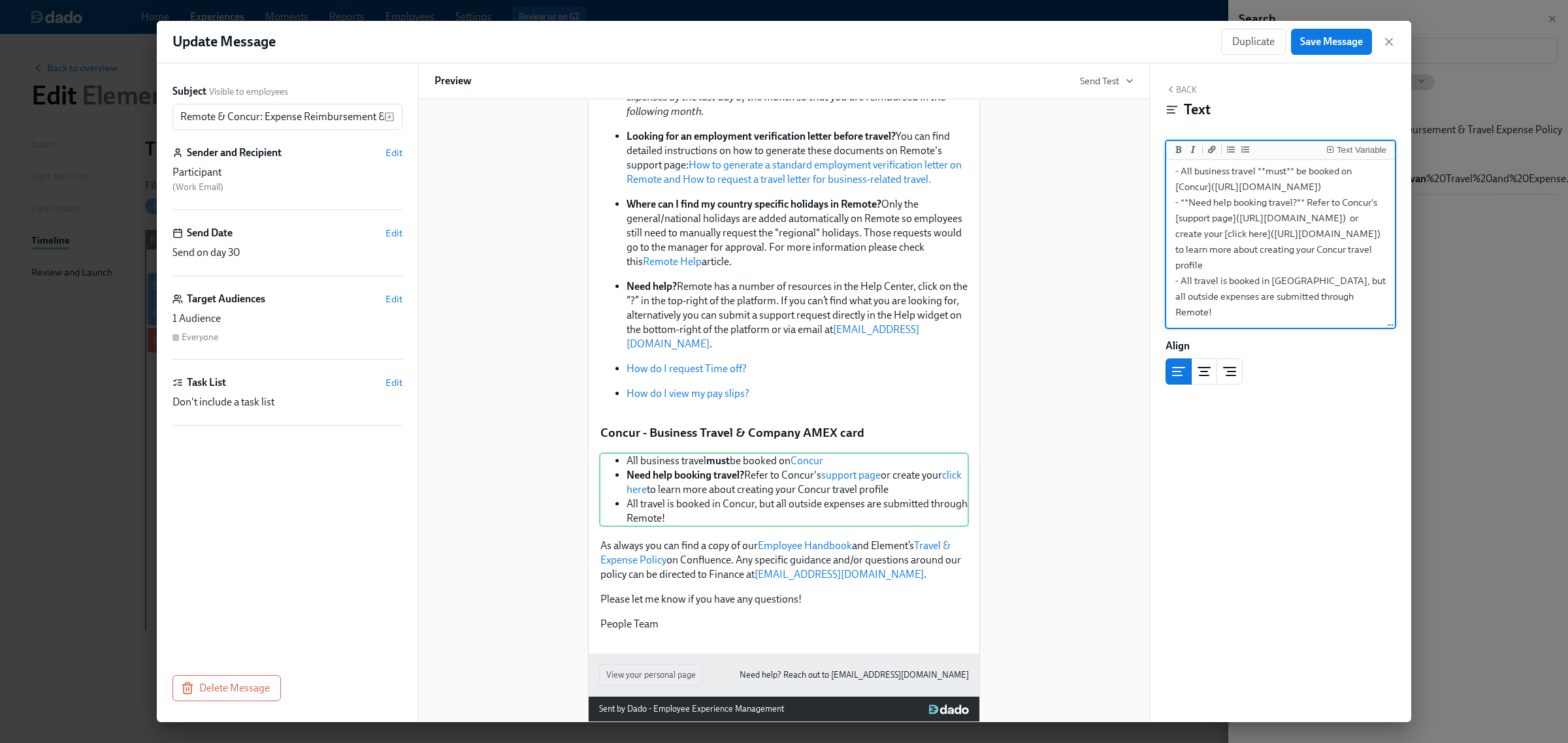
scroll to position [99, 0]
drag, startPoint x: 1177, startPoint y: 237, endPoint x: 1215, endPoint y: 232, distance: 38.3
click at [1215, 232] on textarea "- All business travel **must** be booked on [Concur]([URL][DOMAIN_NAME]) - **Ne…" at bounding box center [1280, 241] width 223 height 170
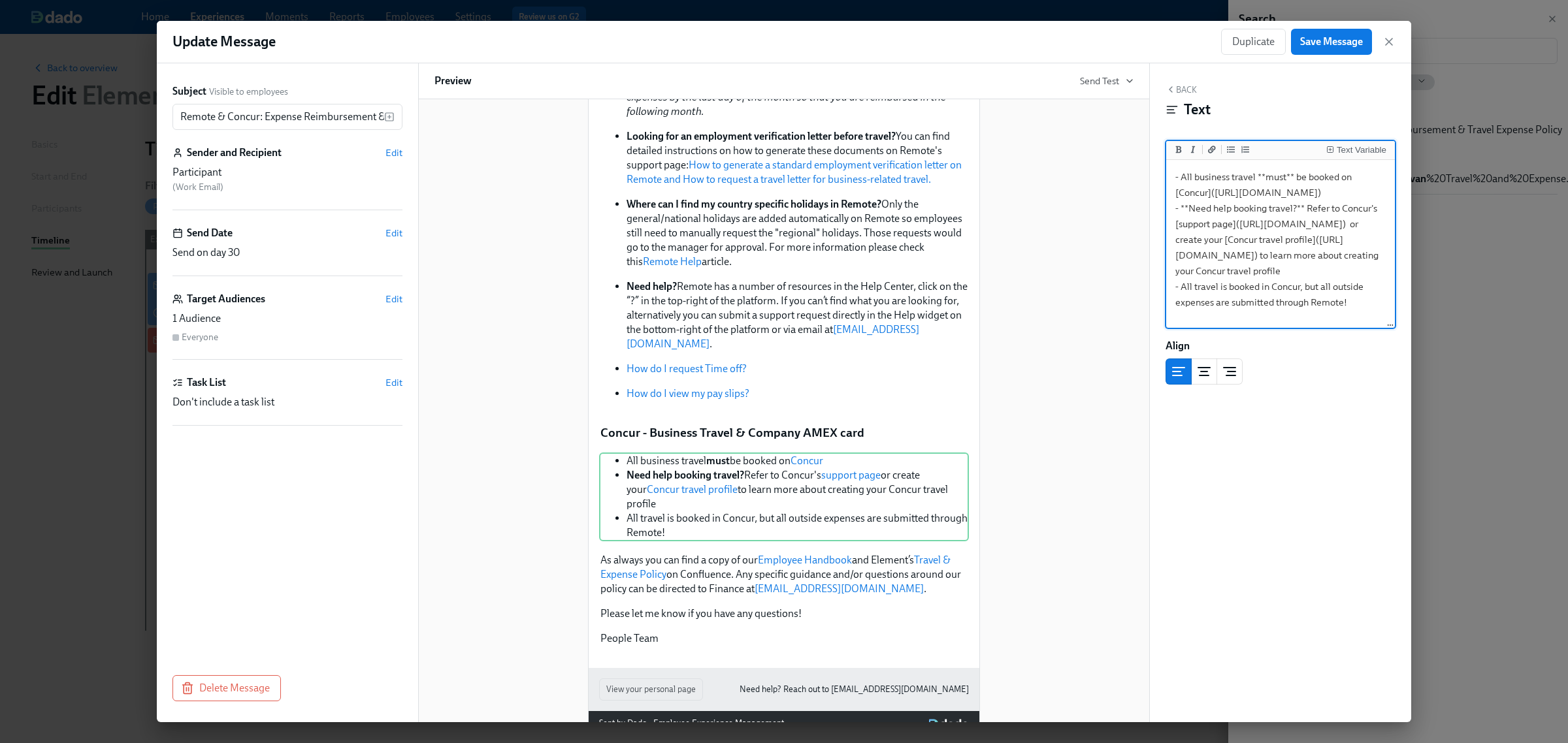
scroll to position [115, 0]
drag, startPoint x: 1281, startPoint y: 279, endPoint x: 1254, endPoint y: 269, distance: 28.8
click at [1254, 269] on textarea "- All business travel **must** be booked on [Concur]([URL][DOMAIN_NAME]) - **Ne…" at bounding box center [1280, 245] width 223 height 164
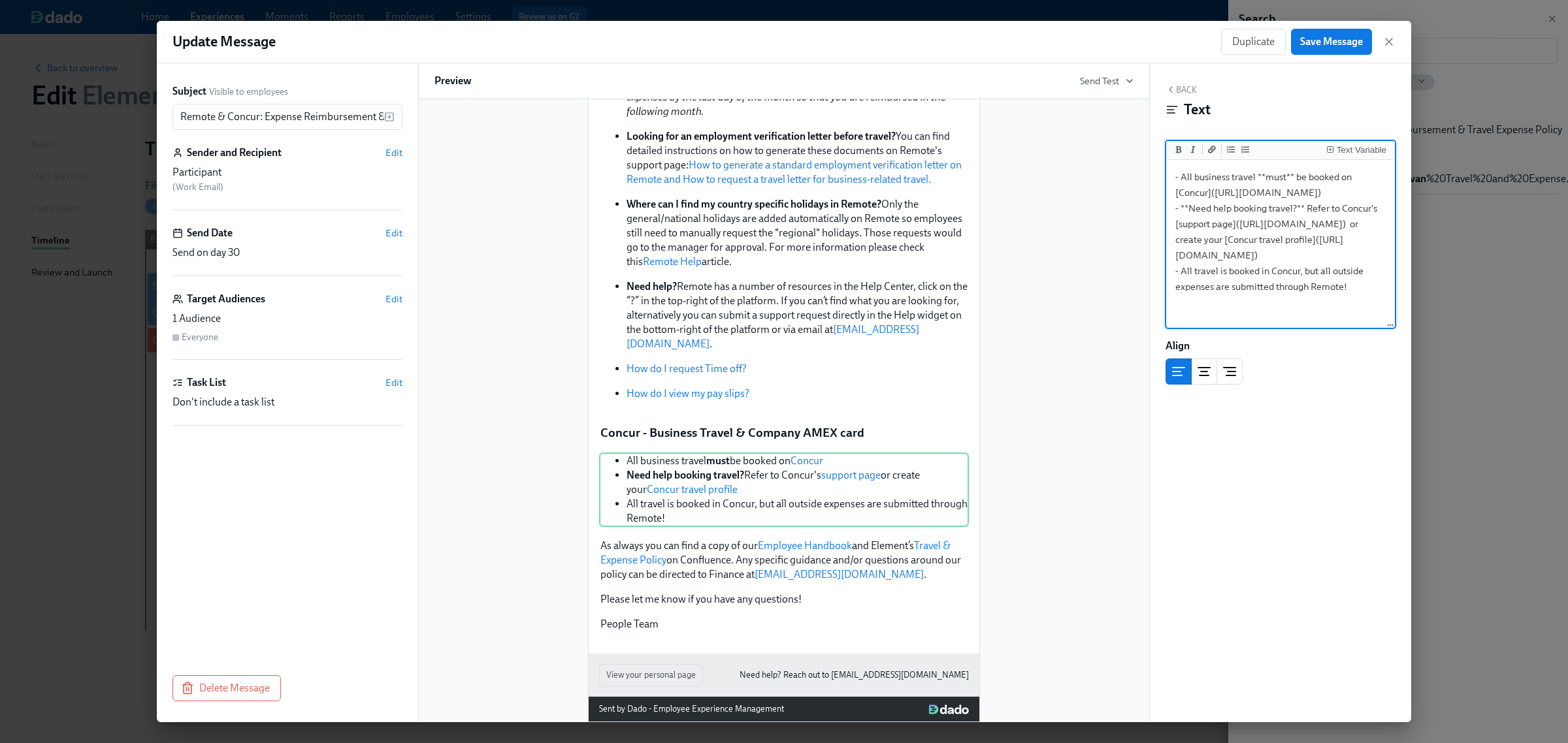
scroll to position [99, 0]
click at [1193, 235] on textarea "- All business travel **must** be booked on [Concur]([URL][DOMAIN_NAME]) - **Ne…" at bounding box center [1280, 245] width 223 height 164
click at [1364, 216] on textarea "- All business travel **must** be booked on [Concur]([URL][DOMAIN_NAME]) - **Ne…" at bounding box center [1280, 245] width 223 height 164
click at [1178, 302] on textarea "- All business travel **must** be booked on [Concur]([URL][DOMAIN_NAME]) - **Ne…" at bounding box center [1280, 245] width 223 height 164
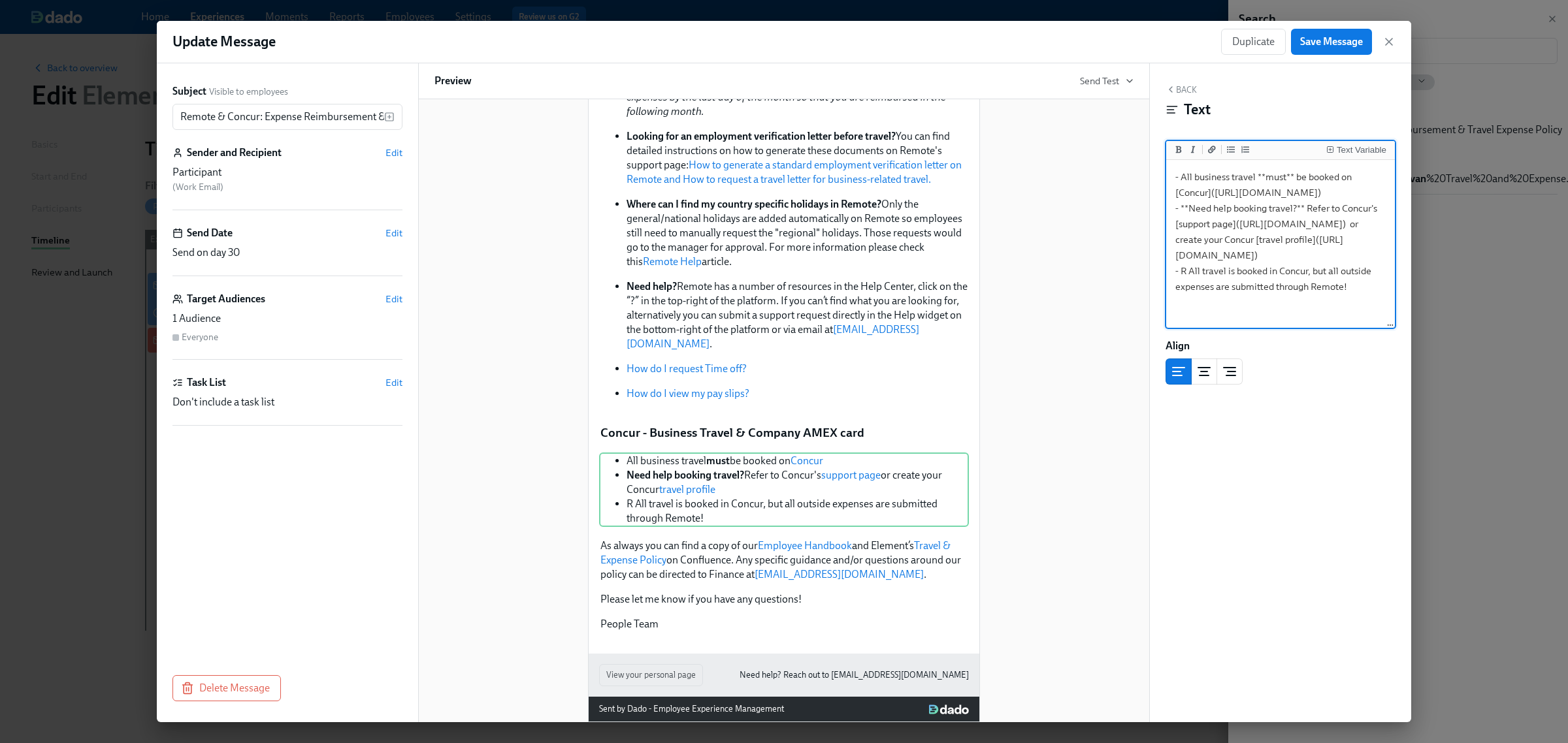
scroll to position [115, 0]
drag, startPoint x: 1236, startPoint y: 311, endPoint x: 1181, endPoint y: 286, distance: 60.4
click at [1181, 286] on textarea "- All business travel **must** be booked on [Concur]([URL][DOMAIN_NAME]) - **Ne…" at bounding box center [1280, 245] width 223 height 164
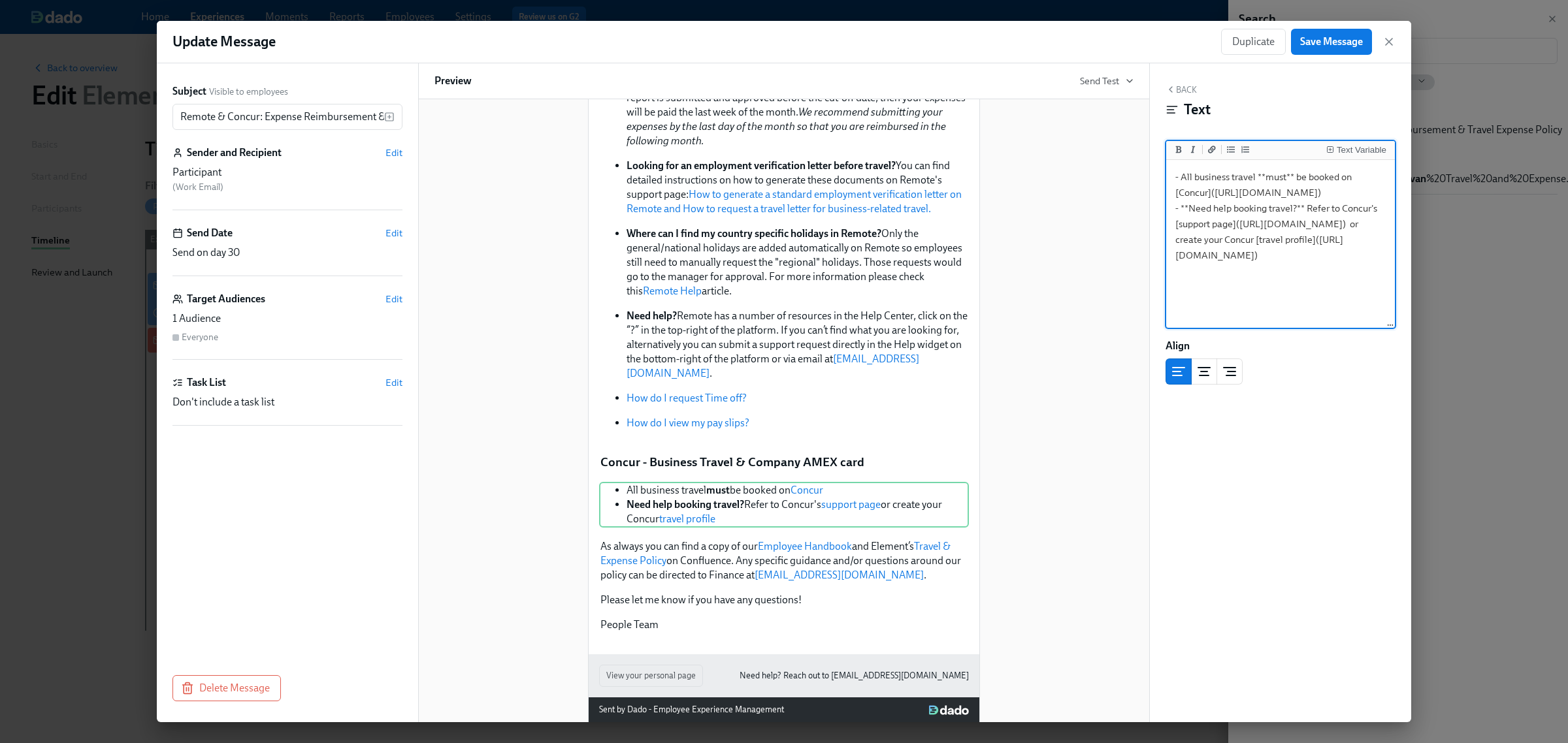
scroll to position [0, 0]
type textarea "- All business travel **must** be booked on [Concur]([URL][DOMAIN_NAME]) - **Ne…"
click at [1191, 93] on button "Back" at bounding box center [1182, 90] width 31 height 10
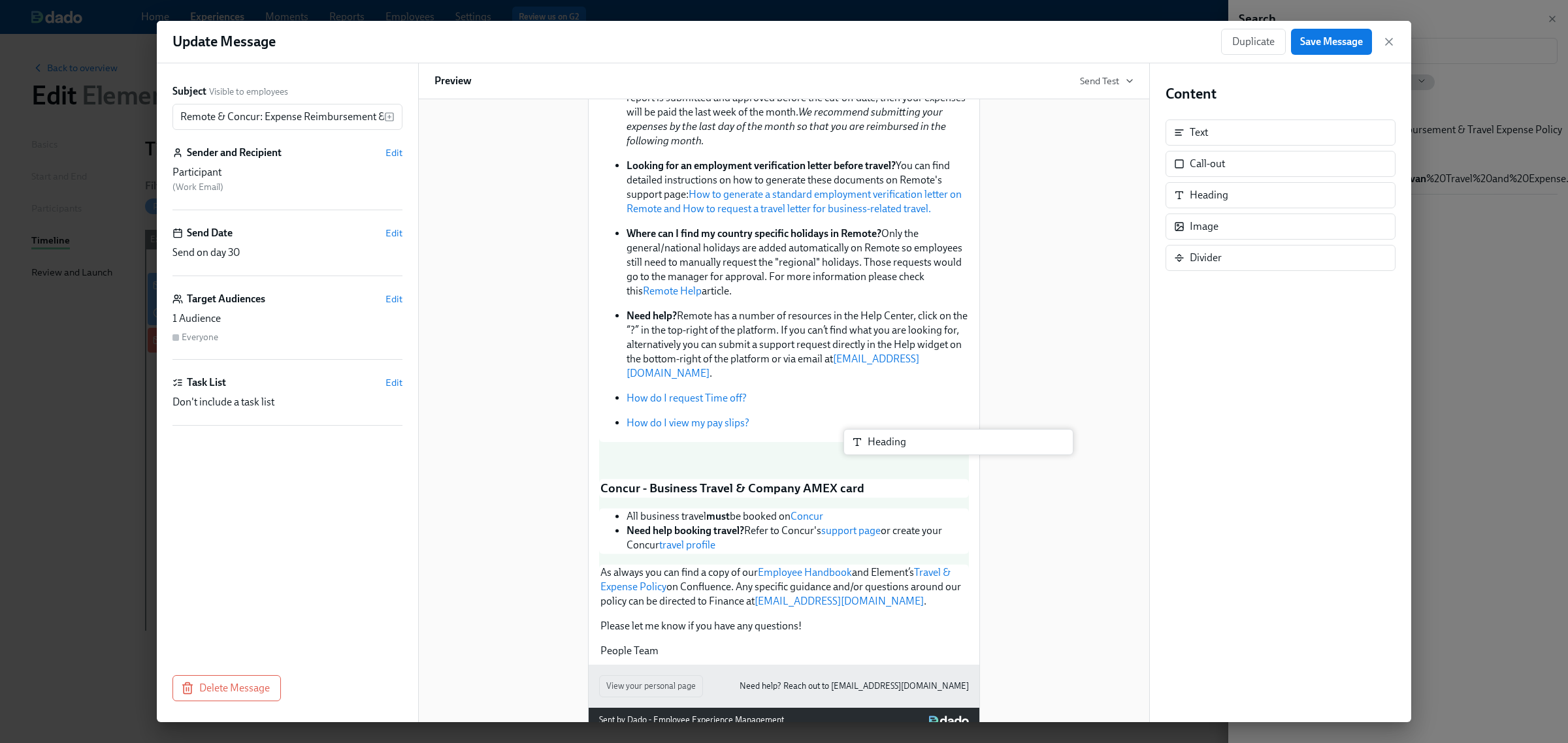
scroll to position [374, 0]
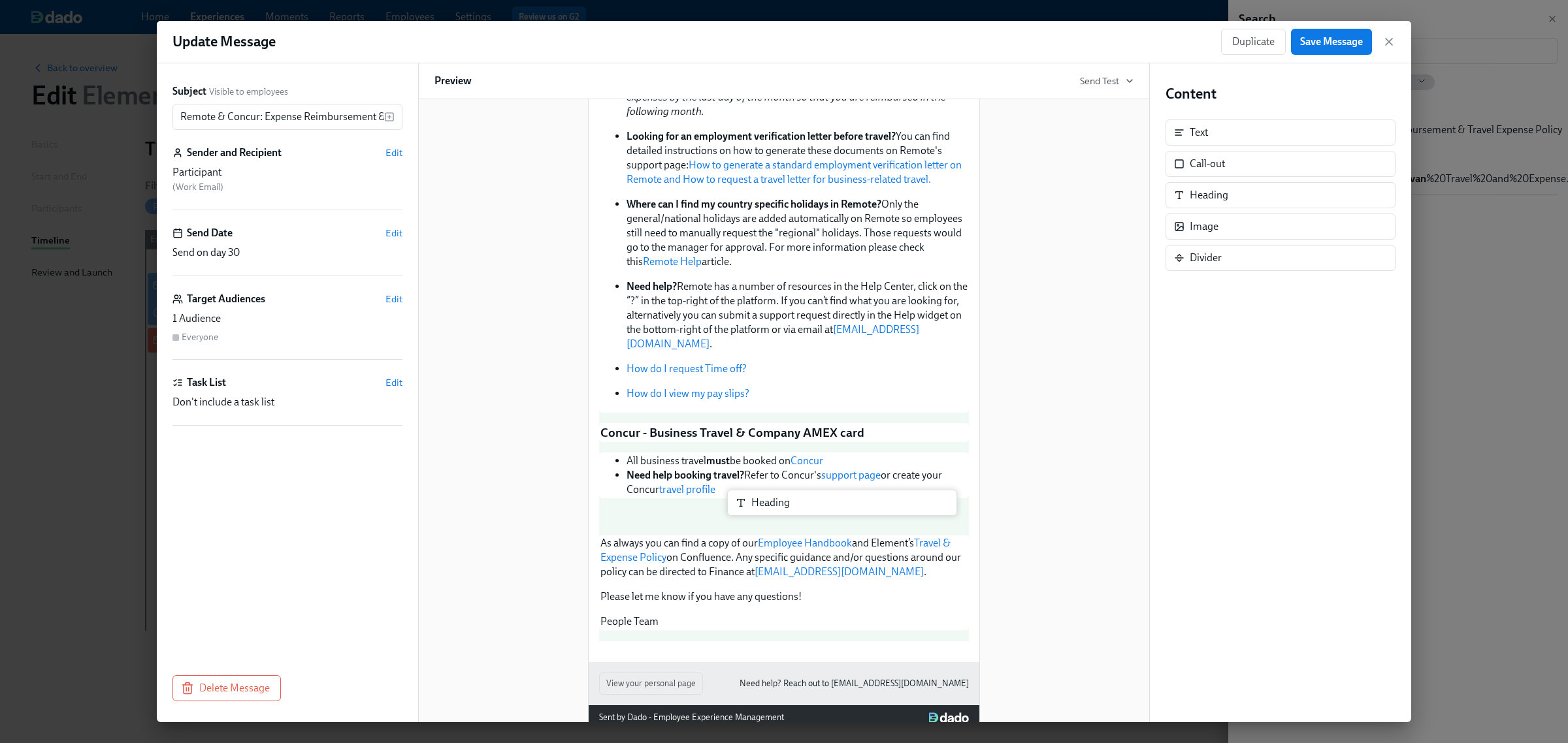
drag, startPoint x: 1209, startPoint y: 201, endPoint x: 764, endPoint y: 516, distance: 545.2
click at [764, 516] on div "Subject Visible to employees Remote & Concur: Expense Reimbursement & Travel Ex…" at bounding box center [784, 393] width 1254 height 659
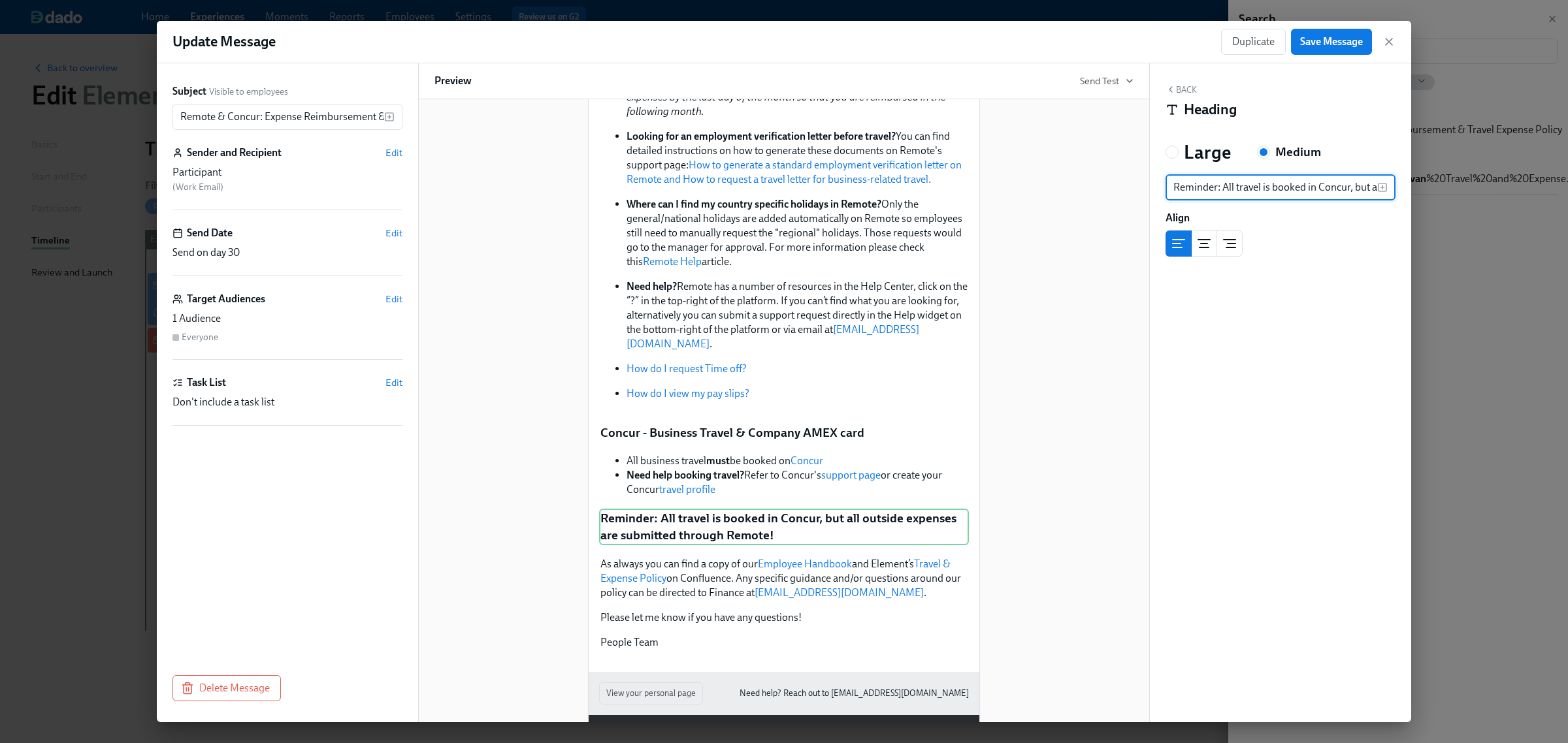
scroll to position [0, 226]
type input "Reminder: All travel is booked in Concur, but all outside expenses are submitte…"
click at [1212, 245] on button "center aligned" at bounding box center [1204, 243] width 26 height 26
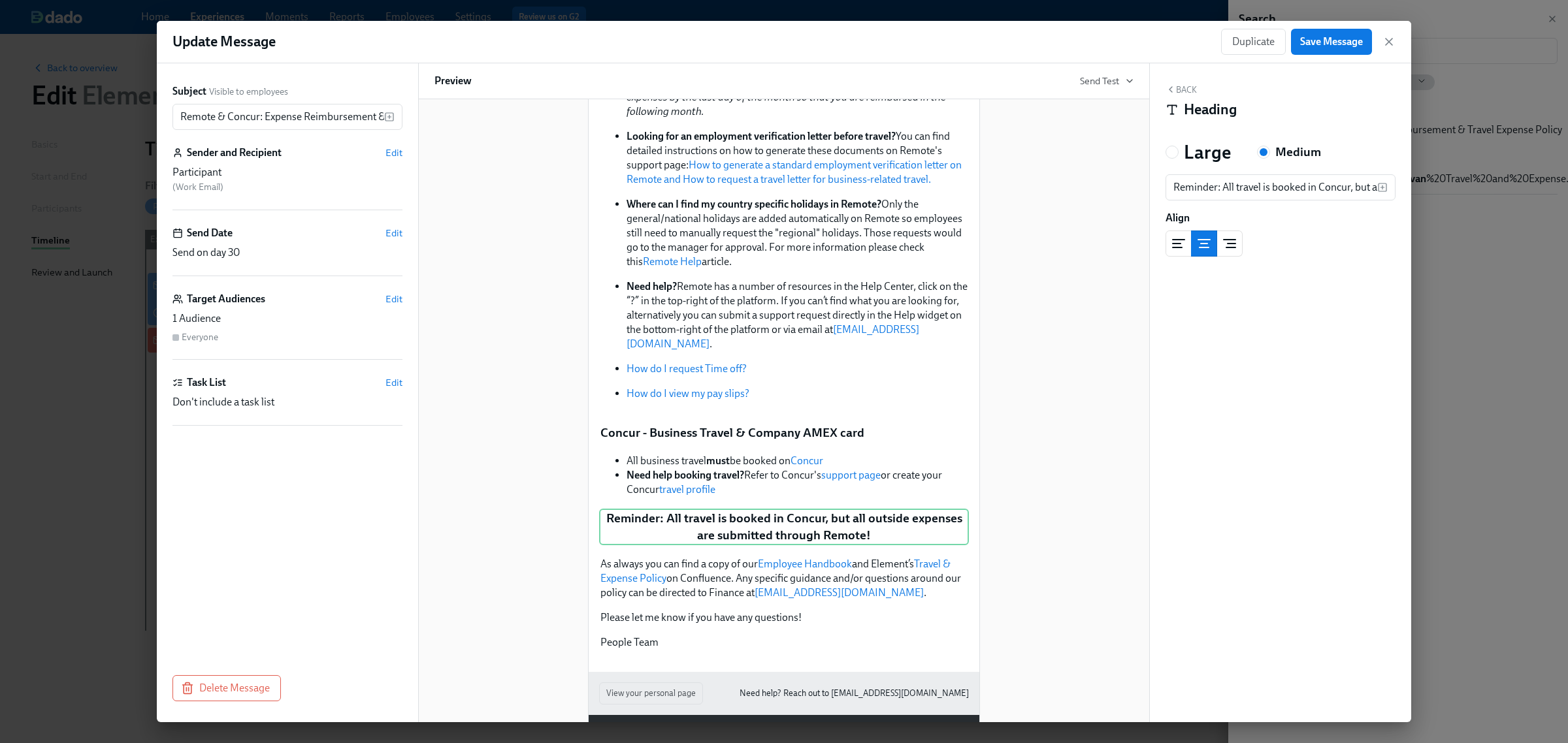
click at [1178, 247] on icon "left aligned" at bounding box center [1179, 243] width 16 height 16
click at [1186, 92] on button "Back" at bounding box center [1182, 90] width 31 height 10
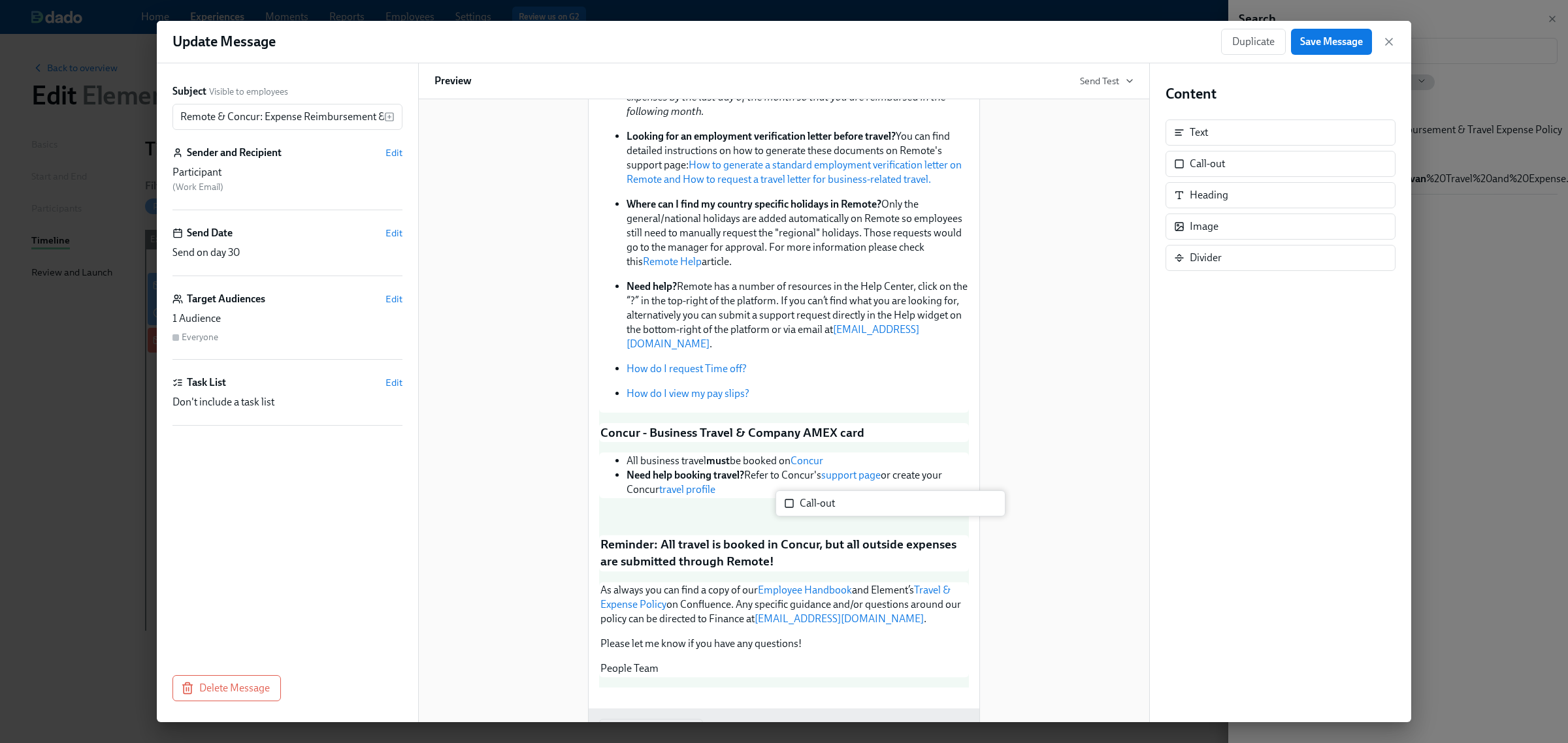
drag, startPoint x: 1206, startPoint y: 170, endPoint x: 808, endPoint y: 520, distance: 530.0
click at [808, 520] on div "Subject Visible to employees Remote & Concur: Expense Reimbursement & Travel Ex…" at bounding box center [784, 393] width 1254 height 659
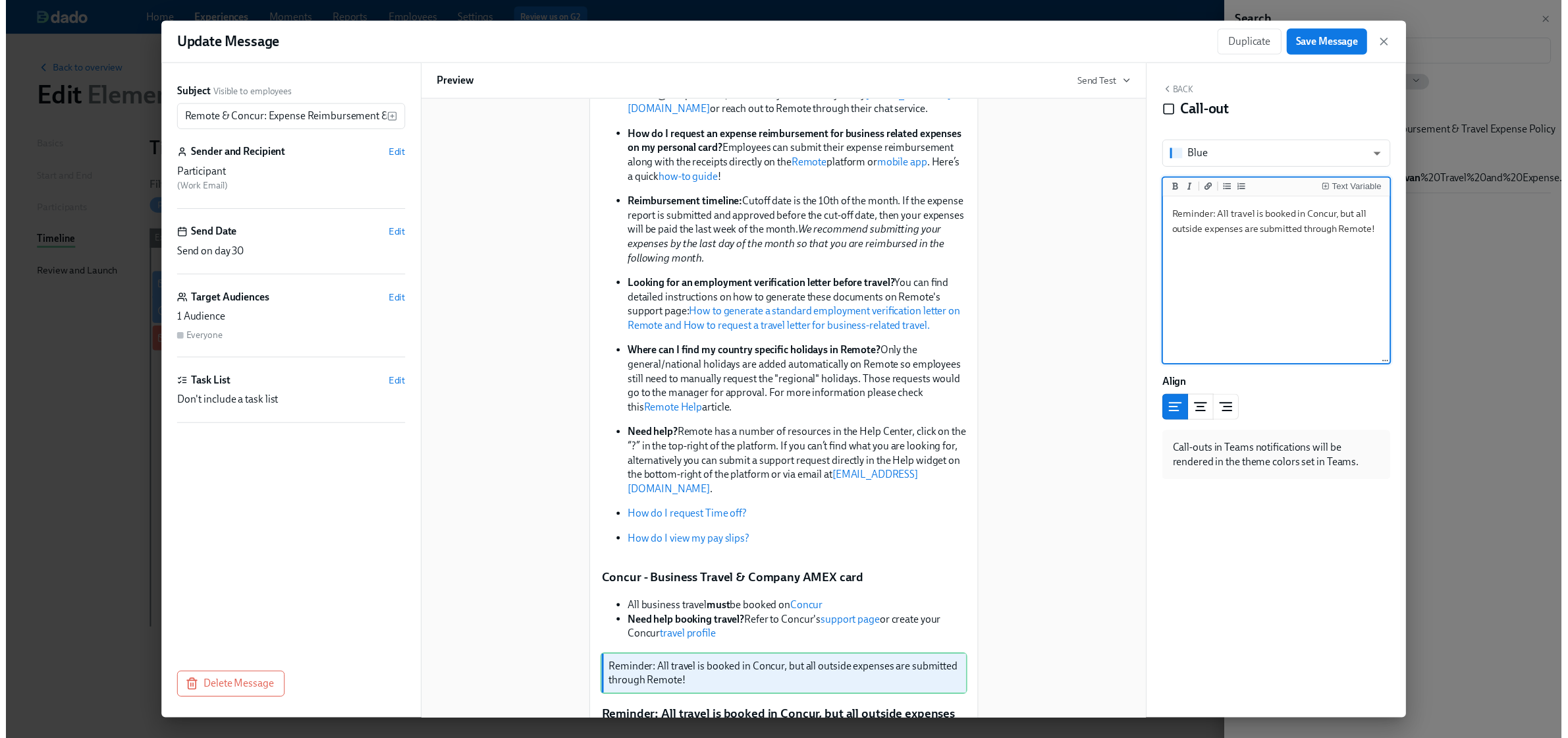
scroll to position [329, 0]
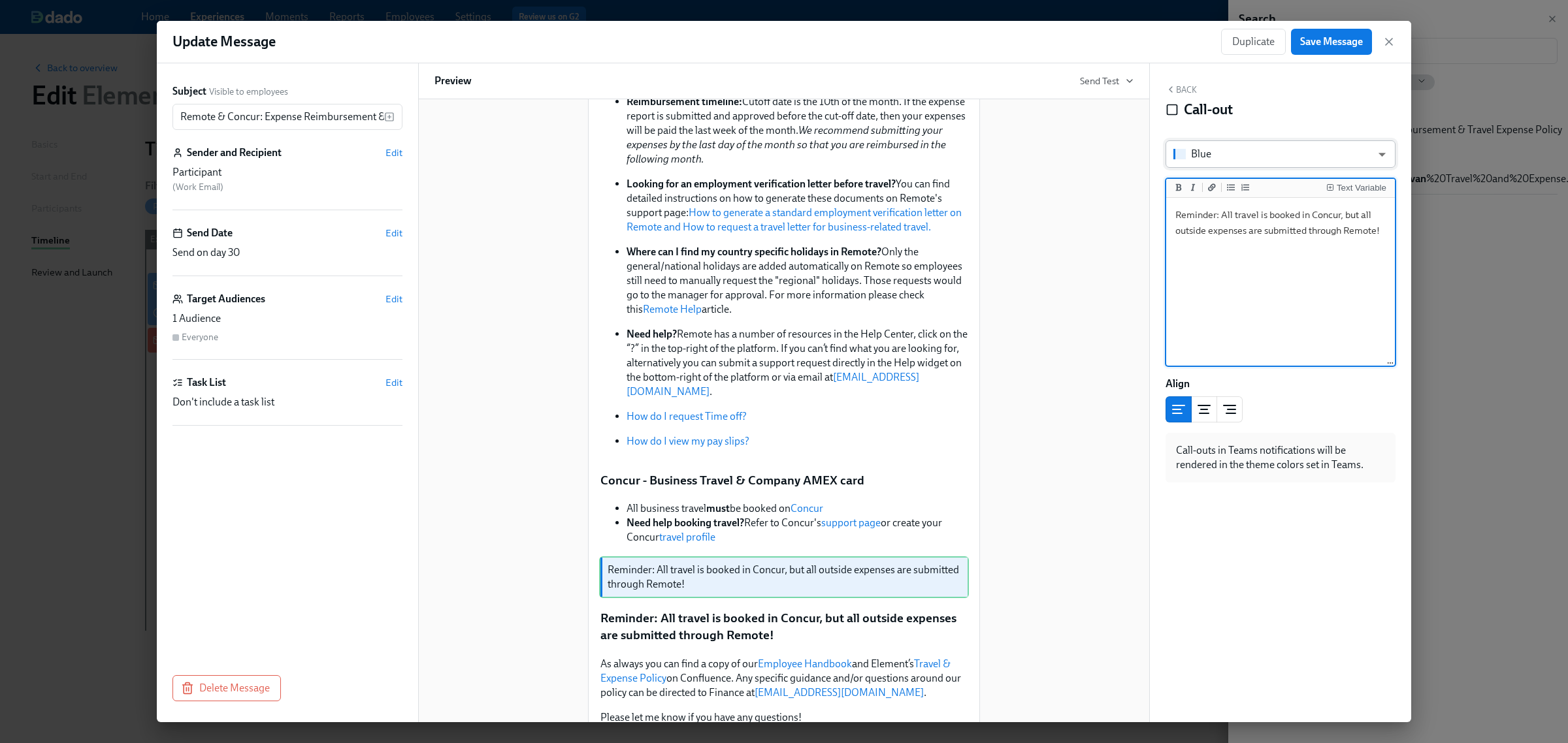
type textarea "Reminder: All travel is booked in Concur, but all outside expenses are submitte…"
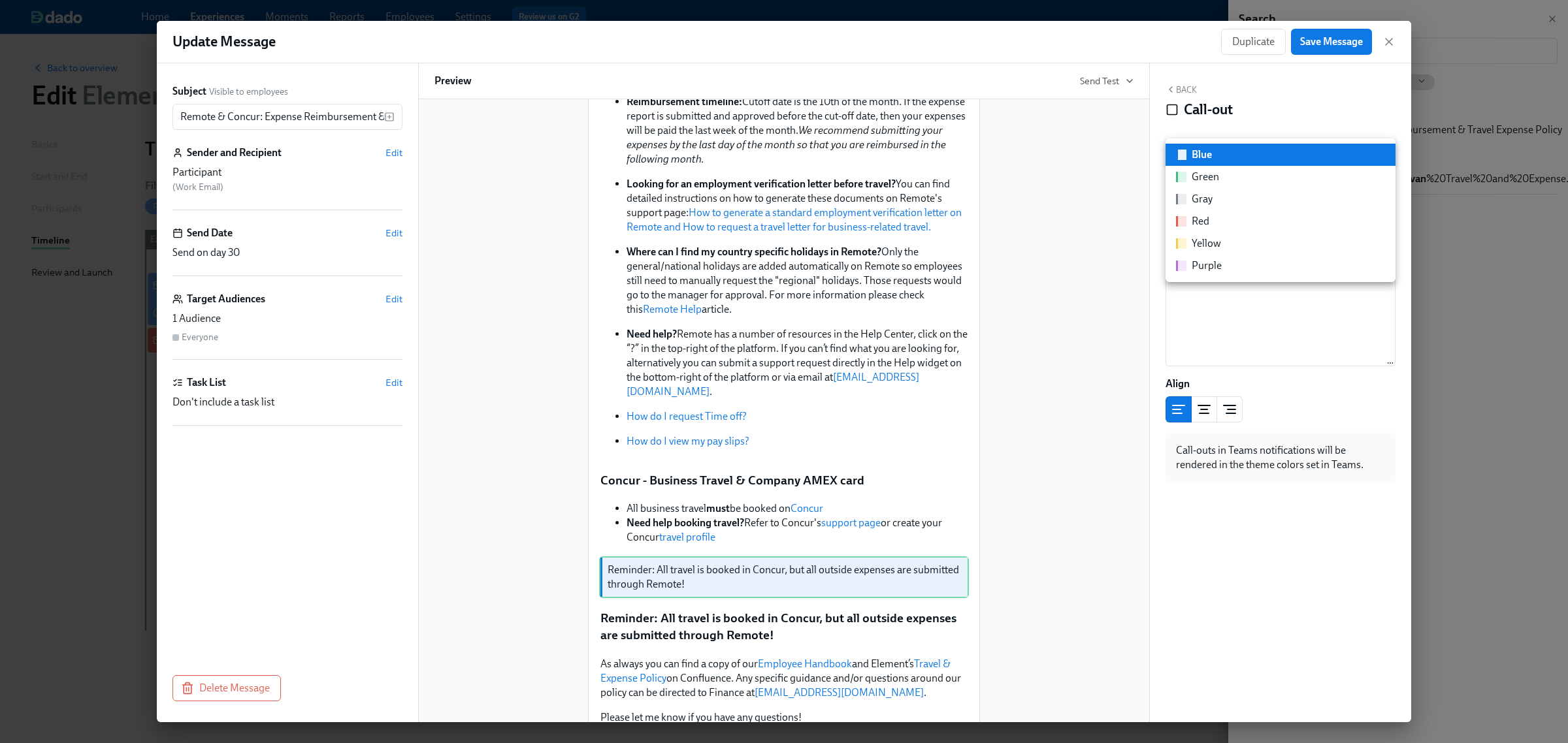
click at [1251, 152] on body "Home Experiences Moments Reports Employees Settings Review us on G2 Help Center…" at bounding box center [784, 371] width 1568 height 743
click at [1236, 180] on li "Green" at bounding box center [1281, 177] width 230 height 22
type input "green"
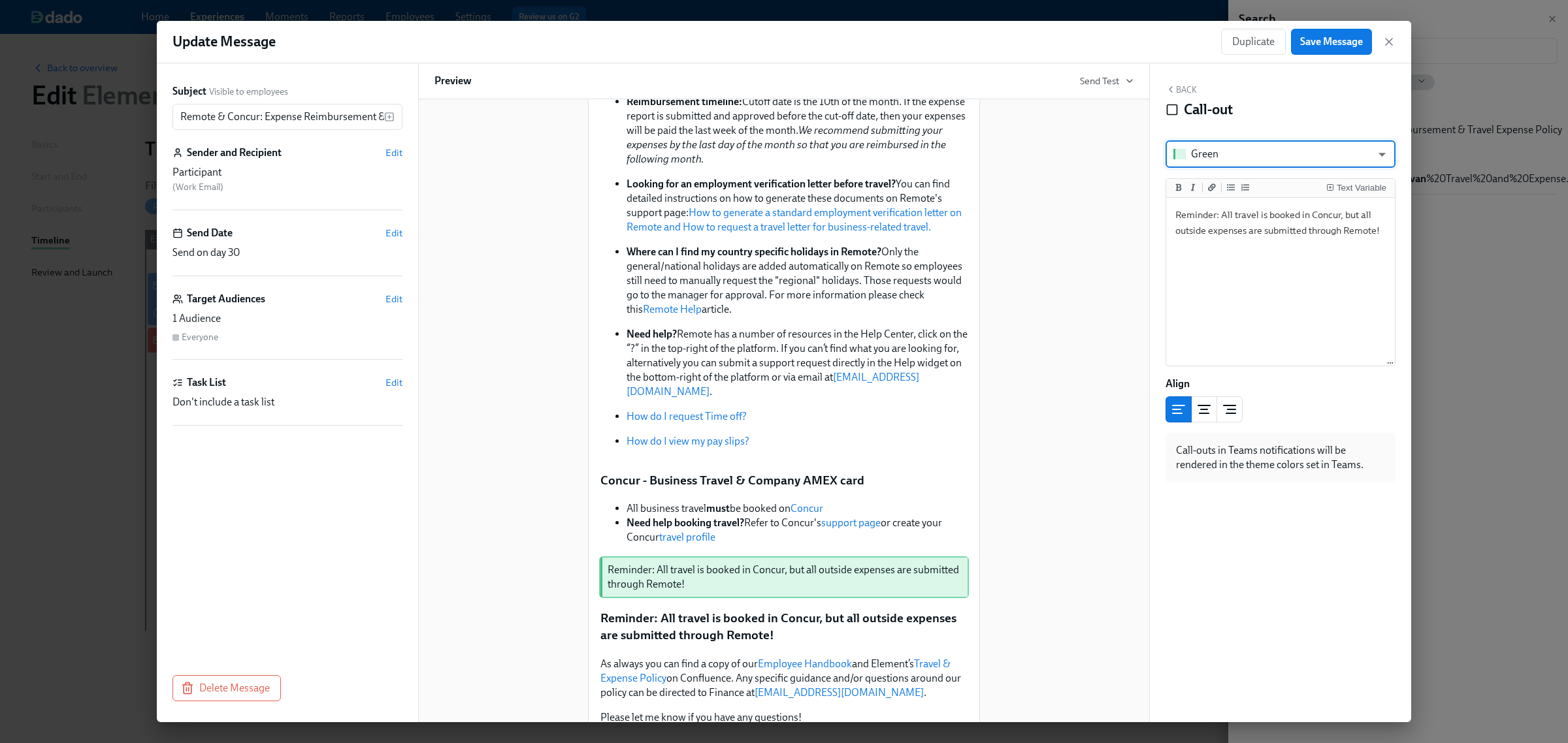
click at [1185, 83] on div "Back Call-out Green green ​ Text Variable Reminder: All travel is booked in Con…" at bounding box center [1281, 393] width 261 height 659
click at [1181, 96] on div "Back Call-out" at bounding box center [1281, 105] width 230 height 40
click at [1183, 90] on button "Back" at bounding box center [1182, 90] width 31 height 10
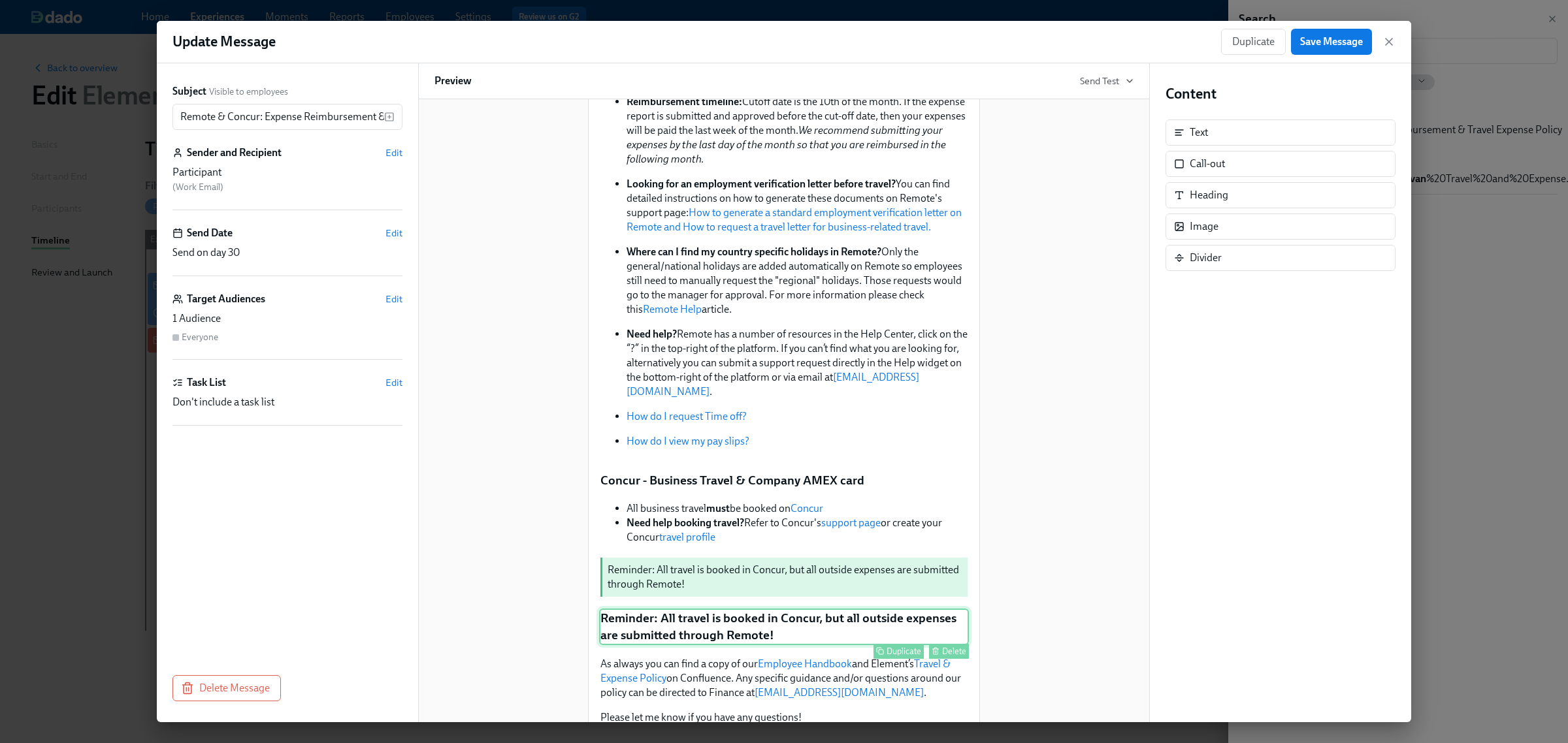
click at [933, 647] on icon "button" at bounding box center [935, 651] width 7 height 7
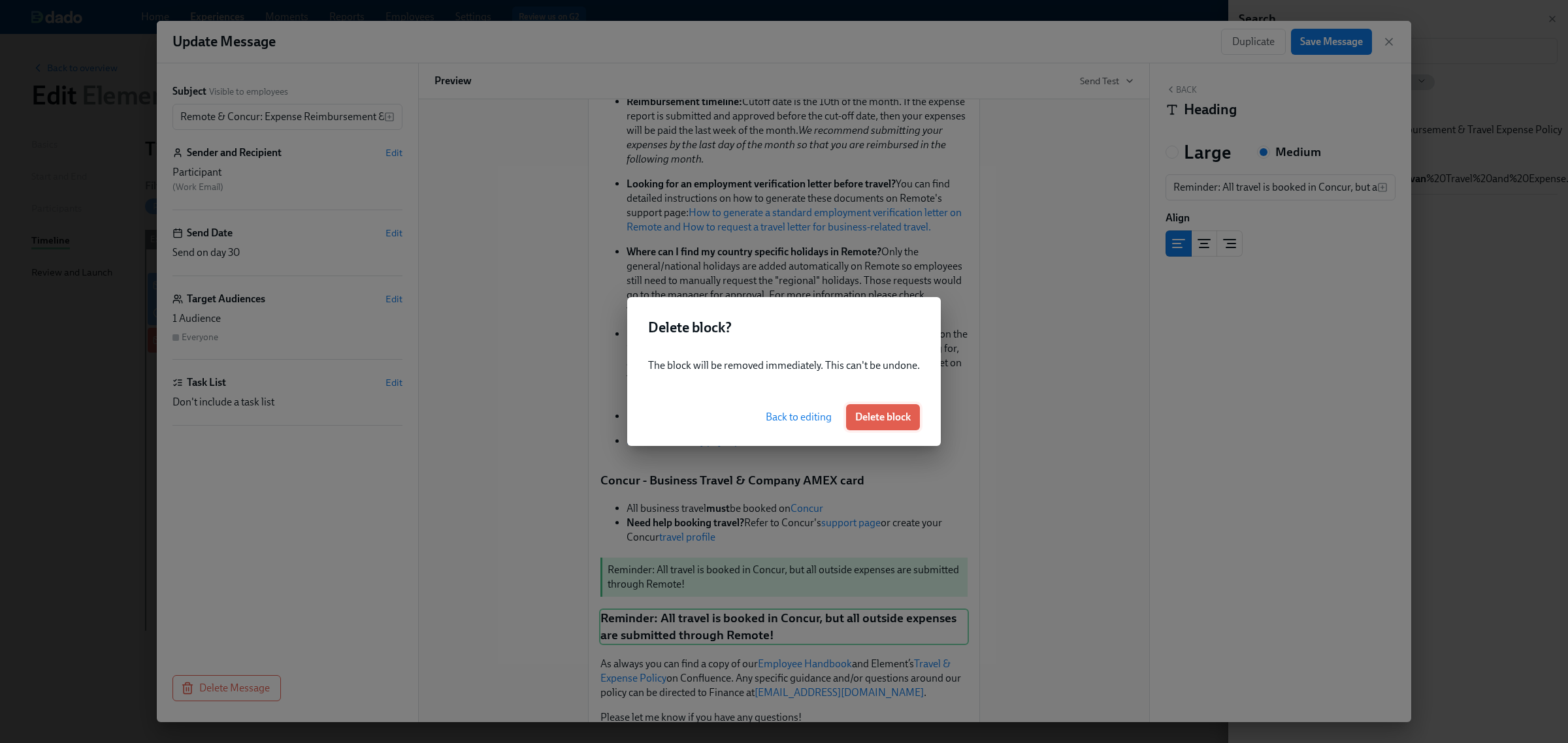
click at [890, 409] on button "Delete block" at bounding box center [883, 417] width 74 height 26
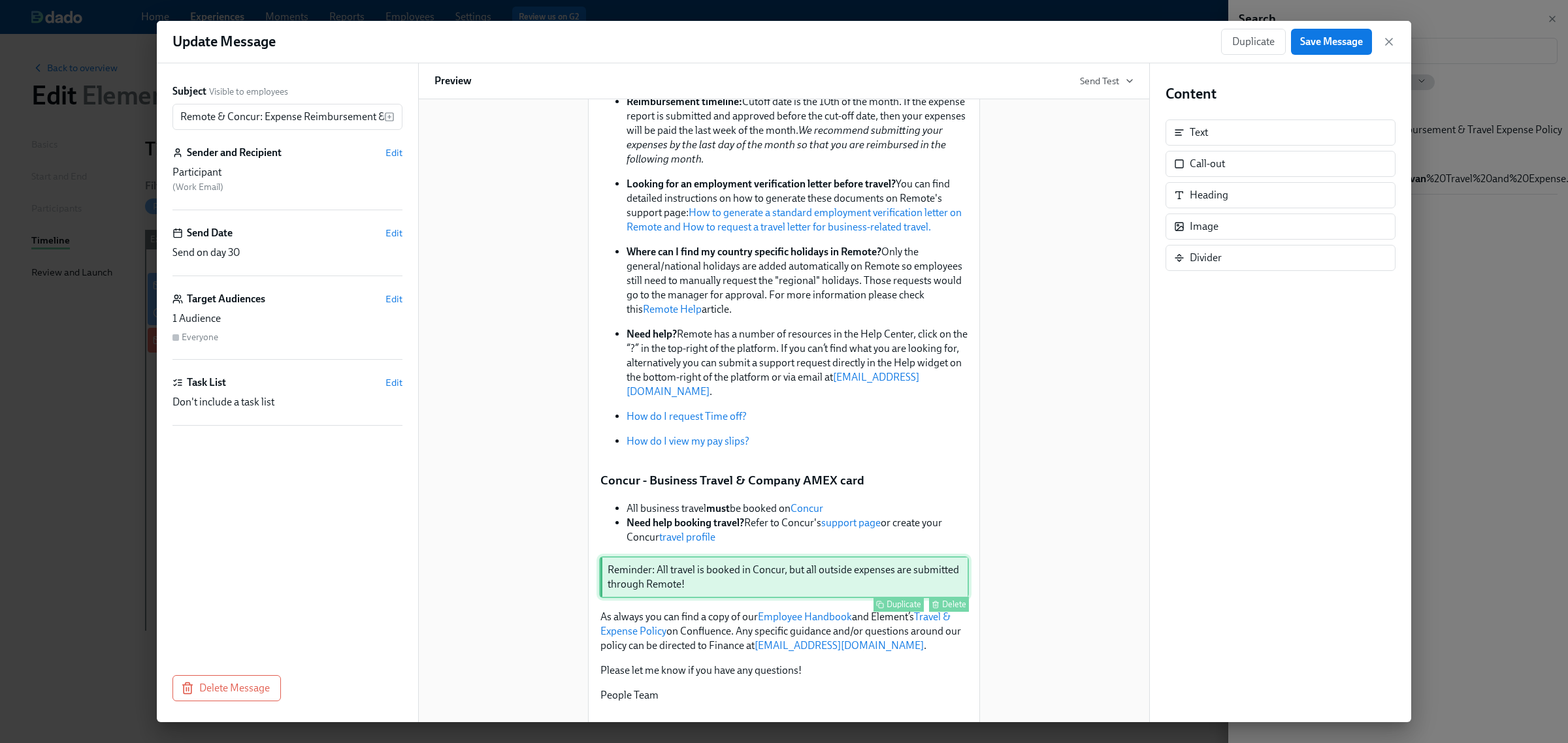
click at [824, 556] on div "Reminder: All travel is booked in Concur, but all outside expenses are submitte…" at bounding box center [784, 577] width 370 height 42
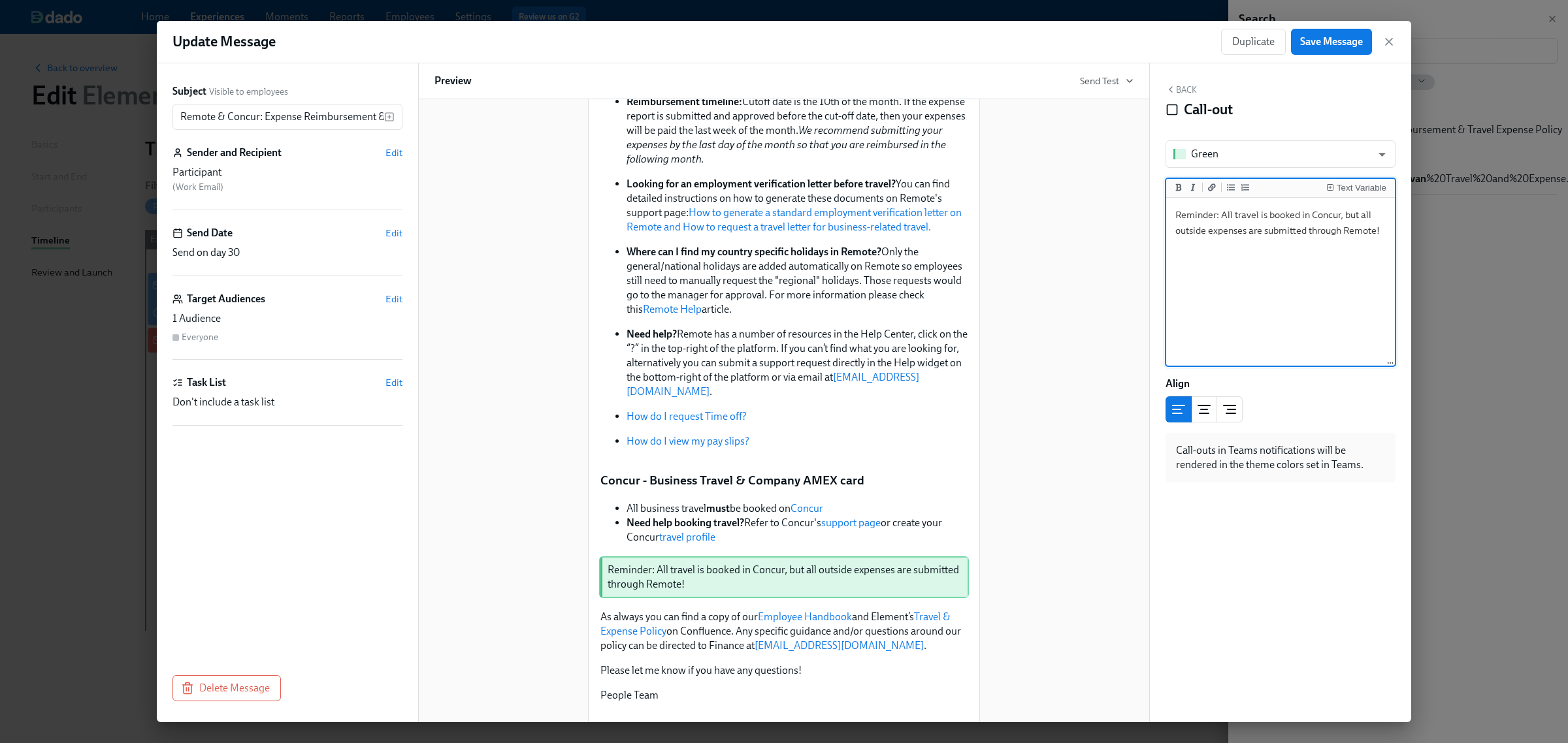
click at [1236, 217] on textarea "Reminder: All travel is booked in Concur, but all outside expenses are submitte…" at bounding box center [1280, 283] width 223 height 164
click at [1233, 246] on textarea "Reminder: All business travel is booked in [GEOGRAPHIC_DATA], but all outside e…" at bounding box center [1280, 283] width 223 height 164
type textarea "Reminder: All business travel is booked in [GEOGRAPHIC_DATA], but all outside e…"
click at [1318, 39] on span "Save Message" at bounding box center [1332, 41] width 63 height 13
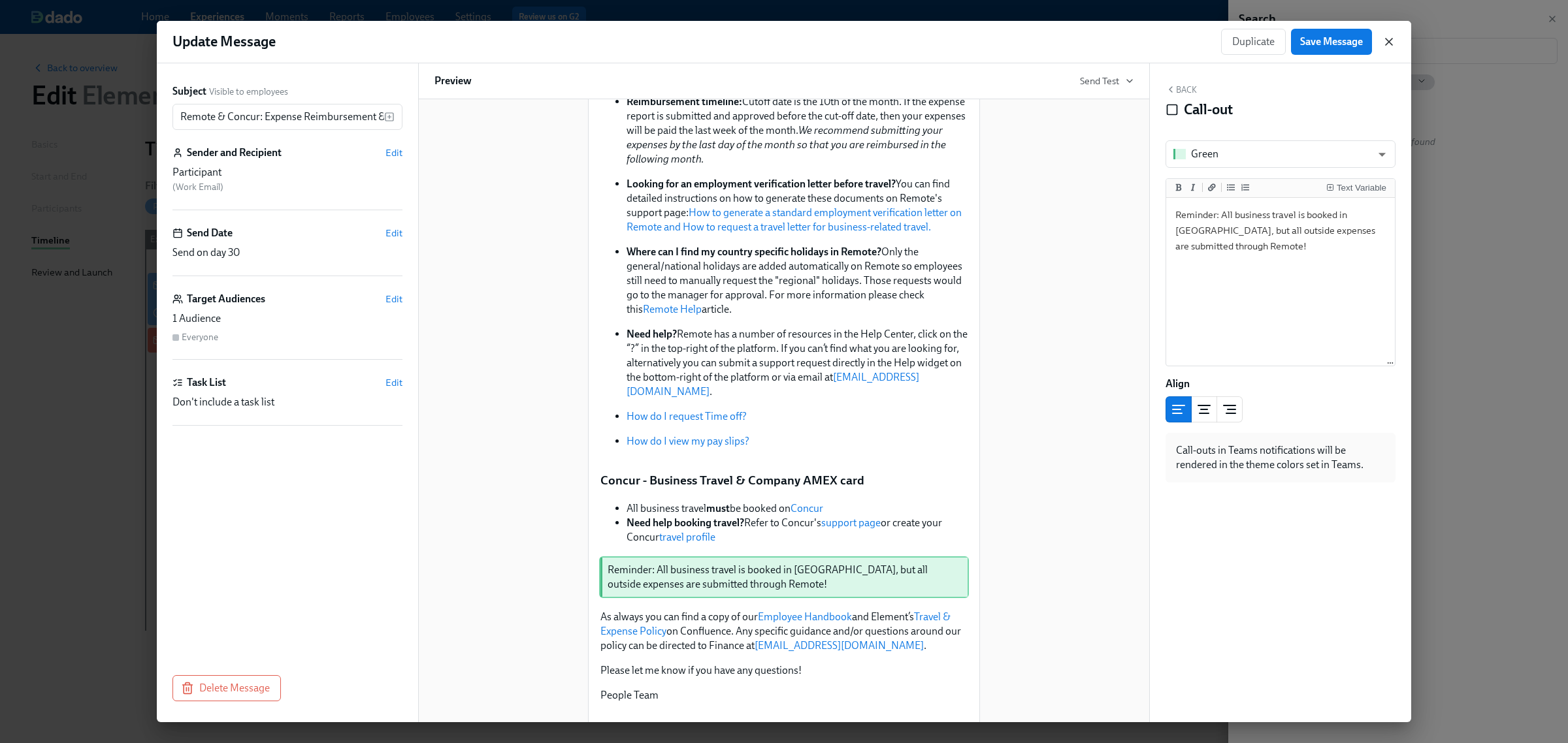
click at [1390, 37] on icon "button" at bounding box center [1389, 41] width 13 height 13
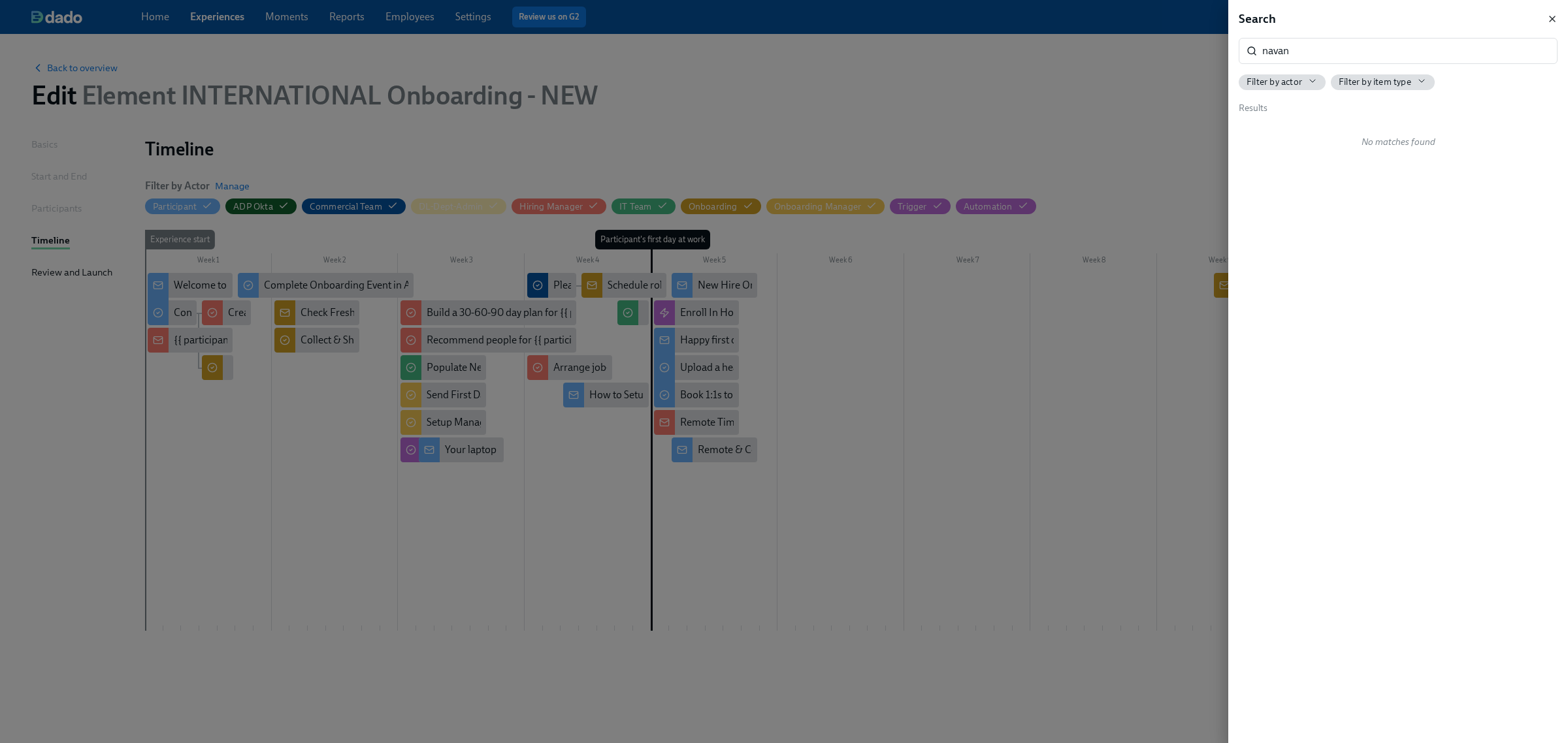
click at [1547, 19] on icon "button" at bounding box center [1552, 19] width 10 height 10
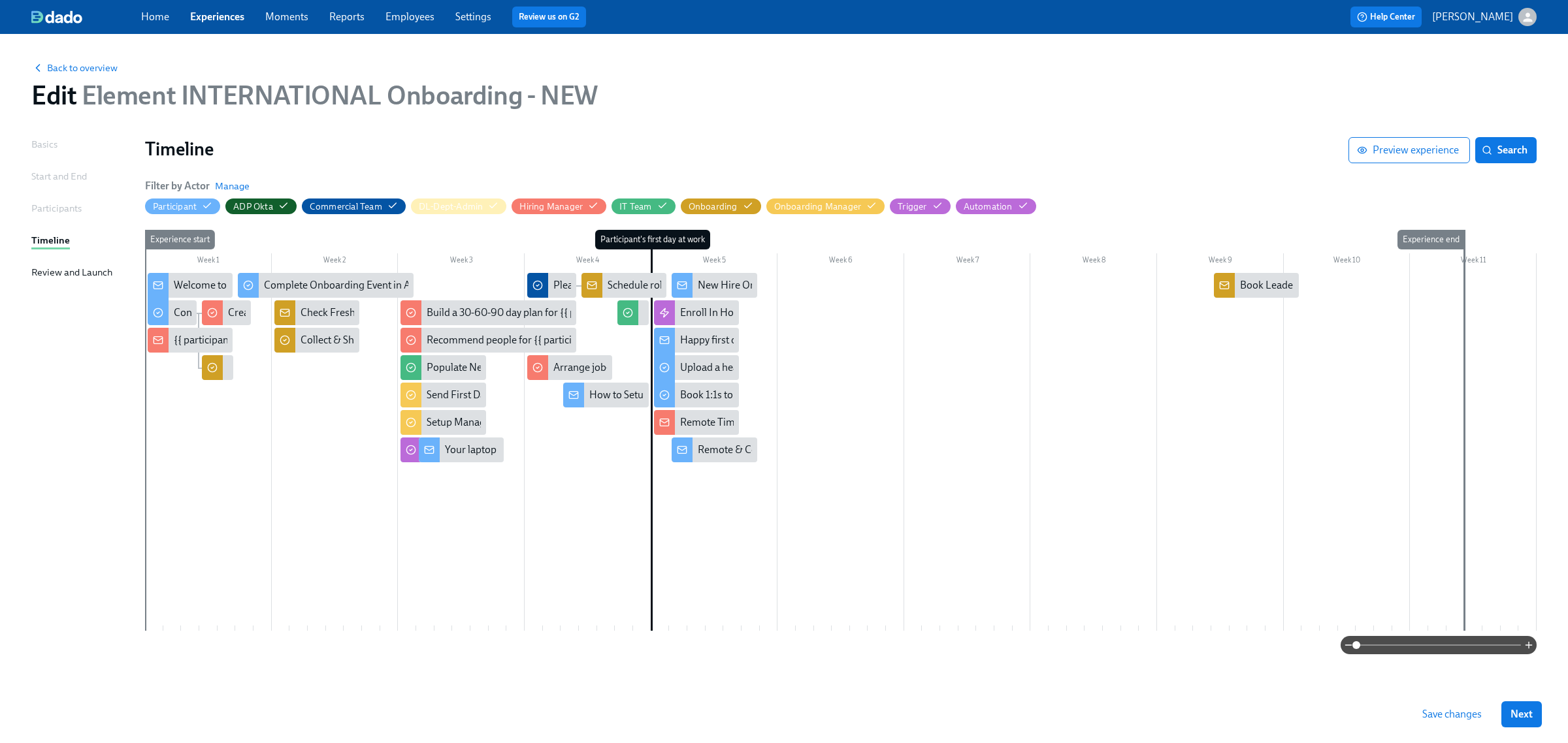
click at [1445, 708] on span "Save changes" at bounding box center [1452, 714] width 60 height 13
click at [1494, 148] on span "Search" at bounding box center [1506, 149] width 43 height 13
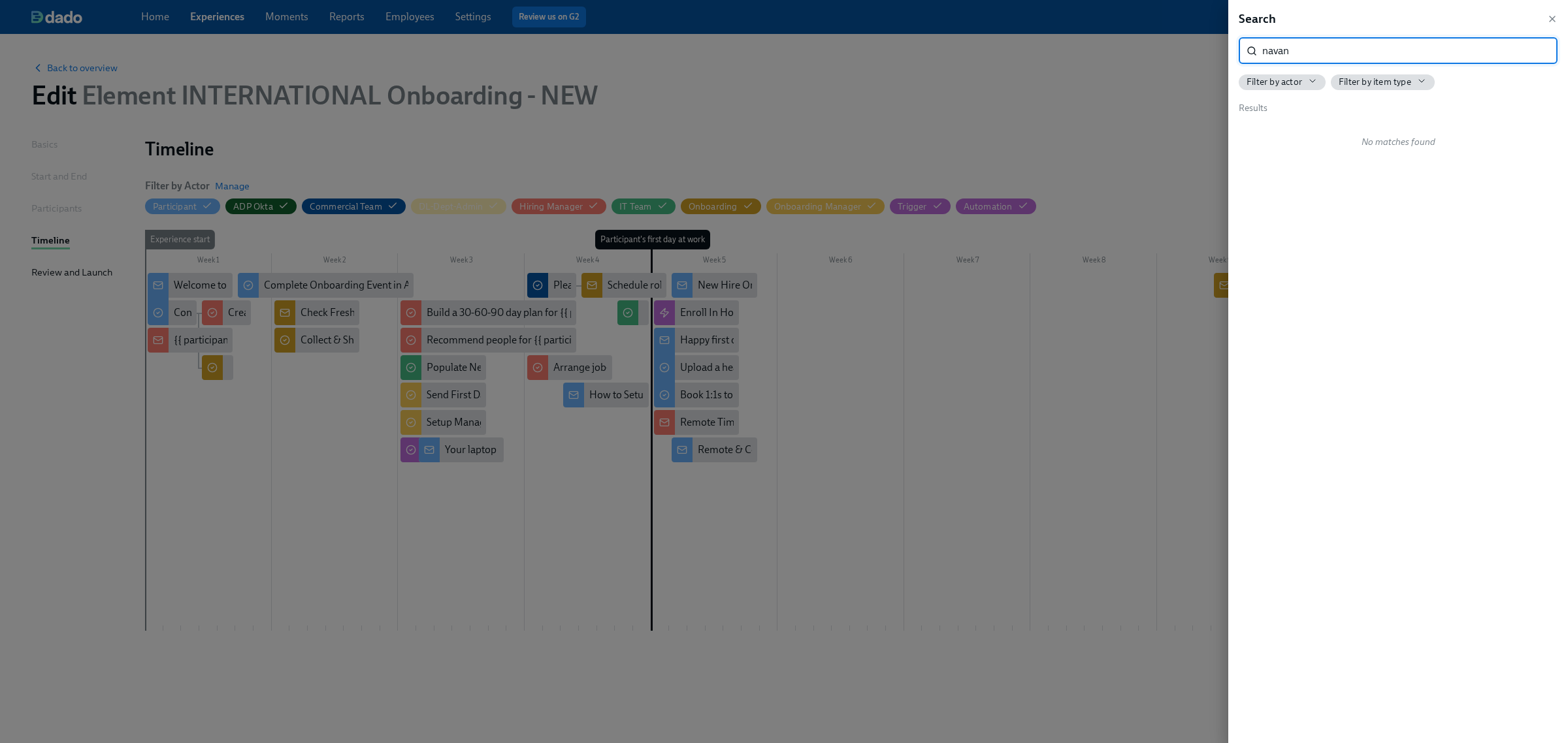
click at [231, 47] on div at bounding box center [784, 371] width 1568 height 743
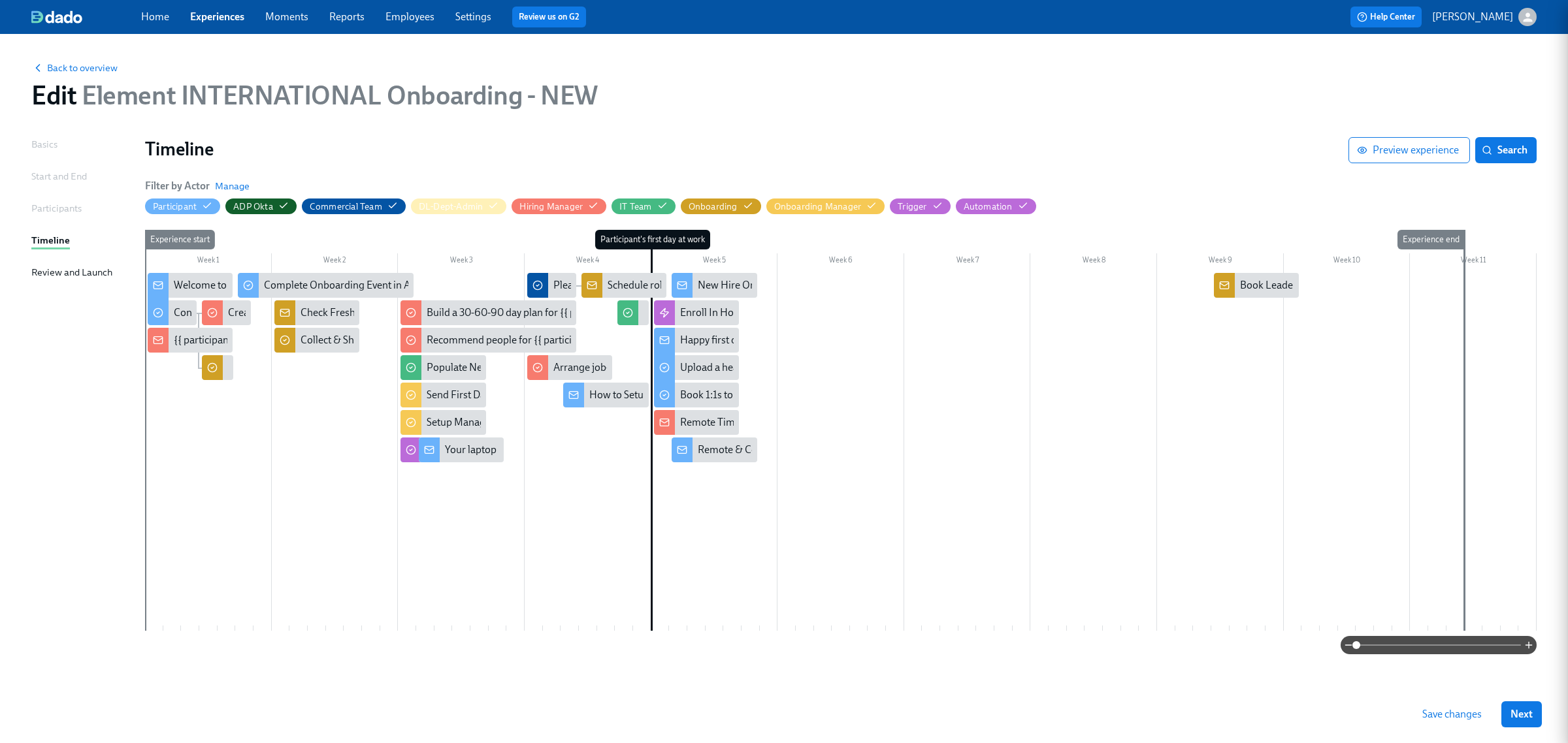
click at [231, 47] on div at bounding box center [784, 371] width 1568 height 743
click at [221, 26] on div "Home Experiences Moments Reports Employees Settings Review us on G2" at bounding box center [490, 17] width 698 height 21
drag, startPoint x: 221, startPoint y: 12, endPoint x: 233, endPoint y: 29, distance: 20.8
click at [221, 12] on link "Experiences" at bounding box center [217, 16] width 55 height 13
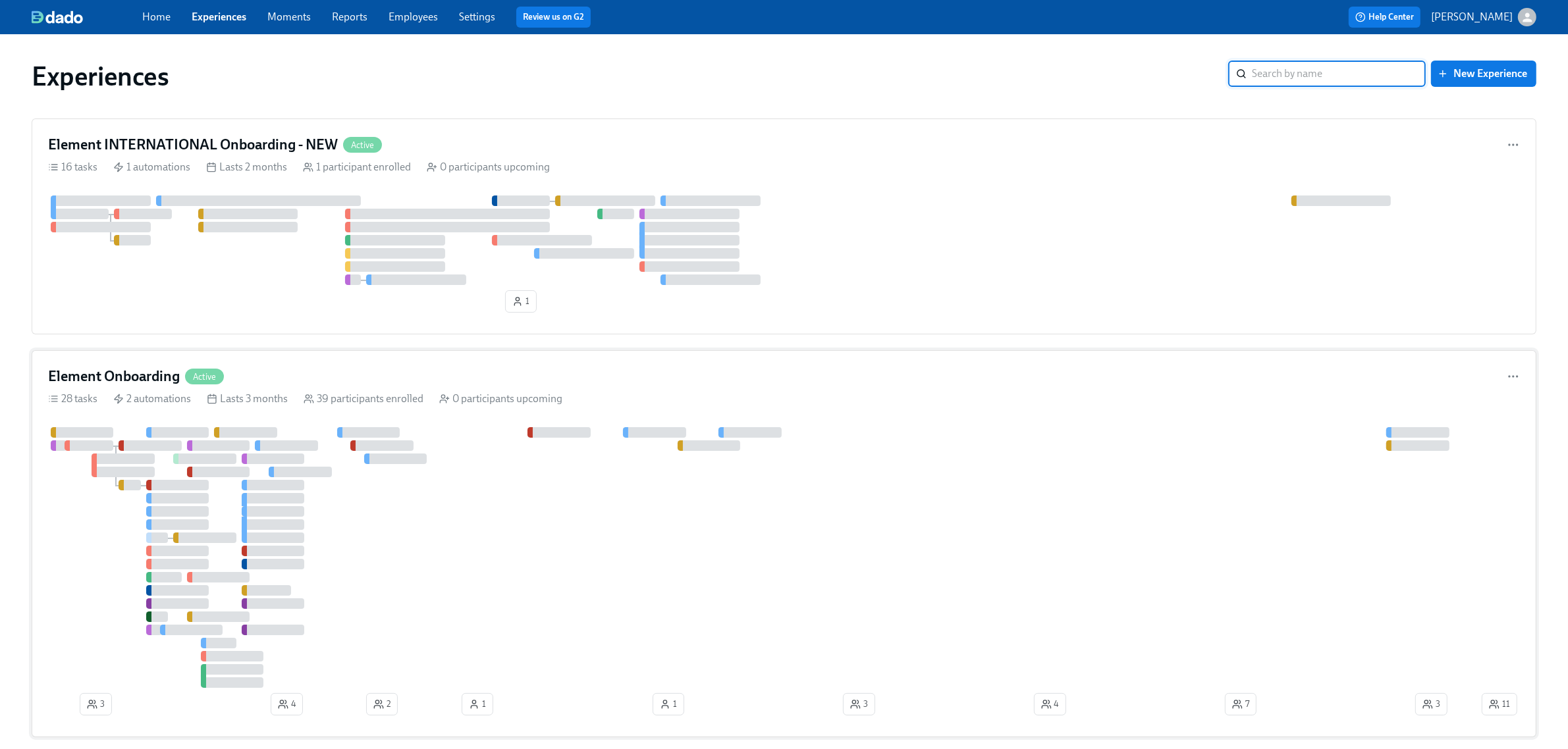
click at [380, 369] on div "Element Onboarding Active" at bounding box center [784, 376] width 1472 height 20
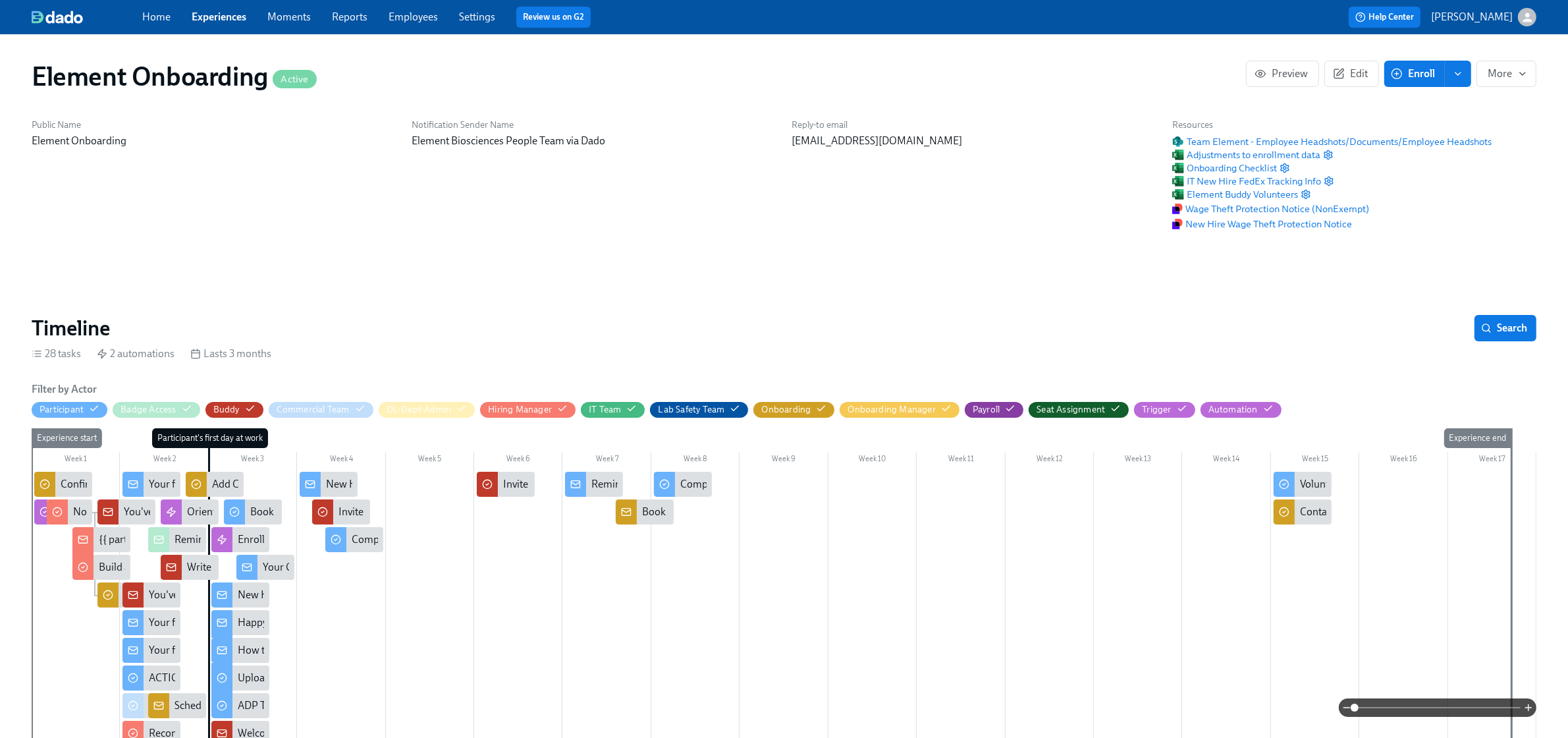
click at [1499, 325] on span "Search" at bounding box center [1506, 328] width 44 height 13
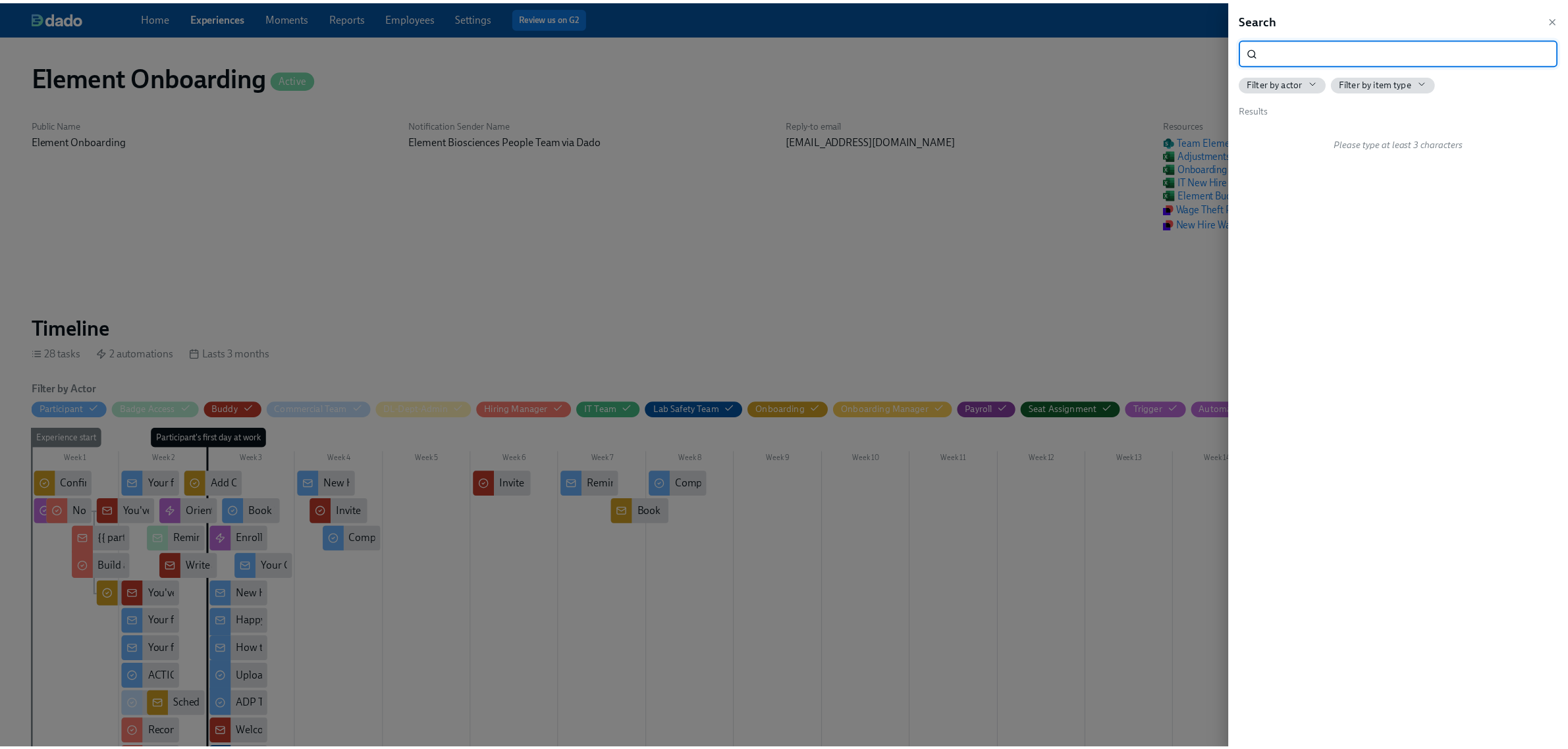
scroll to position [0, 16224]
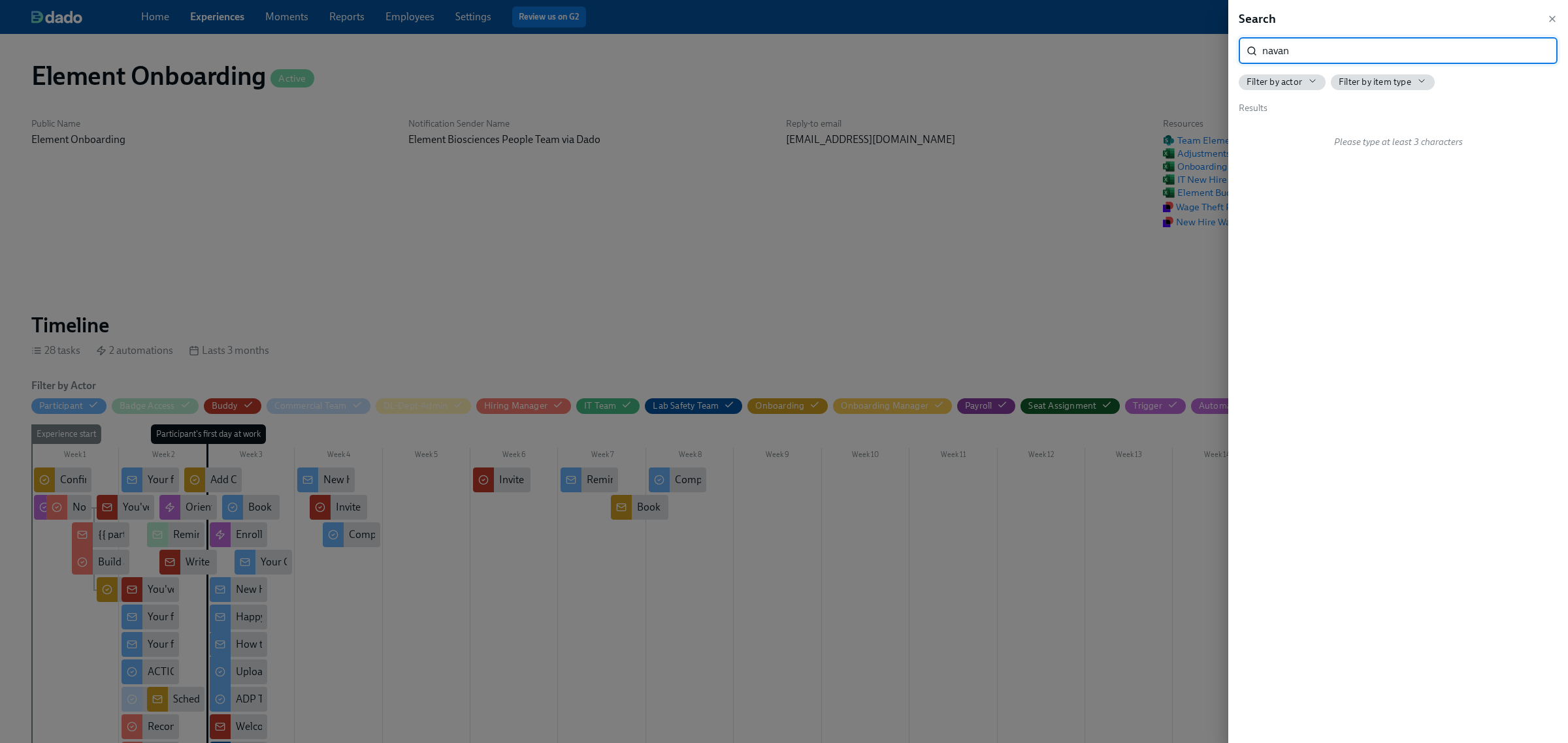
type input "navan"
click at [304, 66] on div at bounding box center [784, 371] width 1568 height 743
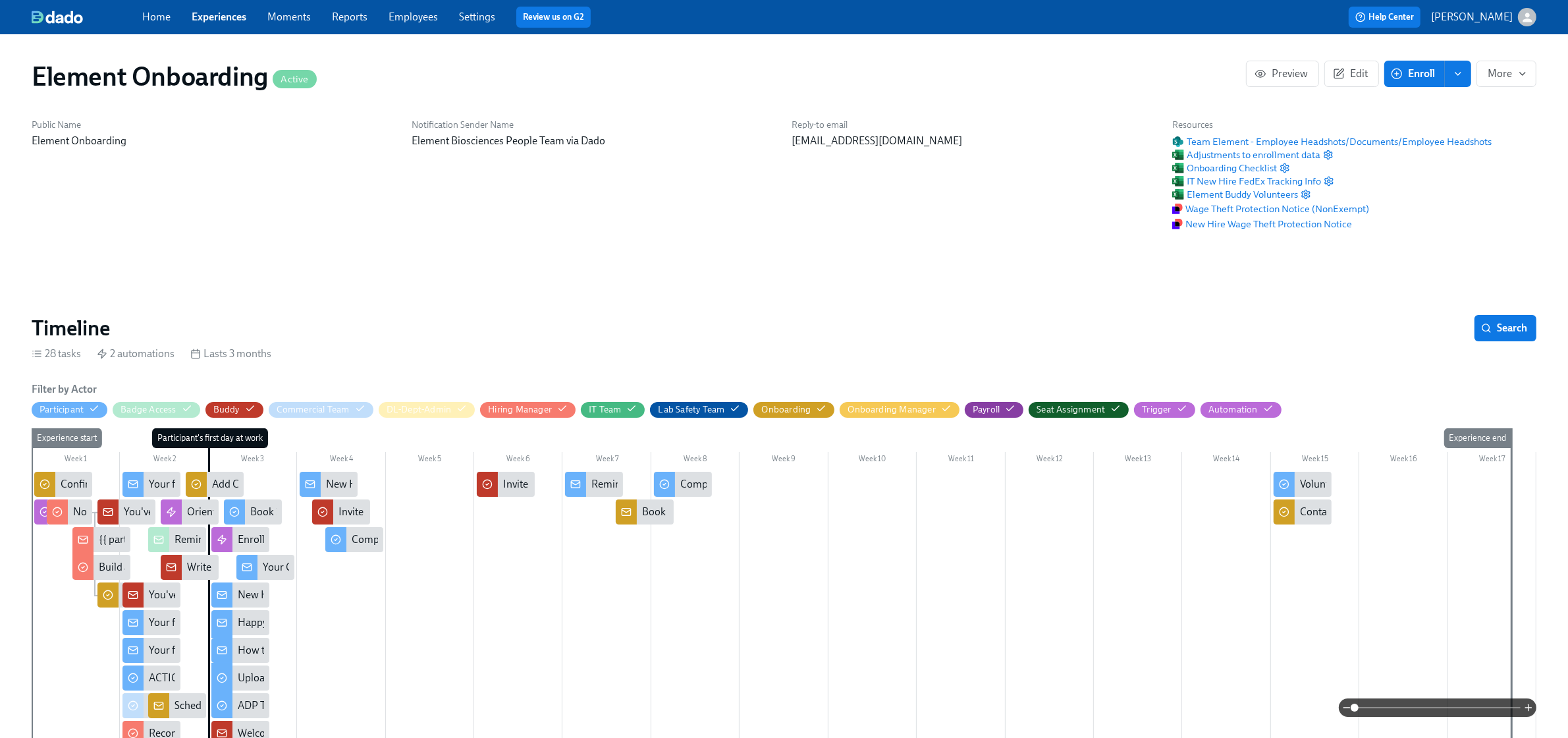
click at [237, 23] on span "Experiences" at bounding box center [219, 17] width 55 height 14
click at [229, 18] on link "Experiences" at bounding box center [219, 17] width 55 height 13
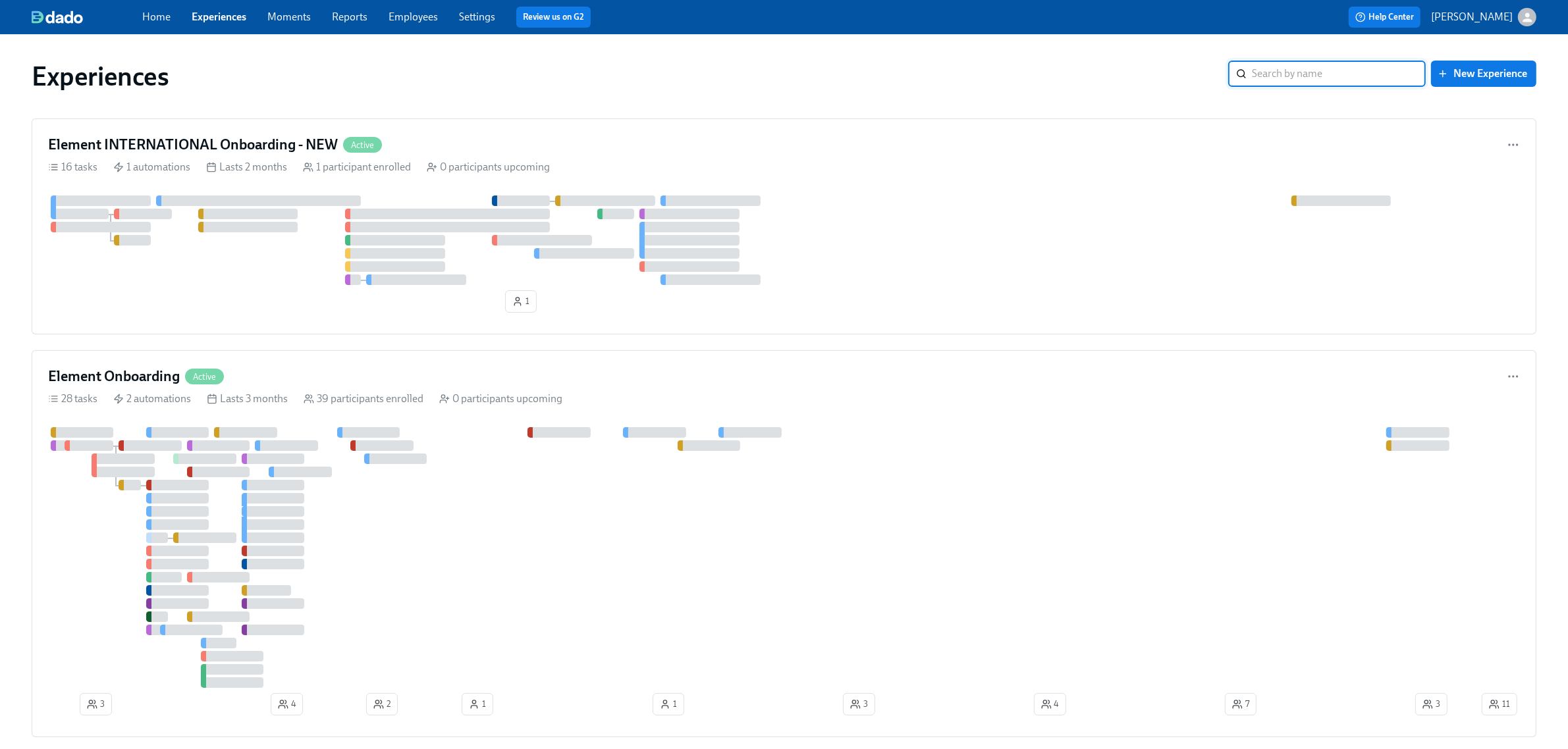
click at [802, 84] on div "Experiences" at bounding box center [629, 76] width 1196 height 32
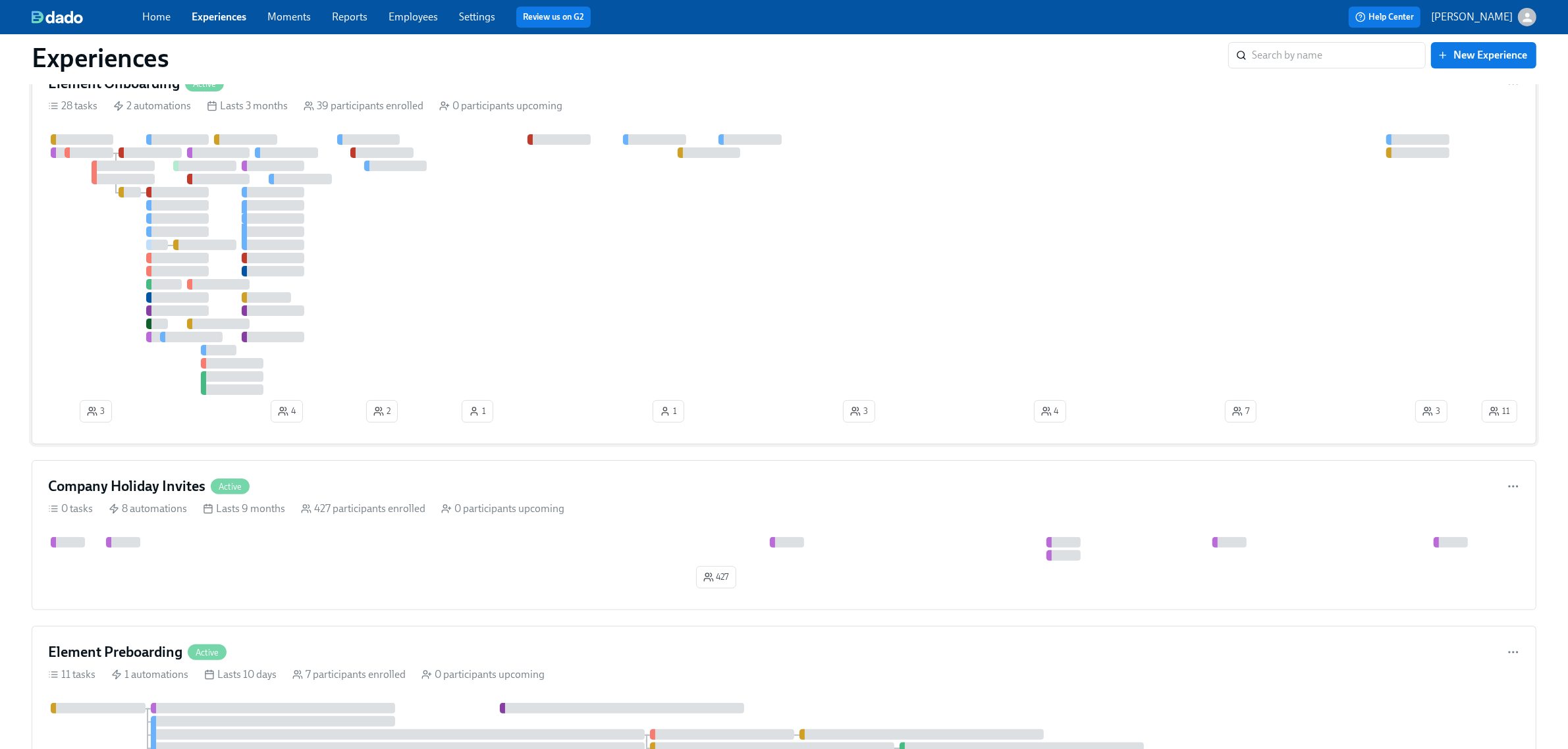
scroll to position [247, 0]
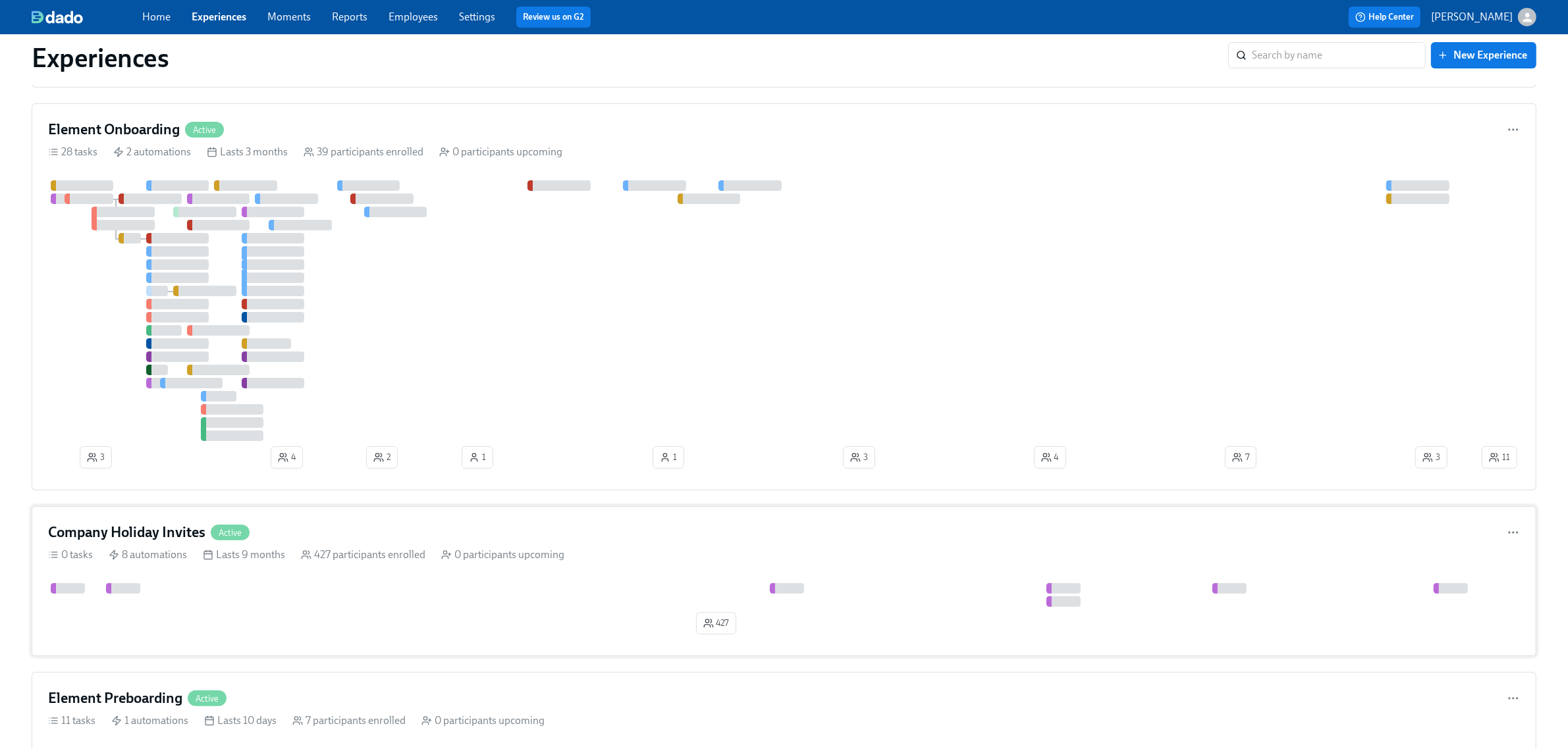
click at [331, 510] on div "Company Holiday Invites Active 0 tasks 8 automations Lasts 9 months 427 partici…" at bounding box center [784, 581] width 1505 height 150
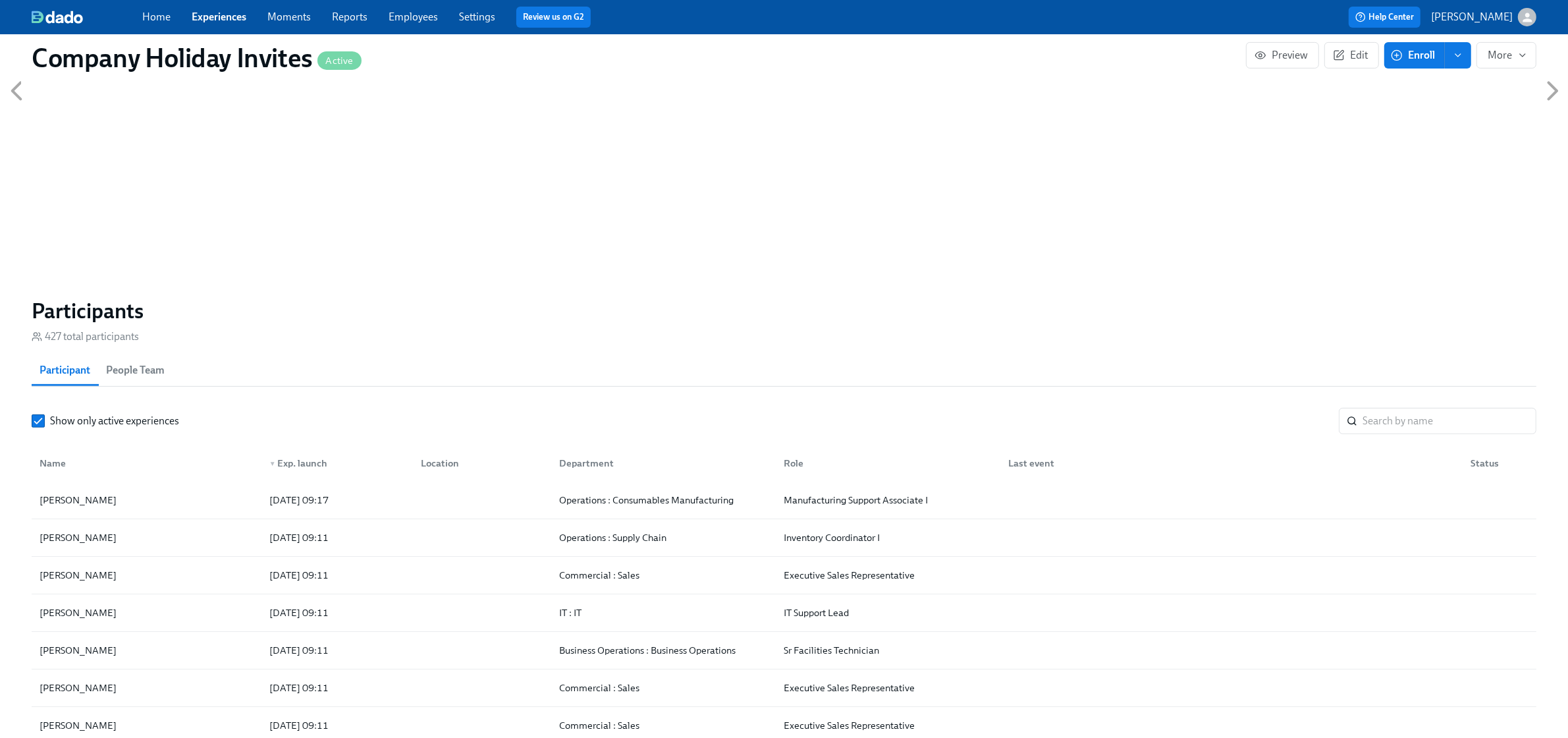
scroll to position [659, 0]
click at [405, 511] on div "[DATE] 09:17" at bounding box center [334, 498] width 151 height 26
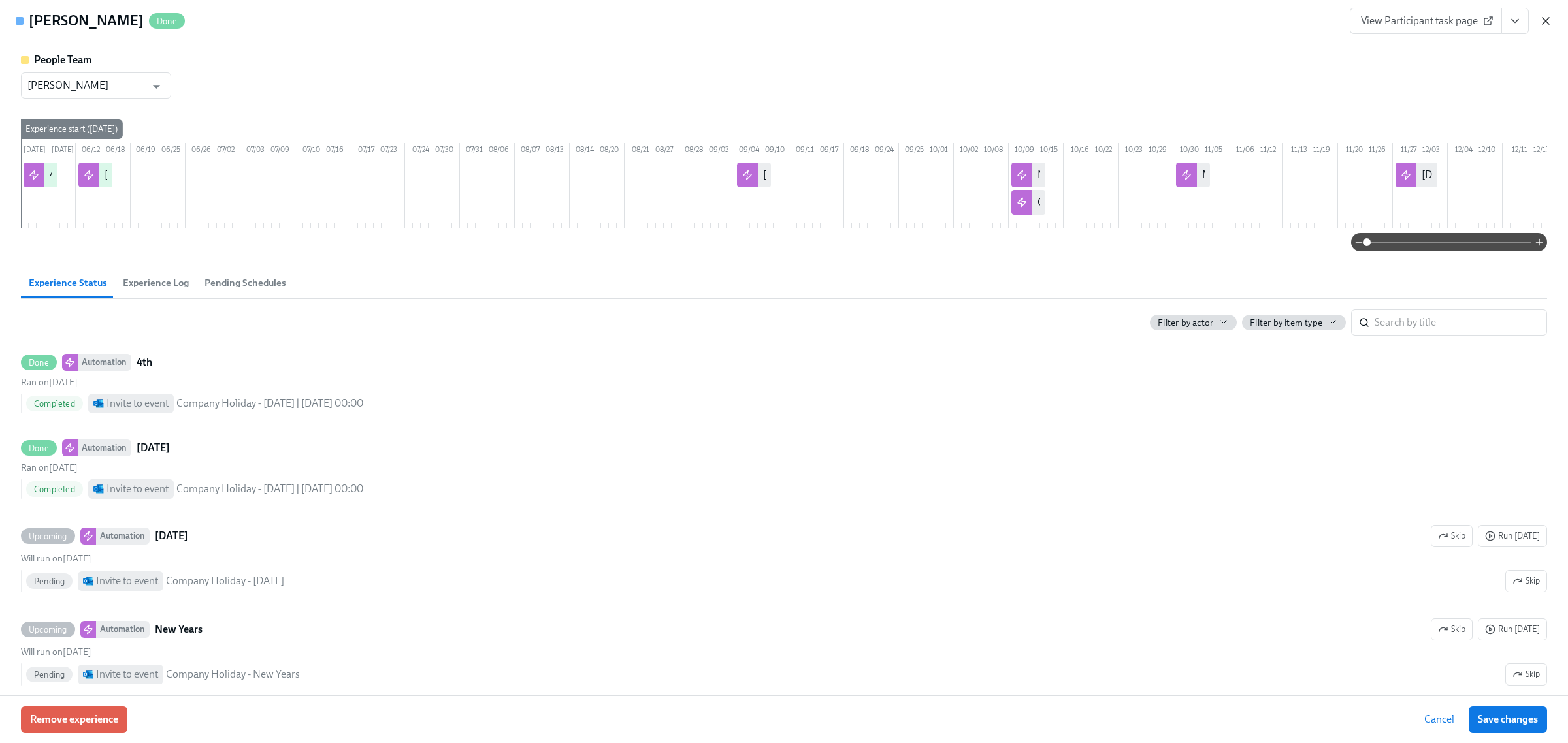
click at [1546, 18] on icon "button" at bounding box center [1546, 20] width 13 height 13
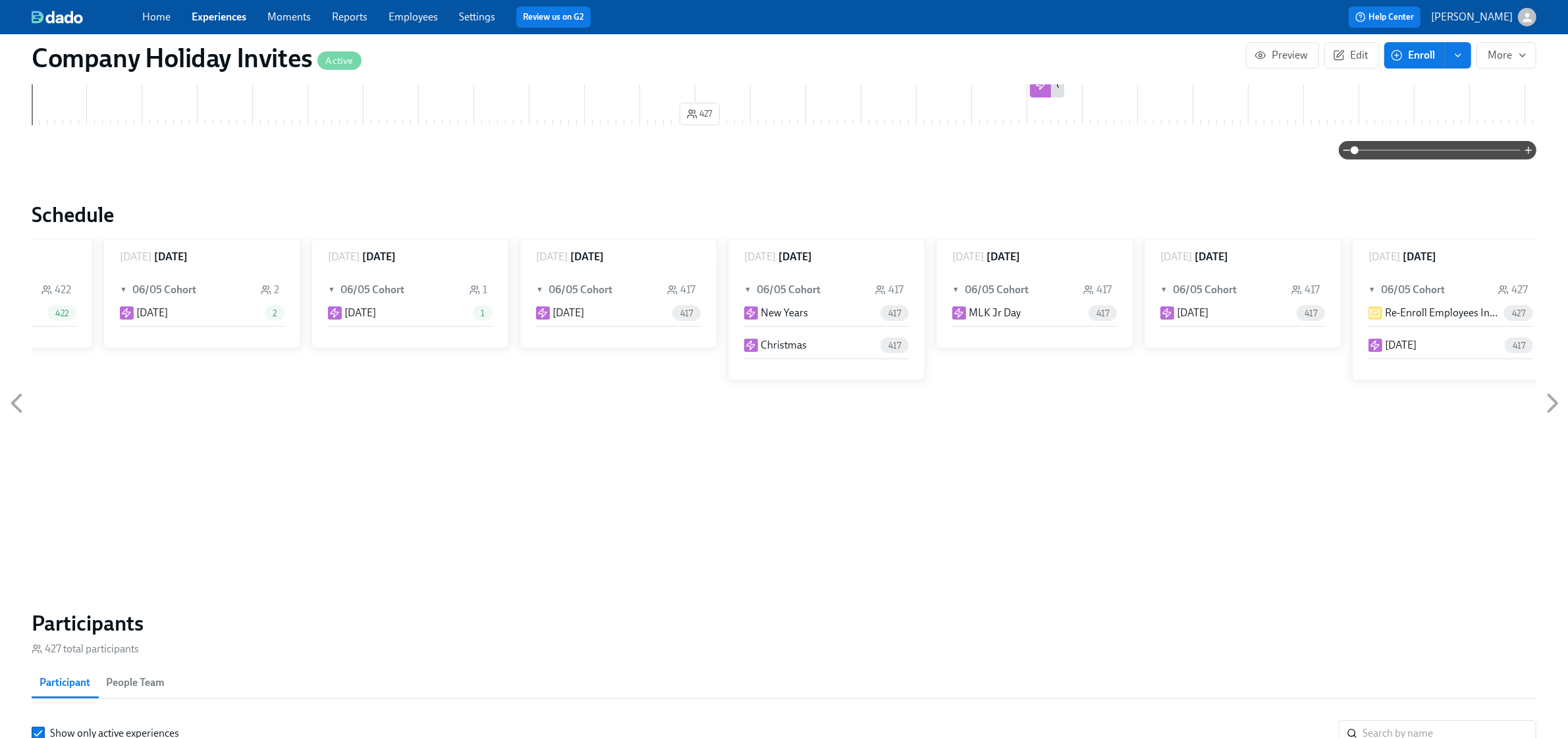
scroll to position [659, 0]
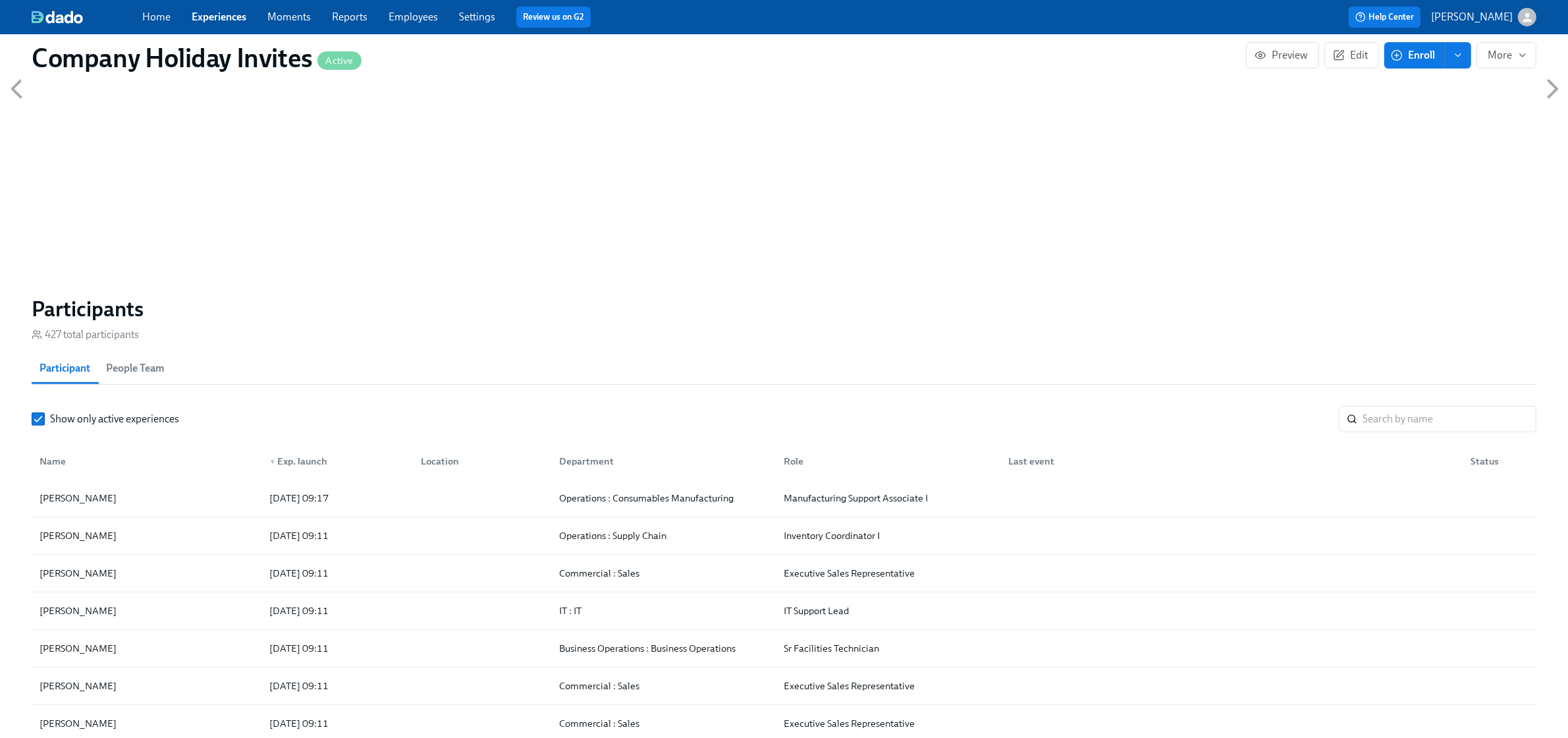
click at [198, 480] on div "Name ▼ Exp. launch Location Department Role Last event Status" at bounding box center [784, 459] width 1505 height 42
click at [192, 496] on div "[PERSON_NAME]" at bounding box center [146, 498] width 224 height 26
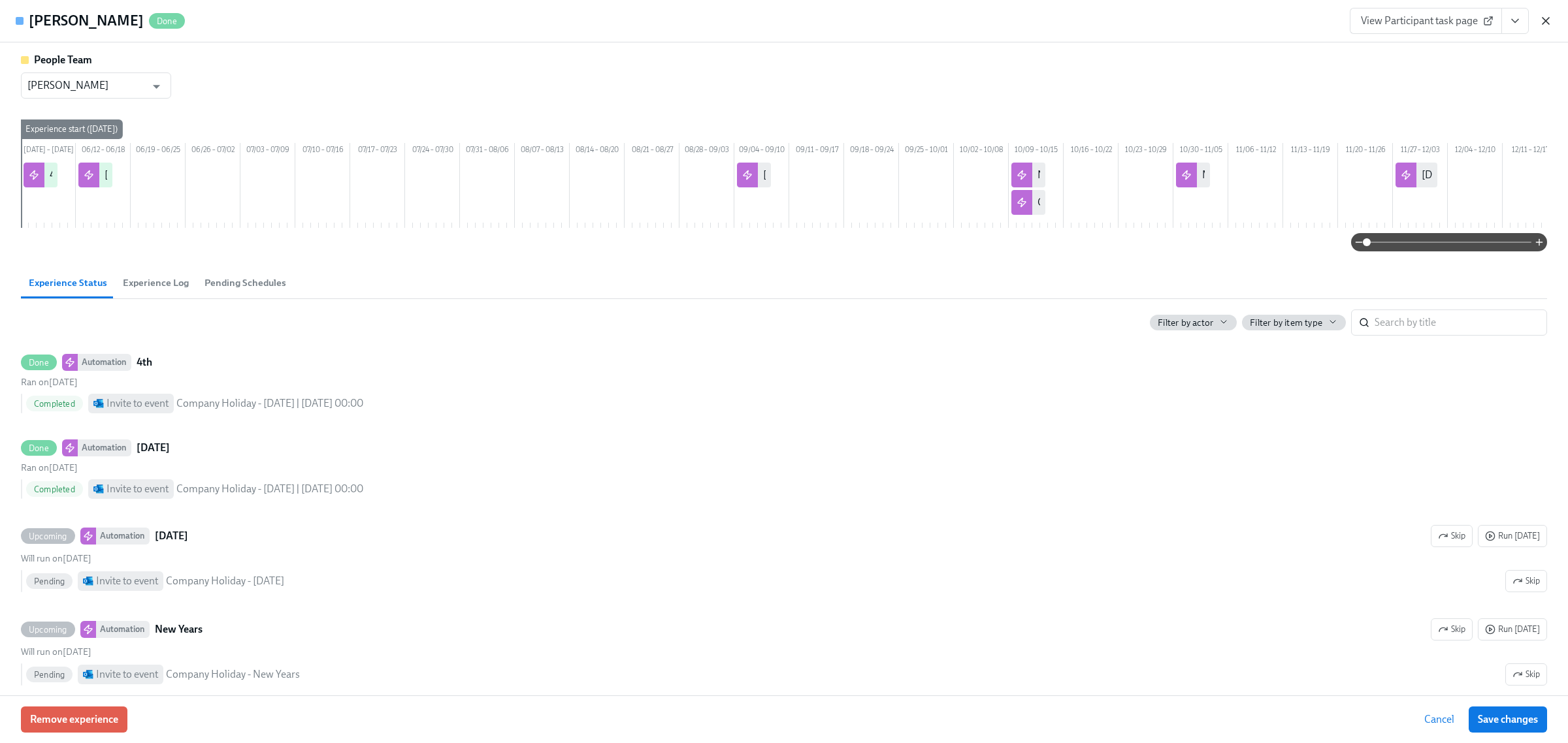
click at [1543, 21] on icon "button" at bounding box center [1546, 20] width 13 height 13
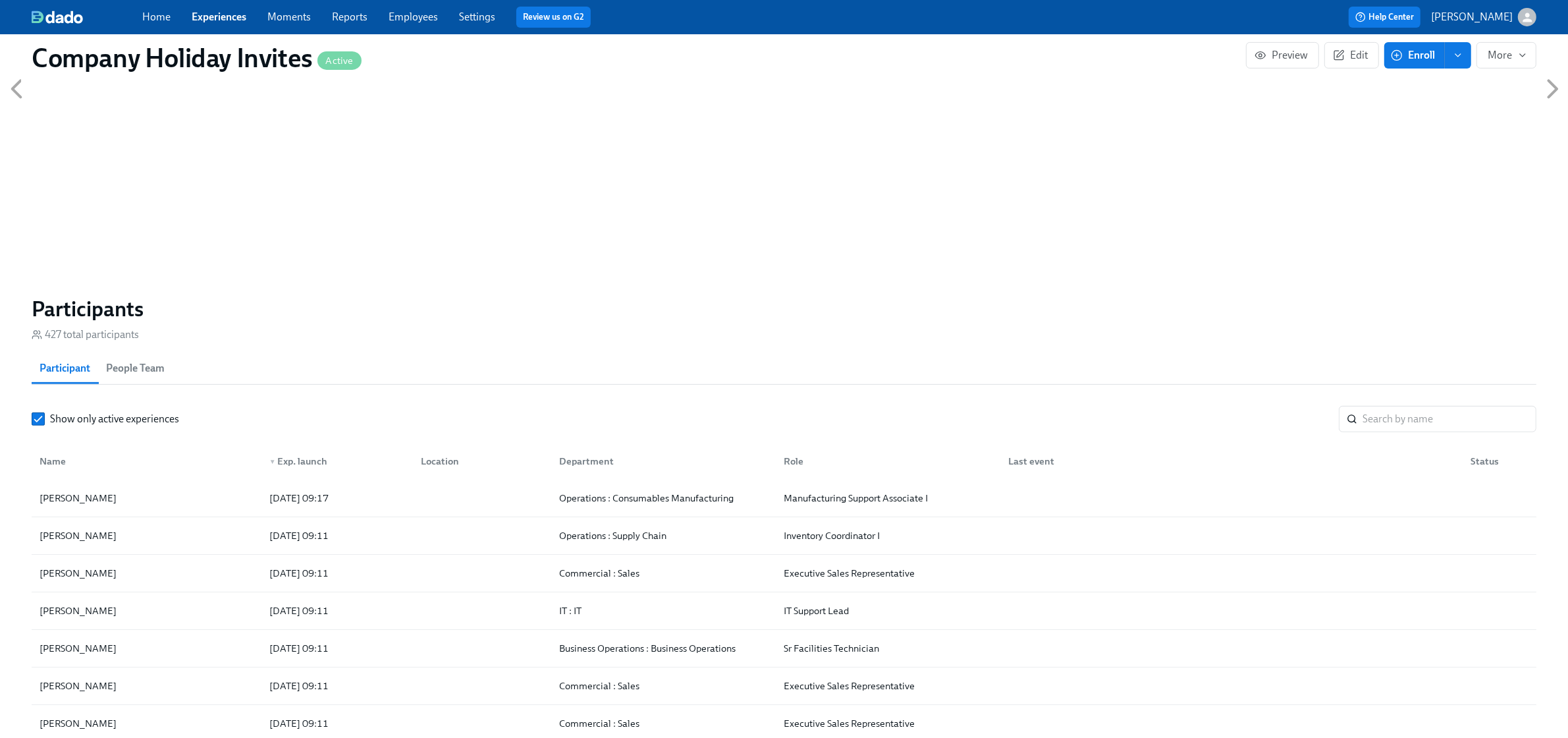
click at [214, 3] on div "Home Experiences Moments Reports Employees Settings Review us on G2 Help Center…" at bounding box center [784, 17] width 1568 height 34
click at [213, 18] on link "Experiences" at bounding box center [219, 17] width 55 height 13
